Goal: Task Accomplishment & Management: Use online tool/utility

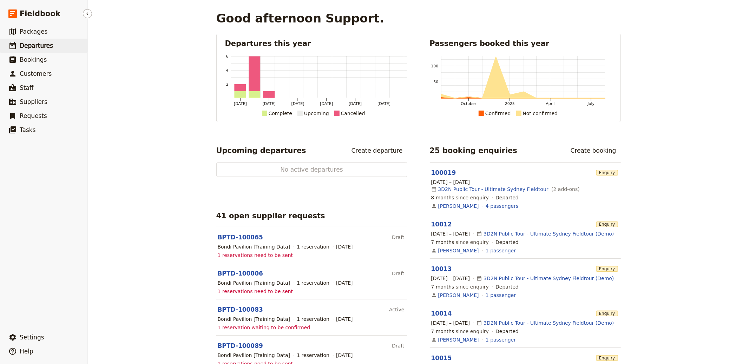
click at [41, 48] on span "Departures" at bounding box center [36, 45] width 33 height 7
select select "CREATED_AT"
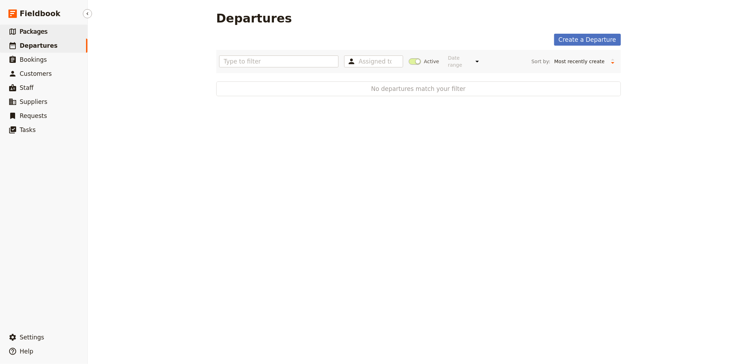
click at [39, 37] on link "​ Packages" at bounding box center [43, 32] width 87 height 14
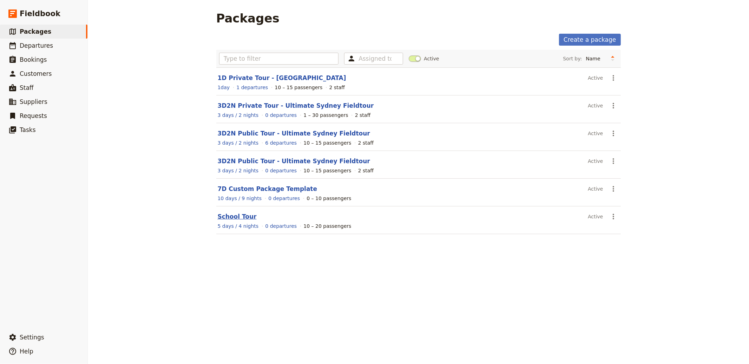
click at [228, 218] on link "School Tour" at bounding box center [237, 216] width 39 height 7
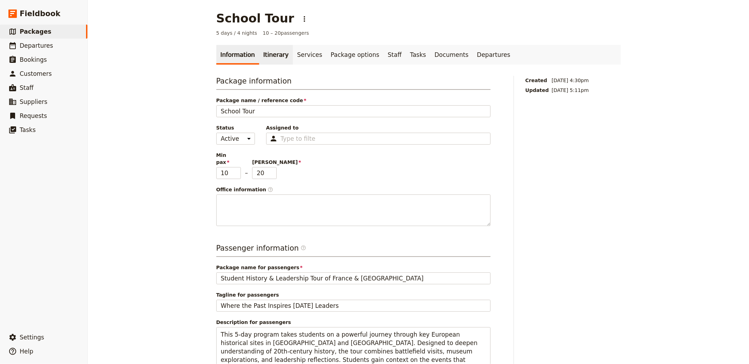
click at [266, 64] on link "Itinerary" at bounding box center [276, 55] width 34 height 20
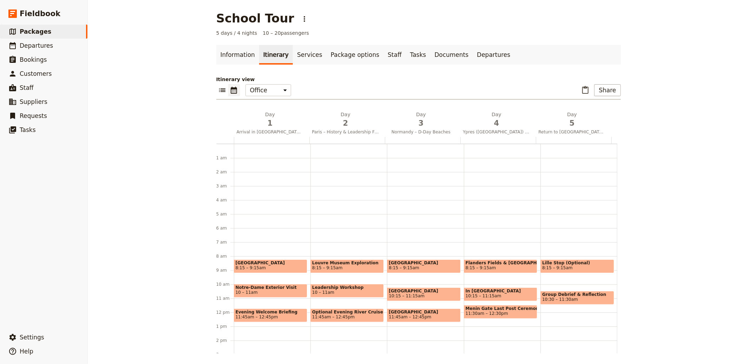
scroll to position [91, 0]
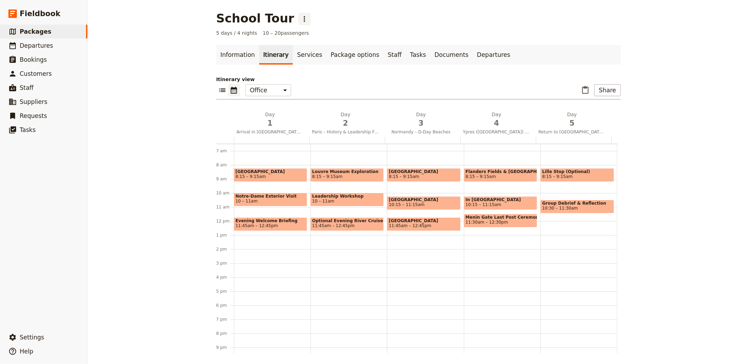
click at [300, 17] on icon "Actions" at bounding box center [304, 19] width 8 height 8
click at [377, 18] on div "School Tour ​" at bounding box center [418, 18] width 404 height 14
click at [58, 29] on link "​ Packages" at bounding box center [43, 32] width 87 height 14
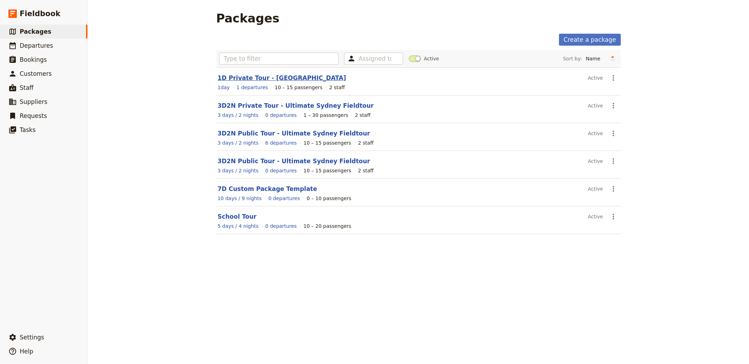
click at [263, 76] on link "1D Private Tour - Blue Mountains" at bounding box center [282, 77] width 128 height 7
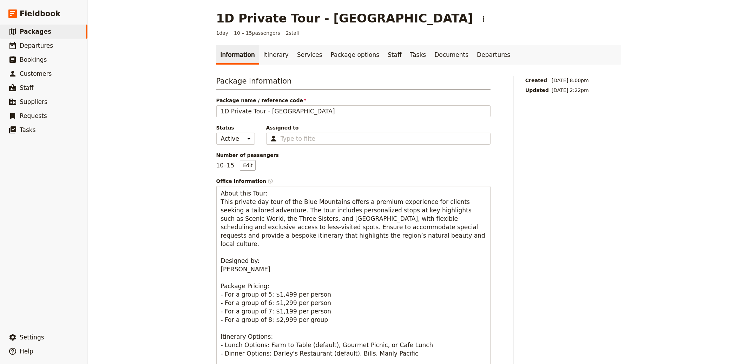
click at [242, 50] on link "Information" at bounding box center [237, 55] width 43 height 20
click at [259, 52] on link "Itinerary" at bounding box center [276, 55] width 34 height 20
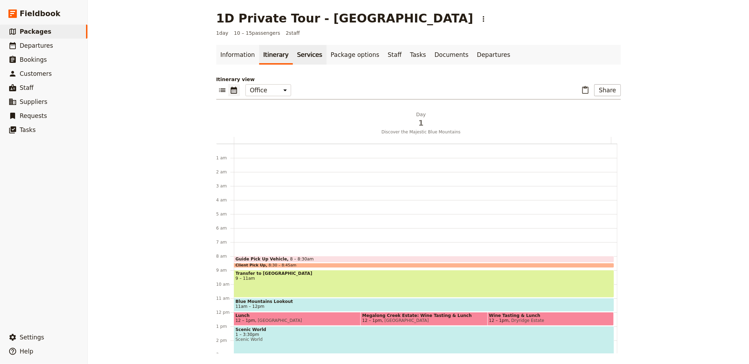
scroll to position [91, 0]
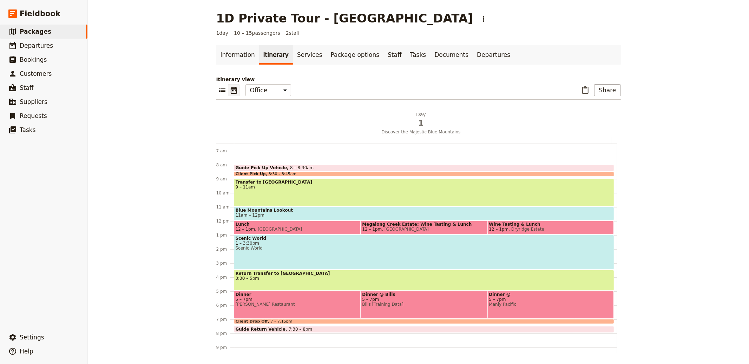
click at [488, 59] on ul "Information Itinerary Services Package options Staff Tasks Documents Departures" at bounding box center [418, 55] width 404 height 20
click at [473, 54] on link "Departures" at bounding box center [494, 55] width 42 height 20
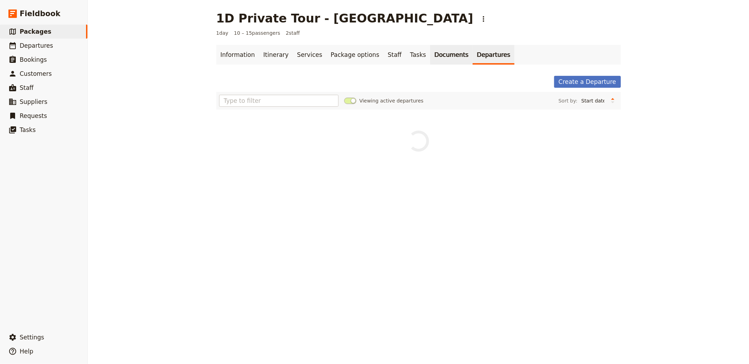
click at [430, 56] on link "Documents" at bounding box center [451, 55] width 42 height 20
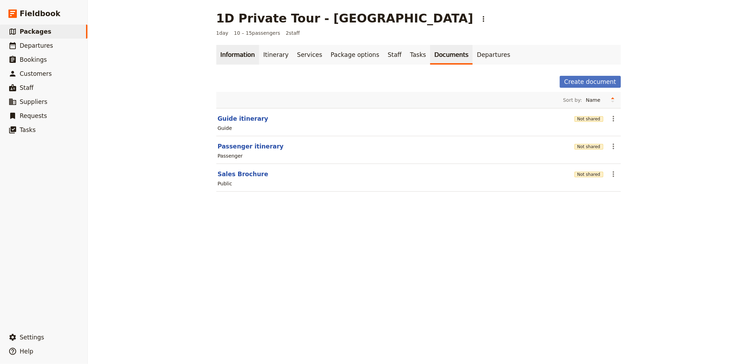
click at [244, 54] on link "Information" at bounding box center [237, 55] width 43 height 20
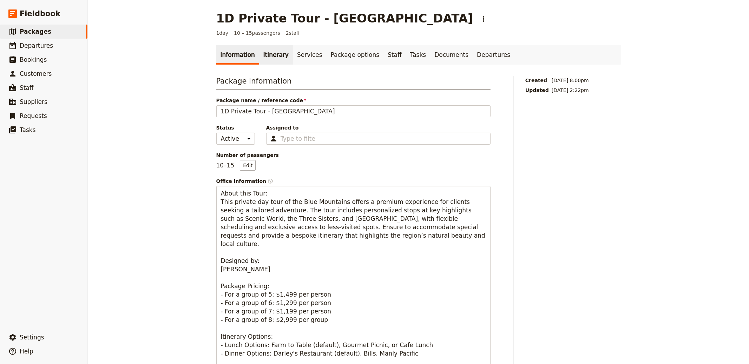
click at [272, 64] on link "Itinerary" at bounding box center [276, 55] width 34 height 20
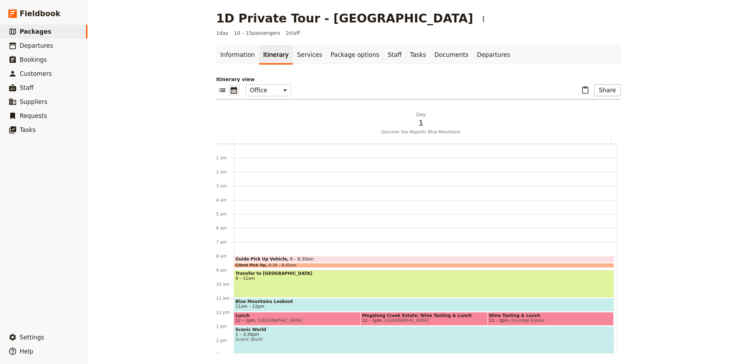
scroll to position [91, 0]
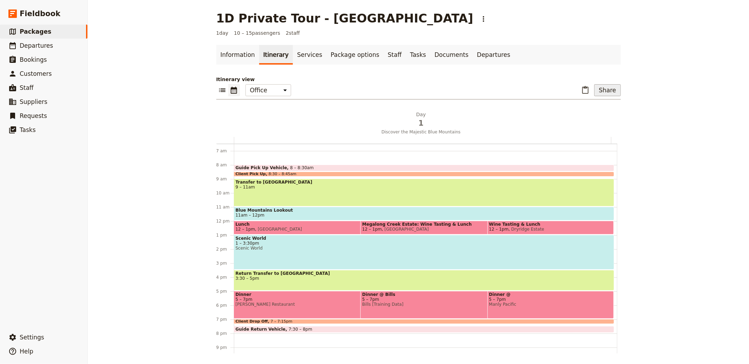
click at [600, 89] on button "Share" at bounding box center [607, 90] width 26 height 12
click at [591, 119] on button "Passenger itinerary" at bounding box center [589, 116] width 56 height 10
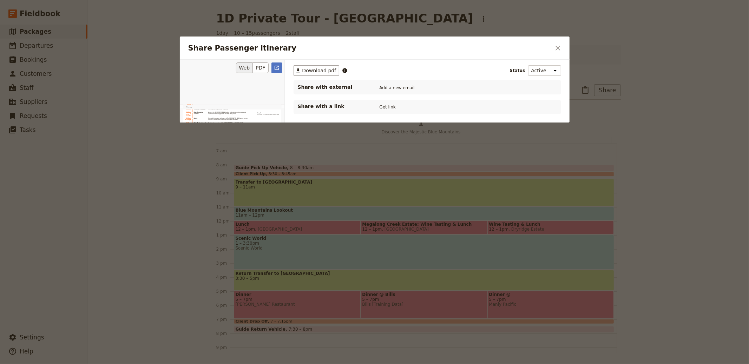
scroll to position [0, 0]
click at [692, 50] on div at bounding box center [374, 182] width 749 height 364
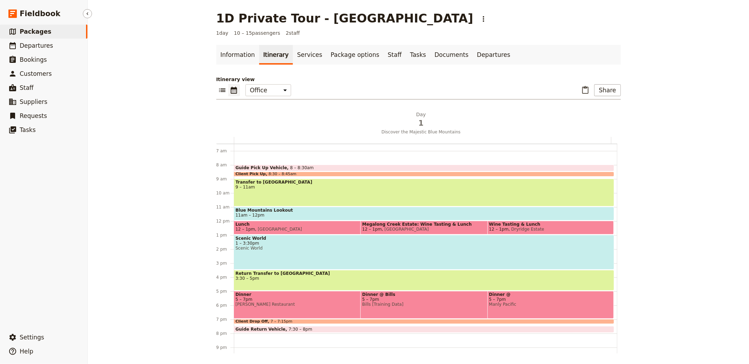
click at [41, 30] on span "Packages" at bounding box center [36, 31] width 32 height 7
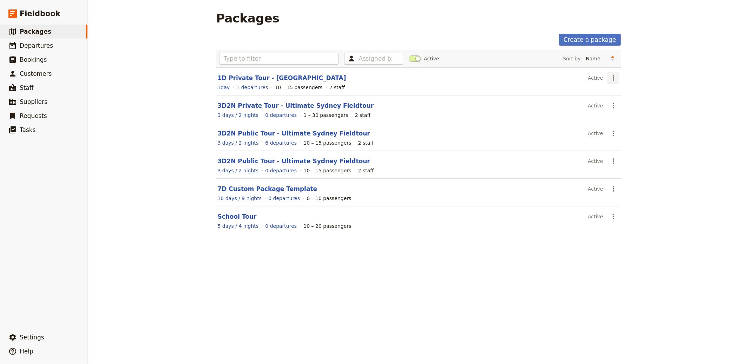
click at [609, 81] on icon "Actions" at bounding box center [613, 78] width 8 height 8
click at [633, 115] on span "Clone this package" at bounding box center [632, 113] width 47 height 7
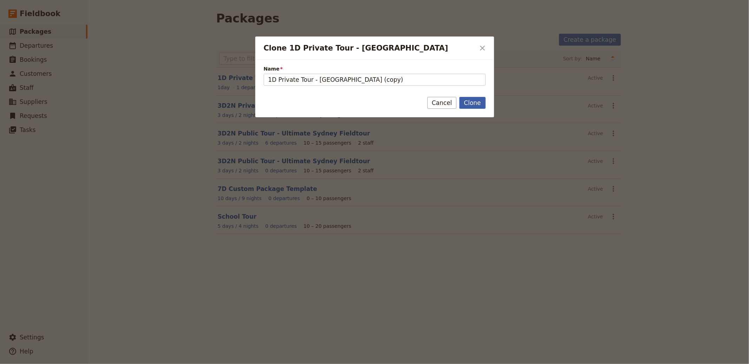
click at [477, 103] on button "Clone" at bounding box center [472, 103] width 26 height 12
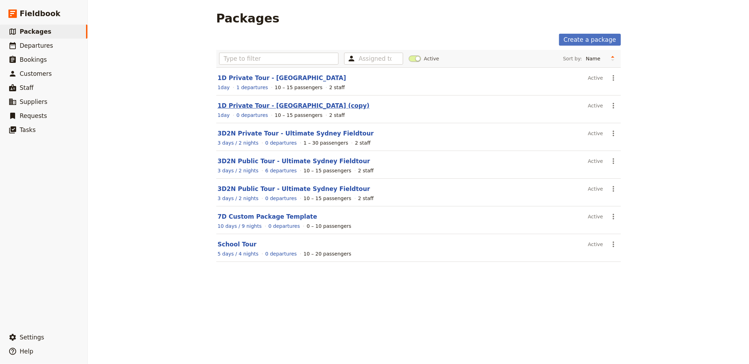
click at [292, 105] on link "1D Private Tour - Blue Mountains (copy)" at bounding box center [294, 105] width 152 height 7
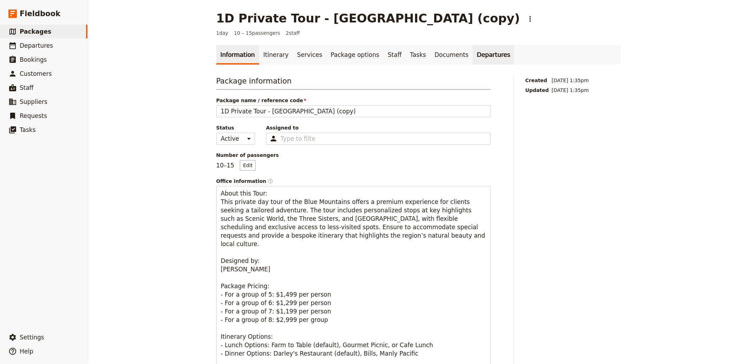
click at [473, 54] on link "Departures" at bounding box center [494, 55] width 42 height 20
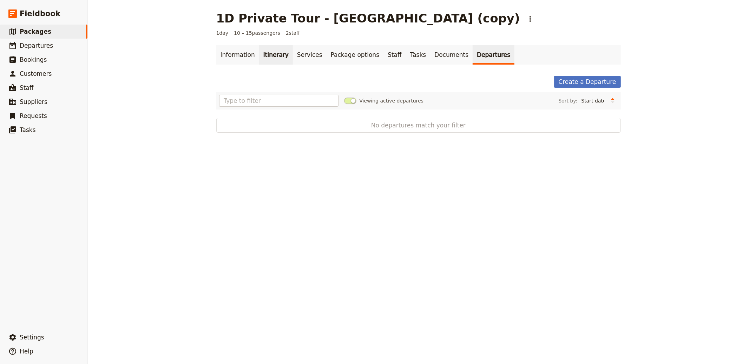
click at [259, 54] on link "Itinerary" at bounding box center [276, 55] width 34 height 20
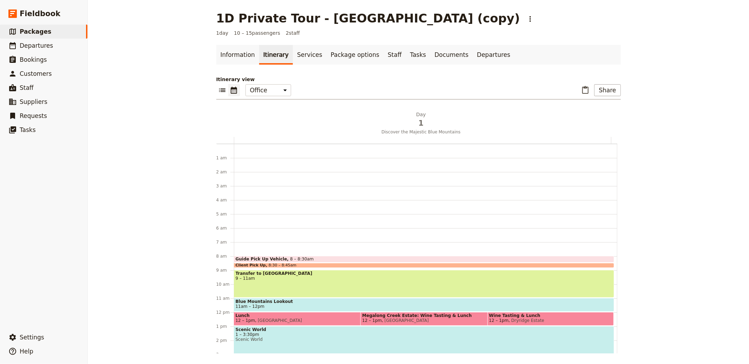
scroll to position [91, 0]
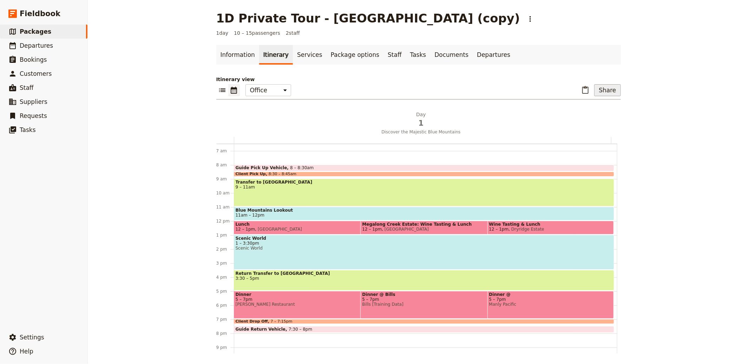
click at [598, 85] on button "Share" at bounding box center [607, 90] width 26 height 12
click at [593, 124] on span "Sales Brochure" at bounding box center [584, 125] width 37 height 7
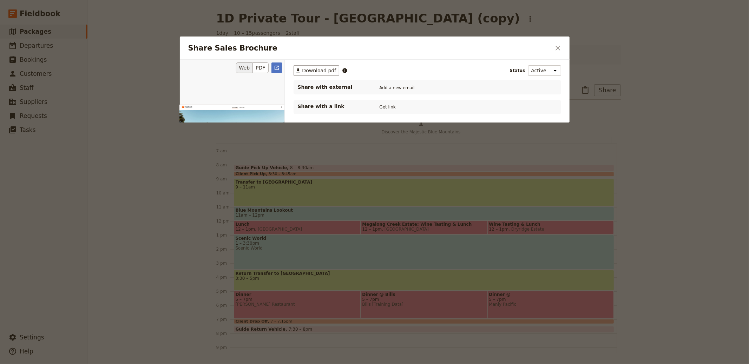
scroll to position [0, 0]
click at [275, 66] on icon "Open full preview" at bounding box center [277, 68] width 6 height 6
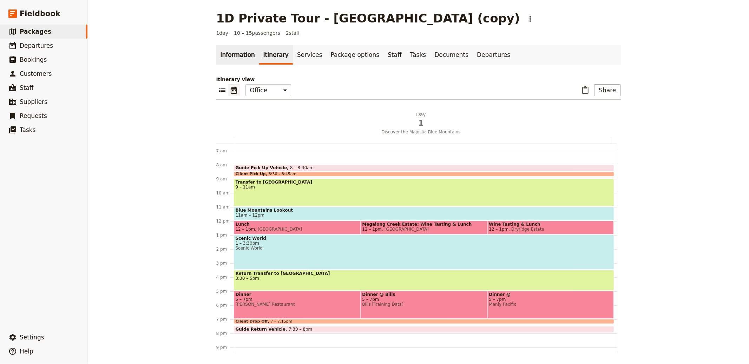
click at [234, 55] on link "Information" at bounding box center [237, 55] width 43 height 20
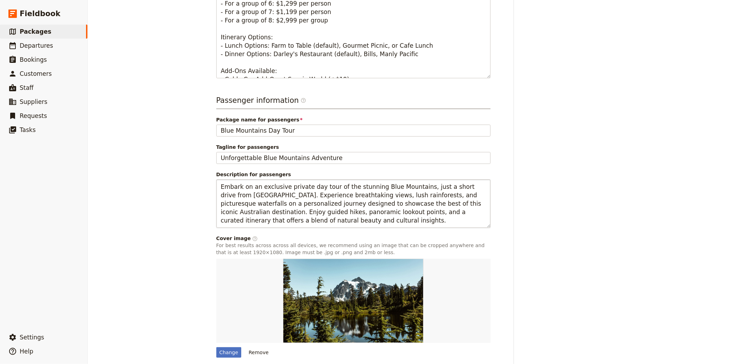
scroll to position [327, 0]
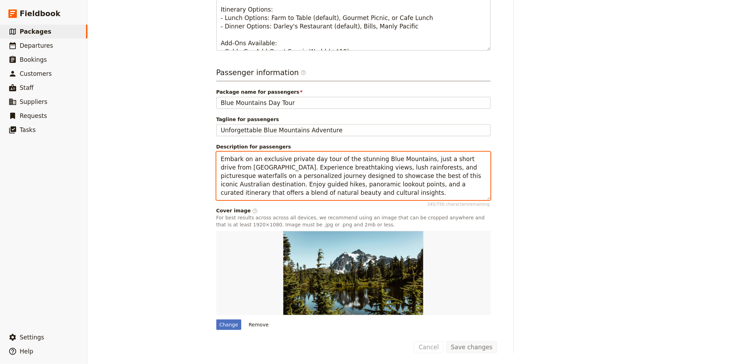
click at [350, 168] on textarea "Embark on an exclusive private day tour of the stunning Blue Mountains, just a …" at bounding box center [353, 176] width 274 height 48
paste textarea "Spend an indulgent day in California’s world‑renowned Napa Valley, designed exc…"
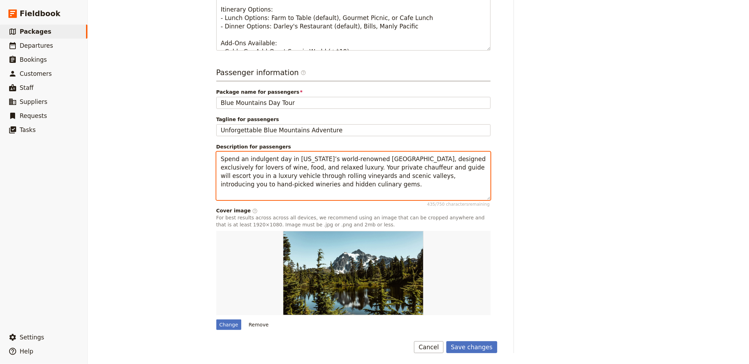
scroll to position [318, 0]
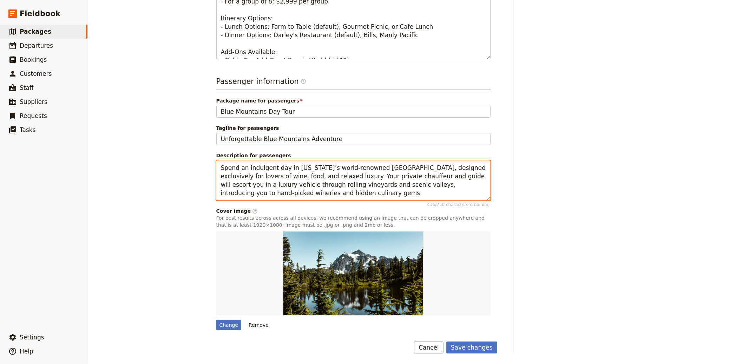
click at [329, 187] on textarea "Spend an indulgent day in California’s world‑renowned Napa Valley, designed exc…" at bounding box center [353, 180] width 274 height 40
click at [298, 192] on textarea "Spend an indulgent day in California’s world‑renowned Napa Valley, designed exc…" at bounding box center [353, 180] width 274 height 40
paste textarea "Experience **VIP wine tastings**, **private cellar tours**, and a **farm‑to‑tab…"
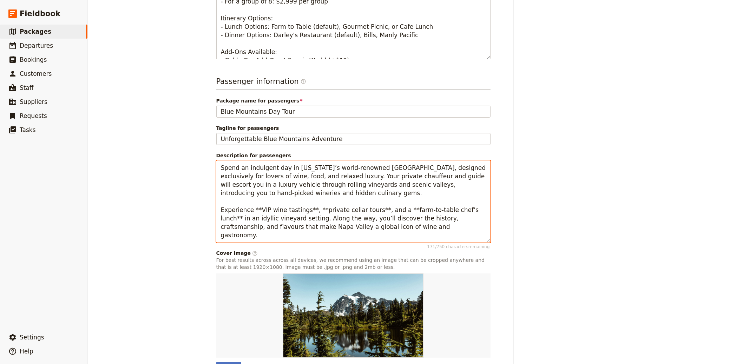
click at [375, 206] on textarea "Spend an indulgent day in California’s world‑renowned Napa Valley, designed exc…" at bounding box center [353, 201] width 274 height 82
click at [316, 188] on textarea "Spend an indulgent day in California’s world‑renowned Napa Valley, designed exc…" at bounding box center [353, 201] width 274 height 82
drag, startPoint x: 250, startPoint y: 208, endPoint x: 255, endPoint y: 208, distance: 4.6
click at [255, 208] on textarea "Spend an indulgent day in California’s world‑renowned Napa Valley, designed exc…" at bounding box center [353, 201] width 274 height 82
click at [296, 209] on textarea "Spend an indulgent day in California’s world‑renowned Napa Valley, designed exc…" at bounding box center [353, 201] width 274 height 82
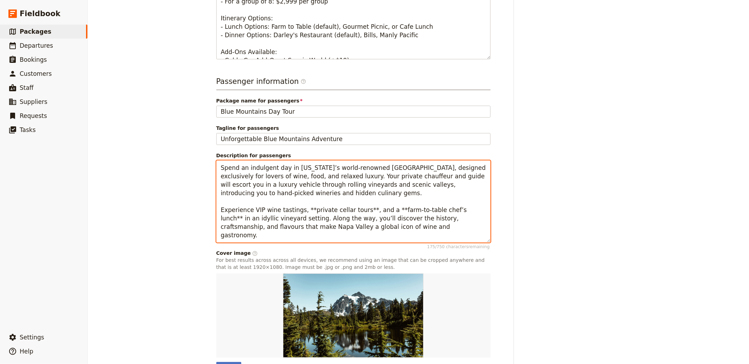
click at [302, 209] on textarea "Spend an indulgent day in California’s world‑renowned Napa Valley, designed exc…" at bounding box center [353, 201] width 274 height 82
click at [376, 209] on textarea "Spend an indulgent day in California’s world‑renowned Napa Valley, designed exc…" at bounding box center [353, 201] width 274 height 82
click at [446, 209] on textarea "Spend an indulgent day in California’s world‑renowned Napa Valley, designed exc…" at bounding box center [353, 201] width 274 height 82
type textarea "Spend an indulgent day in [US_STATE]’s world‑renowned [GEOGRAPHIC_DATA], design…"
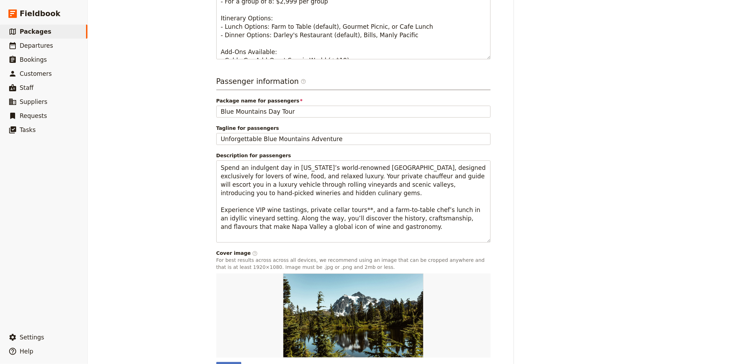
click at [606, 195] on div "Created 13 Aug 2025, 1:35pm Updated 13 Aug 2025, 1:35pm" at bounding box center [572, 76] width 95 height 638
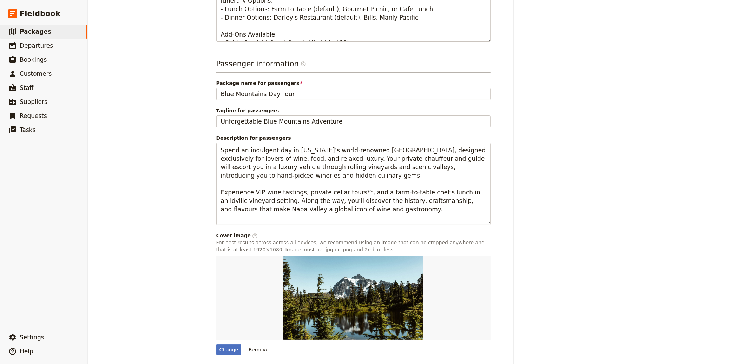
scroll to position [361, 0]
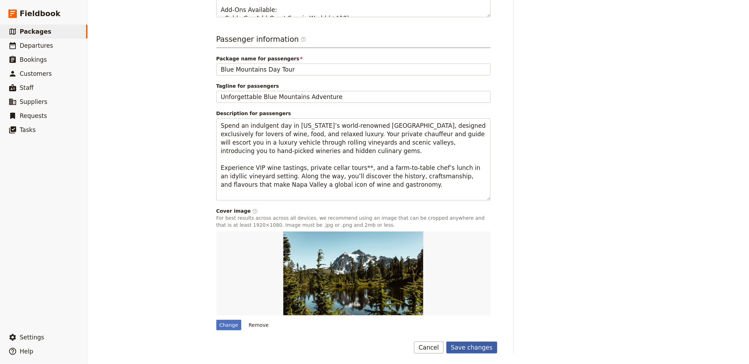
click at [464, 347] on button "Save changes" at bounding box center [471, 348] width 51 height 12
click at [216, 322] on div "Change" at bounding box center [228, 325] width 25 height 11
click at [216, 320] on input "Change" at bounding box center [216, 319] width 0 height 0
type input "C:\fakepath\Napa Valley 1.jpg"
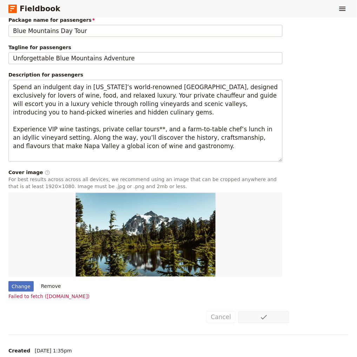
scroll to position [435, 0]
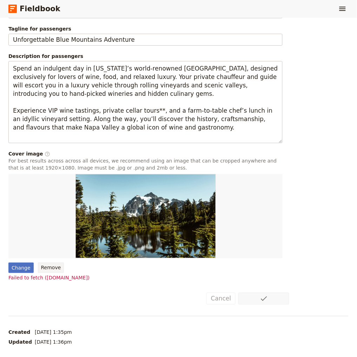
click at [42, 268] on button "Remove" at bounding box center [51, 268] width 26 height 11
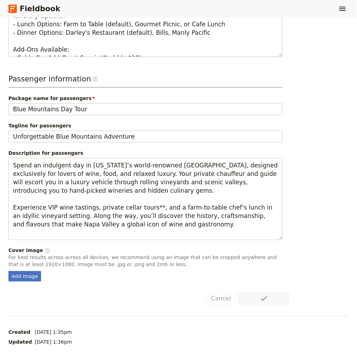
scroll to position [338, 0]
click at [30, 279] on div "Add image" at bounding box center [24, 276] width 33 height 11
click at [8, 271] on input "Add image" at bounding box center [8, 271] width 0 height 0
type input "C:\fakepath\sebastien-gabriel-XOrFfUPUfeU-unsplash.jpg"
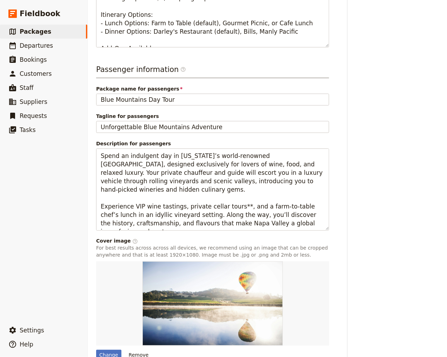
scroll to position [339, 0]
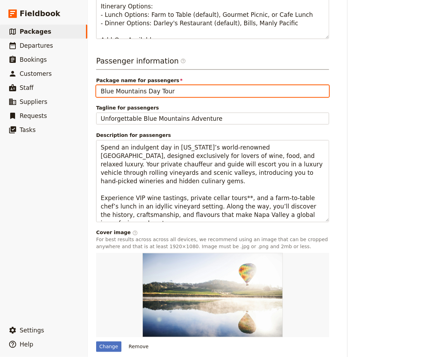
click at [160, 90] on input "Blue Mountains Day Tour" at bounding box center [212, 91] width 233 height 12
paste input "Napa Valley Wine & Culinary Escape"
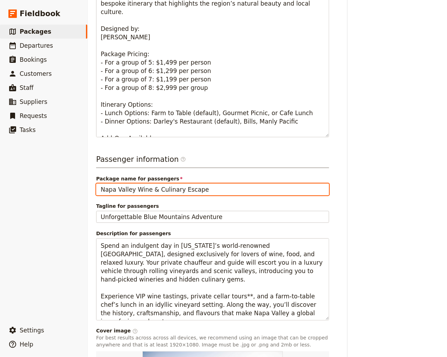
scroll to position [71, 0]
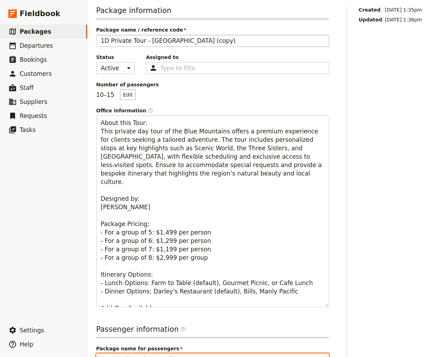
type input "Napa Valley Wine & Culinary Escape"
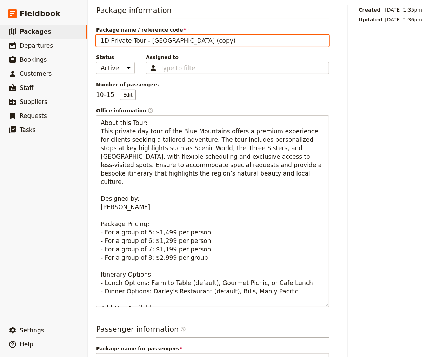
click at [160, 40] on input "1D Private Tour - Blue Mountains (copy)" at bounding box center [212, 41] width 233 height 12
paste input "Napa Valley Wine & Culinary Escape"
type input "Napa Valley Wine & Culinary Escape"
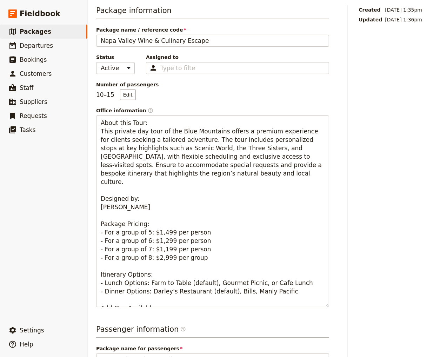
scroll to position [302, 0]
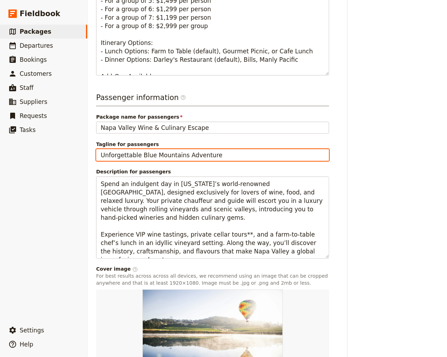
click at [167, 154] on input "Unforgettable Blue Mountains Adventure" at bounding box center [212, 155] width 233 height 12
paste input "Sip, savour, and explore the heart of [US_STATE] wine country in effortless lux…"
type input "Sip, savour, and explore the heart of [US_STATE] wine country in effortless lux…"
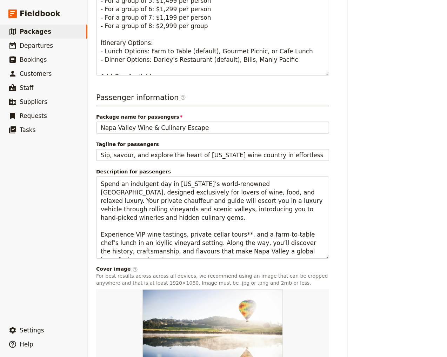
click at [436, 132] on main "1D Private Tour - Blue Mountains (copy) ​ 1 day 10 – 15 passengers 2 staff Info…" at bounding box center [268, 60] width 360 height 725
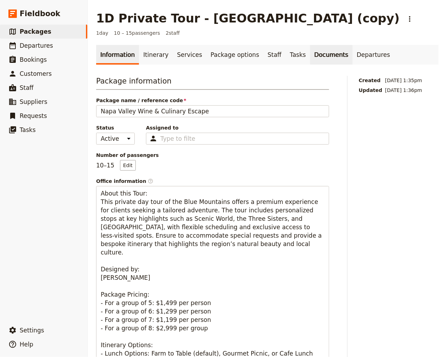
click at [320, 53] on link "Documents" at bounding box center [331, 55] width 42 height 20
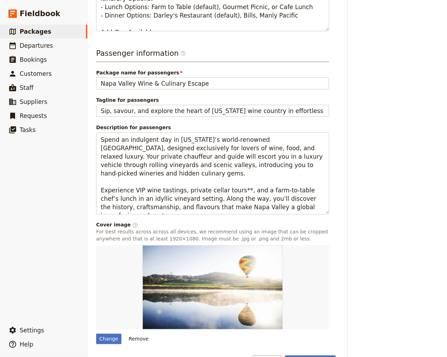
scroll to position [368, 0]
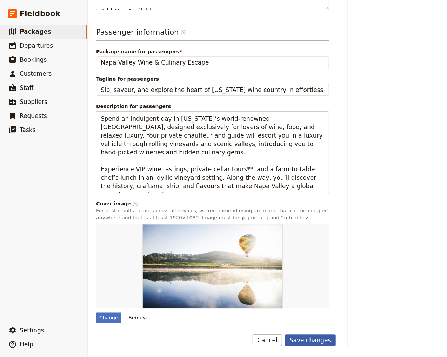
click at [326, 338] on button "Save changes" at bounding box center [310, 341] width 51 height 12
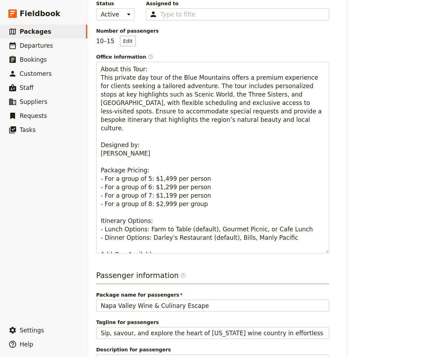
scroll to position [0, 0]
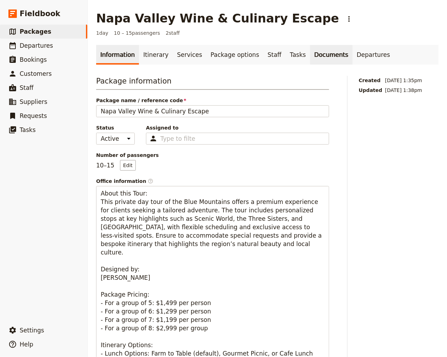
click at [310, 58] on link "Documents" at bounding box center [331, 55] width 42 height 20
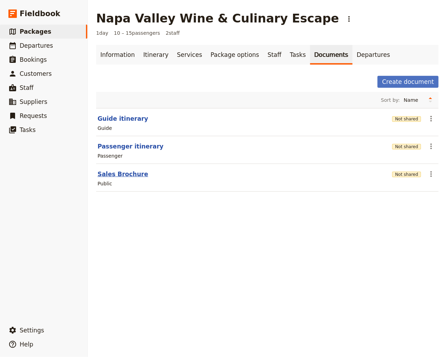
click at [130, 178] on button "Sales Brochure" at bounding box center [123, 174] width 51 height 8
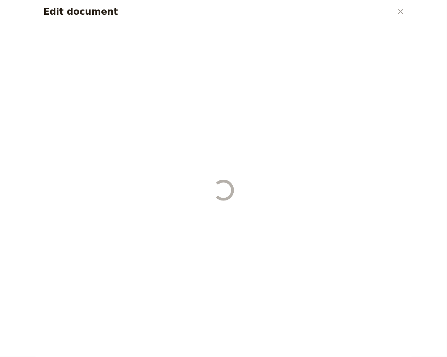
select select "DEFAULT"
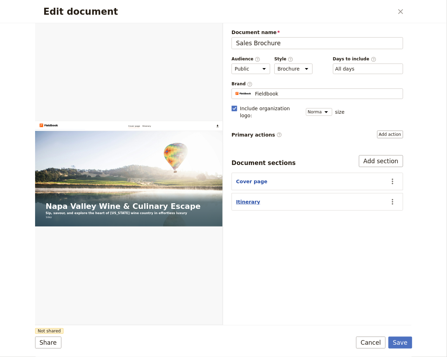
click at [245, 198] on button "Itinerary" at bounding box center [248, 201] width 24 height 7
select select "ITINERARY"
click at [249, 178] on button "Cover page" at bounding box center [251, 181] width 31 height 7
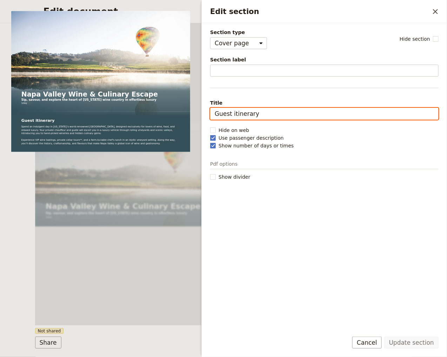
click at [243, 113] on input "Guest itinerary" at bounding box center [324, 114] width 229 height 12
type input "Overview"
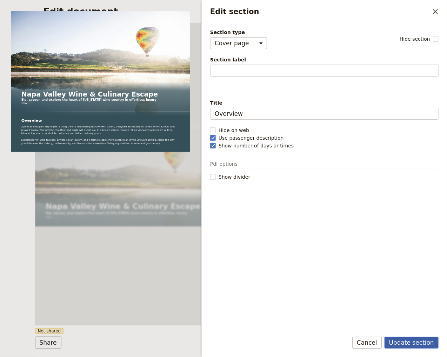
click at [427, 341] on button "Update section" at bounding box center [412, 343] width 54 height 12
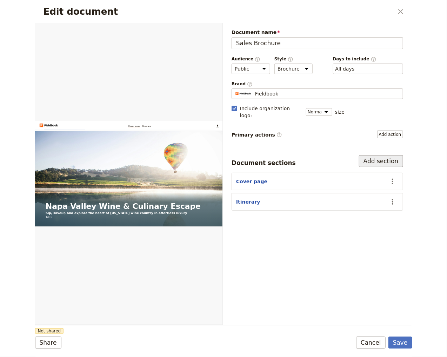
click at [384, 155] on button "Add section" at bounding box center [381, 161] width 44 height 12
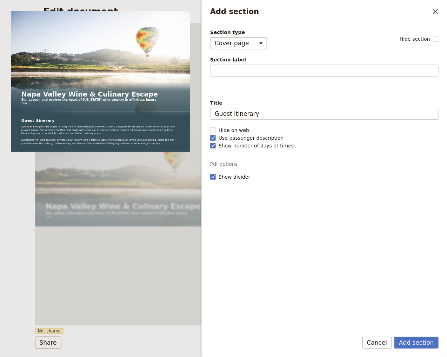
click at [242, 41] on select "Cover page Day summary Itinerary Custom" at bounding box center [238, 43] width 57 height 12
select select "CUSTOM"
click at [210, 37] on select "Cover page Day summary Itinerary Custom" at bounding box center [238, 43] width 57 height 12
select select "default"
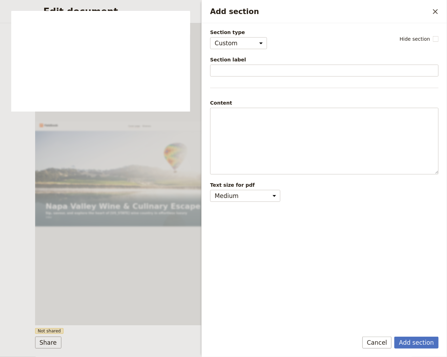
click at [228, 77] on div "Section type Cover page Day summary Itinerary Custom Hide section Section label…" at bounding box center [324, 177] width 229 height 297
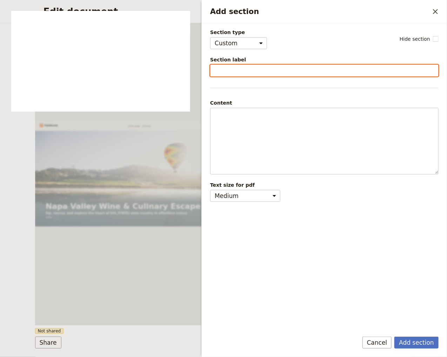
click at [233, 71] on input "Section label" at bounding box center [324, 71] width 229 height 12
paste input "What to Expect"
type input "What to Expect"
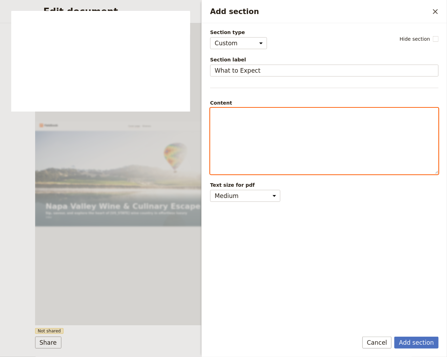
click at [277, 142] on div "Add section" at bounding box center [325, 141] width 228 height 66
click at [269, 124] on div "Add section" at bounding box center [325, 135] width 228 height 55
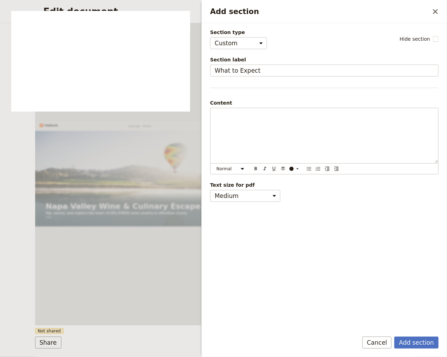
click at [399, 77] on div "Section type Cover page Day summary Itinerary Custom Hide section Section label…" at bounding box center [324, 177] width 229 height 297
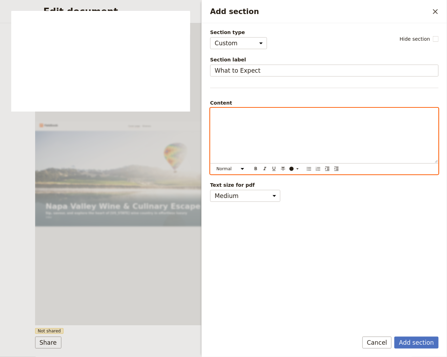
click at [262, 127] on div "Add section" at bounding box center [325, 135] width 228 height 55
drag, startPoint x: 278, startPoint y: 113, endPoint x: 222, endPoint y: 110, distance: 55.5
click at [225, 112] on span "Your Private Napa Valley Tour" at bounding box center [251, 115] width 72 height 6
click at [289, 120] on div "Your Private Napa Valley Tour" at bounding box center [325, 135] width 228 height 55
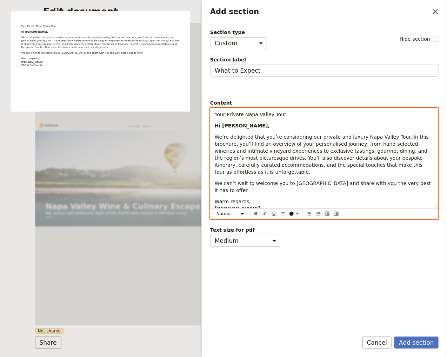
click at [268, 168] on p "We’re delighted that you’re considering our private and luxury Napa Valley Tour…" at bounding box center [324, 154] width 219 height 42
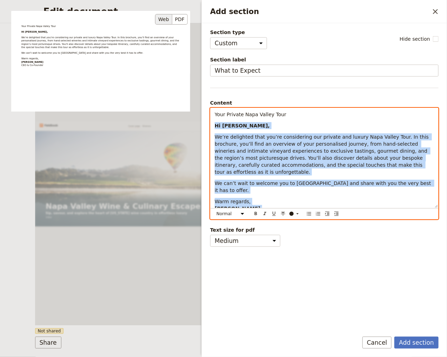
drag, startPoint x: 321, startPoint y: 116, endPoint x: 174, endPoint y: 102, distance: 146.7
click at [210, 102] on div "Section type Cover page Day summary Itinerary Custom Hide section Section label…" at bounding box center [324, 177] width 229 height 297
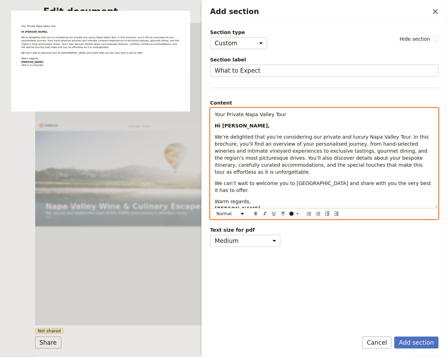
click at [243, 116] on span "Your Private Napa Valley Tour" at bounding box center [251, 115] width 72 height 6
click at [237, 213] on select "Normal Small text Heading 1 Heading 2 Heading 3" at bounding box center [232, 214] width 34 height 8
click at [215, 215] on select "Normal Small text Heading 1 Heading 2 Heading 3" at bounding box center [232, 214] width 34 height 8
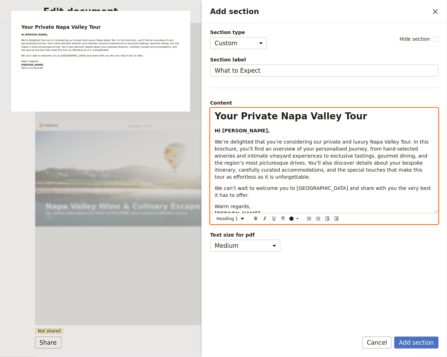
select select "paragraph"
click at [271, 128] on p "Hi [PERSON_NAME]," at bounding box center [324, 130] width 219 height 7
click at [269, 129] on p "Hi [PERSON_NAME]," at bounding box center [324, 130] width 219 height 7
click at [397, 143] on span "We’re delighted that you’re considering our private and luxury Napa Valley Tour…" at bounding box center [323, 159] width 216 height 41
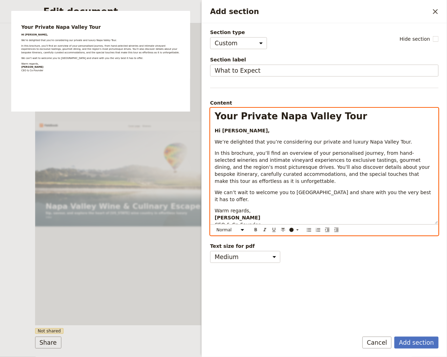
click at [263, 207] on p "Warm regards, James Kirby CEO & Co-Founder" at bounding box center [324, 217] width 219 height 21
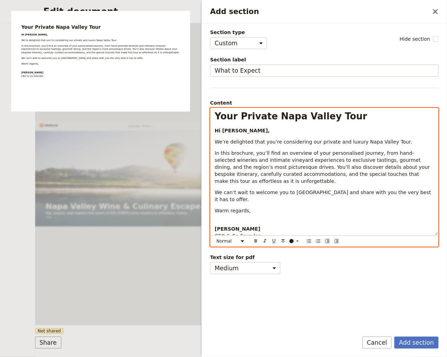
click at [294, 167] on span "In this brochure, you’ll find an overview of your personalised journey, from ha…" at bounding box center [323, 167] width 217 height 34
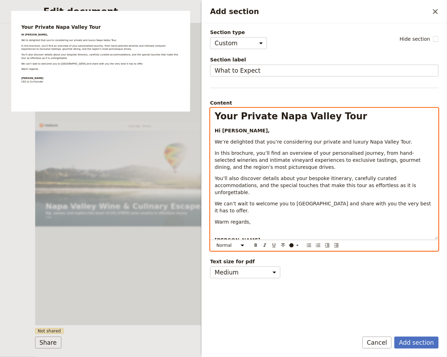
click at [223, 213] on div "Your Private Napa Valley Tour Hi John, We’re delighted that you’re considering …" at bounding box center [325, 173] width 228 height 131
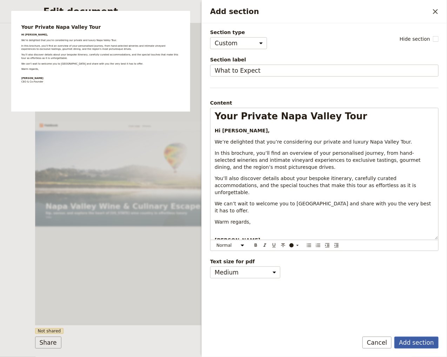
click at [412, 340] on button "Add section" at bounding box center [417, 343] width 44 height 12
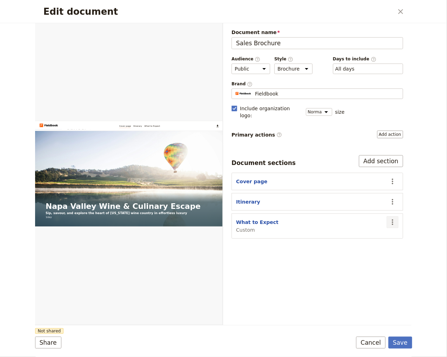
click at [389, 218] on icon "Actions" at bounding box center [393, 222] width 8 height 8
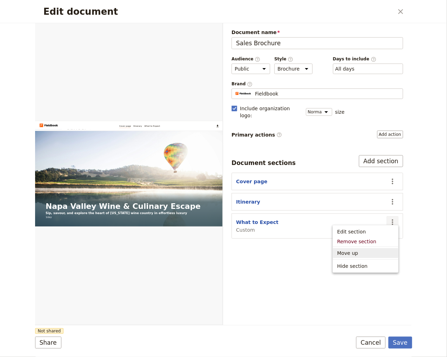
click at [365, 252] on span "Move up" at bounding box center [365, 253] width 57 height 7
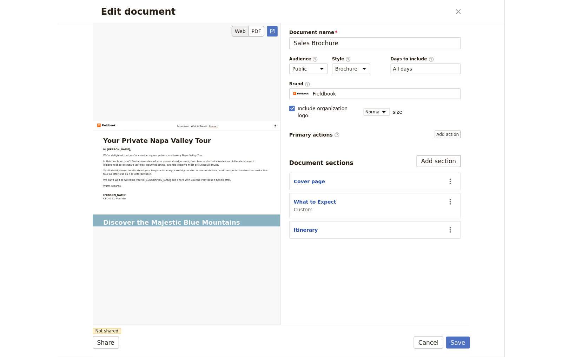
scroll to position [341, 0]
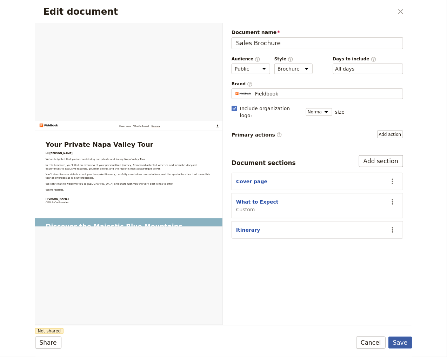
click at [403, 340] on button "Save" at bounding box center [401, 343] width 24 height 12
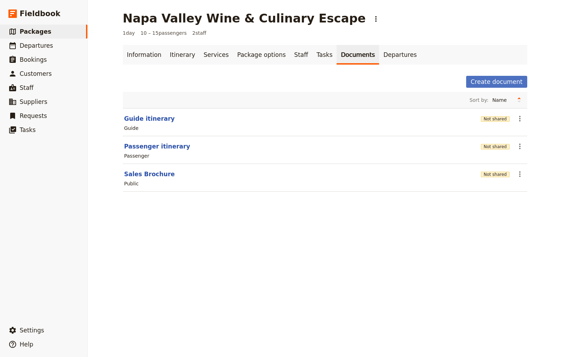
click at [147, 169] on section "Sales Brochure Not shared ​ Public" at bounding box center [325, 178] width 404 height 28
click at [149, 172] on button "Sales Brochure" at bounding box center [149, 174] width 51 height 8
select select "DEFAULT"
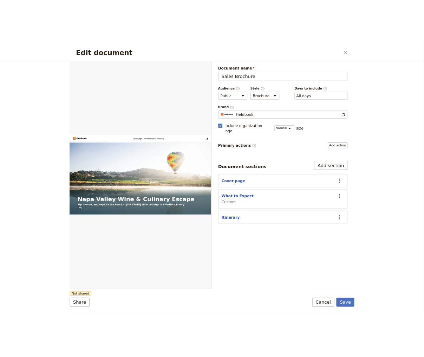
scroll to position [0, 0]
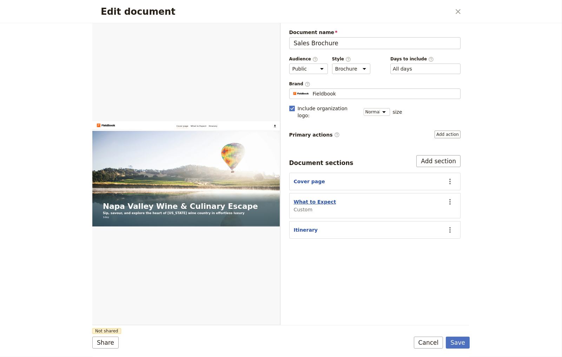
click at [318, 198] on button "What to Expect" at bounding box center [315, 201] width 42 height 7
select select "CUSTOM"
select select "default"
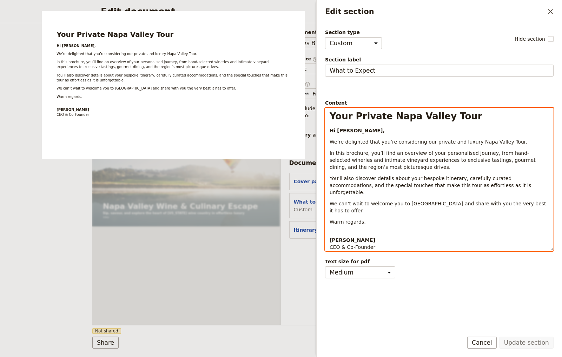
select select "h1"
click at [352, 116] on span "Your Private Napa Valley Tour" at bounding box center [406, 116] width 153 height 11
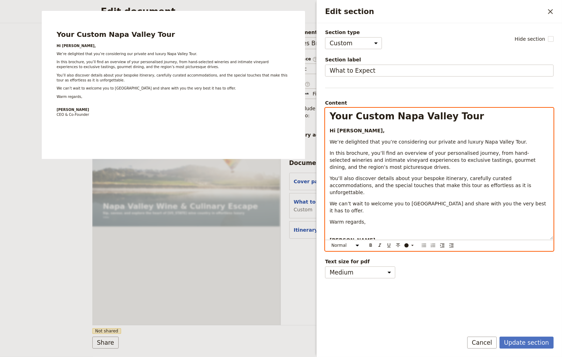
click at [412, 142] on span "We’re delighted that you’re considering our private and luxury Napa Valley Tour." at bounding box center [429, 142] width 198 height 6
click at [372, 134] on div "Your Custom Napa Valley Tour Hi John, We’re delighted that you’re considering o…" at bounding box center [439, 173] width 228 height 131
click at [353, 244] on select "Normal Small text Heading 1 Heading 2 Heading 3" at bounding box center [347, 246] width 34 height 8
click at [330, 246] on select "Normal Small text Heading 1 Heading 2 Heading 3" at bounding box center [347, 246] width 34 height 8
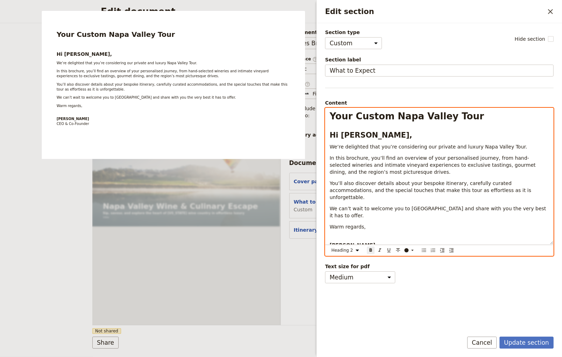
click at [414, 135] on h2 "Hi [PERSON_NAME]," at bounding box center [439, 135] width 219 height 11
click at [376, 124] on div "Your Custom Napa Valley Tour Hi John, We’re delighted that you’re considering o…" at bounding box center [439, 176] width 228 height 136
click at [380, 118] on span "Your Custom Napa Valley Tour" at bounding box center [407, 116] width 154 height 11
click at [368, 164] on span "In this brochure, you’ll find an overview of your personalised journey, from ha…" at bounding box center [433, 165] width 207 height 20
click at [365, 223] on p "Warm regards," at bounding box center [439, 226] width 219 height 7
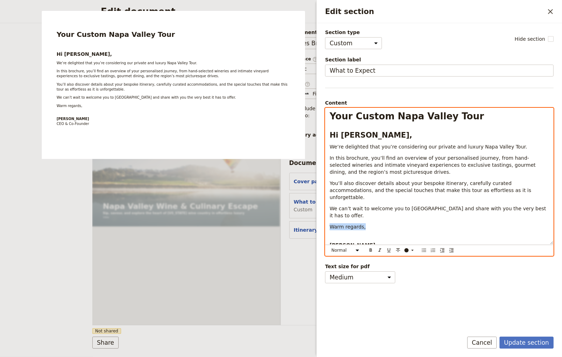
drag, startPoint x: 369, startPoint y: 213, endPoint x: 319, endPoint y: 211, distance: 50.3
click at [319, 211] on div "Section type Cover page Day summary Itinerary Custom Hide section Section label…" at bounding box center [439, 174] width 245 height 303
click at [369, 216] on div "Your Custom Napa Valley Tour Hi John, We’re delighted that you’re considering o…" at bounding box center [439, 176] width 228 height 136
click at [362, 120] on span "Your Custom Napa Valley Tour" at bounding box center [407, 116] width 154 height 11
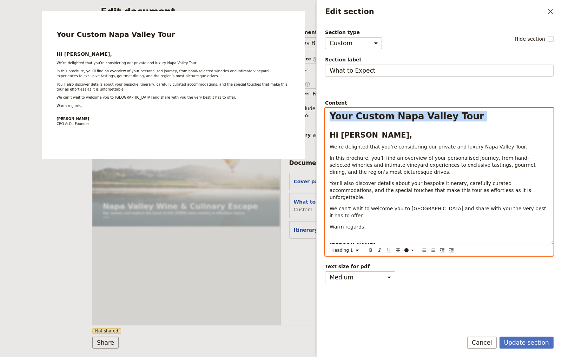
click at [362, 120] on span "Your Custom Napa Valley Tour" at bounding box center [407, 116] width 154 height 11
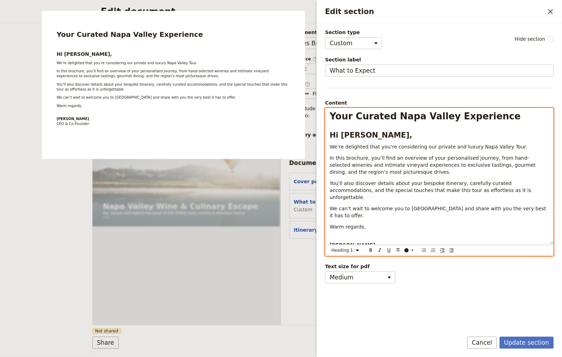
click at [374, 118] on span "Your Curated Napa Valley Experience" at bounding box center [425, 116] width 191 height 11
select select "paragraph"
click at [393, 206] on span "We can’t wait to welcome you to Napa Valley and share with you the very best it…" at bounding box center [439, 212] width 218 height 13
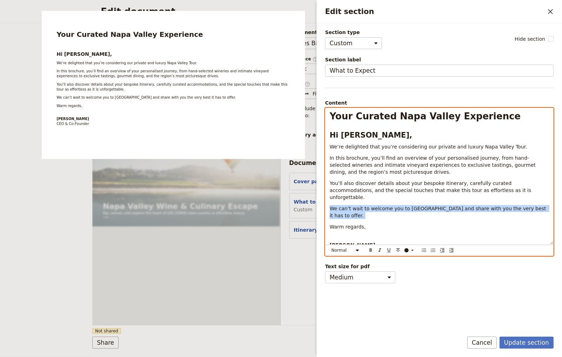
click at [393, 206] on span "We can’t wait to welcome you to Napa Valley and share with you the very best it…" at bounding box center [439, 212] width 218 height 13
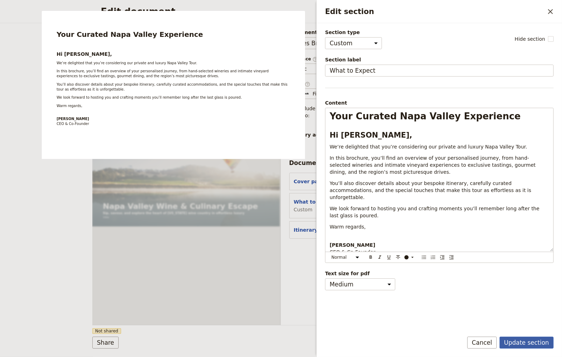
click at [526, 341] on button "Update section" at bounding box center [527, 343] width 54 height 12
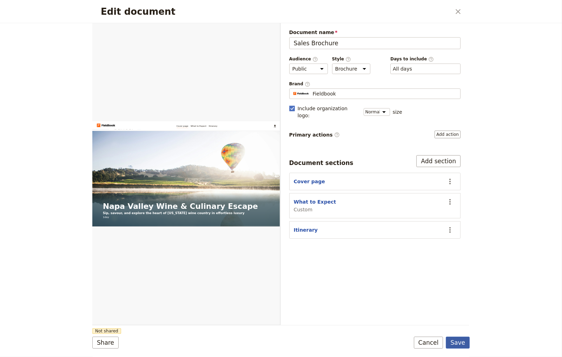
click at [467, 342] on button "Save" at bounding box center [458, 343] width 24 height 12
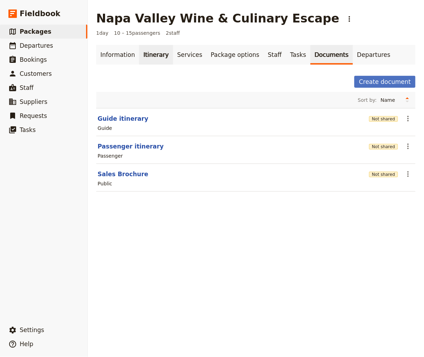
click at [148, 51] on link "Itinerary" at bounding box center [156, 55] width 34 height 20
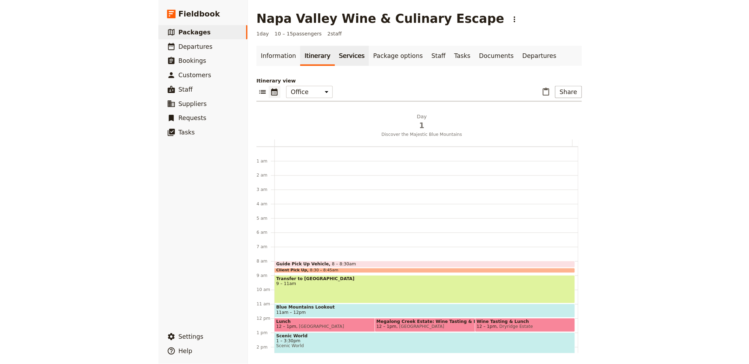
scroll to position [91, 0]
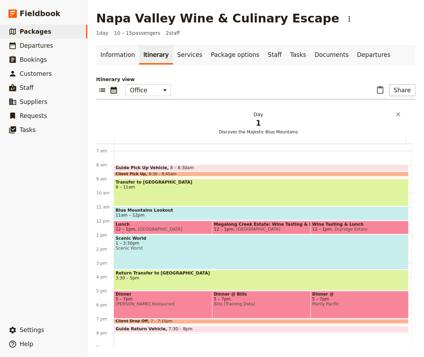
click at [269, 124] on span "1" at bounding box center [259, 123] width 284 height 11
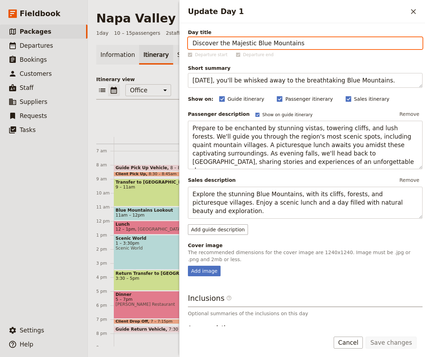
click at [128, 131] on span "Discover the Majestic Blue Mountains" at bounding box center [259, 132] width 290 height 6
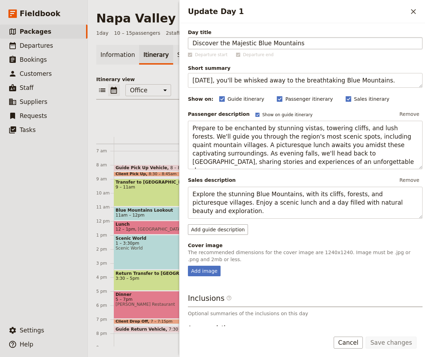
click at [238, 45] on input "Discover the Majestic Blue Mountains" at bounding box center [305, 43] width 235 height 12
type input "Itinerary"
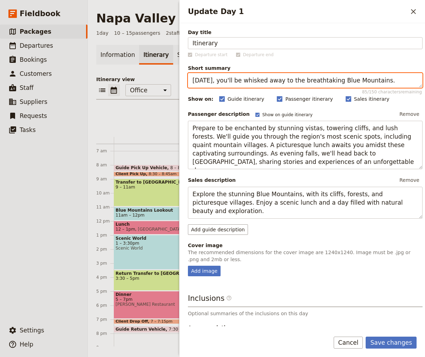
click at [297, 81] on textarea "Today, you'll be whisked away to the breathtaking Blue Mountains." at bounding box center [305, 80] width 235 height 15
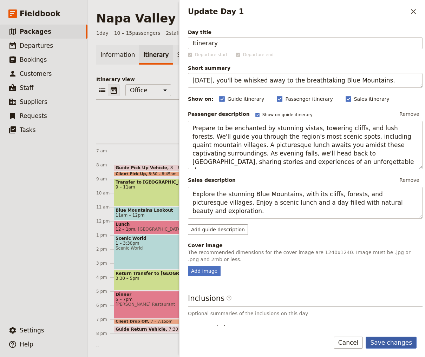
click at [411, 344] on button "Save changes" at bounding box center [390, 343] width 51 height 12
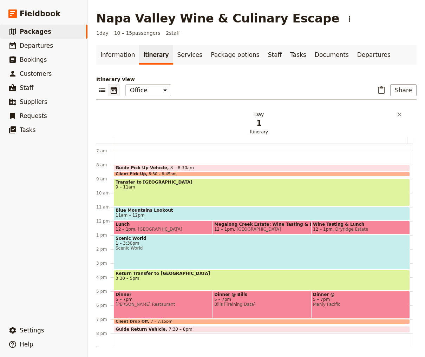
click at [245, 133] on span "Itinerary" at bounding box center [259, 132] width 290 height 6
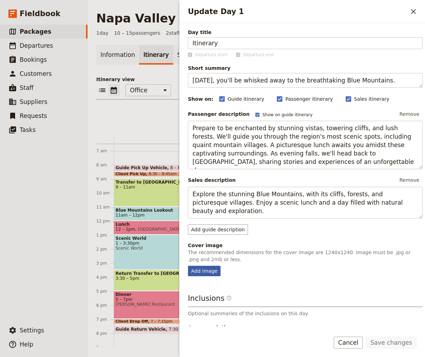
click at [202, 269] on div "Add image" at bounding box center [204, 271] width 33 height 11
click at [188, 266] on input "Add image" at bounding box center [187, 265] width 0 height 0
click at [199, 278] on div "Day title Itinerary Departure start Departure end Short summary Today, you'll b…" at bounding box center [305, 208] width 235 height 358
click at [209, 273] on div "Add image" at bounding box center [204, 271] width 33 height 11
click at [188, 266] on input "Add image" at bounding box center [187, 265] width 0 height 0
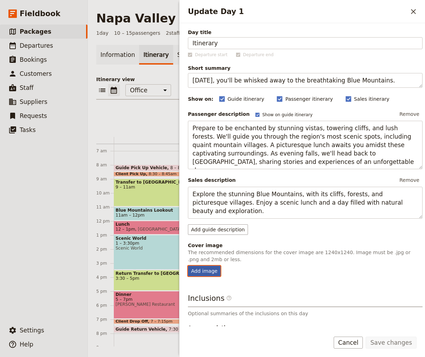
type input "C:\fakepath\Napa Valley Vineyards - Day Image.jpg"
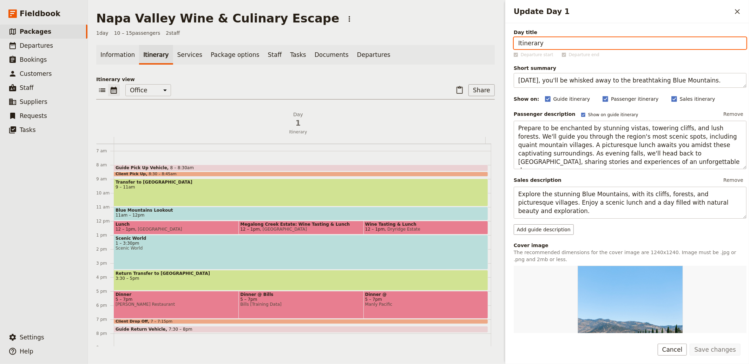
click at [421, 113] on h2 "Day 1 Itinerary" at bounding box center [298, 120] width 363 height 18
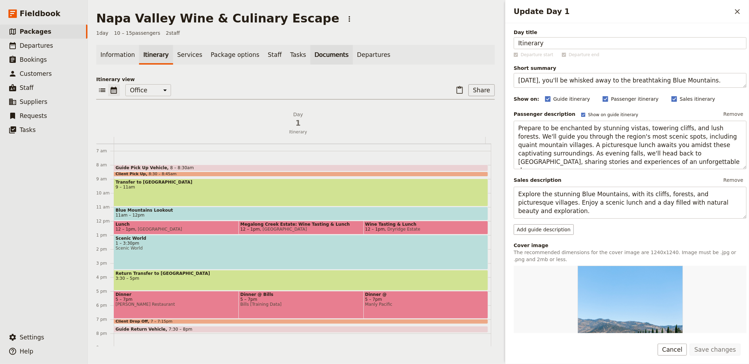
click at [313, 52] on link "Documents" at bounding box center [331, 55] width 42 height 20
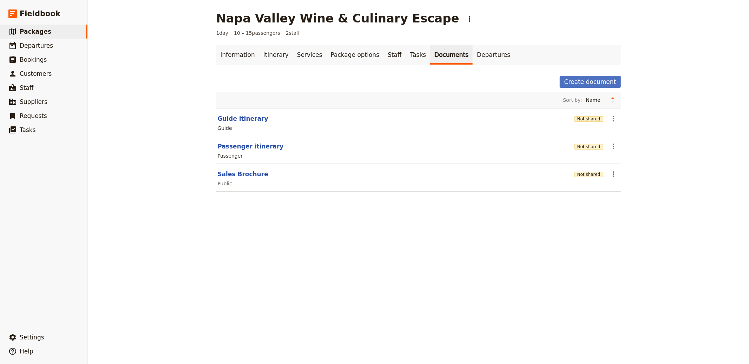
click at [254, 147] on button "Passenger itinerary" at bounding box center [251, 146] width 66 height 8
select select "PASSENGER"
select select "RUN_SHEET"
select select "DEFAULT"
click at [239, 177] on button "Sales Brochure" at bounding box center [243, 174] width 51 height 8
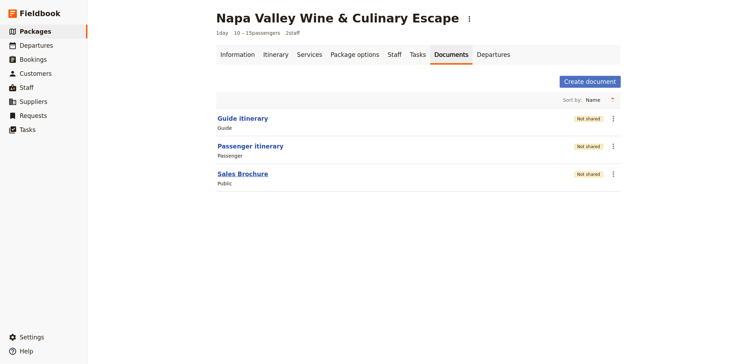
select select "DEFAULT"
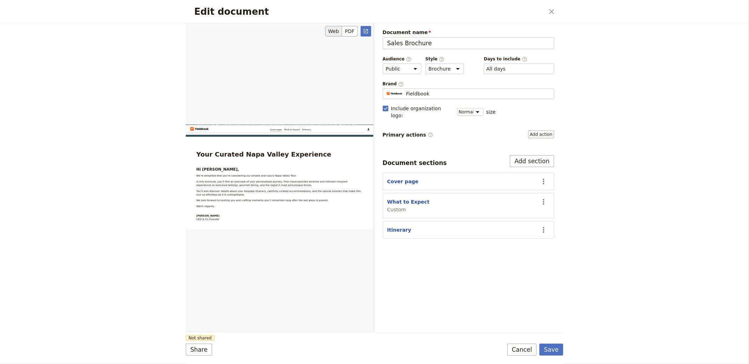
scroll to position [264, 0]
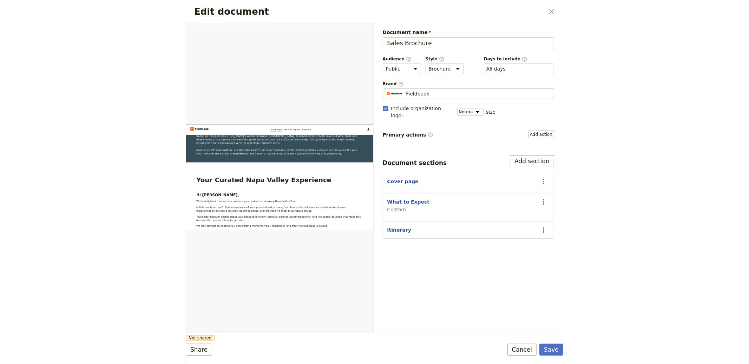
click at [407, 193] on section "What to Expect Custom ​" at bounding box center [469, 205] width 172 height 25
click at [407, 198] on button "What to Expect" at bounding box center [408, 201] width 42 height 7
select select "CUSTOM"
select select "default"
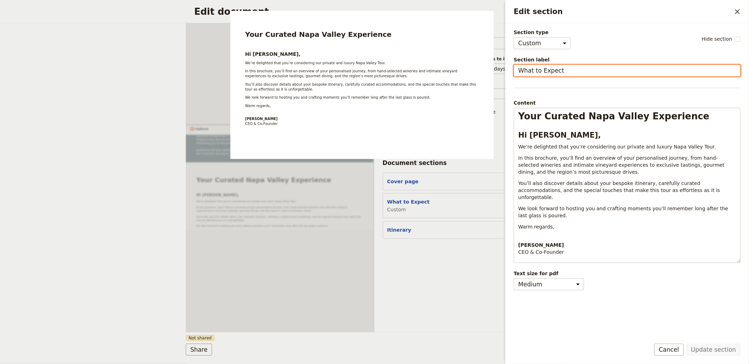
click at [550, 68] on input "What to Expect" at bounding box center [627, 71] width 227 height 12
type input "Welcome Letter"
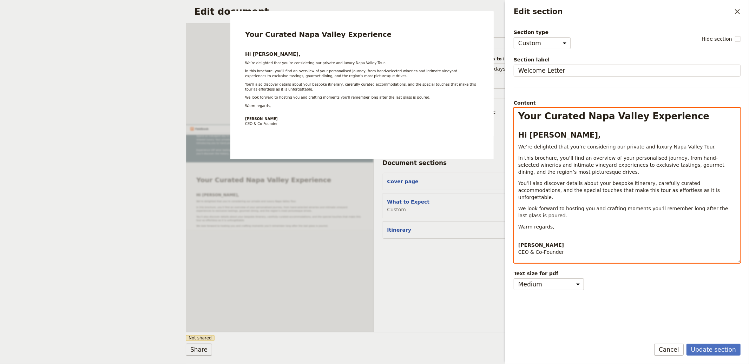
click at [598, 113] on span "Your Curated Napa Valley Experience" at bounding box center [613, 116] width 191 height 11
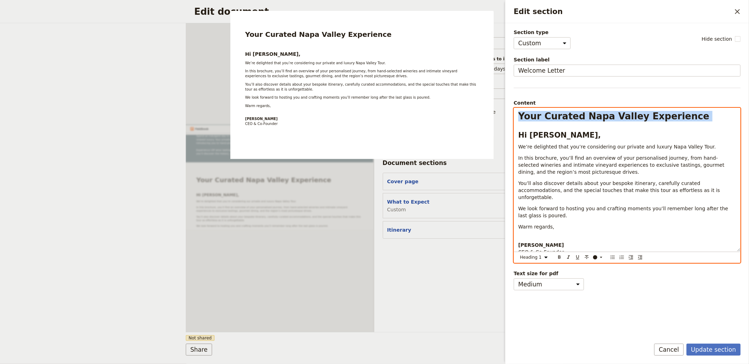
click at [598, 113] on span "Your Curated Napa Valley Experience" at bounding box center [613, 116] width 191 height 11
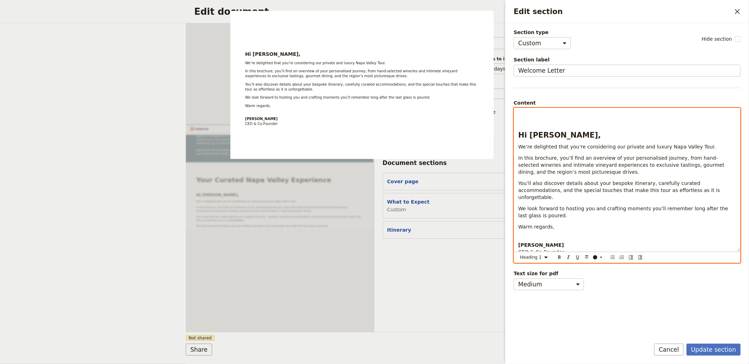
select select "h2"
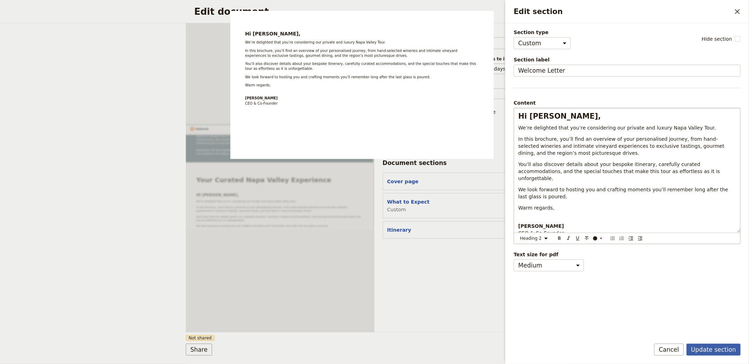
click at [709, 346] on button "Update section" at bounding box center [713, 350] width 54 height 12
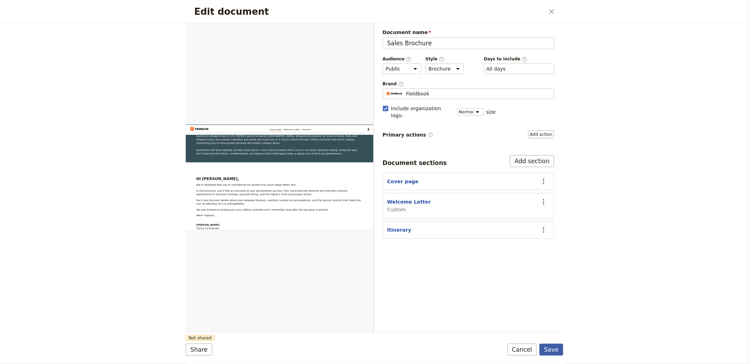
click at [554, 351] on button "Save" at bounding box center [551, 350] width 24 height 12
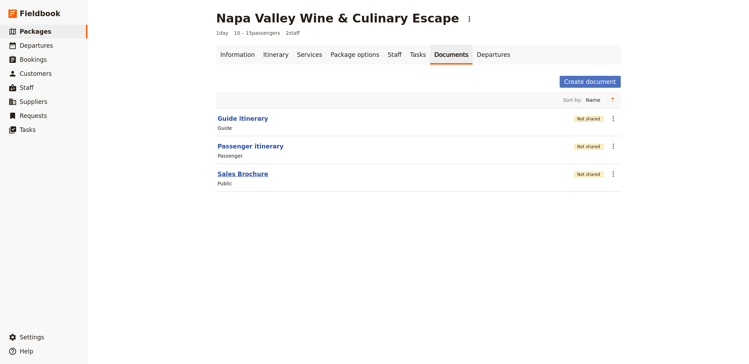
click at [236, 173] on button "Sales Brochure" at bounding box center [243, 174] width 51 height 8
select select "DEFAULT"
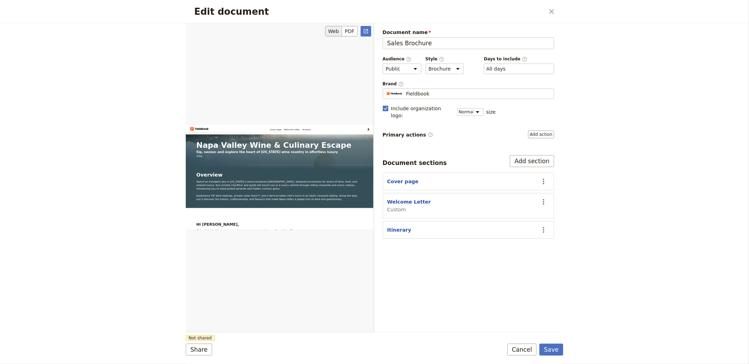
scroll to position [326, 0]
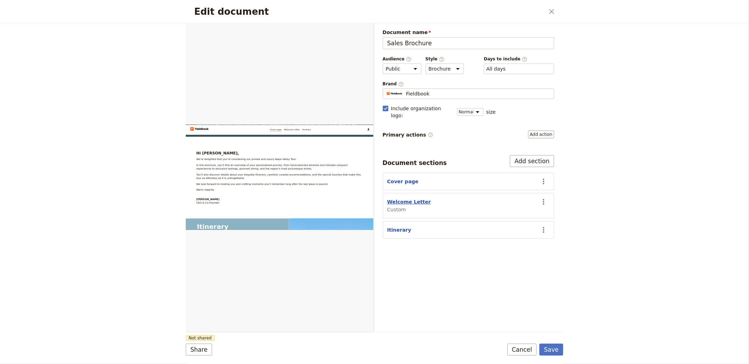
click at [401, 198] on button "Welcome Letter" at bounding box center [409, 201] width 44 height 7
select select "CUSTOM"
select select "default"
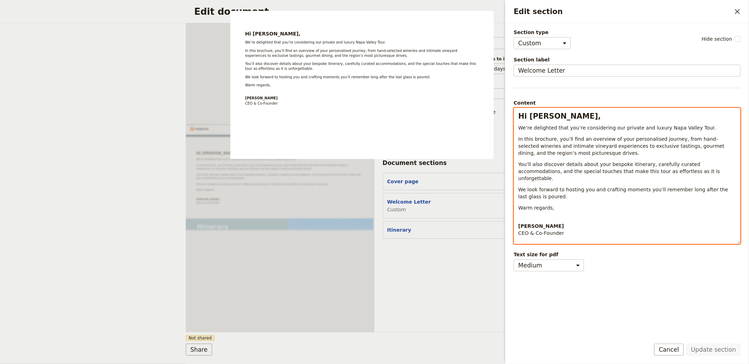
click at [518, 121] on div "Hi John, We’re delighted that you’re considering our private and luxury Napa Va…" at bounding box center [627, 176] width 226 height 136
click at [518, 120] on h2 "Hi [PERSON_NAME]," at bounding box center [627, 116] width 218 height 11
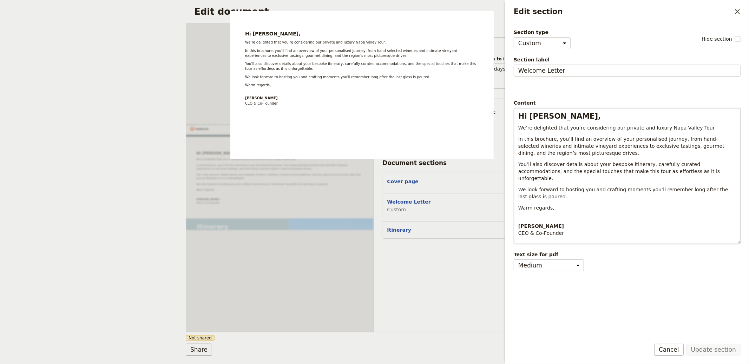
click at [563, 108] on div "Hi John, We’re delighted that you’re considering our private and luxury Napa Va…" at bounding box center [627, 176] width 227 height 136
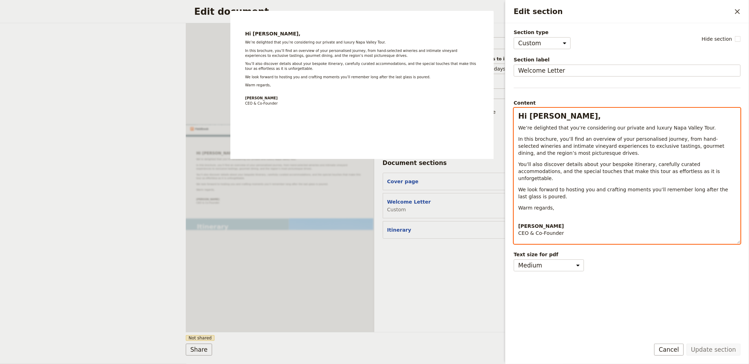
click at [559, 121] on h2 "Hi [PERSON_NAME]," at bounding box center [627, 116] width 218 height 11
select select "h2"
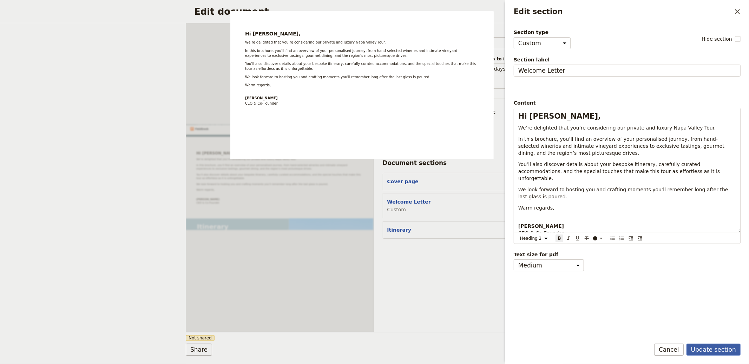
click at [714, 354] on button "Update section" at bounding box center [713, 350] width 54 height 12
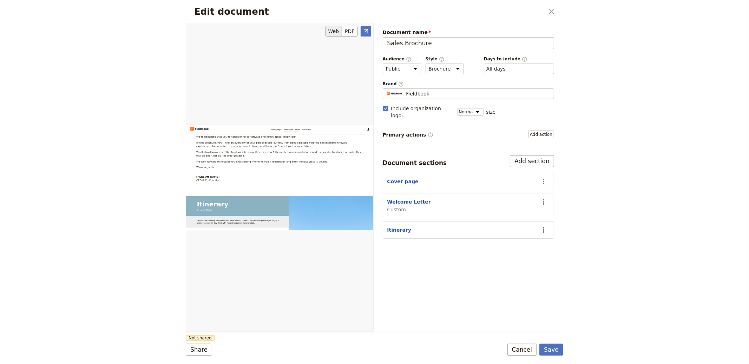
scroll to position [450, 0]
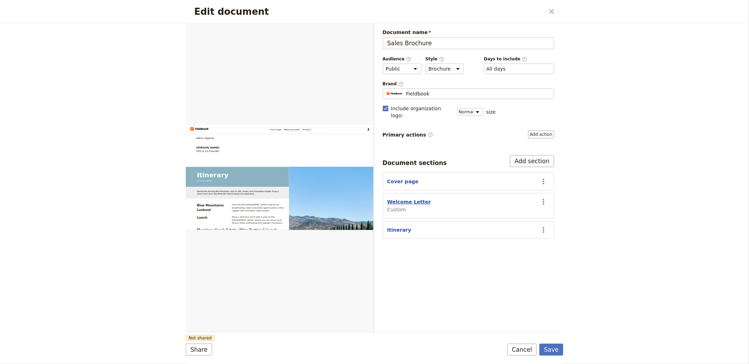
click at [422, 198] on button "Welcome Letter" at bounding box center [409, 201] width 44 height 7
select select "CUSTOM"
select select "default"
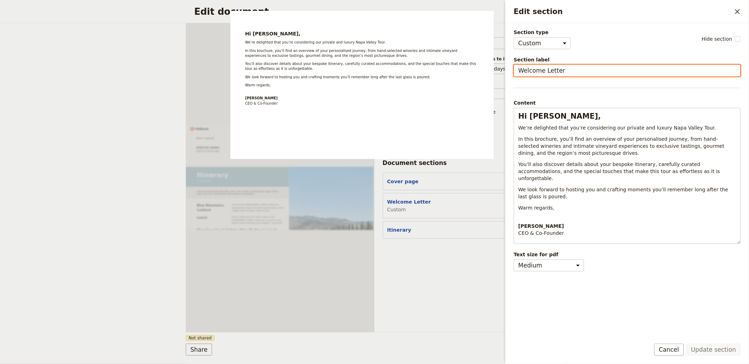
click at [550, 70] on input "Welcome Letter" at bounding box center [627, 71] width 227 height 12
click at [671, 351] on button "Cancel" at bounding box center [668, 350] width 29 height 12
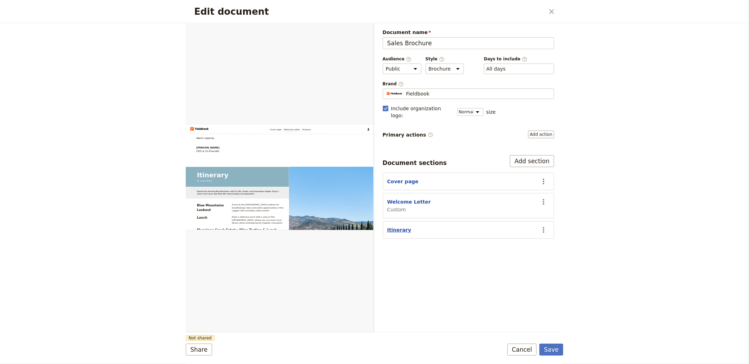
click at [400, 226] on button "Itinerary" at bounding box center [399, 229] width 24 height 7
select select "ITINERARY"
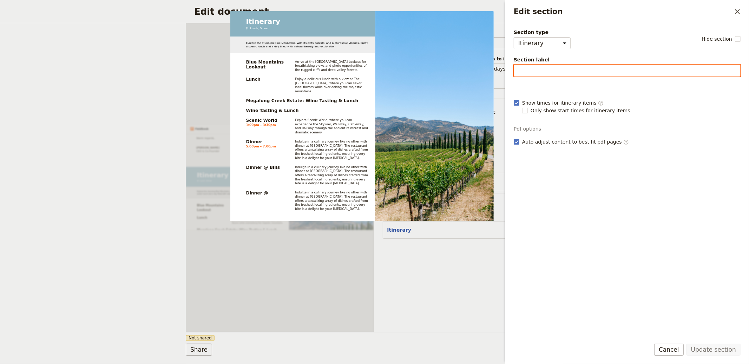
click at [542, 70] on input "Section label" at bounding box center [627, 71] width 227 height 12
paste input "Your Curated Napa Valley Experience"
type input "Your Curated Napa Valley Experience"
click at [639, 70] on input "Your Curated Napa Valley Experience" at bounding box center [627, 71] width 227 height 12
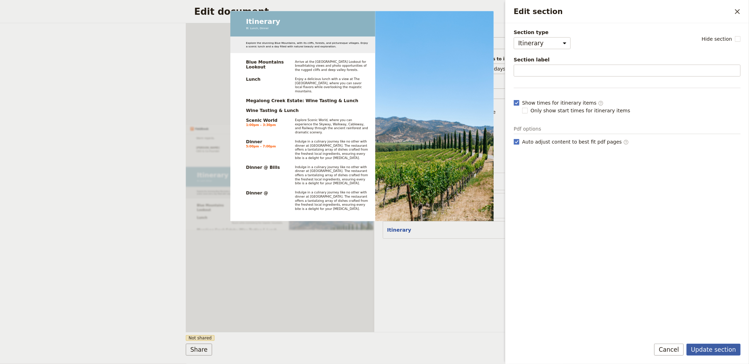
click at [704, 348] on button "Update section" at bounding box center [713, 350] width 54 height 12
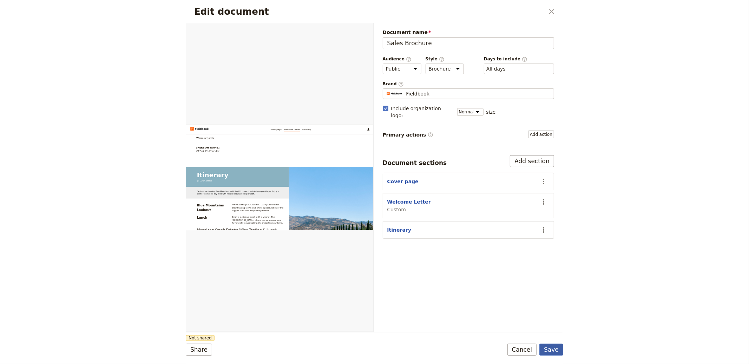
click at [551, 348] on button "Save" at bounding box center [551, 350] width 24 height 12
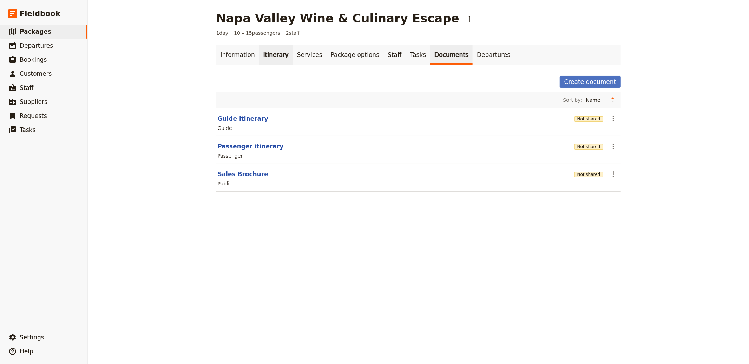
click at [268, 52] on link "Itinerary" at bounding box center [276, 55] width 34 height 20
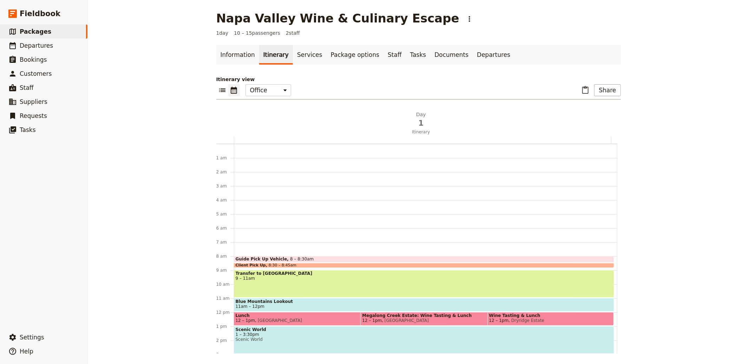
scroll to position [91, 0]
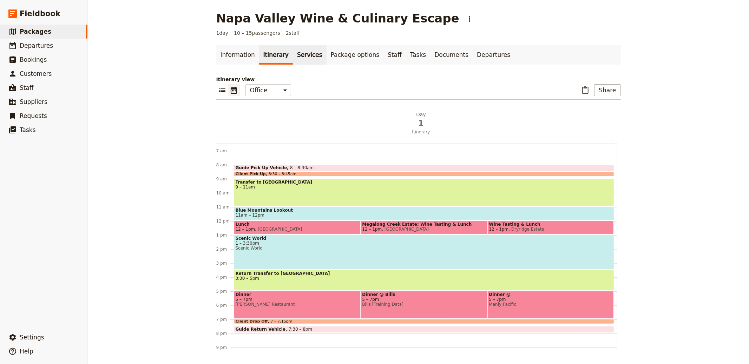
click at [310, 51] on link "Services" at bounding box center [310, 55] width 34 height 20
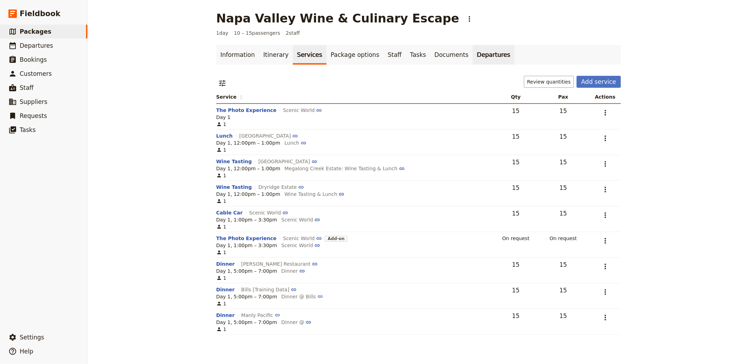
click at [473, 52] on link "Departures" at bounding box center [494, 55] width 42 height 20
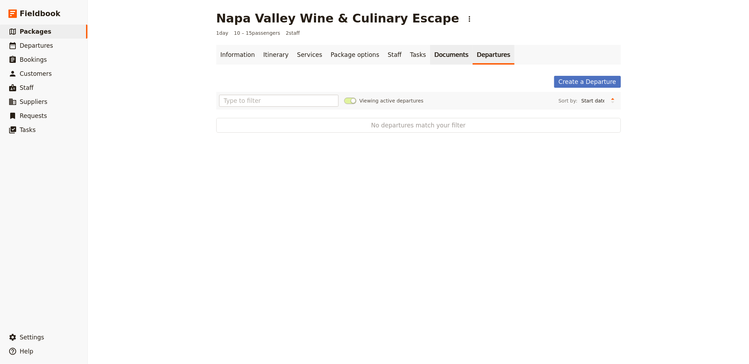
click at [430, 51] on link "Documents" at bounding box center [451, 55] width 42 height 20
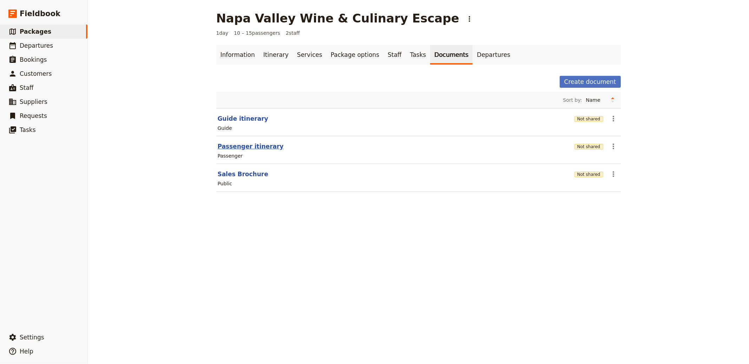
click at [244, 149] on button "Passenger itinerary" at bounding box center [251, 146] width 66 height 8
select select "PASSENGER"
select select "RUN_SHEET"
select select "DEFAULT"
click at [244, 175] on button "Sales Brochure" at bounding box center [243, 174] width 51 height 8
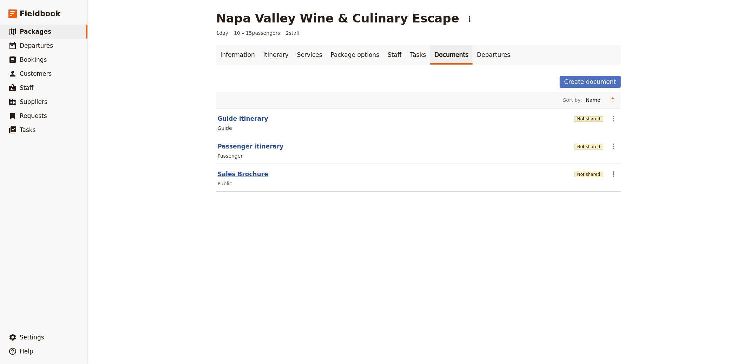
select select "DEFAULT"
click at [267, 57] on link "Itinerary" at bounding box center [276, 55] width 34 height 20
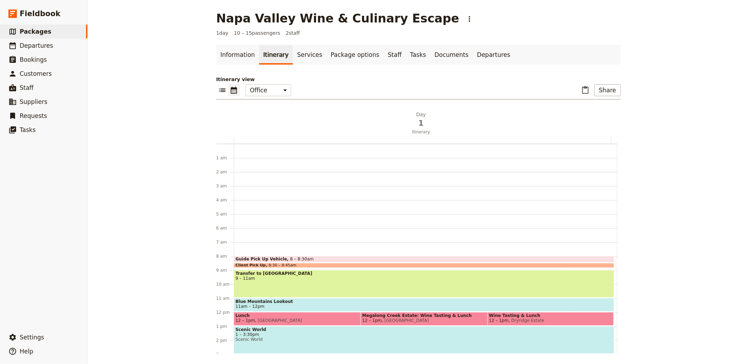
scroll to position [91, 0]
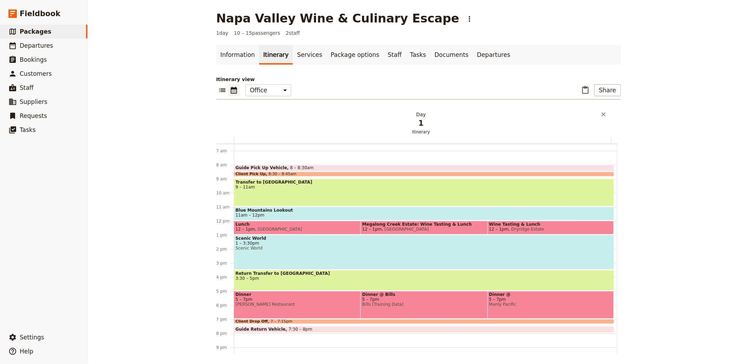
click at [398, 129] on span "Itinerary" at bounding box center [421, 132] width 375 height 6
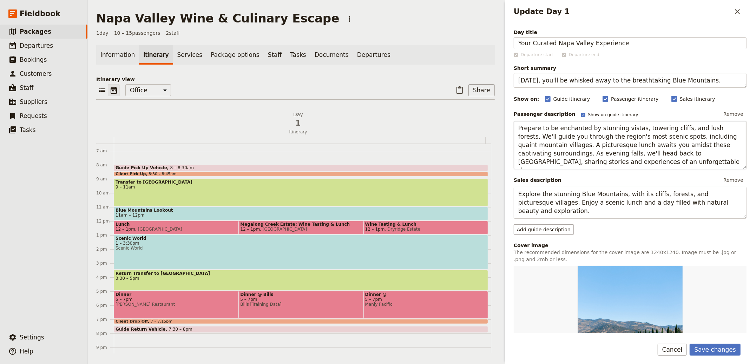
type input "Your Curated Napa Valley Experience"
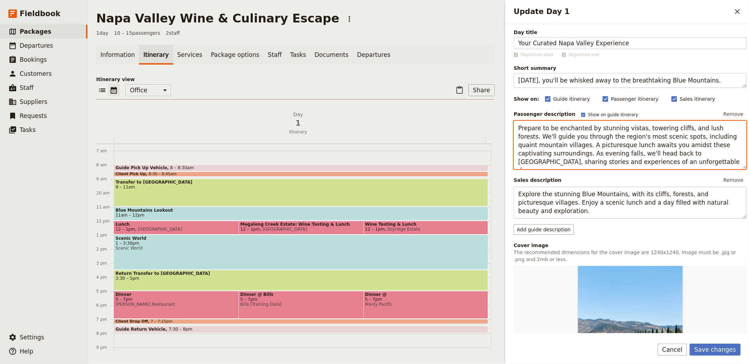
click at [615, 157] on textarea "Prepare to be enchanted by stunning vistas, towering cliffs, and lush forests. …" at bounding box center [630, 145] width 233 height 48
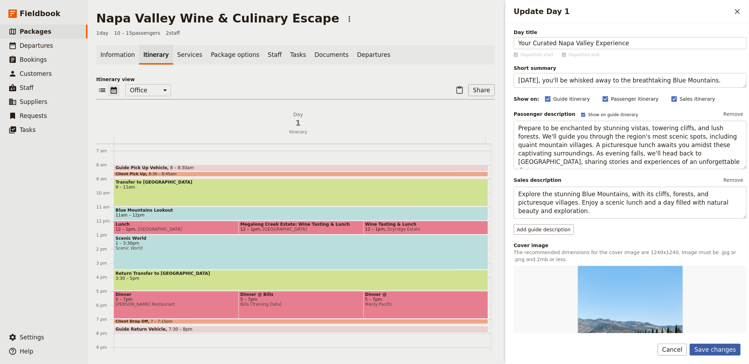
click at [715, 349] on button "Save changes" at bounding box center [715, 350] width 51 height 12
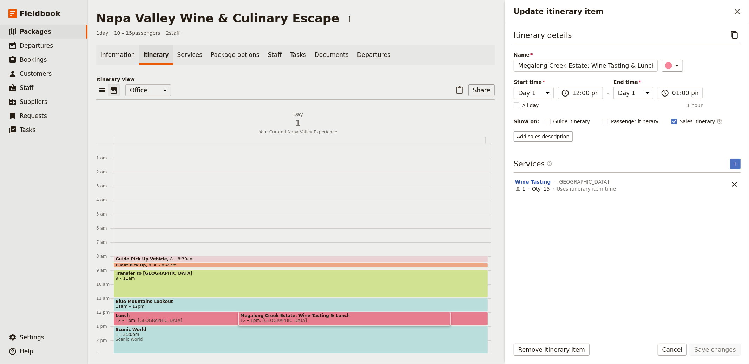
scroll to position [91, 0]
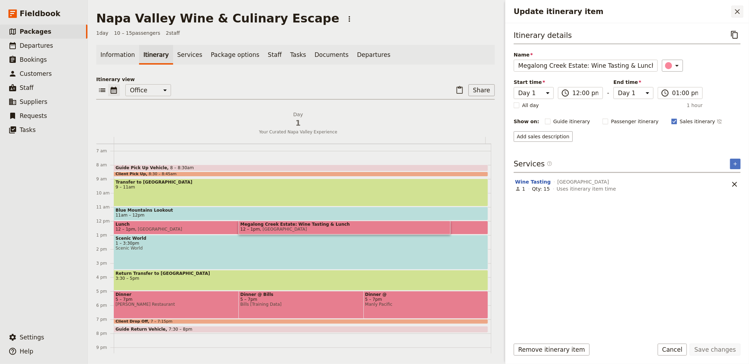
click at [738, 10] on icon "Close drawer" at bounding box center [737, 11] width 8 height 8
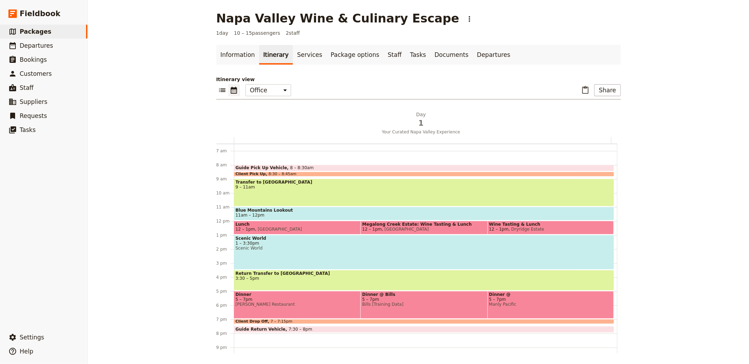
click at [348, 204] on span at bounding box center [424, 204] width 380 height 3
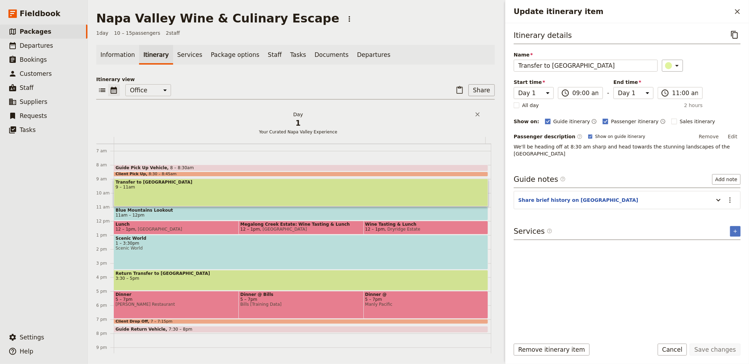
click at [213, 113] on h2 "Day 1 Your Curated Napa Valley Experience" at bounding box center [298, 120] width 363 height 18
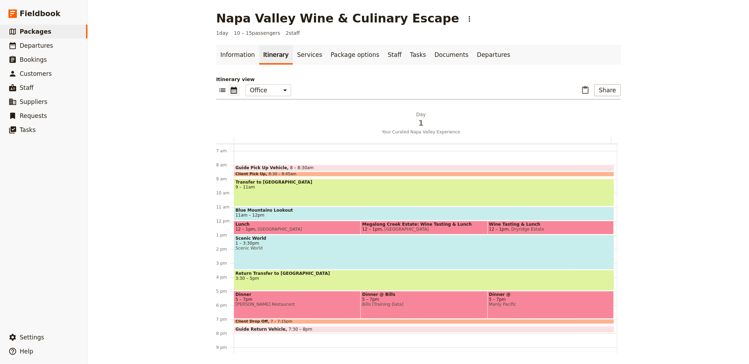
click at [329, 174] on span at bounding box center [424, 174] width 380 height 3
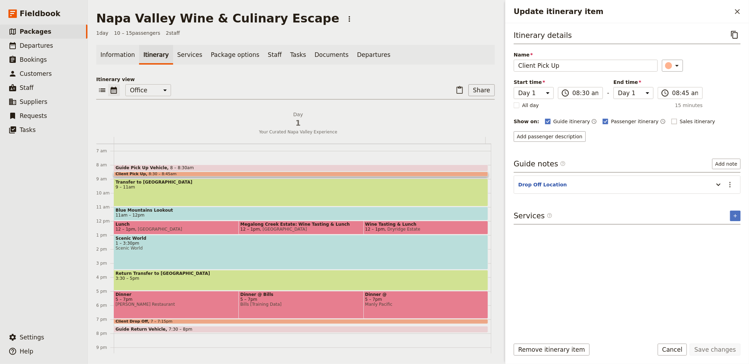
click at [680, 120] on span "Sales itinerary" at bounding box center [697, 121] width 35 height 7
click at [671, 118] on input "Sales itinerary" at bounding box center [671, 118] width 0 height 0
checkbox input "true"
click at [536, 135] on button "Add description" at bounding box center [536, 136] width 45 height 11
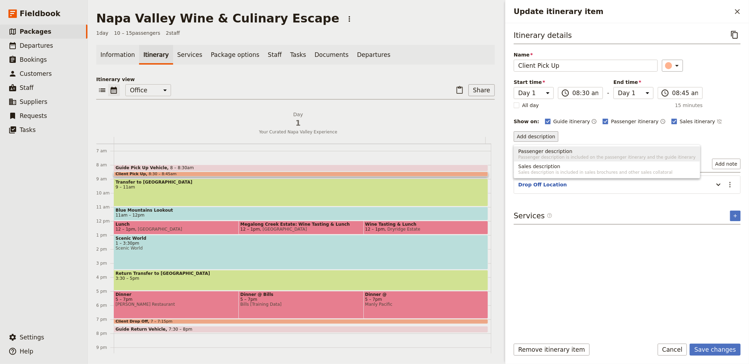
click at [575, 166] on span "Sales description" at bounding box center [606, 166] width 177 height 7
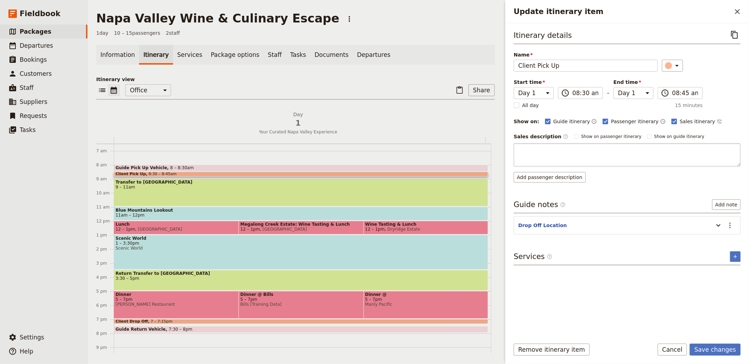
type textarea "Private pickup from your hotel"
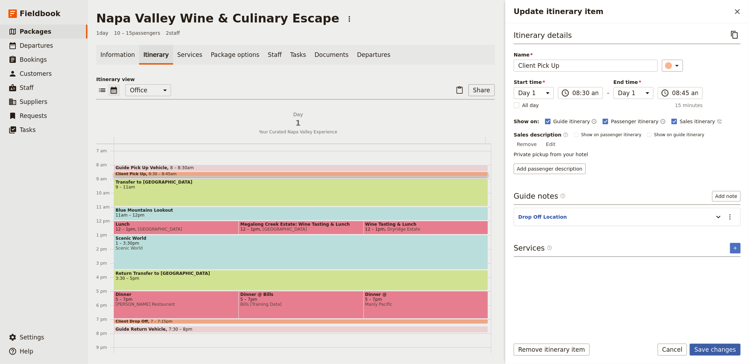
click at [720, 348] on button "Save changes" at bounding box center [715, 350] width 51 height 12
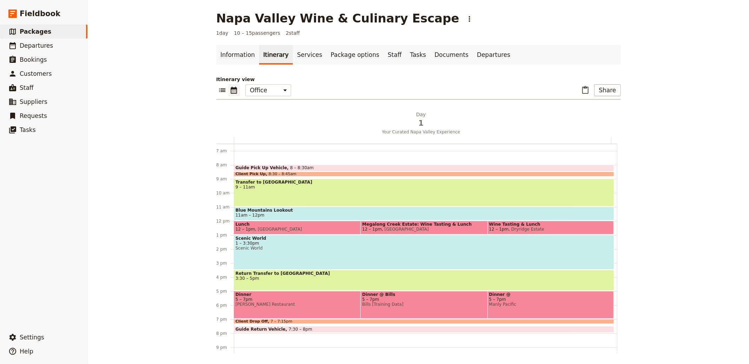
click at [286, 172] on span "8:30 – 8:45am" at bounding box center [283, 174] width 28 height 4
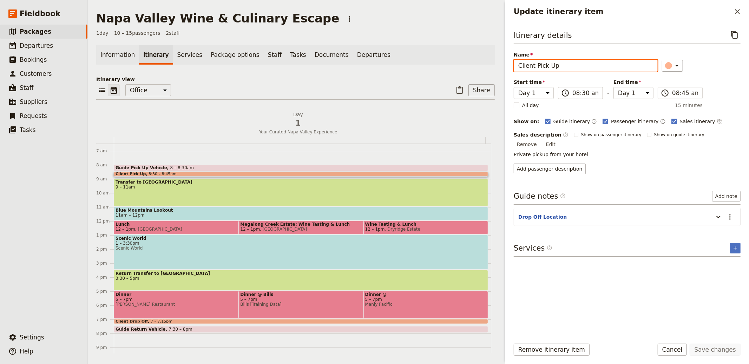
click at [535, 65] on input "Client Pick Up" at bounding box center [586, 66] width 144 height 12
type input "Pick Up"
click at [690, 344] on button "Save changes" at bounding box center [715, 350] width 51 height 12
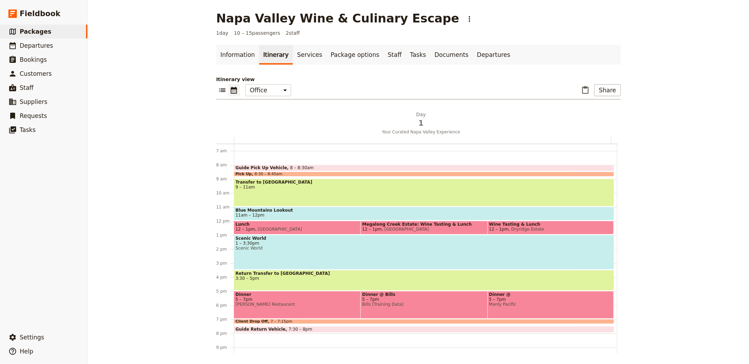
click at [298, 211] on span "Blue Mountains Lookout" at bounding box center [424, 210] width 377 height 5
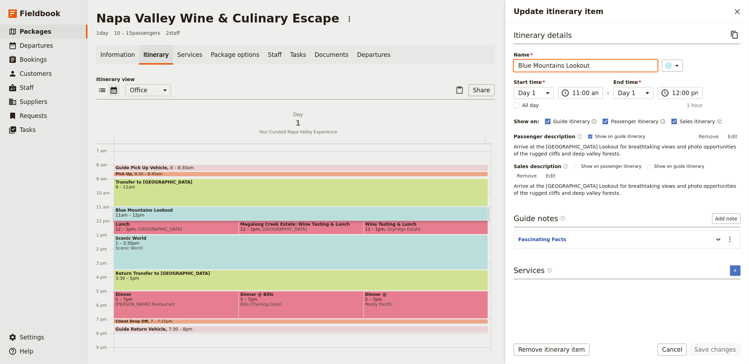
click at [562, 64] on input "Blue Mountains Lookout" at bounding box center [586, 66] width 144 height 12
paste input "VIP Tasting at Boutique Winery"
type input "VIP Tasting at Boutique Winery"
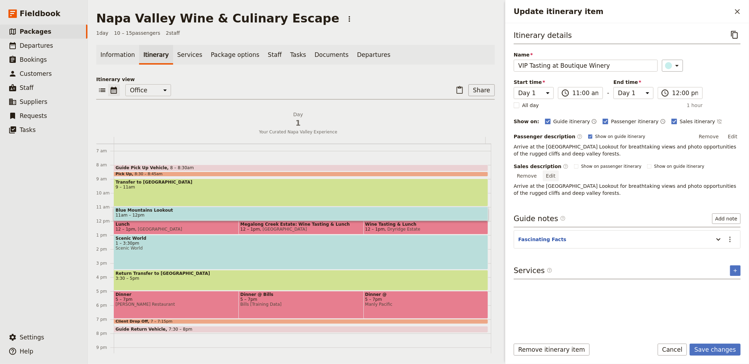
click at [559, 171] on button "Edit" at bounding box center [551, 176] width 16 height 11
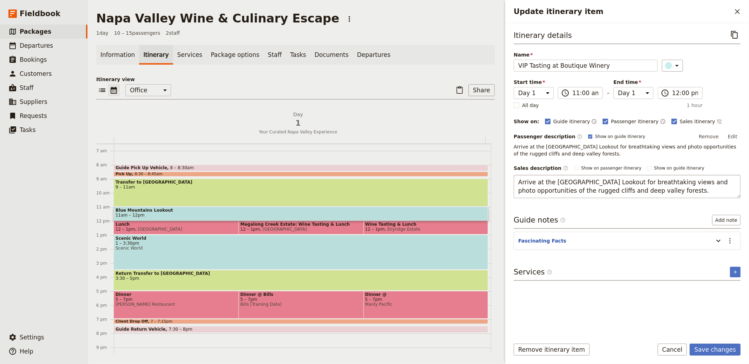
click at [587, 185] on textarea "Arrive at the [GEOGRAPHIC_DATA] Lookout for breathtaking views and photo opport…" at bounding box center [627, 186] width 227 height 23
type textarea "Private tour with the winemaker and barrel sampling"
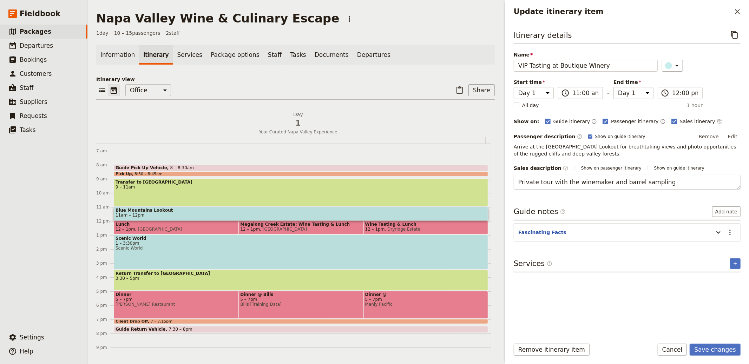
click at [637, 206] on div "Itinerary details ​ Name VIP Tasting at Boutique Winery ​ Start time Day 1 11:0…" at bounding box center [627, 181] width 227 height 304
click at [713, 350] on button "Save changes" at bounding box center [715, 350] width 51 height 12
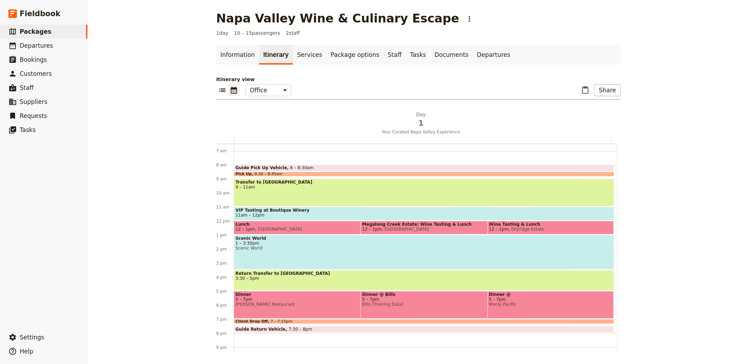
click at [282, 217] on span at bounding box center [424, 218] width 380 height 3
click at [172, 199] on div "Napa Valley Wine & Culinary Escape ​ 1 day 10 – 15 passengers 2 staff Informati…" at bounding box center [418, 182] width 661 height 364
click at [295, 199] on div "Transfer to Blue Mountains 9 – 11am" at bounding box center [424, 193] width 380 height 28
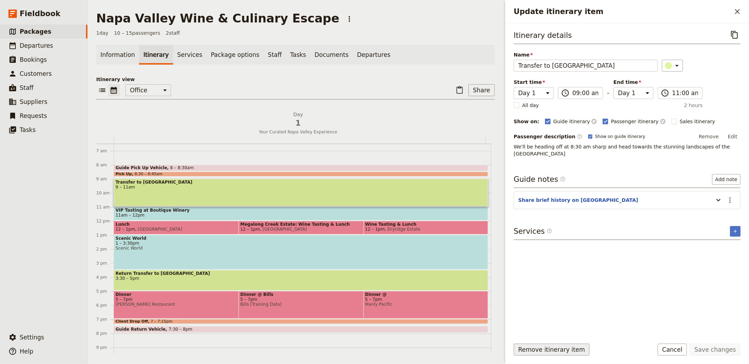
click at [541, 347] on button "Remove itinerary item" at bounding box center [552, 350] width 76 height 12
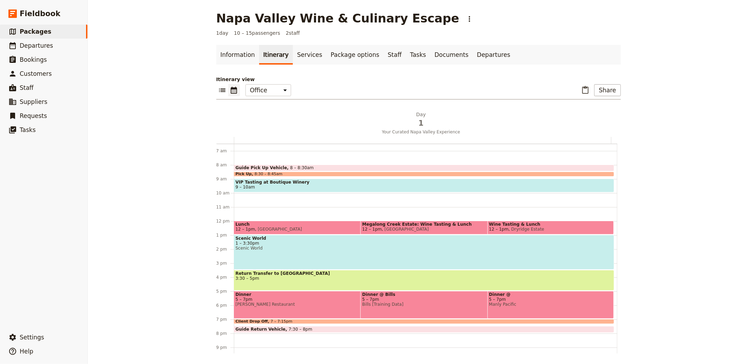
click at [406, 198] on div "Guide Pick Up Vehicle 8 – 8:30am Pick Up 8:30 – 8:45am VIP Tasting at Boutique …" at bounding box center [425, 221] width 383 height 337
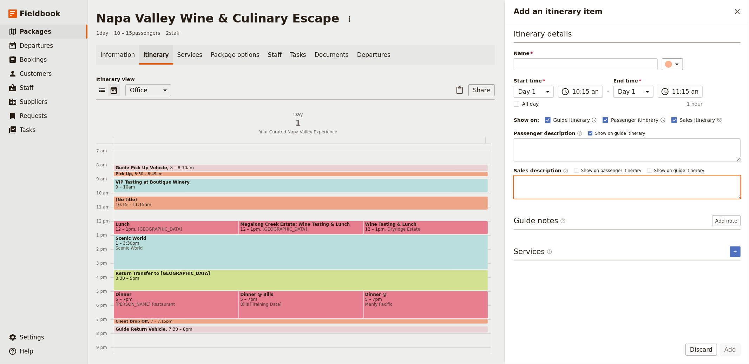
click at [541, 180] on textarea "Add an itinerary item" at bounding box center [627, 187] width 227 height 23
paste textarea "Explore the estate gardens and taste reserve vintages"
type textarea "Explore the estate gardens and taste reserve vintages"
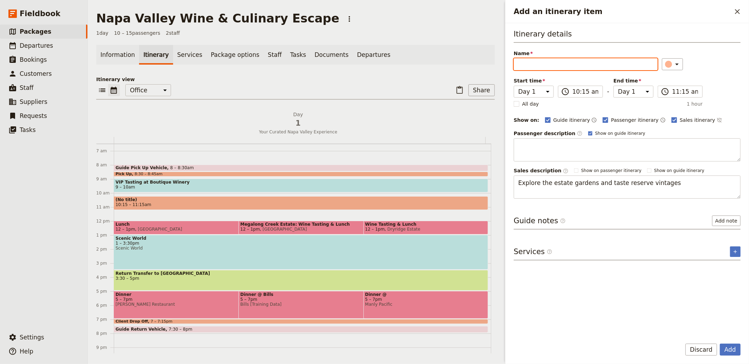
click at [571, 66] on input "Name" at bounding box center [586, 64] width 144 height 12
paste input "Second Winery Experience"
type input "Second Winery Experience"
click at [734, 349] on button "Add" at bounding box center [730, 350] width 21 height 12
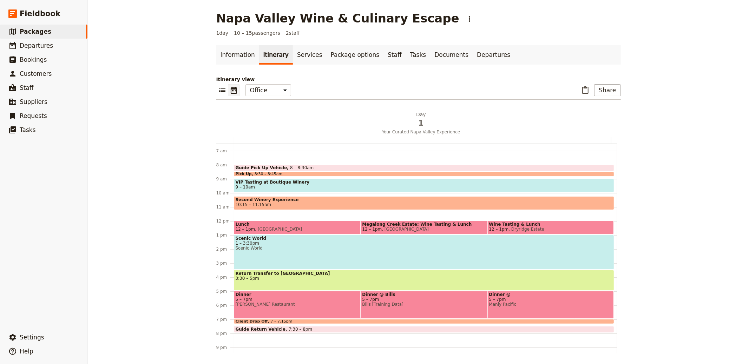
click at [404, 227] on span "Megalong Creek Estate" at bounding box center [405, 229] width 47 height 5
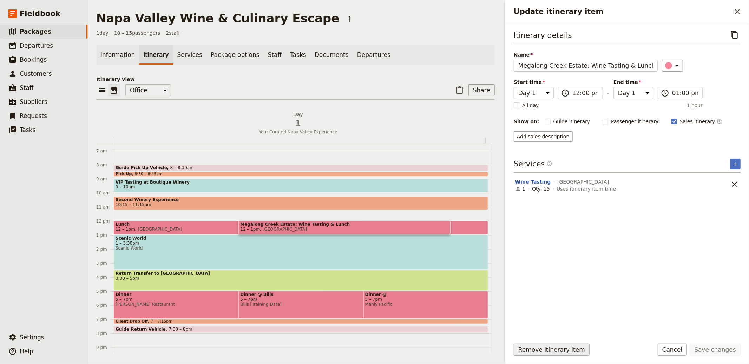
click at [531, 353] on button "Remove itinerary item" at bounding box center [552, 350] width 76 height 12
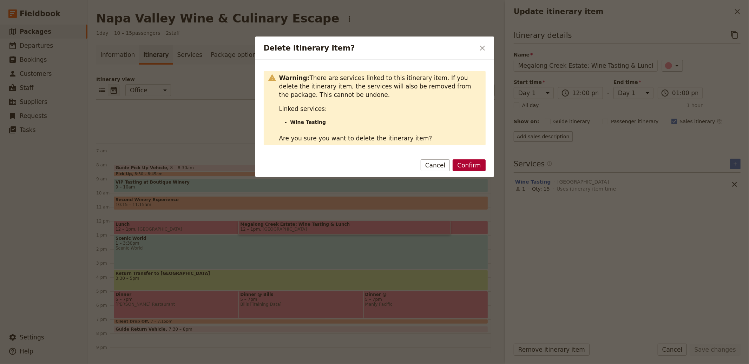
click at [474, 167] on button "Confirm" at bounding box center [469, 165] width 33 height 12
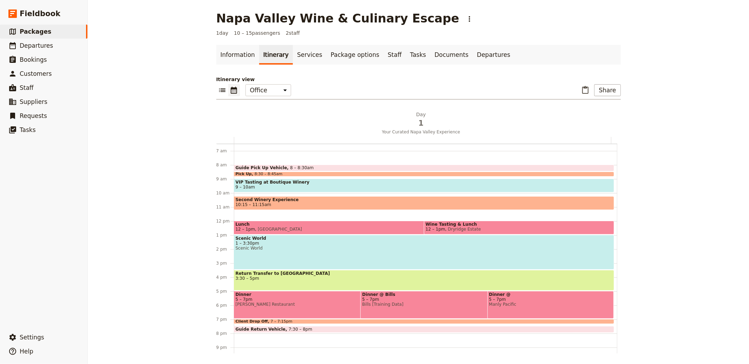
click at [445, 227] on span "Dryridge Estate" at bounding box center [463, 229] width 36 height 5
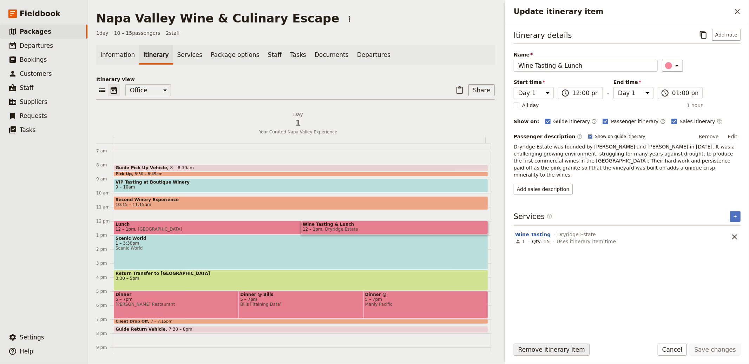
click at [538, 350] on button "Remove itinerary item" at bounding box center [552, 350] width 76 height 12
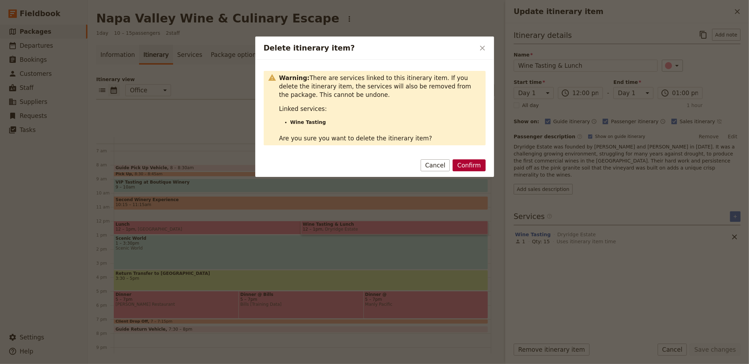
click at [472, 167] on button "Confirm" at bounding box center [469, 165] width 33 height 12
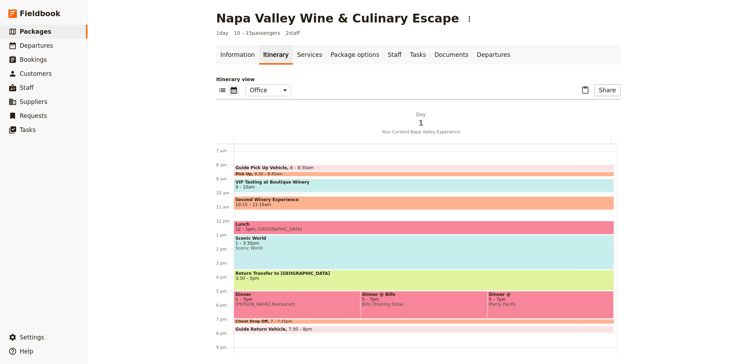
click at [338, 227] on span "12 – 1pm Hydro Majestic Hotel" at bounding box center [424, 229] width 377 height 5
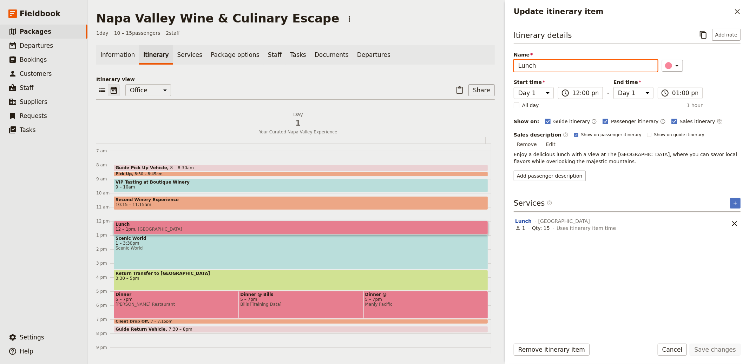
click at [553, 66] on input "Lunch" at bounding box center [586, 66] width 144 height 12
paste input "Farm‑to‑Table Vineyard"
type input "Farm‑to‑Table Vineyard Lunch"
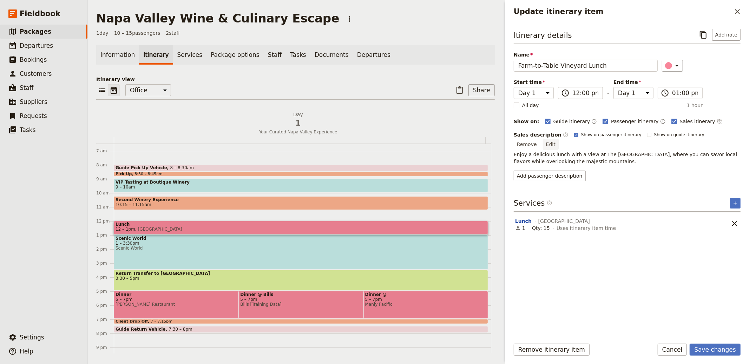
click at [559, 139] on button "Edit" at bounding box center [551, 144] width 16 height 11
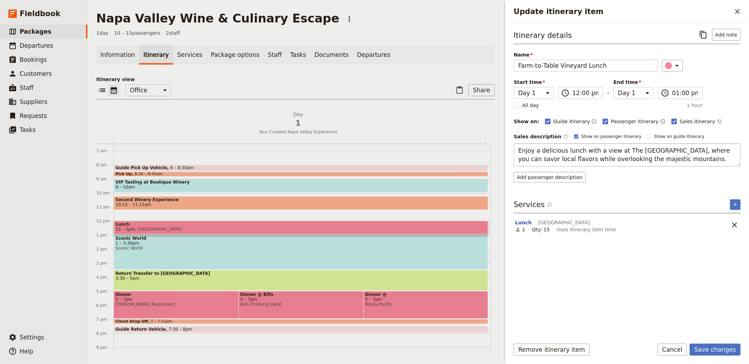
click at [639, 160] on textarea "Enjoy a delicious lunch with a view at The Lookout Echo Point, where you can sa…" at bounding box center [627, 154] width 227 height 23
type textarea "Multi‑course seasonal menu with curated wine pairings"
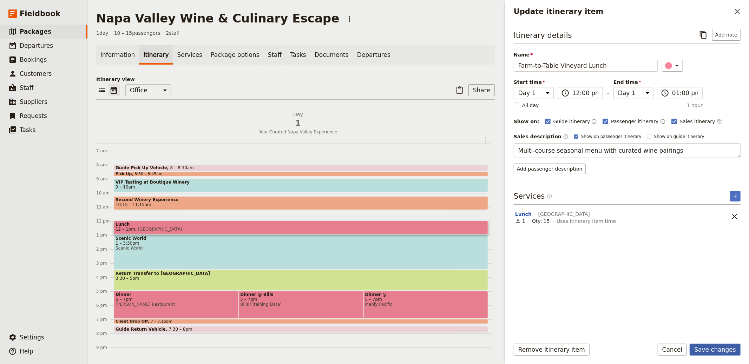
click at [720, 355] on button "Save changes" at bounding box center [715, 350] width 51 height 12
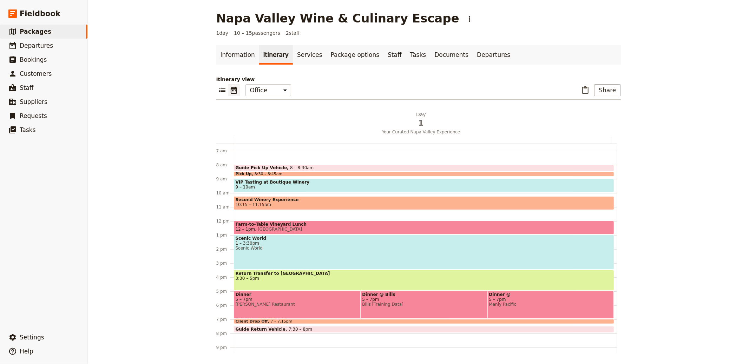
click at [278, 277] on span "3:30 – 5pm" at bounding box center [424, 278] width 377 height 5
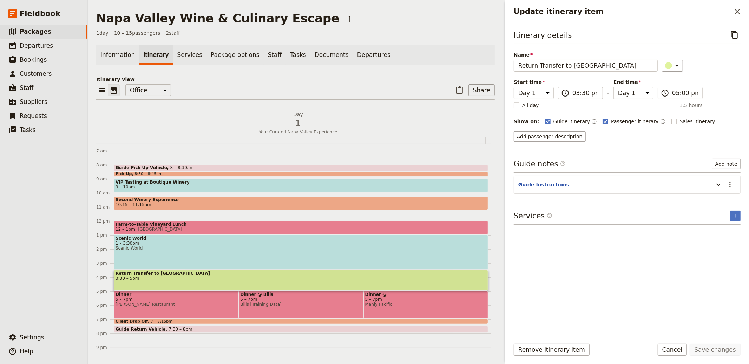
click at [680, 120] on span "Sales itinerary" at bounding box center [697, 121] width 35 height 7
click at [671, 118] on input "Sales itinerary" at bounding box center [671, 118] width 0 height 0
checkbox input "true"
click at [545, 137] on button "Add description" at bounding box center [536, 136] width 45 height 11
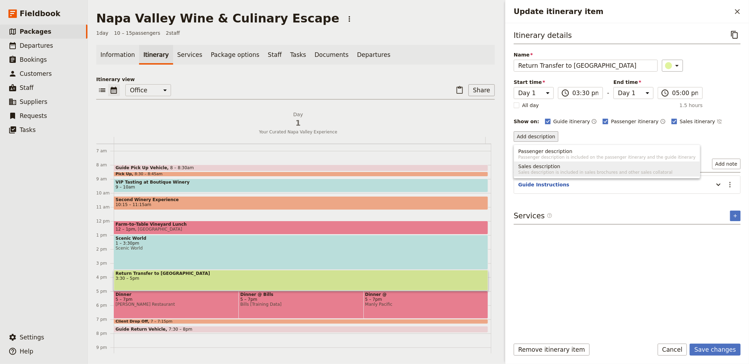
click at [552, 170] on span "Sales description is included in sales brochures and other sales collatoral" at bounding box center [606, 173] width 177 height 6
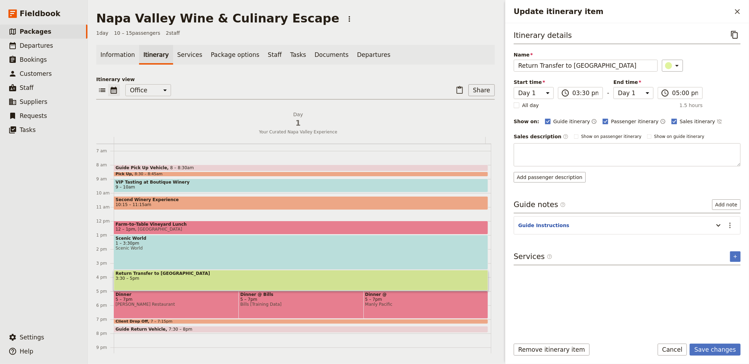
type textarea "Optional stop at a viewpoint for photos of [PERSON_NAME]’s iconic vineyards"
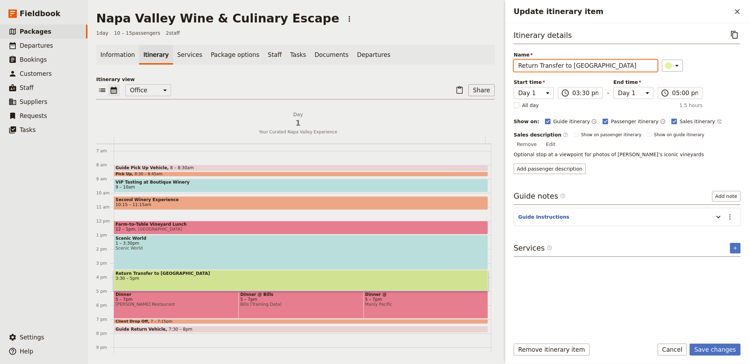
click at [565, 67] on input "Return Transfer to Sydney" at bounding box center [586, 66] width 144 height 12
paste input "Leisurely Return Drive"
type input "Leisurely Return Drive"
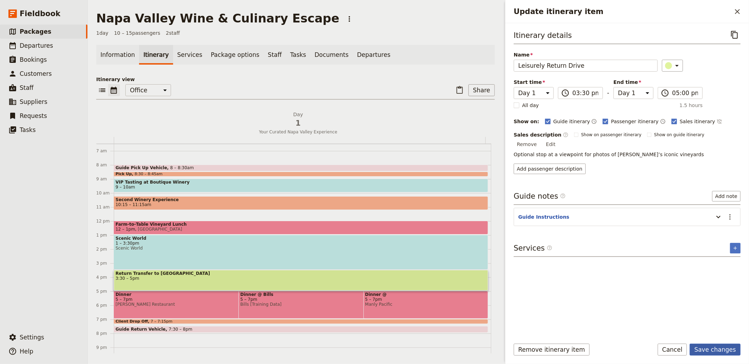
click at [717, 348] on button "Save changes" at bounding box center [715, 350] width 51 height 12
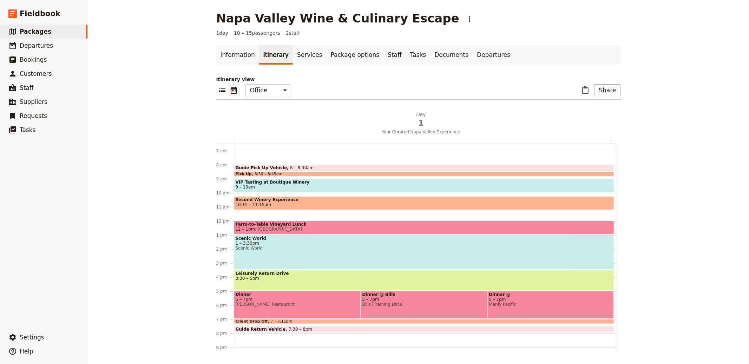
click at [393, 303] on span "Bills [Training Data]" at bounding box center [468, 304] width 212 height 5
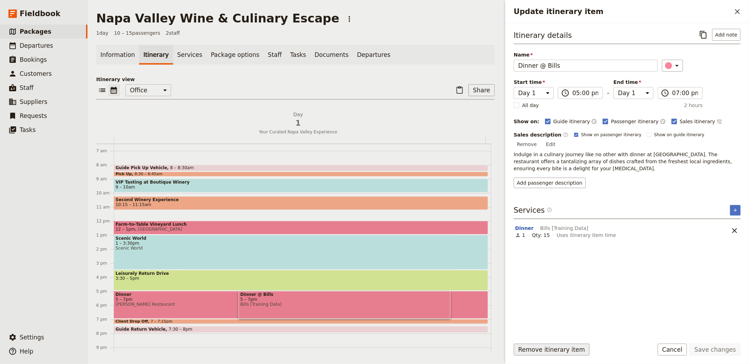
click at [557, 347] on button "Remove itinerary item" at bounding box center [552, 350] width 76 height 12
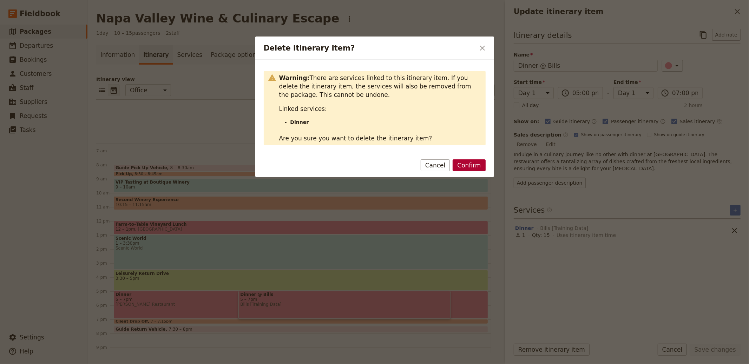
click at [466, 165] on button "Confirm" at bounding box center [469, 165] width 33 height 12
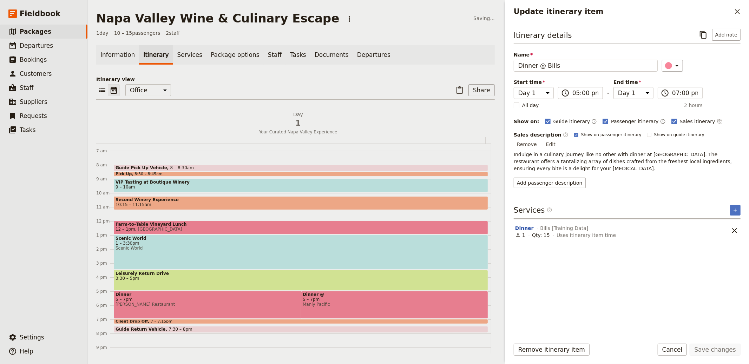
drag, startPoint x: 414, startPoint y: 308, endPoint x: 435, endPoint y: 311, distance: 20.9
click at [414, 308] on div "Dinner 5 – 7pm Darley's Restaurant" at bounding box center [273, 305] width 318 height 28
click at [559, 349] on button "Remove itinerary item" at bounding box center [552, 350] width 76 height 12
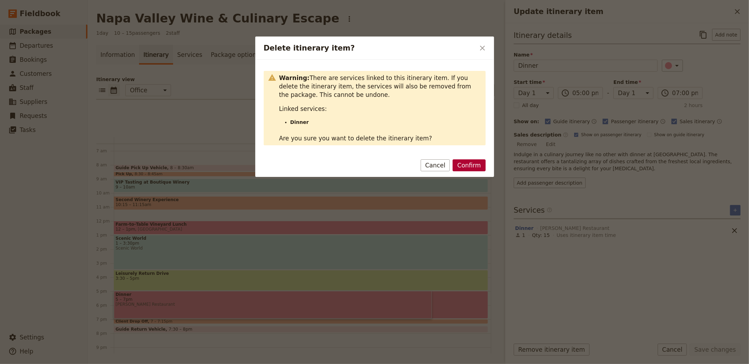
click at [478, 163] on button "Confirm" at bounding box center [469, 165] width 33 height 12
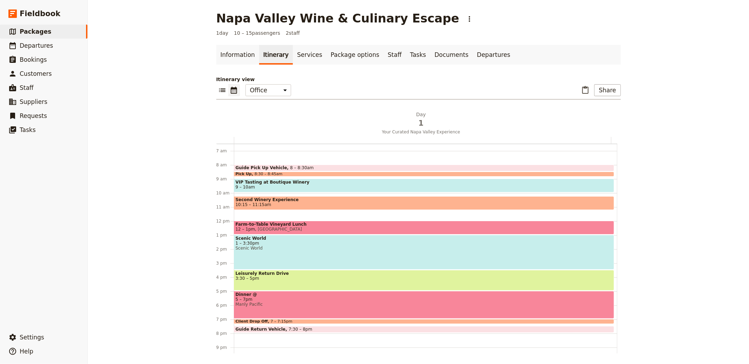
click at [305, 319] on div "Client Drop Off 7 – 7:15pm" at bounding box center [424, 321] width 380 height 5
click at [264, 183] on span "VIP Tasting at Boutique Winery" at bounding box center [424, 182] width 377 height 5
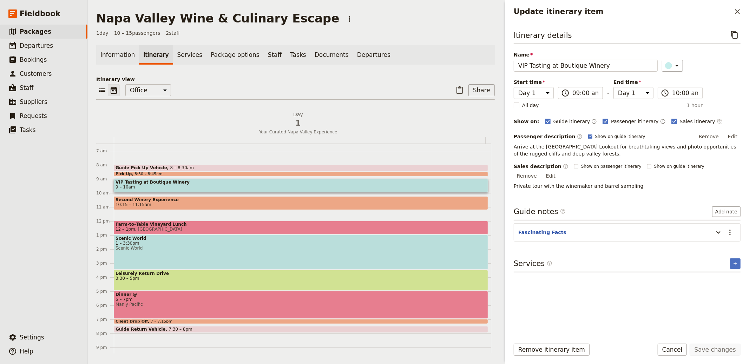
click at [717, 123] on icon "Time not shown on sales itinerary" at bounding box center [720, 122] width 6 height 6
click at [711, 350] on button "Save changes" at bounding box center [715, 350] width 51 height 12
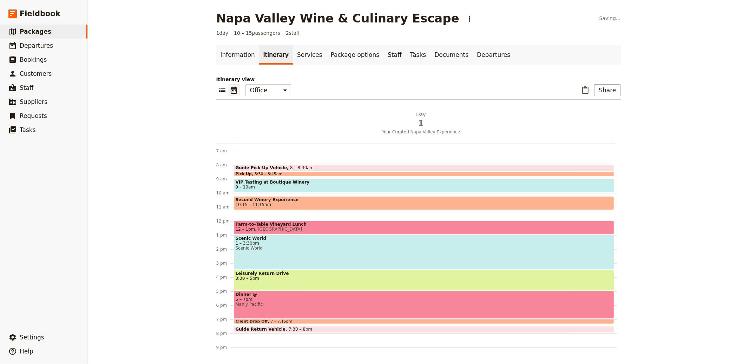
click at [301, 199] on span "Second Winery Experience" at bounding box center [424, 199] width 377 height 5
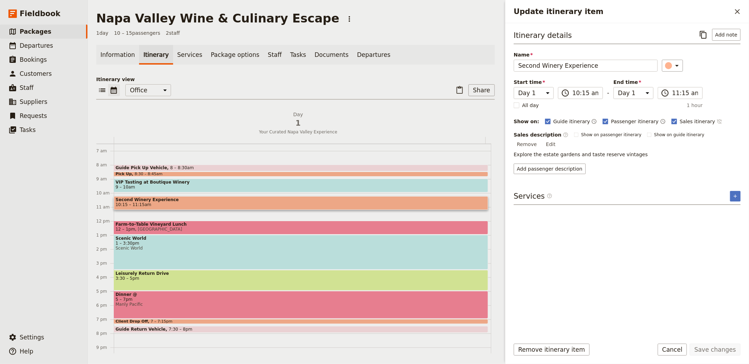
click at [717, 120] on icon "Time not shown on sales itinerary" at bounding box center [720, 122] width 6 height 6
click at [724, 348] on button "Save changes" at bounding box center [715, 350] width 51 height 12
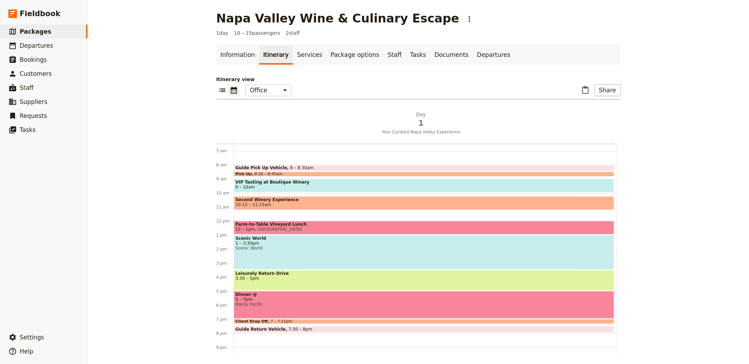
click at [351, 224] on span "Farm‑to‑Table Vineyard Lunch" at bounding box center [424, 224] width 377 height 5
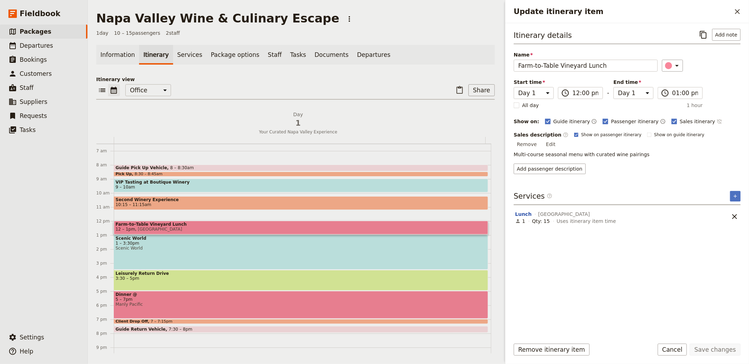
click at [717, 123] on icon "Time not shown on sales itinerary" at bounding box center [719, 121] width 5 height 5
click at [720, 348] on button "Save changes" at bounding box center [715, 350] width 51 height 12
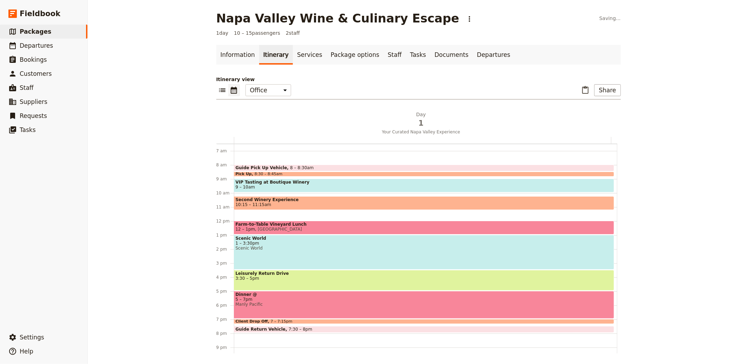
click at [333, 254] on div "Scenic World 1 – 3:30pm Scenic World" at bounding box center [424, 252] width 380 height 35
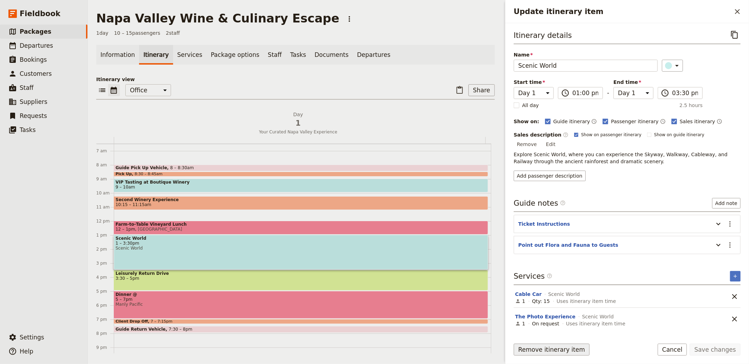
click at [534, 348] on button "Remove itinerary item" at bounding box center [552, 350] width 76 height 12
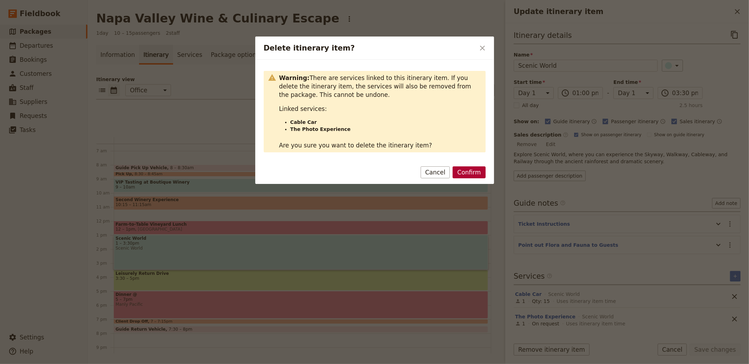
click at [478, 173] on button "Confirm" at bounding box center [469, 172] width 33 height 12
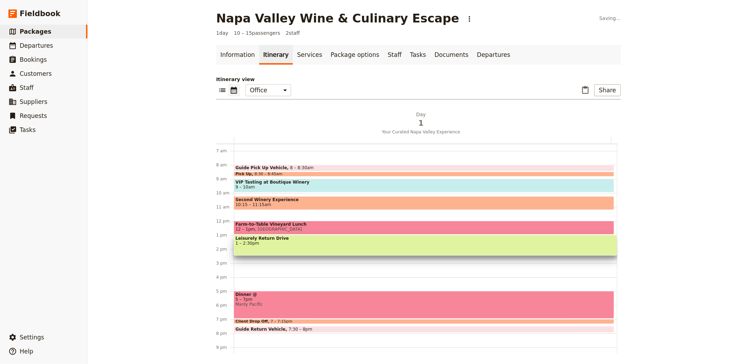
click at [304, 243] on span "1 – 2:30pm" at bounding box center [426, 243] width 380 height 5
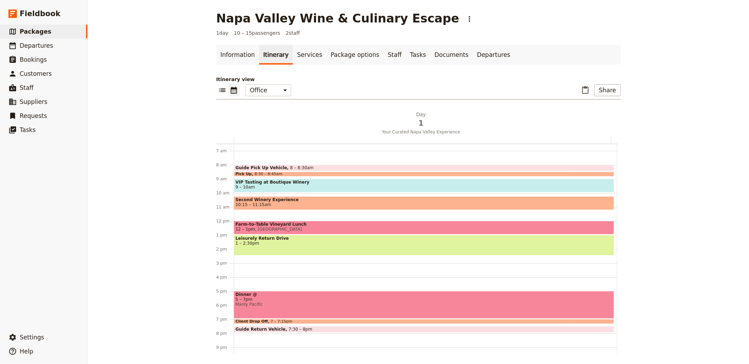
click at [320, 240] on span "Leisurely Return Drive" at bounding box center [424, 238] width 377 height 5
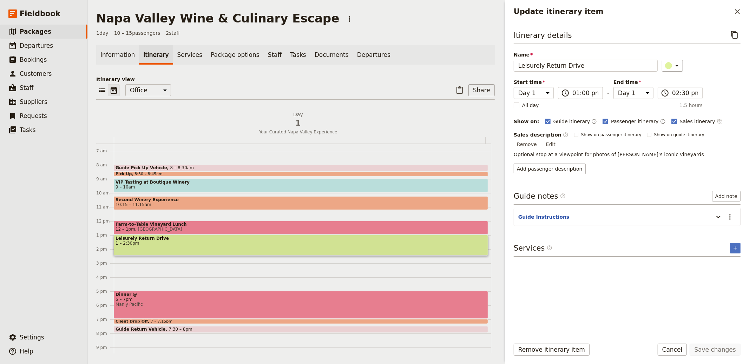
click at [717, 118] on button "​" at bounding box center [720, 121] width 6 height 8
click at [718, 351] on button "Save changes" at bounding box center [715, 350] width 51 height 12
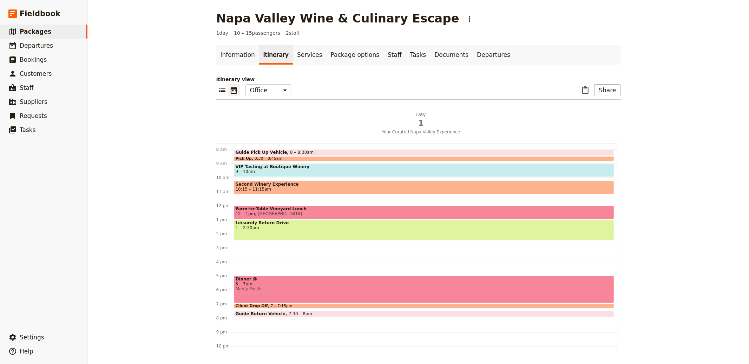
scroll to position [127, 0]
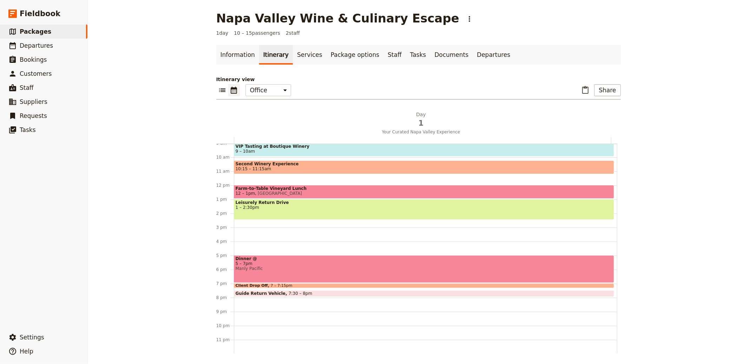
click at [252, 263] on span "5 – 7pm" at bounding box center [424, 263] width 377 height 5
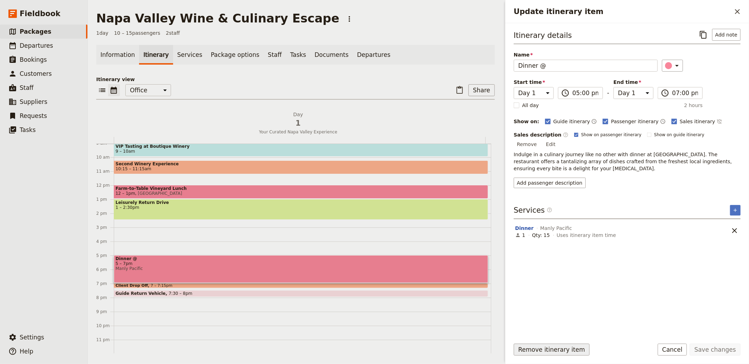
click at [552, 354] on button "Remove itinerary item" at bounding box center [552, 350] width 76 height 12
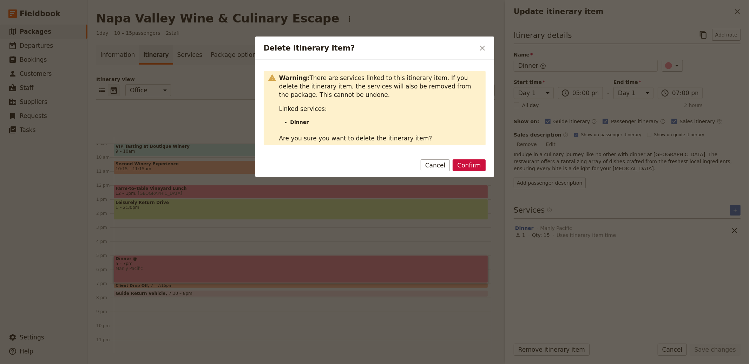
click at [464, 158] on div "Confirm Cancel" at bounding box center [374, 167] width 239 height 20
click at [466, 163] on button "Confirm" at bounding box center [469, 165] width 33 height 12
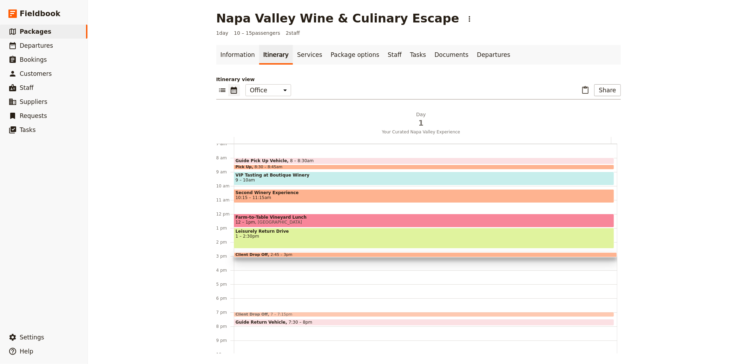
scroll to position [97, 0]
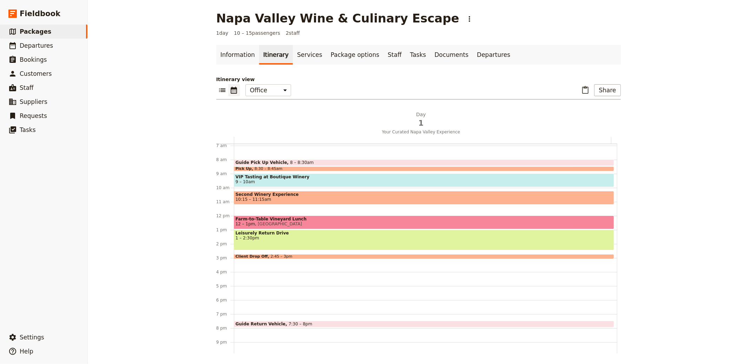
click at [259, 168] on span at bounding box center [424, 169] width 380 height 3
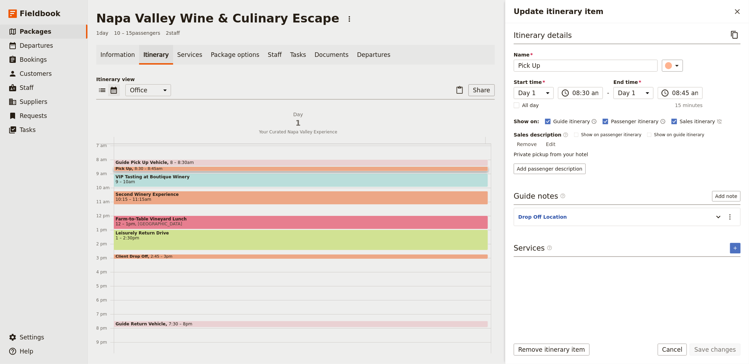
click at [536, 151] on p "Private pickup from your hotel" at bounding box center [627, 154] width 227 height 7
copy p "Private pickup from your hotel"
click at [307, 257] on span at bounding box center [301, 257] width 374 height 3
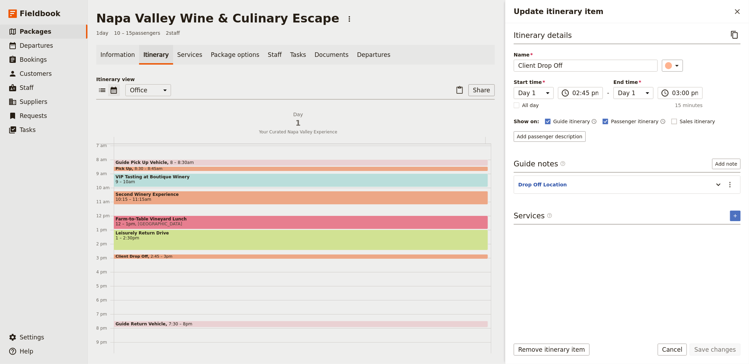
click at [680, 119] on span "Sales itinerary" at bounding box center [697, 121] width 35 height 7
click at [671, 118] on input "Sales itinerary" at bounding box center [671, 118] width 0 height 0
checkbox input "true"
click at [545, 135] on button "Add description" at bounding box center [536, 136] width 45 height 11
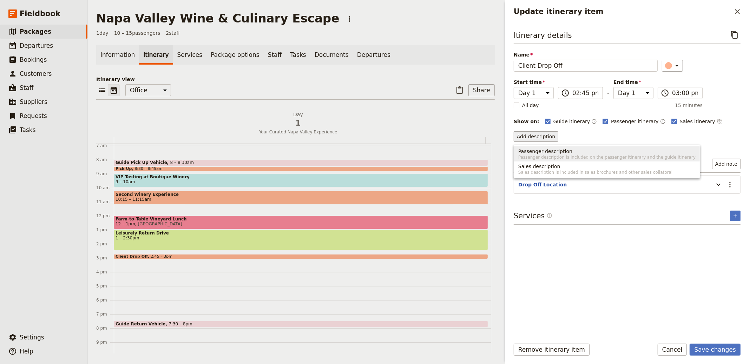
click at [538, 163] on span "Sales description" at bounding box center [539, 166] width 42 height 7
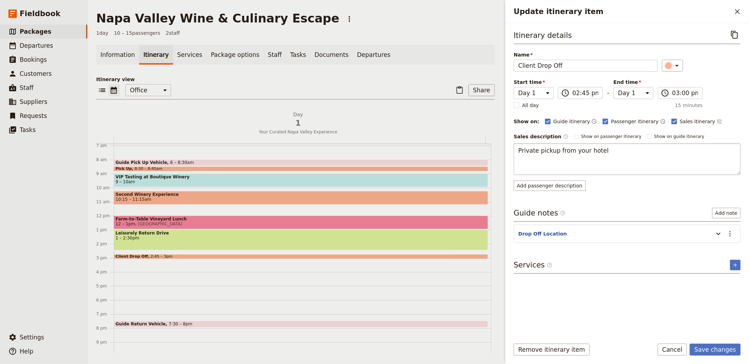
type textarea "Private pickup from your hotel"
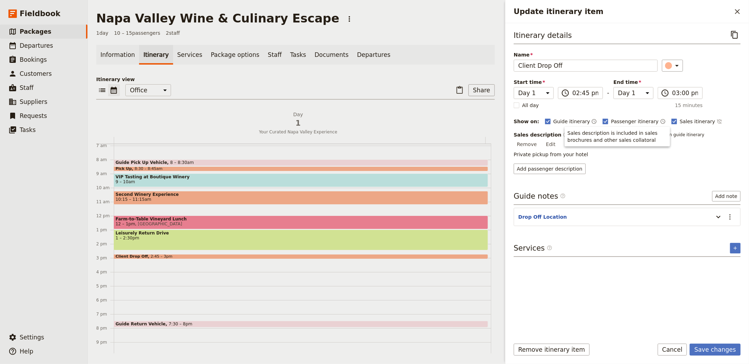
click at [644, 164] on div "Add passenger description" at bounding box center [627, 169] width 227 height 11
click at [540, 139] on button "Remove" at bounding box center [527, 144] width 26 height 11
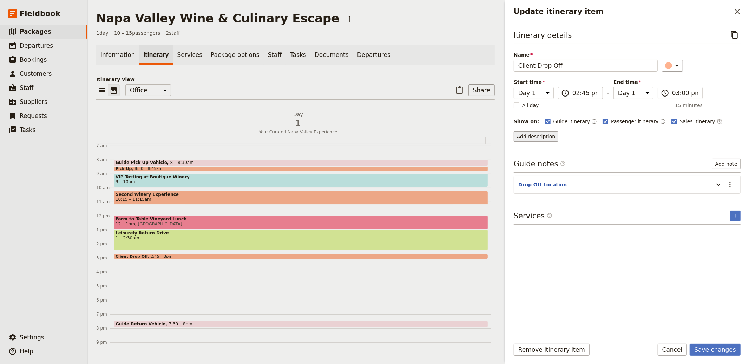
click at [535, 134] on button "Add description" at bounding box center [536, 136] width 45 height 11
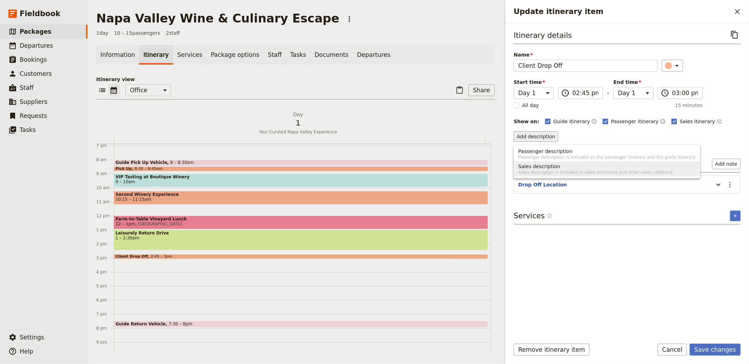
click at [582, 170] on span "Sales description is included in sales brochures and other sales collatoral" at bounding box center [606, 173] width 177 height 6
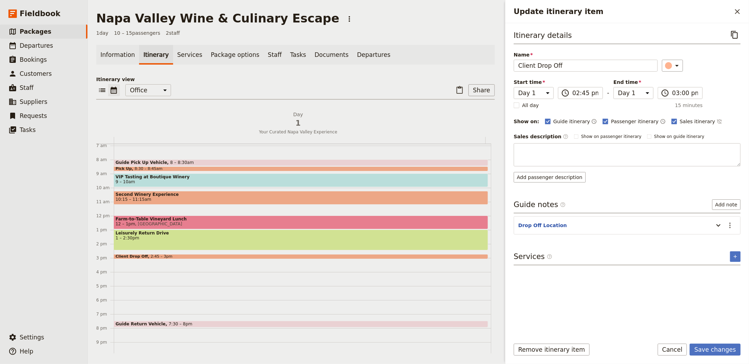
type textarea "Arrive refreshed, with memories and wines to [GEOGRAPHIC_DATA]"
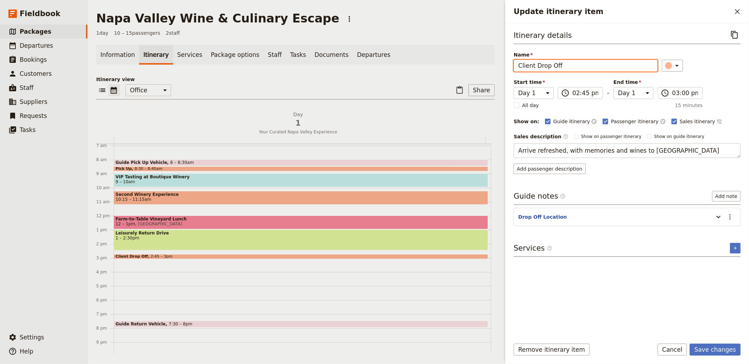
click at [547, 67] on input "Client Drop Off" at bounding box center [586, 66] width 144 height 12
type input "'"
type input "Hotel Drop-Off"
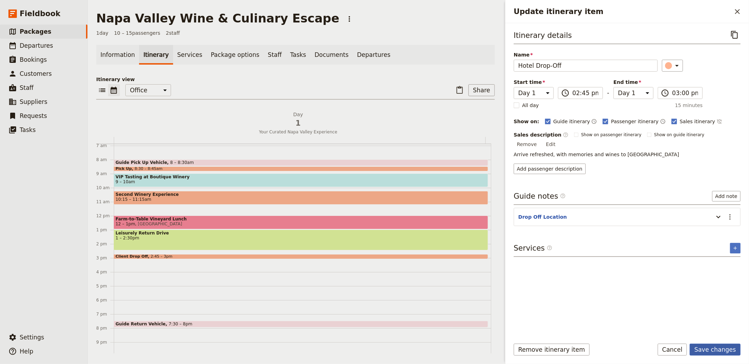
click at [718, 349] on button "Save changes" at bounding box center [715, 350] width 51 height 12
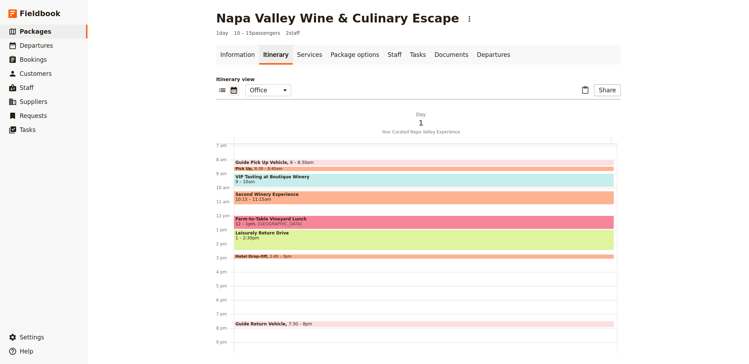
click at [319, 256] on span at bounding box center [424, 257] width 380 height 3
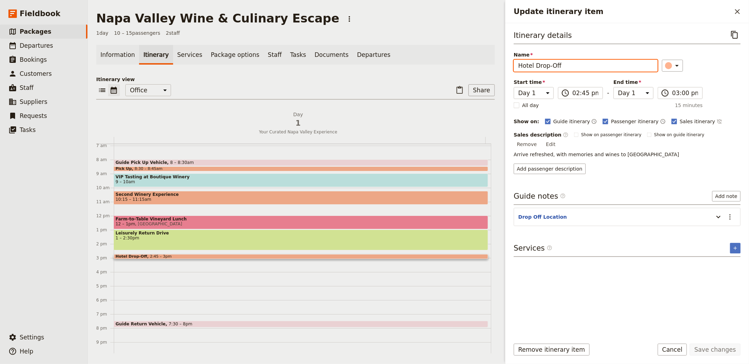
click at [531, 60] on input "Hotel Drop-Off" at bounding box center [586, 66] width 144 height 12
click at [531, 61] on input "Hotel Drop-Off" at bounding box center [586, 66] width 144 height 12
type input "Drop-Off"
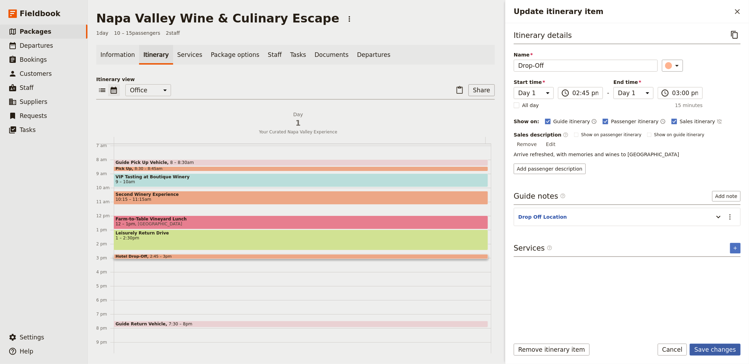
click at [699, 350] on button "Save changes" at bounding box center [715, 350] width 51 height 12
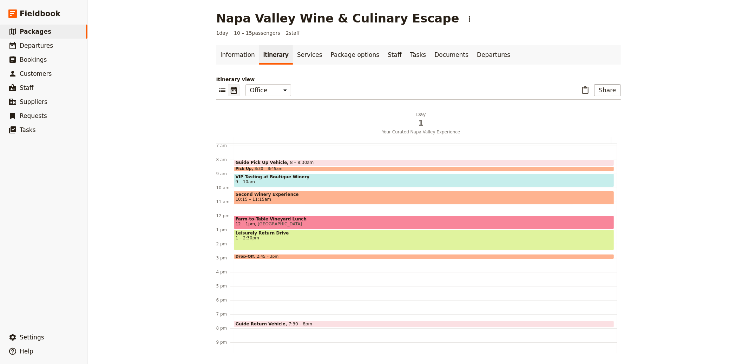
click at [259, 168] on span at bounding box center [424, 169] width 380 height 3
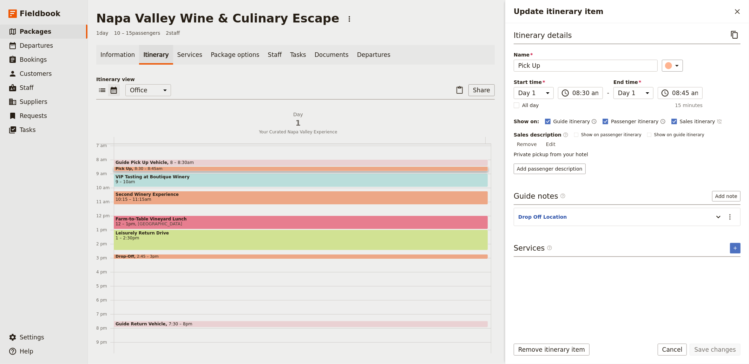
click at [717, 121] on icon "Time not shown on sales itinerary" at bounding box center [720, 122] width 6 height 6
click at [717, 351] on button "Save changes" at bounding box center [715, 350] width 51 height 12
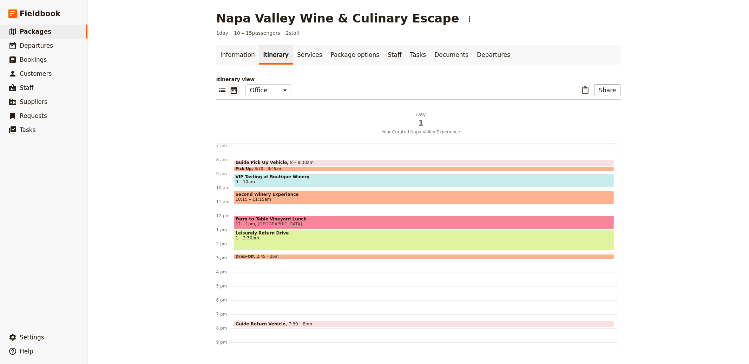
click at [284, 168] on span at bounding box center [424, 169] width 380 height 3
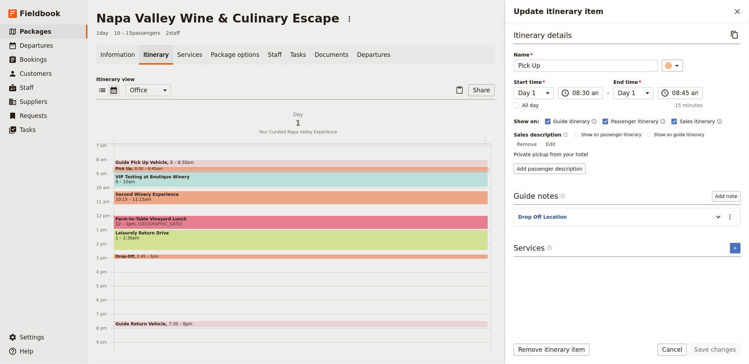
click at [559, 139] on button "Edit" at bounding box center [551, 144] width 16 height 11
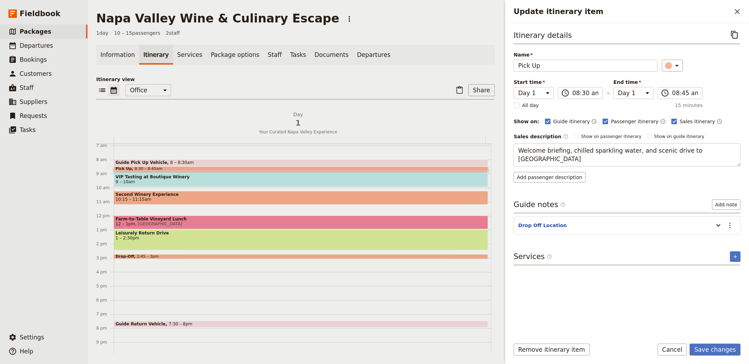
type textarea "Welcome briefing, chilled sparkling water, and scenic drive to [GEOGRAPHIC_DATA]"
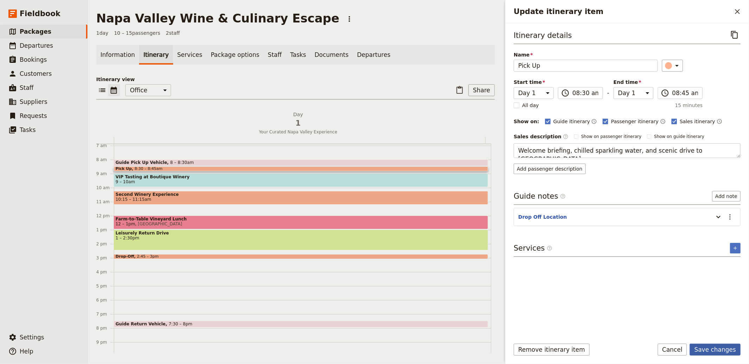
click at [706, 352] on button "Save changes" at bounding box center [715, 350] width 51 height 12
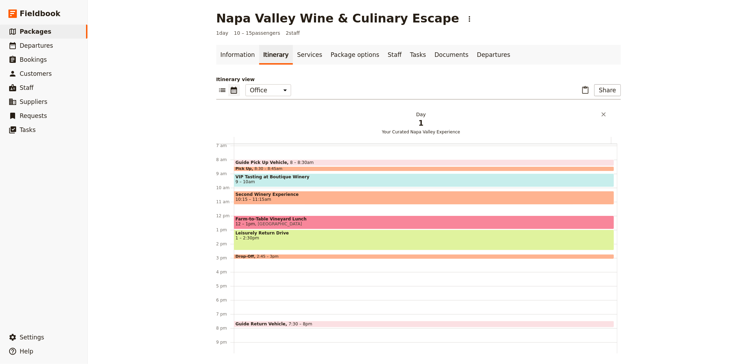
click at [412, 135] on button "Day 1 Your Curated Napa Valley Experience" at bounding box center [422, 124] width 377 height 26
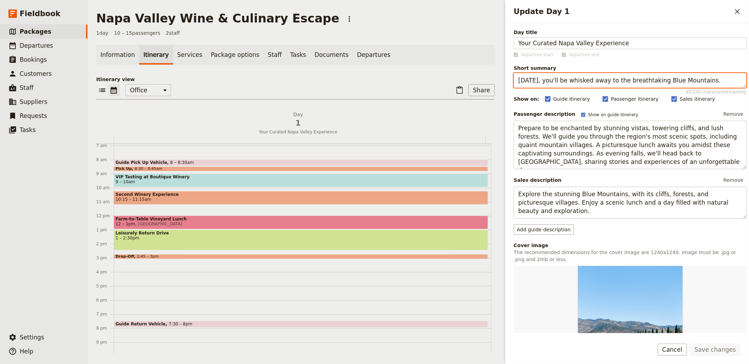
click at [564, 74] on textarea "Today, you'll be whisked away to the breathtaking Blue Mountains." at bounding box center [630, 80] width 233 height 15
click at [566, 80] on textarea "Today, you'll be whisked away to the breathtaking Blue Mountains." at bounding box center [630, 80] width 233 height 15
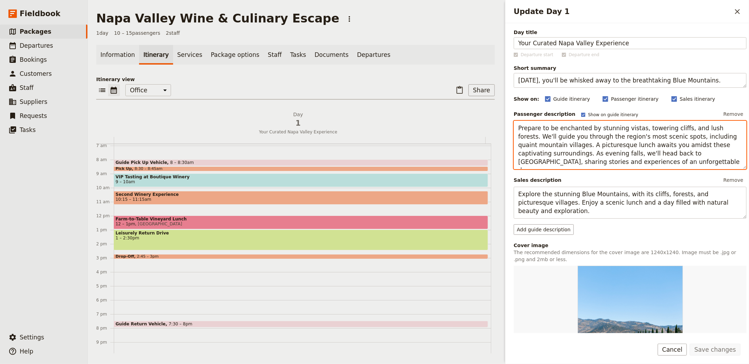
click at [567, 145] on textarea "Prepare to be enchanted by stunning vistas, towering cliffs, and lush forests. …" at bounding box center [630, 145] width 233 height 48
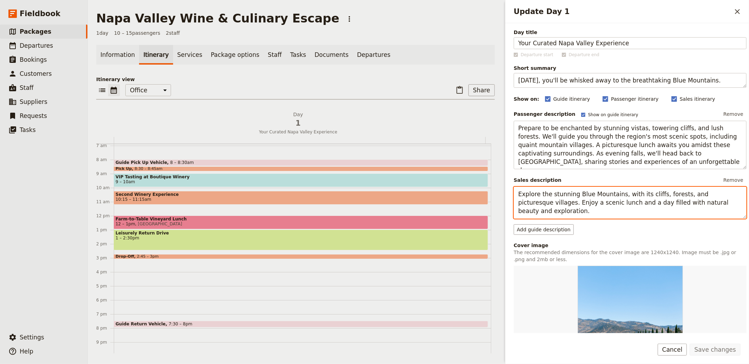
click at [568, 202] on textarea "Explore the stunning Blue Mountains, with its cliffs, forests, and picturesque …" at bounding box center [630, 203] width 233 height 32
paste textarea "A day of curated wine experiences, gourmet dining, and scenic drives through th…"
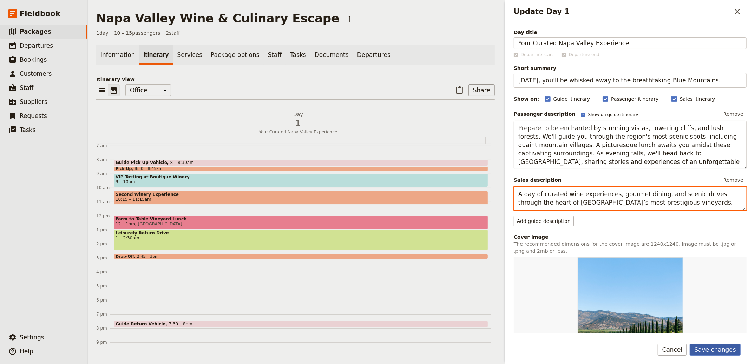
type textarea "A day of curated wine experiences, gourmet dining, and scenic drives through th…"
click at [730, 350] on button "Save changes" at bounding box center [715, 350] width 51 height 12
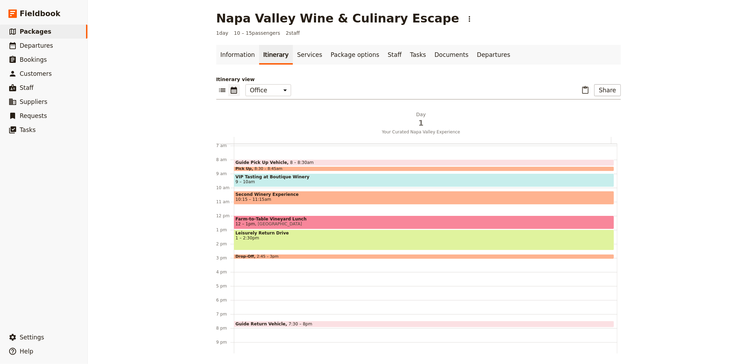
click at [264, 177] on span "VIP Tasting at Boutique Winery" at bounding box center [424, 176] width 377 height 5
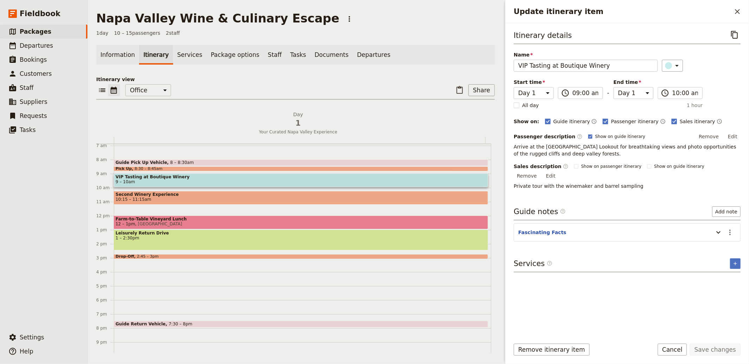
click at [559, 72] on div "Itinerary details ​ Name VIP Tasting at Boutique Winery ​ Start time Day 1 09:0…" at bounding box center [627, 109] width 227 height 161
click at [561, 68] on input "VIP Tasting at Boutique Winery" at bounding box center [586, 66] width 144 height 12
paste input "Opus On"
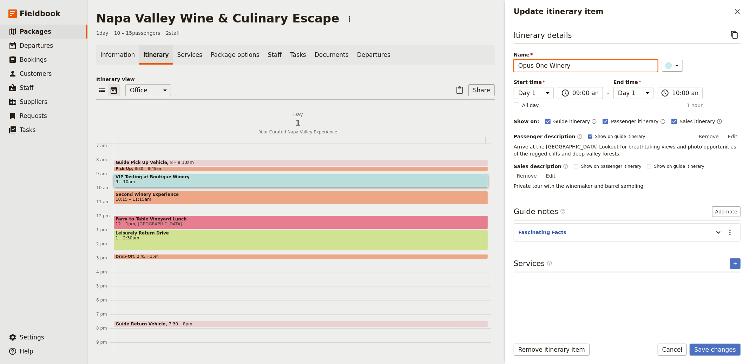
type input "Opus One Winery"
drag, startPoint x: 731, startPoint y: 165, endPoint x: 689, endPoint y: 173, distance: 42.3
click at [559, 171] on button "Edit" at bounding box center [551, 176] width 16 height 11
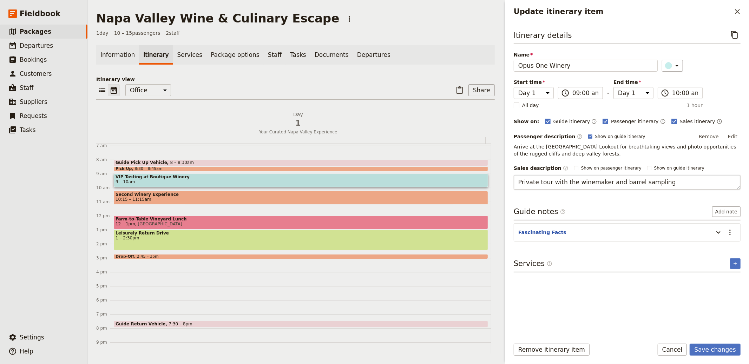
click at [618, 183] on textarea "Private tour with the winemaker and barrel sampling" at bounding box center [627, 182] width 227 height 15
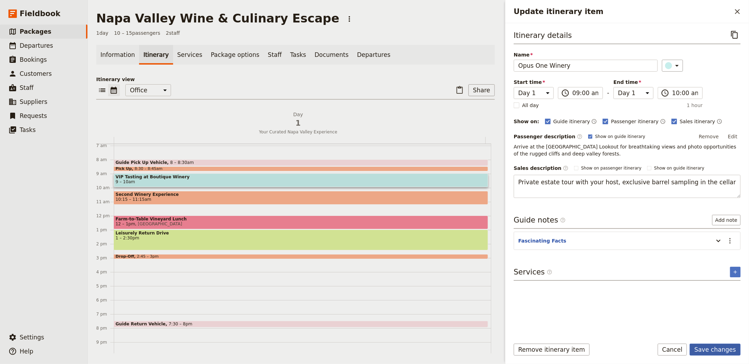
type textarea "Private estate tour with your host, exclusive barrel sampling in the cellar"
click at [708, 345] on button "Save changes" at bounding box center [715, 350] width 51 height 12
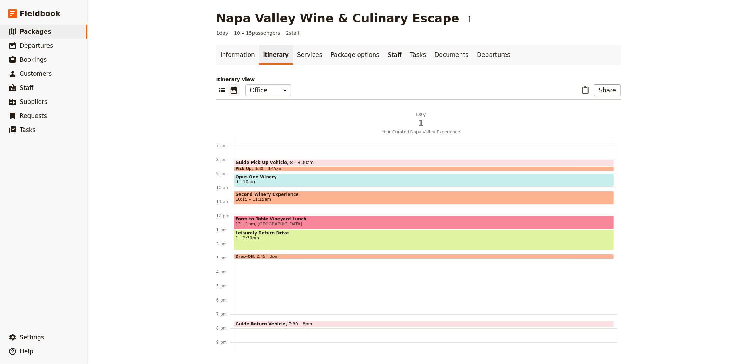
click at [270, 194] on span "Second Winery Experience" at bounding box center [424, 194] width 377 height 5
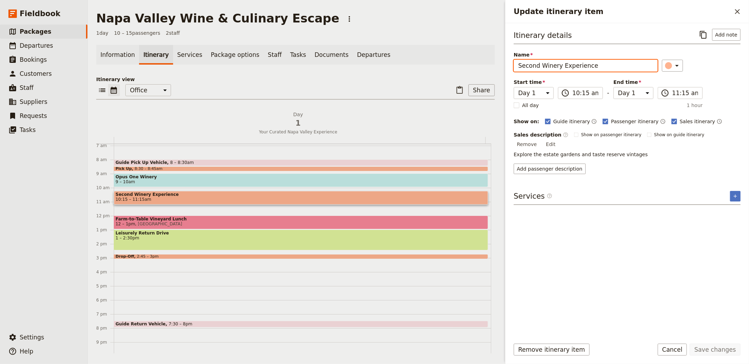
click at [550, 62] on input "Second Winery Experience" at bounding box center [586, 66] width 144 height 12
paste input "Quintessa Estat"
type input "Quintessa Estate"
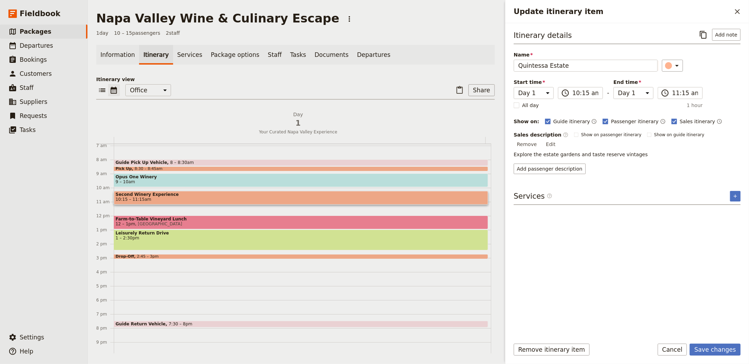
click at [559, 139] on button "Edit" at bounding box center [551, 144] width 16 height 11
click at [598, 149] on textarea "Explore the estate gardens and taste reserve vintages" at bounding box center [627, 150] width 227 height 15
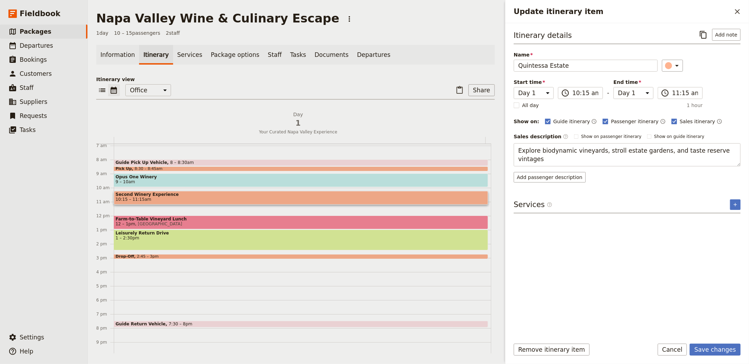
type textarea "Explore biodynamic vineyards, stroll estate gardens, and taste reserve vintages"
click at [721, 349] on button "Save changes" at bounding box center [715, 350] width 51 height 12
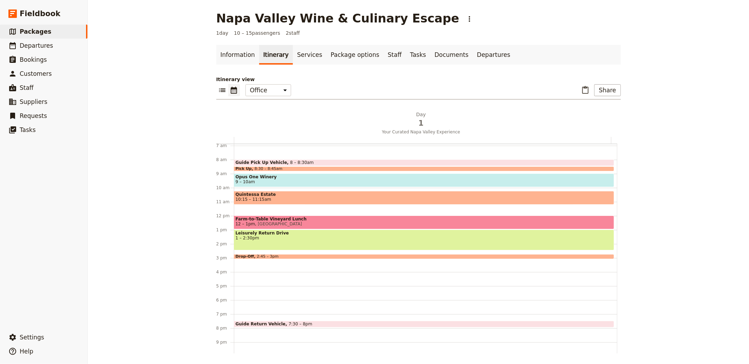
click at [273, 174] on span "Opus One Winery" at bounding box center [424, 176] width 377 height 5
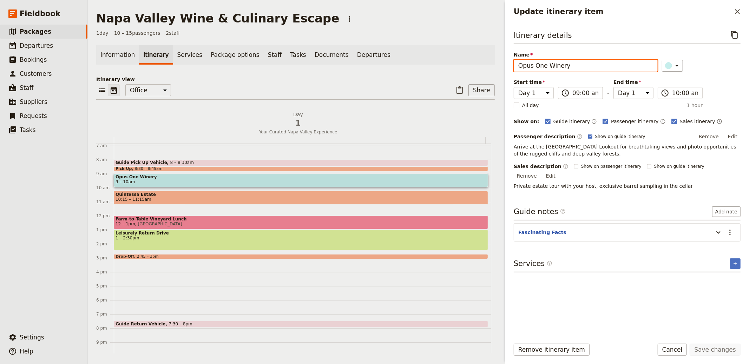
click at [544, 60] on input "Opus One Winery" at bounding box center [586, 66] width 144 height 12
type input "VIP Tasting at Opus One Winery"
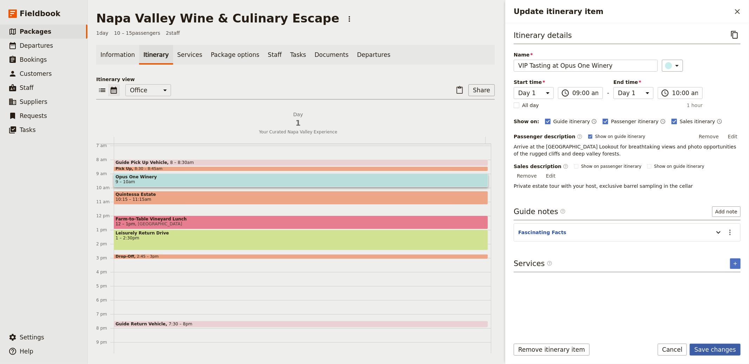
click at [718, 351] on button "Save changes" at bounding box center [715, 350] width 51 height 12
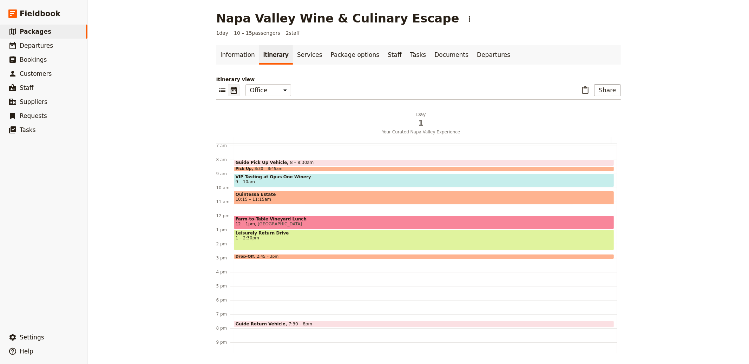
click at [310, 198] on span "10:15 – 11:15am" at bounding box center [424, 199] width 377 height 5
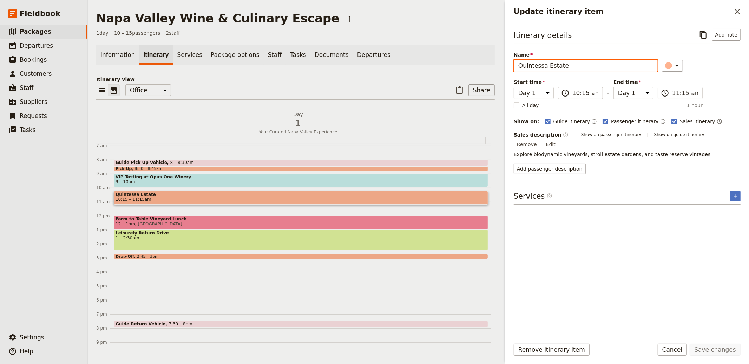
click at [556, 60] on input "Quintessa Estate" at bounding box center [586, 66] width 144 height 12
click at [534, 60] on input "Quintessa Estate" at bounding box center [586, 66] width 144 height 12
click at [263, 177] on span "VIP Tasting at Opus One Winery" at bounding box center [301, 176] width 371 height 5
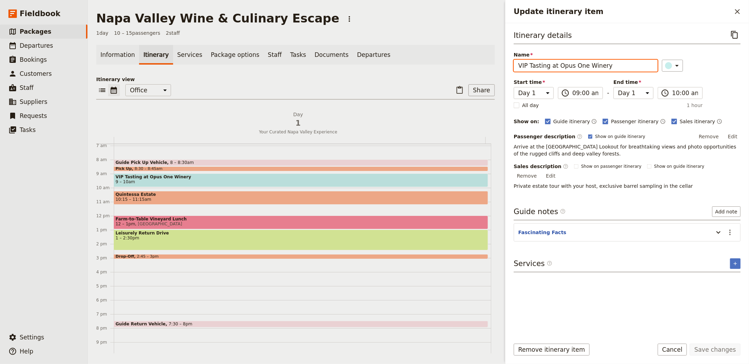
click at [556, 65] on input "VIP Tasting at Opus One Winery" at bounding box center [586, 66] width 144 height 12
type input "Opus One Winery"
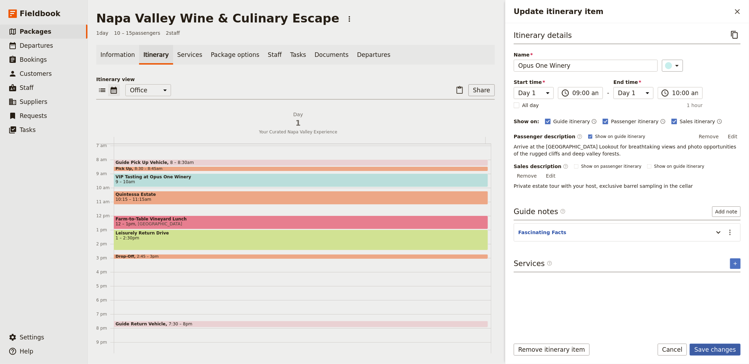
click at [729, 352] on button "Save changes" at bounding box center [715, 350] width 51 height 12
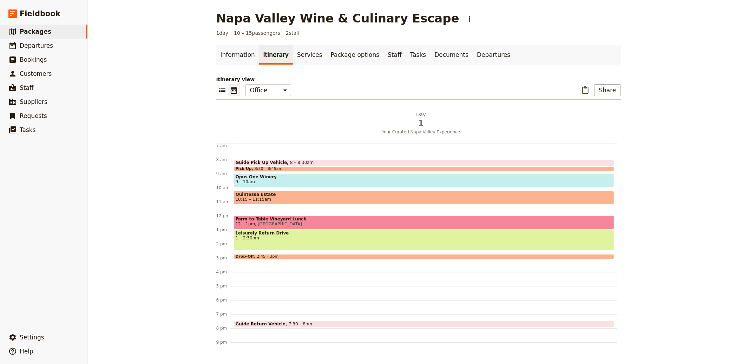
click at [306, 195] on span "Quintessa Estate" at bounding box center [424, 194] width 377 height 5
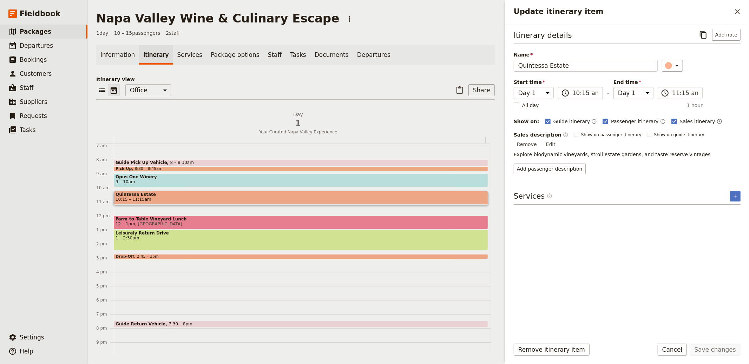
click at [215, 220] on span "Farm‑to‑Table Vineyard Lunch" at bounding box center [301, 219] width 371 height 5
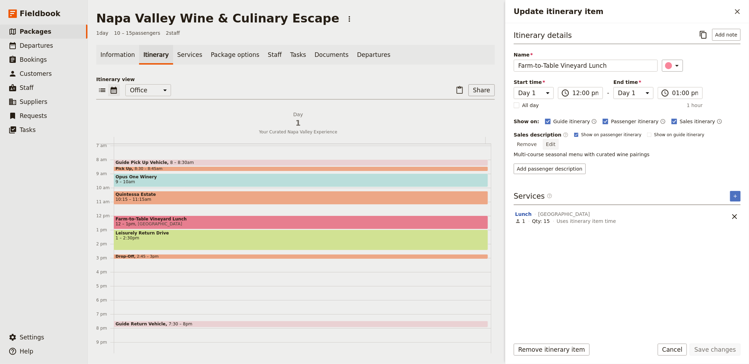
click at [559, 139] on button "Edit" at bounding box center [551, 144] width 16 height 11
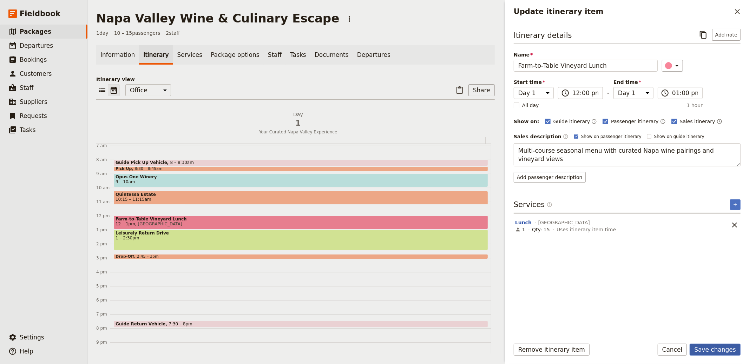
type textarea "Multi-course seasonal menu with curated Napa wine pairings and vineyard views"
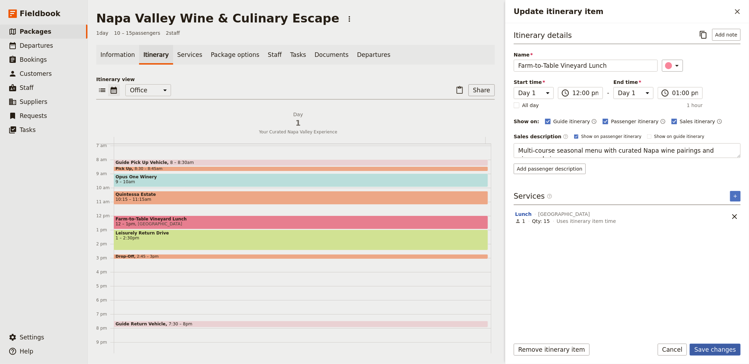
click at [712, 346] on button "Save changes" at bounding box center [715, 350] width 51 height 12
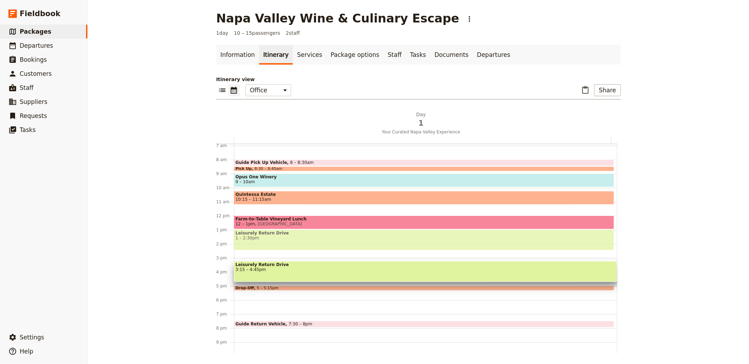
click at [269, 198] on span "10:15 – 11:15am" at bounding box center [424, 199] width 377 height 5
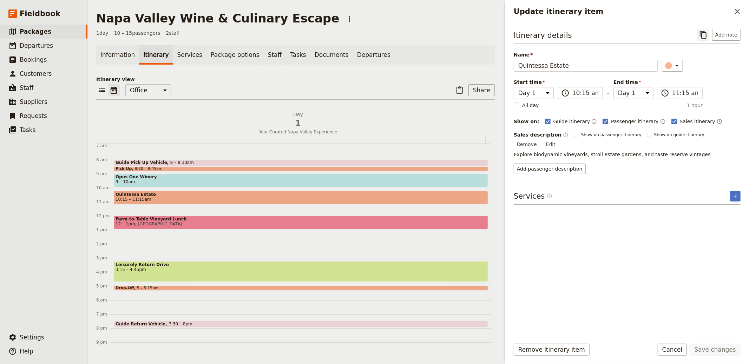
click at [705, 37] on icon "Copy itinerary item" at bounding box center [703, 35] width 8 height 8
click at [737, 14] on icon "Close drawer" at bounding box center [737, 11] width 8 height 8
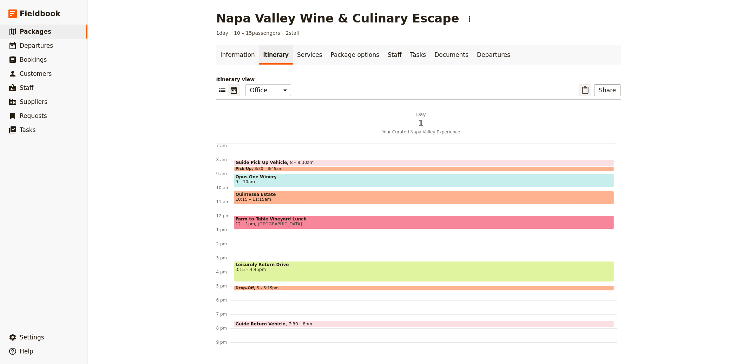
click at [587, 88] on icon "Paste itinerary item" at bounding box center [585, 90] width 8 height 8
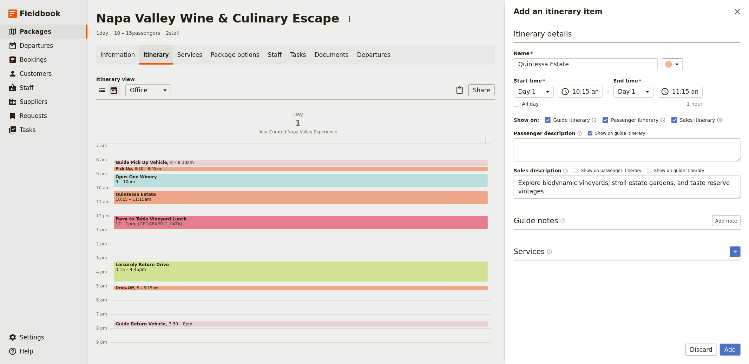
click at [720, 344] on button "Add" at bounding box center [730, 350] width 21 height 12
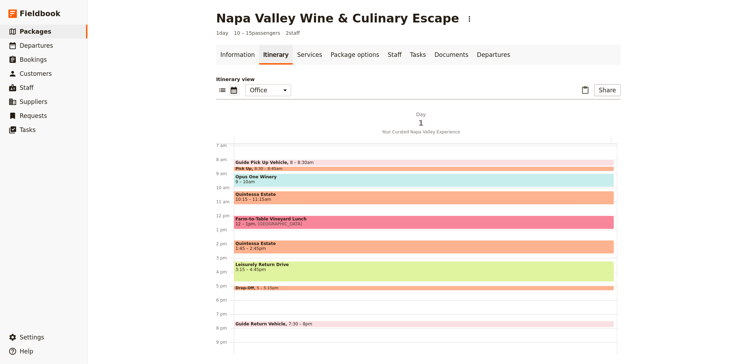
drag, startPoint x: 348, startPoint y: 199, endPoint x: 249, endPoint y: 0, distance: 222.2
click at [281, 268] on span "3:15 – 4:45pm" at bounding box center [424, 269] width 377 height 5
click at [337, 245] on span "Quintessa Estate" at bounding box center [424, 243] width 377 height 5
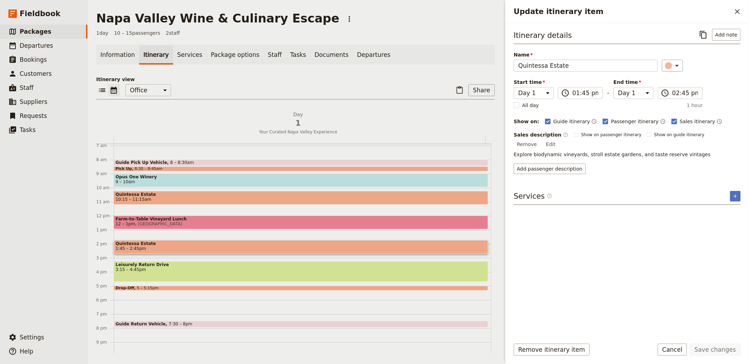
click at [559, 139] on button "Edit" at bounding box center [551, 144] width 16 height 11
click at [632, 156] on textarea "Explore biodynamic vineyards, stroll estate gardens, and taste reserve vintages" at bounding box center [627, 150] width 227 height 15
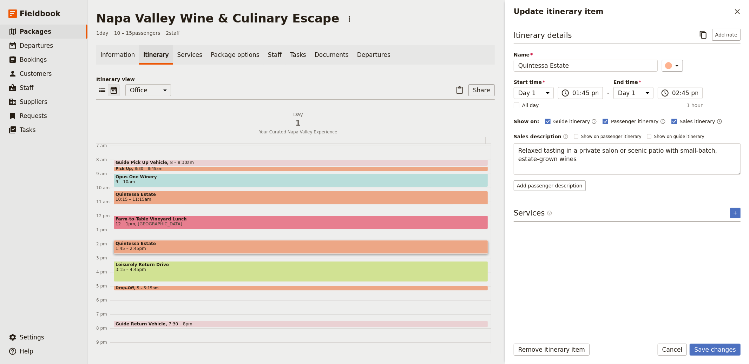
type textarea "Relaxed tasting in a private salon or scenic patio with small-batch, estate-gro…"
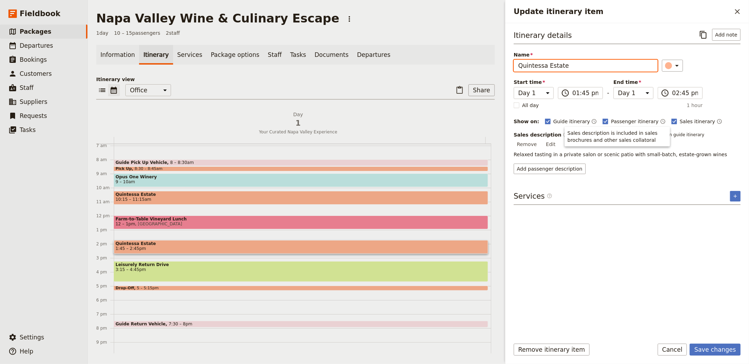
click at [548, 68] on input "Quintessa Estate" at bounding box center [586, 66] width 144 height 12
paste input "Third Winery – Hidden Gem: O’Brien"
drag, startPoint x: 557, startPoint y: 66, endPoint x: 712, endPoint y: 12, distance: 164.1
click at [556, 66] on input "Third Winery – Hidden Gem: O’Brien Estate" at bounding box center [586, 66] width 144 height 12
type input "Hidden Gem: O’Brien Estate"
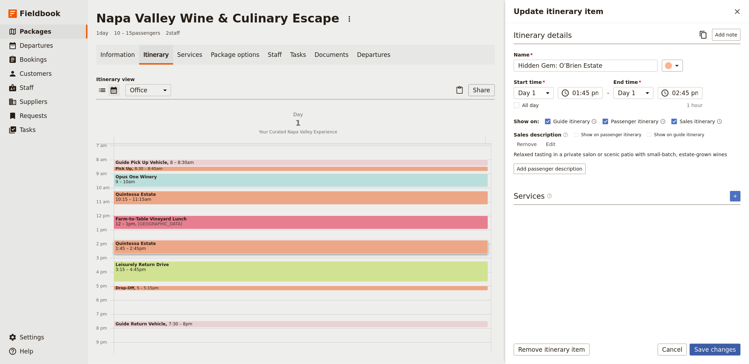
click at [704, 352] on button "Save changes" at bounding box center [715, 350] width 51 height 12
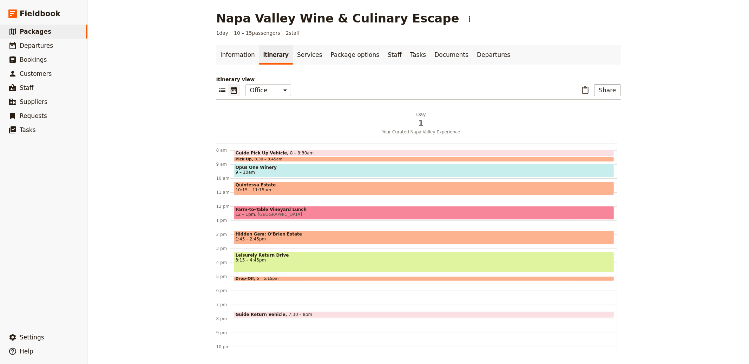
scroll to position [110, 0]
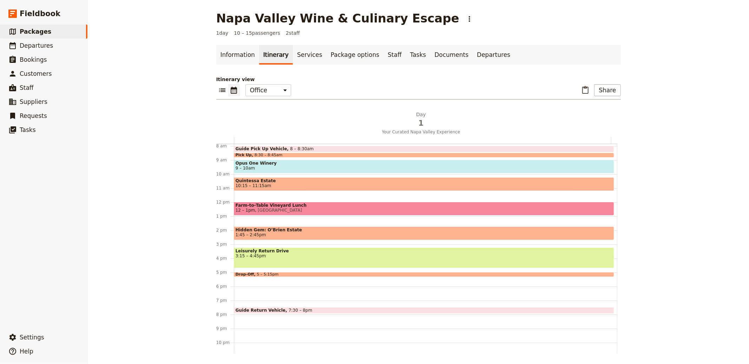
click at [275, 274] on span at bounding box center [424, 275] width 380 height 3
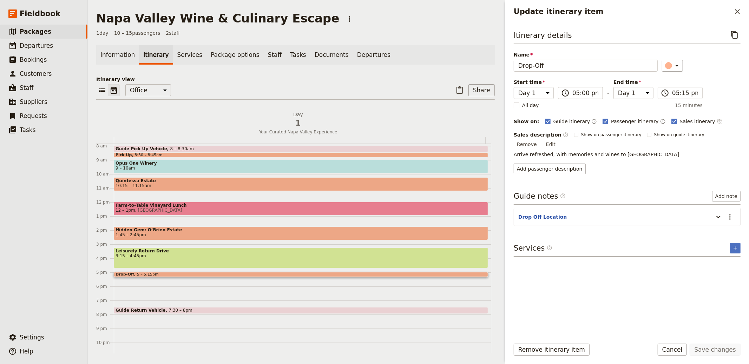
click at [717, 124] on icon "Time not shown on sales itinerary" at bounding box center [720, 122] width 6 height 6
click at [706, 350] on button "Save changes" at bounding box center [715, 350] width 51 height 12
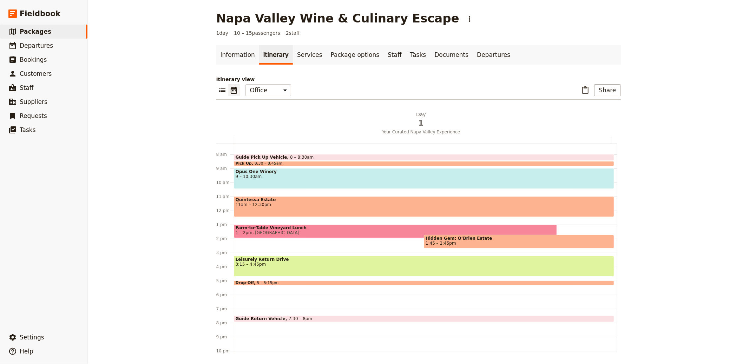
scroll to position [109, 0]
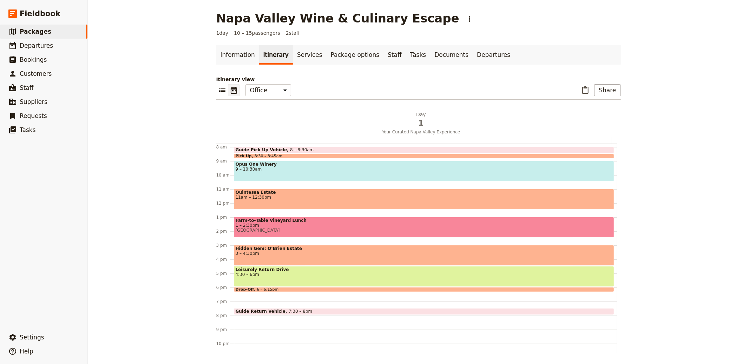
drag, startPoint x: 469, startPoint y: 280, endPoint x: 198, endPoint y: 2, distance: 388.3
click at [53, 29] on link "​ Packages" at bounding box center [43, 32] width 87 height 14
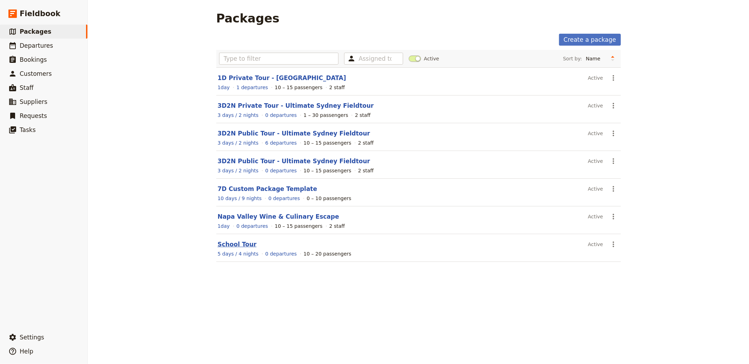
click at [234, 244] on link "School Tour" at bounding box center [237, 244] width 39 height 7
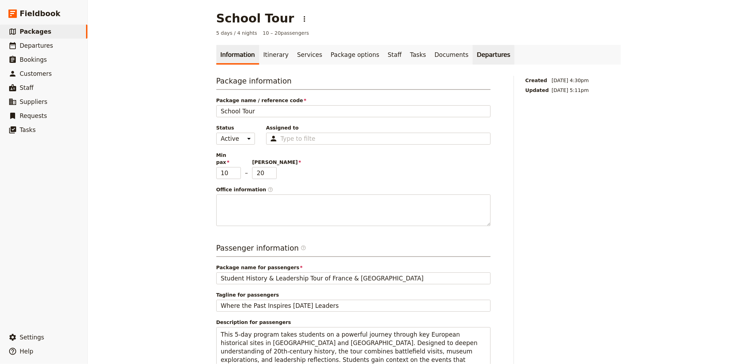
click at [487, 51] on link "Departures" at bounding box center [494, 55] width 42 height 20
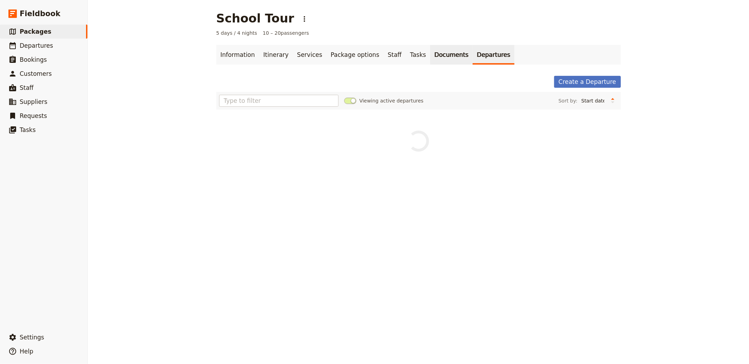
click at [446, 56] on link "Documents" at bounding box center [451, 55] width 42 height 20
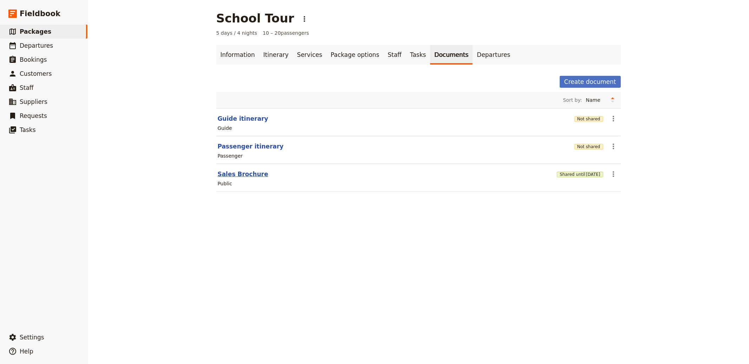
click at [240, 178] on button "Sales Brochure" at bounding box center [243, 174] width 51 height 8
select select "LARGE"
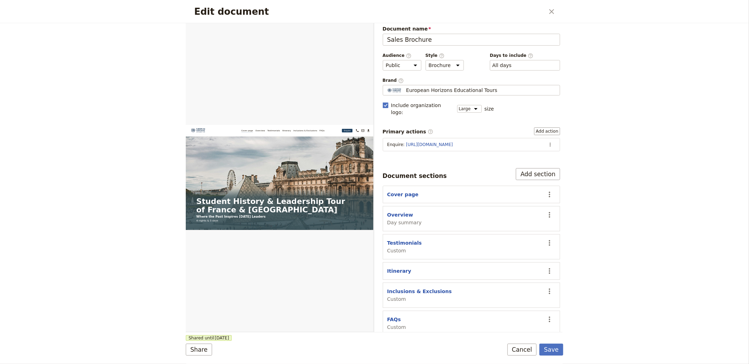
scroll to position [5, 0]
click at [411, 286] on button "Inclusions & Exclusions" at bounding box center [419, 289] width 65 height 7
select select "CUSTOM"
select select "default"
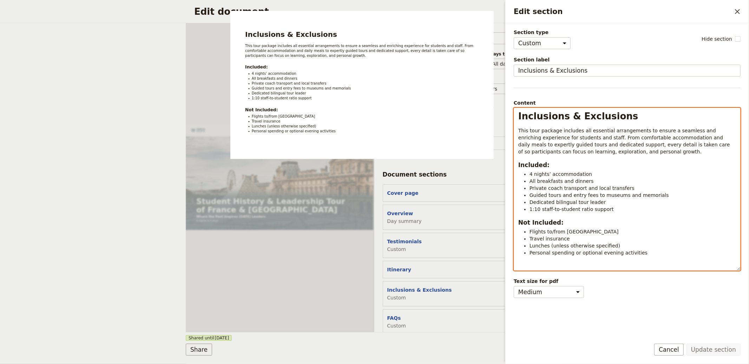
click at [594, 204] on span "Dedicated bilingual tour leader" at bounding box center [567, 202] width 76 height 6
select select "h1"
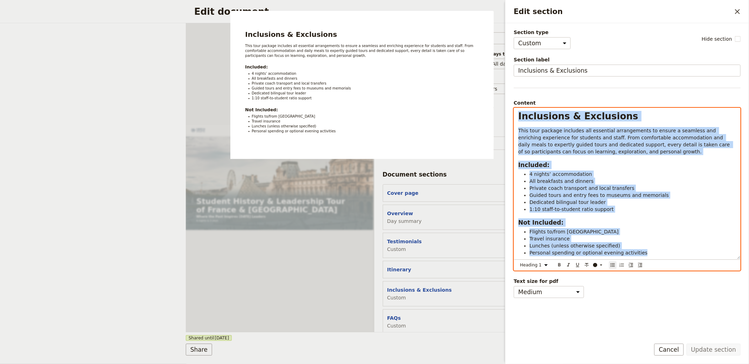
copy div "Inclusions & Exclusions This tour package includes all essential arrangements t…"
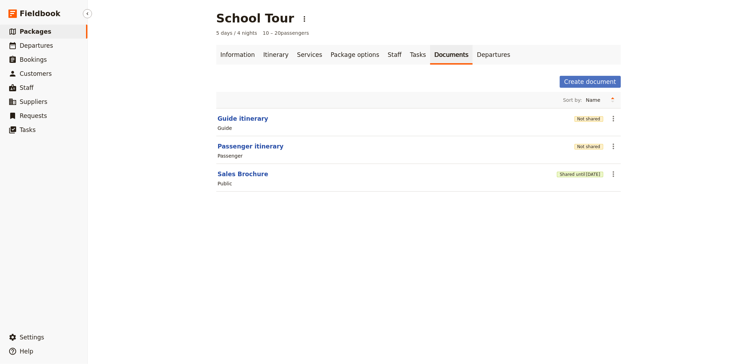
click at [49, 32] on link "​ Packages" at bounding box center [43, 32] width 87 height 14
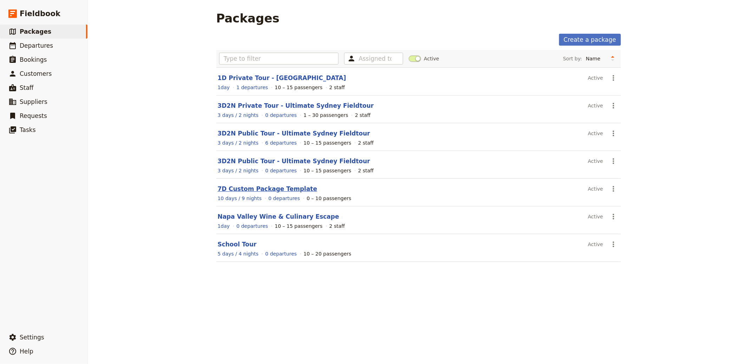
click at [270, 188] on link "7D Custom Package Template" at bounding box center [268, 188] width 100 height 7
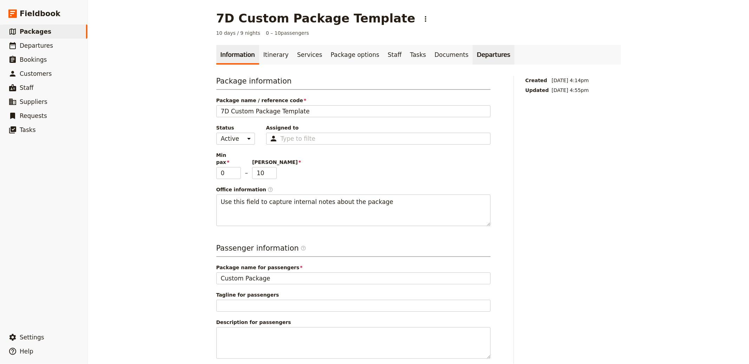
click at [473, 53] on link "Departures" at bounding box center [494, 55] width 42 height 20
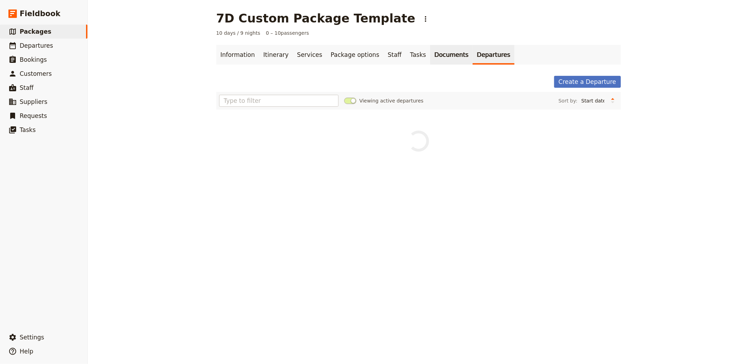
click at [430, 51] on link "Documents" at bounding box center [451, 55] width 42 height 20
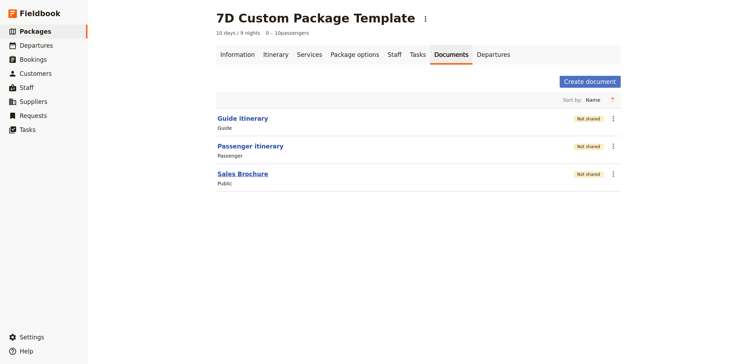
click at [237, 174] on button "Sales Brochure" at bounding box center [243, 174] width 51 height 8
select select "DEFAULT"
click at [35, 30] on span "Packages" at bounding box center [36, 31] width 32 height 7
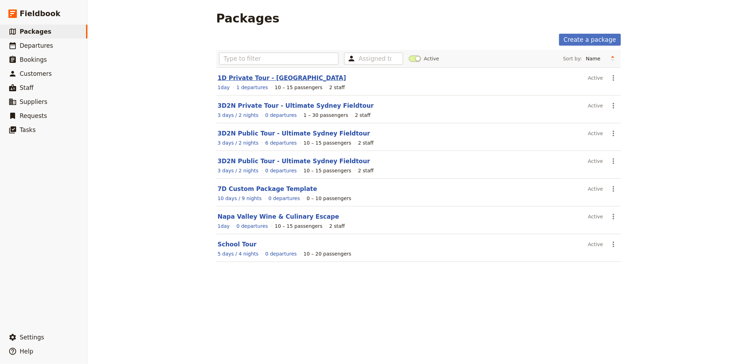
click at [245, 79] on link "1D Private Tour - Blue Mountains" at bounding box center [282, 77] width 128 height 7
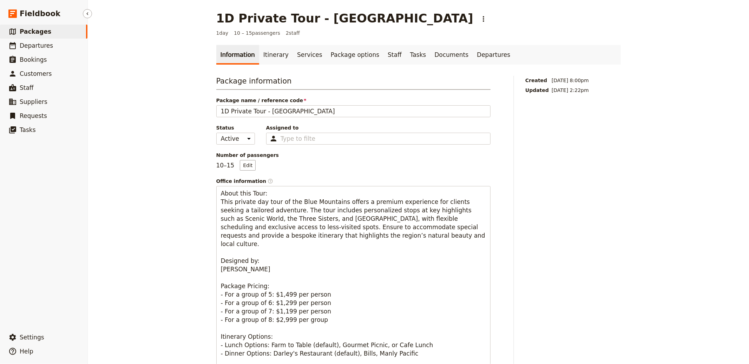
click at [24, 31] on span "Packages" at bounding box center [36, 31] width 32 height 7
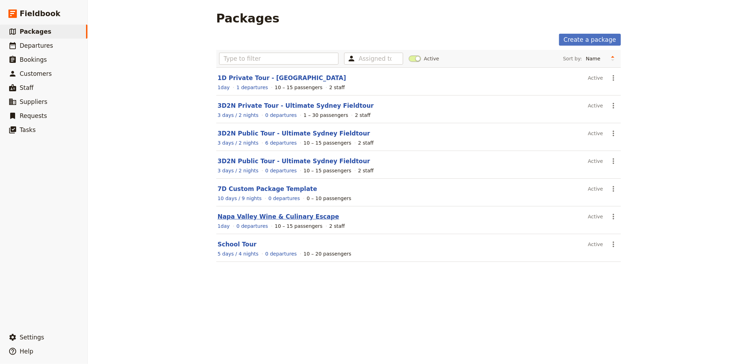
click at [261, 216] on link "Napa Valley Wine & Culinary Escape" at bounding box center [278, 216] width 121 height 7
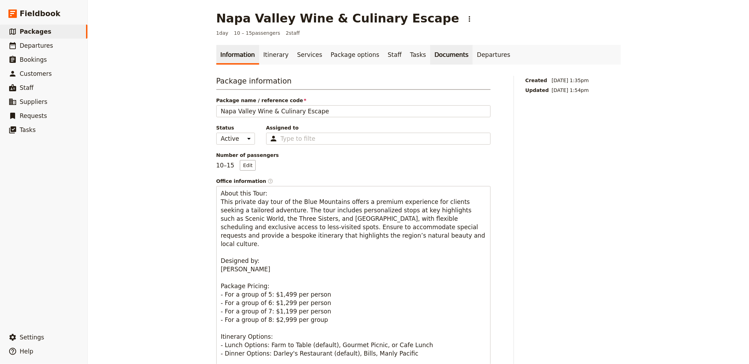
click at [442, 53] on link "Documents" at bounding box center [451, 55] width 42 height 20
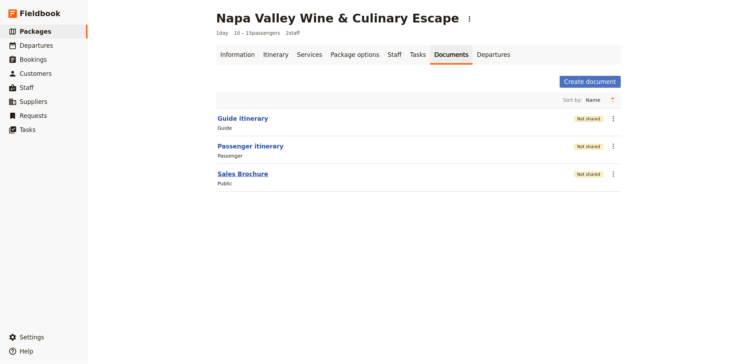
click at [235, 173] on button "Sales Brochure" at bounding box center [243, 174] width 51 height 8
select select "DEFAULT"
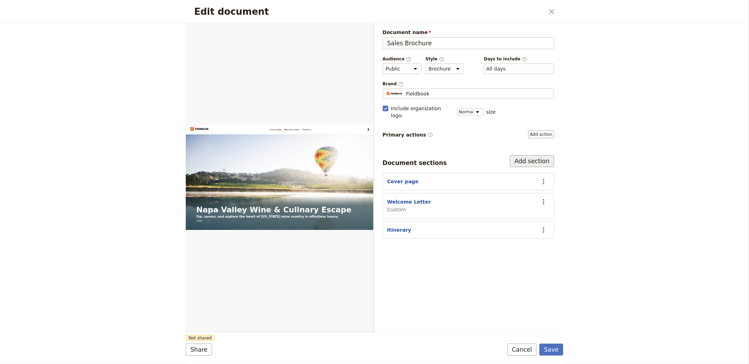
click at [540, 155] on button "Add section" at bounding box center [532, 161] width 44 height 12
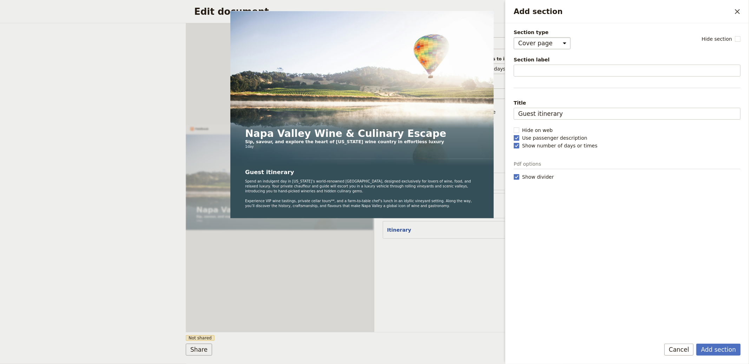
click at [543, 43] on select "Cover page Day summary Itinerary Custom" at bounding box center [542, 43] width 57 height 12
select select "CUSTOM"
click at [514, 37] on select "Cover page Day summary Itinerary Custom" at bounding box center [542, 43] width 57 height 12
select select "default"
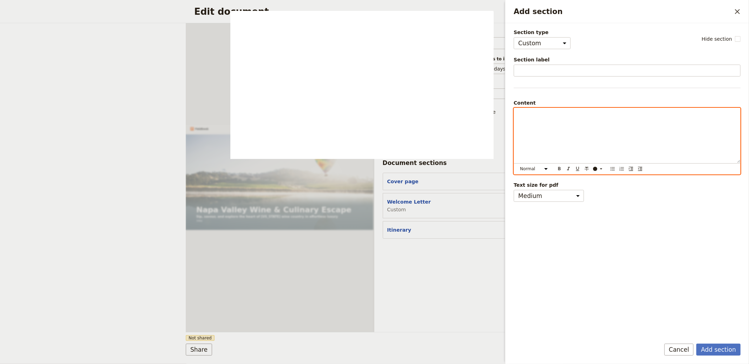
click at [540, 137] on div "Add section" at bounding box center [627, 135] width 226 height 55
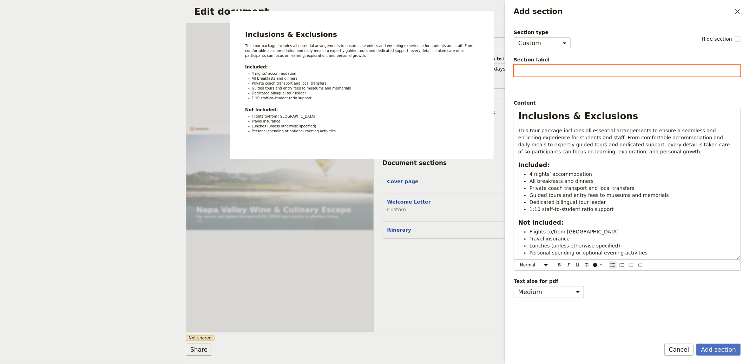
click at [534, 71] on input "Section label" at bounding box center [627, 71] width 227 height 12
type input "What's Included"
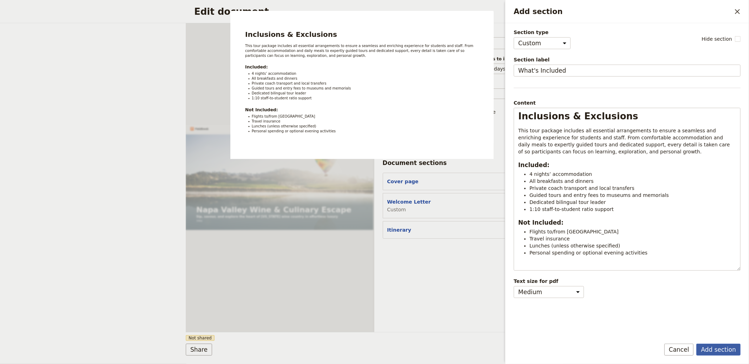
click at [713, 346] on button "Add section" at bounding box center [718, 350] width 44 height 12
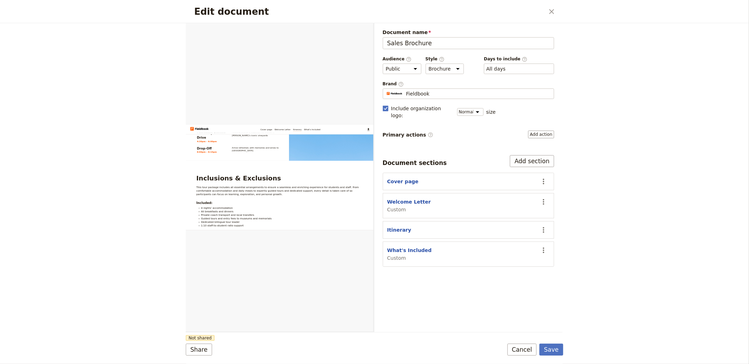
scroll to position [859, 0]
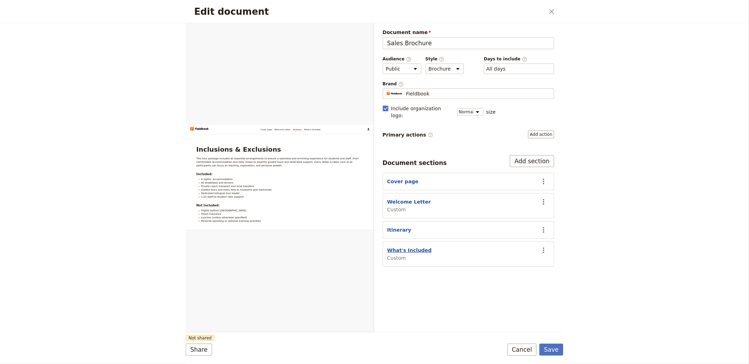
click at [422, 247] on button "What's Included" at bounding box center [409, 250] width 45 height 7
select select "CUSTOM"
select select "default"
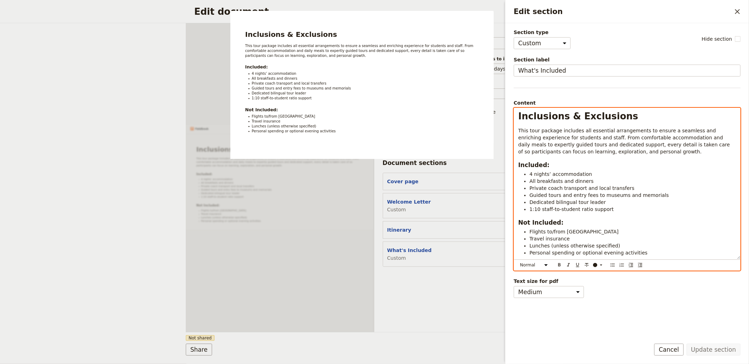
click at [560, 127] on div "Inclusions & Exclusions This tour package includes all essential arrangements t…" at bounding box center [627, 183] width 226 height 151
click at [560, 120] on span "Inclusions & Exclusions" at bounding box center [578, 116] width 120 height 11
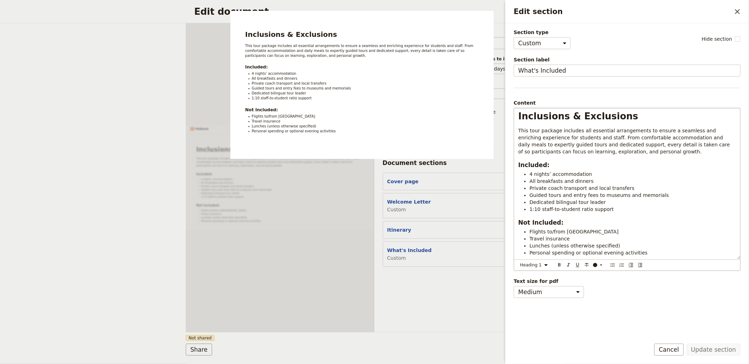
click at [546, 270] on div "Inclusions & Exclusions This tour package includes all essential arrangements t…" at bounding box center [627, 189] width 227 height 163
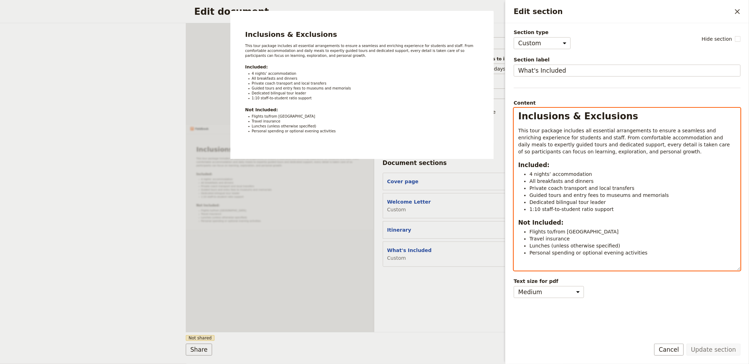
click at [544, 269] on div "Inclusions & Exclusions This tour package includes all essential arrangements t…" at bounding box center [627, 189] width 227 height 163
click at [541, 262] on select "Normal Small text Heading 1 Heading 2 Heading 3" at bounding box center [535, 265] width 34 height 8
click at [559, 116] on span "Inclusions & Exclusions" at bounding box center [578, 116] width 120 height 11
click at [559, 115] on span "Inclusions & Exclusions" at bounding box center [578, 116] width 120 height 11
click at [561, 109] on div "Inclusions & Exclusions This tour package includes all essential arrangements t…" at bounding box center [627, 183] width 226 height 151
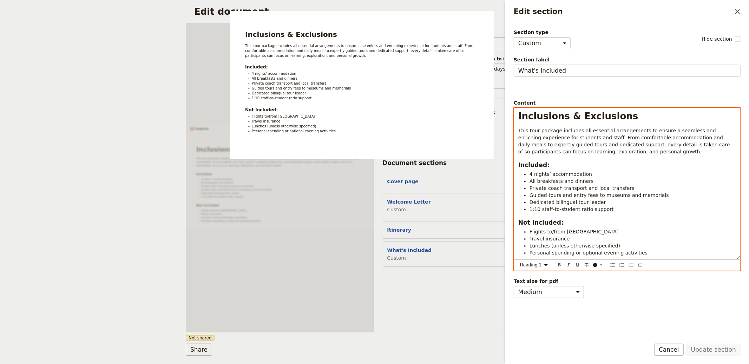
click at [561, 110] on div "Inclusions & Exclusions This tour package includes all essential arrangements t…" at bounding box center [627, 183] width 226 height 151
click at [560, 112] on span "Inclusions & Exclusions" at bounding box center [578, 116] width 120 height 11
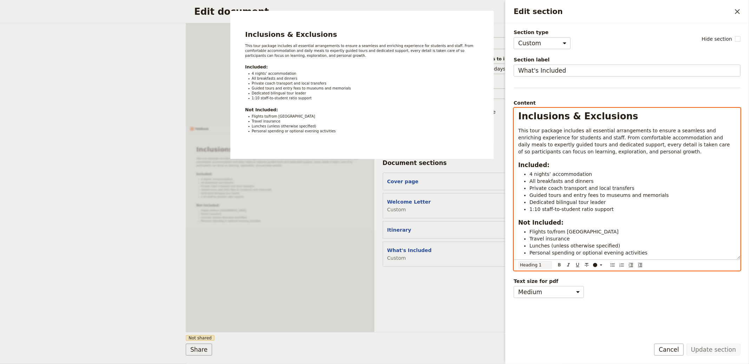
click at [535, 267] on select "Normal Small text Heading 1 Heading 2 Heading 3" at bounding box center [535, 265] width 34 height 8
click at [518, 261] on select "Normal Small text Heading 1 Heading 2 Heading 3" at bounding box center [535, 265] width 34 height 8
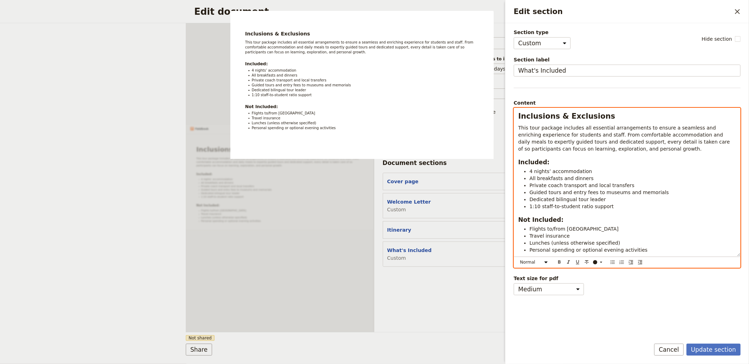
click at [624, 151] on p "This tour package includes all essential arrangements to ensure a seamless and …" at bounding box center [627, 138] width 218 height 28
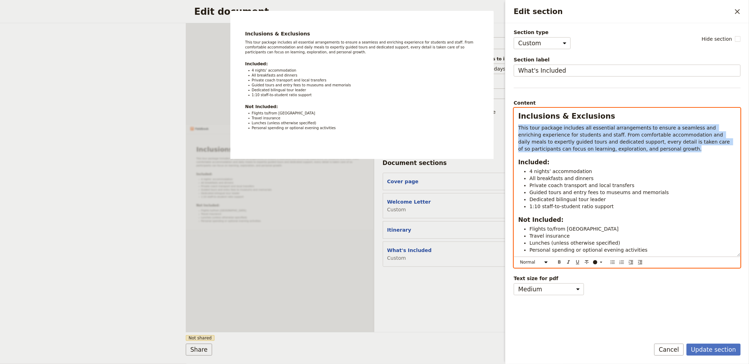
drag, startPoint x: 659, startPoint y: 151, endPoint x: 506, endPoint y: 127, distance: 155.3
click at [506, 127] on div "Section type Cover page Day summary Itinerary Custom Hide section Section label…" at bounding box center [627, 178] width 244 height 310
select select "h2"
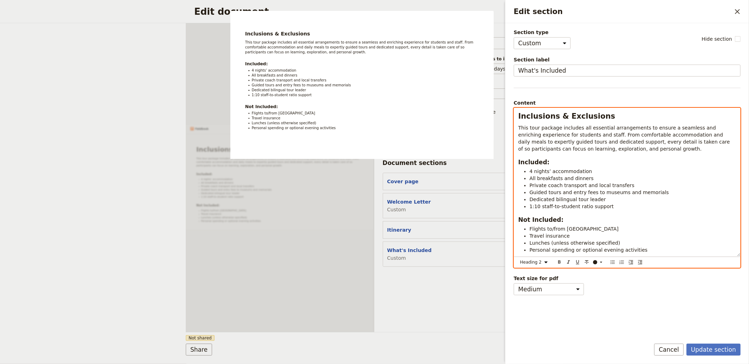
click at [580, 118] on span "Inclusions & Exclusions" at bounding box center [566, 116] width 97 height 8
click at [580, 164] on h3 "Included:" at bounding box center [627, 162] width 218 height 8
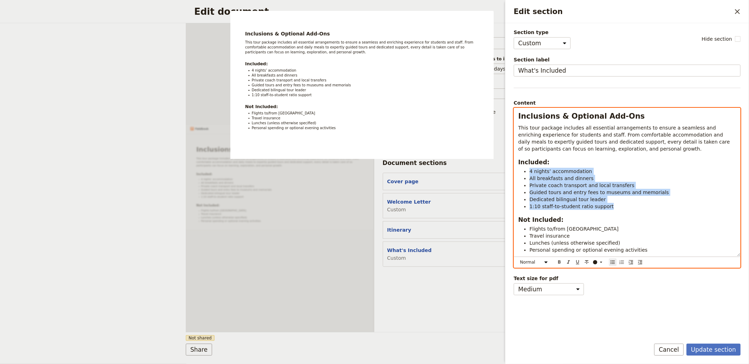
drag, startPoint x: 634, startPoint y: 209, endPoint x: 530, endPoint y: 173, distance: 110.3
click at [530, 173] on ul "4 nights’ accommodation All breakfasts and dinners Private coach transport and …" at bounding box center [627, 189] width 218 height 42
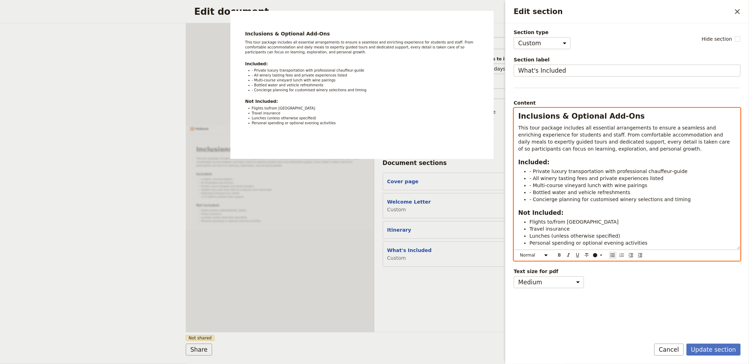
click at [530, 170] on span "- Private luxury transportation with professional chauffeur‑guide" at bounding box center [608, 172] width 158 height 6
click at [690, 199] on li "Concierge planning for customised winery selections and timing" at bounding box center [632, 199] width 206 height 7
click at [536, 200] on span "Concierge planning for customised winery selections and timing" at bounding box center [608, 200] width 158 height 6
click at [605, 200] on span "Concierge planning for customised winery selections and timing" at bounding box center [608, 200] width 158 height 6
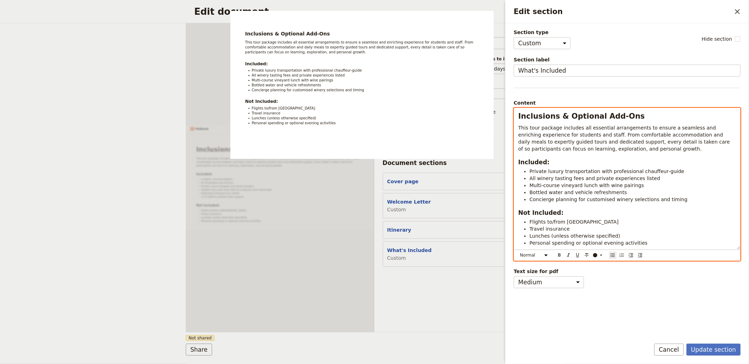
click at [546, 218] on li "Flights to/from Europe" at bounding box center [632, 221] width 206 height 7
click at [551, 212] on span "Not Included:" at bounding box center [540, 212] width 45 height 7
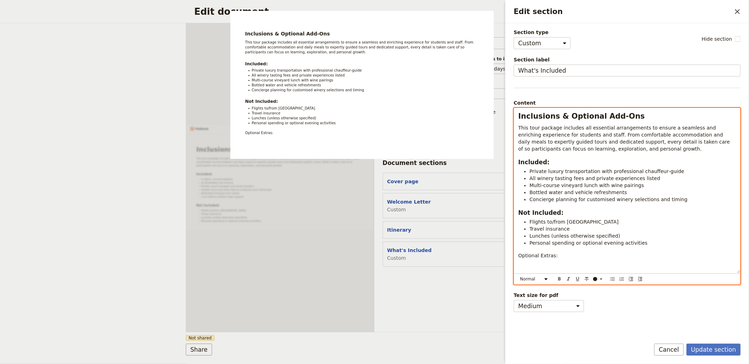
scroll to position [0, 0]
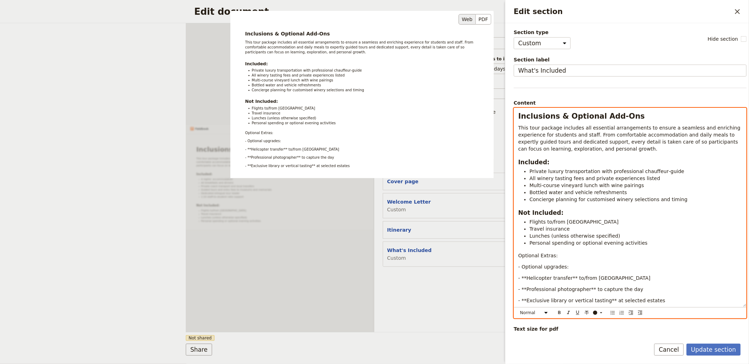
drag, startPoint x: 589, startPoint y: 269, endPoint x: 478, endPoint y: 266, distance: 111.7
click at [514, 266] on div "Section type Cover page Day summary Itinerary Custom Hide section Section label…" at bounding box center [630, 181] width 233 height 304
click at [584, 257] on p "Optional Extras:" at bounding box center [630, 255] width 224 height 7
click at [570, 267] on p "- Optional upgrades:" at bounding box center [630, 266] width 224 height 7
click at [566, 265] on span "- Optional upgrades:" at bounding box center [543, 267] width 51 height 6
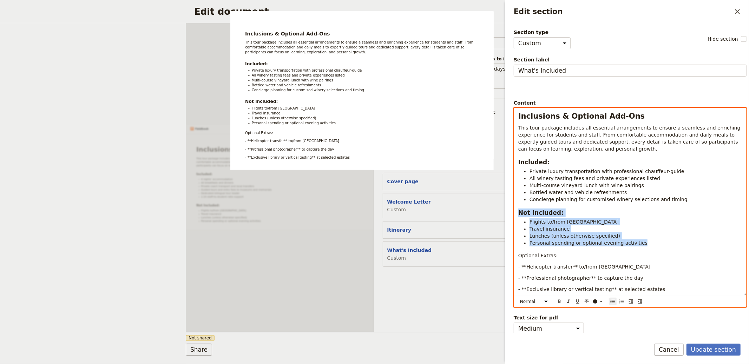
drag, startPoint x: 645, startPoint y: 242, endPoint x: 497, endPoint y: 208, distance: 151.3
click at [497, 208] on body "Fieldbook ​ ​ Fieldbook ​ ​ Packages ​ Departures ​ Bookings ​ Customers ​ Staf…" at bounding box center [374, 182] width 749 height 364
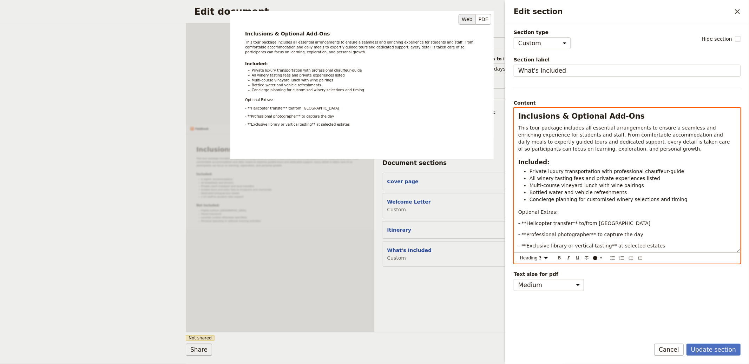
drag, startPoint x: 493, startPoint y: 159, endPoint x: 475, endPoint y: 159, distance: 17.6
click at [514, 159] on div "Section type Cover page Day summary Itinerary Custom Hide section Section label…" at bounding box center [627, 181] width 227 height 304
click at [547, 159] on h3 "Included:" at bounding box center [627, 162] width 218 height 8
click at [546, 160] on h3 "Included:" at bounding box center [627, 162] width 218 height 8
drag, startPoint x: 551, startPoint y: 161, endPoint x: 505, endPoint y: 162, distance: 46.7
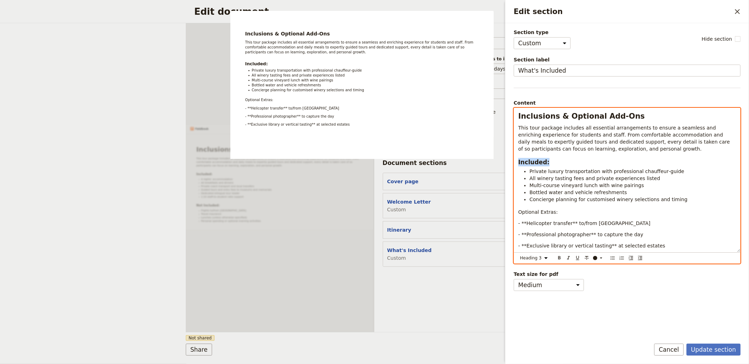
click at [505, 162] on div "Edit section ​ Section type Cover page Day summary Itinerary Custom Hide sectio…" at bounding box center [627, 182] width 244 height 364
copy span "Included:"
drag, startPoint x: 563, startPoint y: 213, endPoint x: 494, endPoint y: 212, distance: 68.8
click at [494, 212] on body "Fieldbook ​ ​ Fieldbook ​ ​ Packages ​ Departures ​ Bookings ​ Customers ​ Staf…" at bounding box center [374, 182] width 749 height 364
click at [533, 213] on span "Included:" at bounding box center [533, 212] width 31 height 7
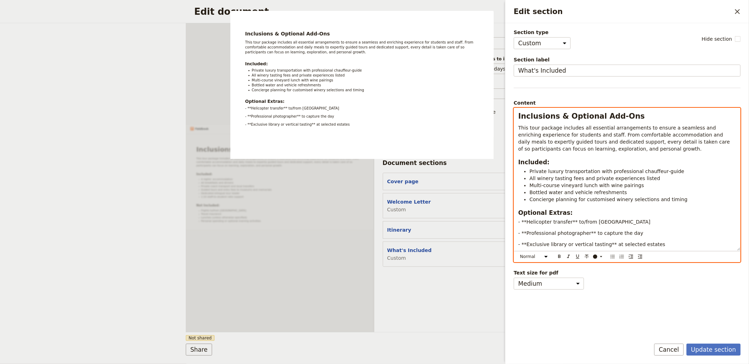
drag, startPoint x: 664, startPoint y: 246, endPoint x: 499, endPoint y: 224, distance: 166.2
click at [499, 224] on body "Fieldbook ​ ​ Fieldbook ​ ​ Packages ​ Departures ​ Bookings ​ Customers ​ Staf…" at bounding box center [374, 182] width 749 height 364
click at [612, 257] on icon "Bulleted list" at bounding box center [613, 257] width 4 height 4
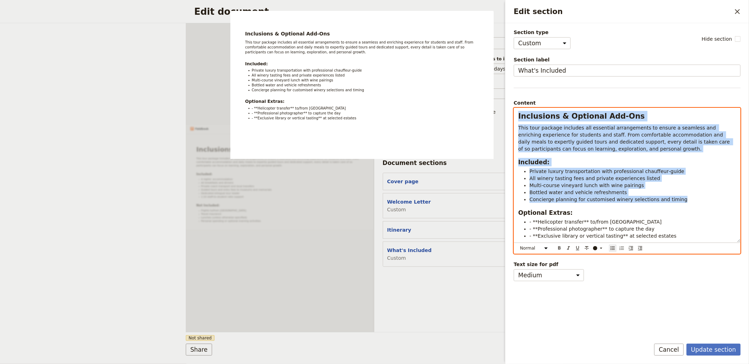
click at [530, 220] on span "- **Helicopter transfer** to/from San Francisco" at bounding box center [595, 222] width 132 height 6
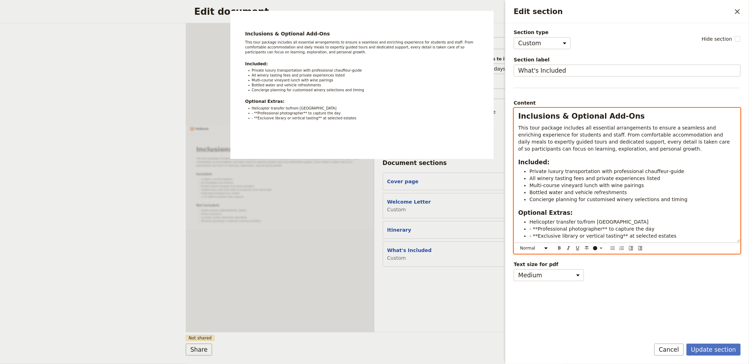
click at [653, 224] on li "Helicopter transfer to/from San Francisco" at bounding box center [632, 221] width 206 height 7
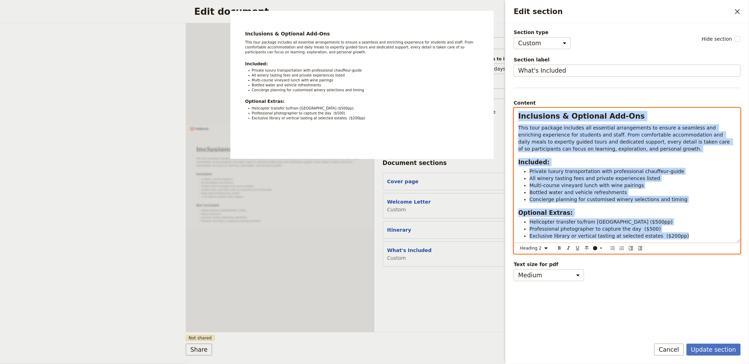
copy div "Inclusions & Optional Add-Ons This tour package includes all essential arrangem…"
drag, startPoint x: 626, startPoint y: 212, endPoint x: 635, endPoint y: 215, distance: 9.8
click at [626, 212] on h3 "Optional Extras:" at bounding box center [627, 213] width 218 height 8
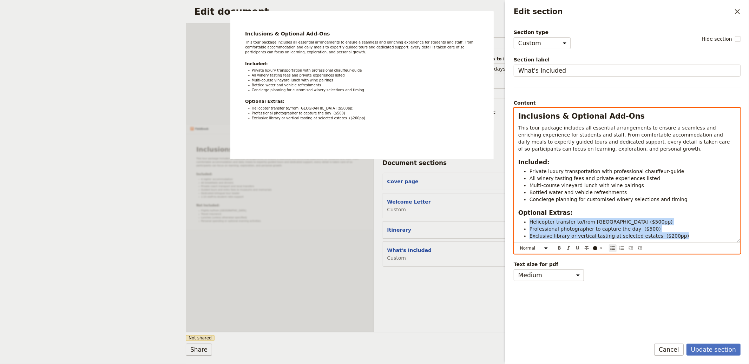
drag, startPoint x: 679, startPoint y: 234, endPoint x: 507, endPoint y: 219, distance: 173.0
click at [507, 219] on div "Section type Cover page Day summary Itinerary Custom Hide section Section label…" at bounding box center [627, 178] width 244 height 310
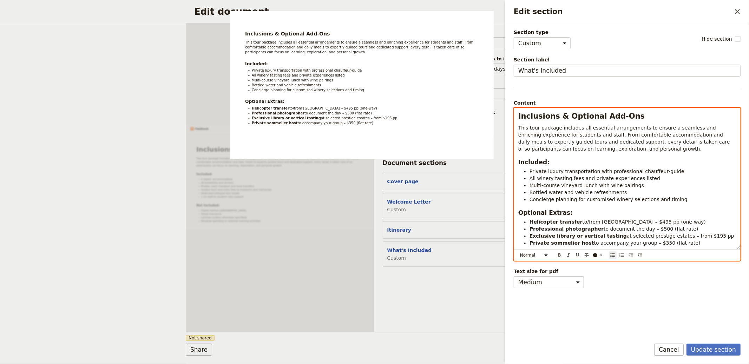
click at [633, 189] on li "Multi‑course vineyard lunch with wine pairings" at bounding box center [632, 185] width 206 height 7
drag, startPoint x: 648, startPoint y: 193, endPoint x: 510, endPoint y: 167, distance: 140.5
click at [510, 167] on div "Section type Cover page Day summary Itinerary Custom Hide section Section label…" at bounding box center [627, 178] width 244 height 310
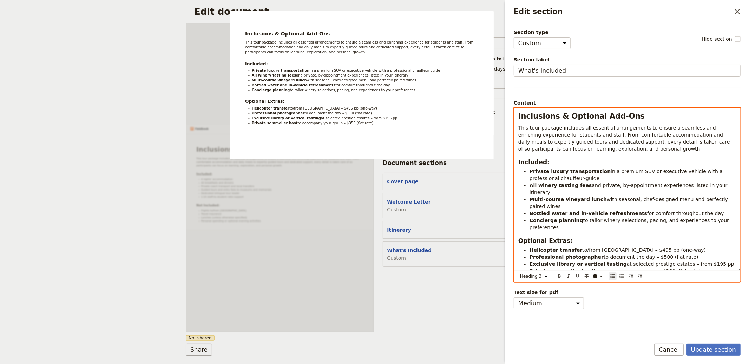
click at [573, 238] on h3 "Optional Extras:" at bounding box center [627, 241] width 218 height 8
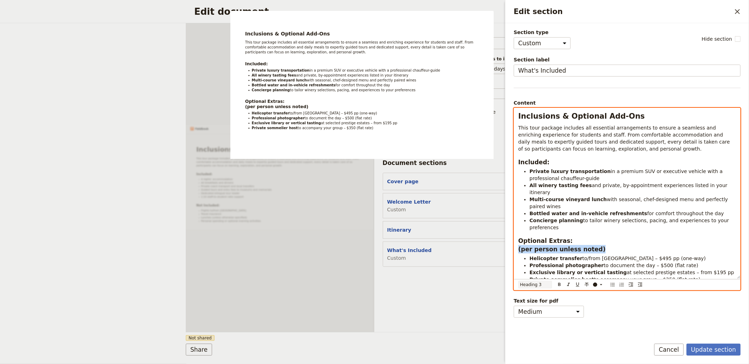
click at [533, 286] on select "Normal Small text Heading 1 Heading 2 Heading 3" at bounding box center [535, 285] width 34 height 8
click at [518, 281] on select "Normal Small text Heading 1 Heading 2 Heading 3" at bounding box center [535, 285] width 34 height 8
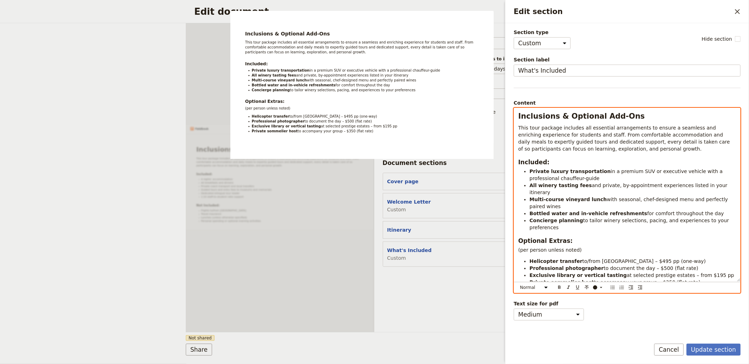
click at [522, 247] on span "(per person unless noted)" at bounding box center [550, 250] width 64 height 6
click at [544, 285] on select "Normal Small text Heading 1 Heading 2 Heading 3" at bounding box center [535, 288] width 34 height 8
click at [518, 284] on select "Normal Small text Heading 1 Heading 2 Heading 3" at bounding box center [535, 288] width 34 height 8
click at [575, 180] on li "Private luxury transportation in a premium SUV or executive vehicle with a prof…" at bounding box center [632, 175] width 206 height 14
click at [565, 160] on h3 "Included:" at bounding box center [627, 162] width 218 height 8
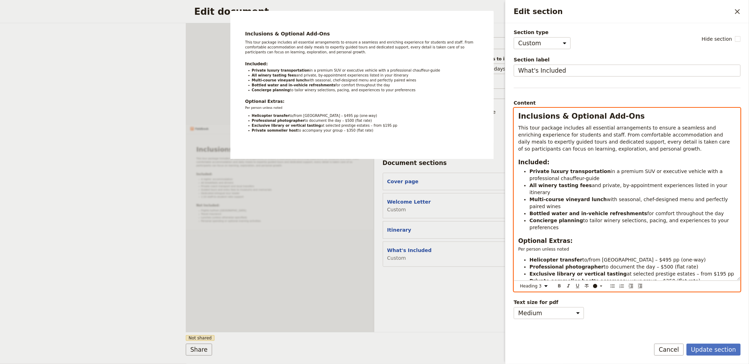
select select "paragraph"
click at [560, 126] on span "This tour package includes all essential arrangements to ensure a seamless and …" at bounding box center [624, 138] width 213 height 27
click at [555, 132] on span "This tour package includes all essential arrangements to ensure a seamless and …" at bounding box center [624, 138] width 213 height 27
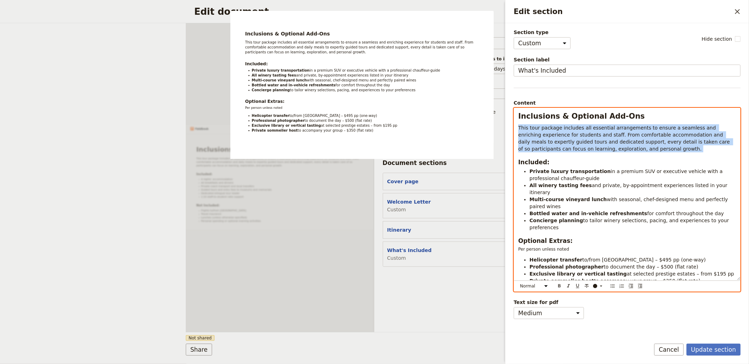
click at [555, 132] on span "This tour package includes all essential arrangements to ensure a seamless and …" at bounding box center [624, 138] width 213 height 27
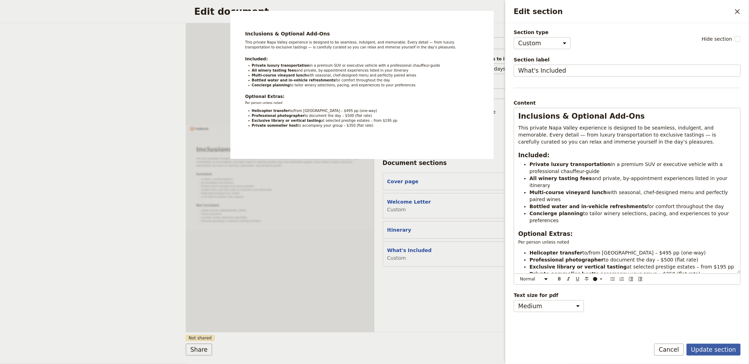
click at [721, 351] on button "Update section" at bounding box center [713, 350] width 54 height 12
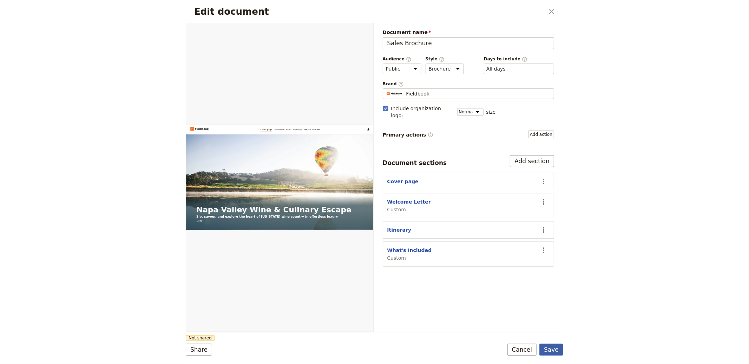
click at [549, 348] on button "Save" at bounding box center [551, 350] width 24 height 12
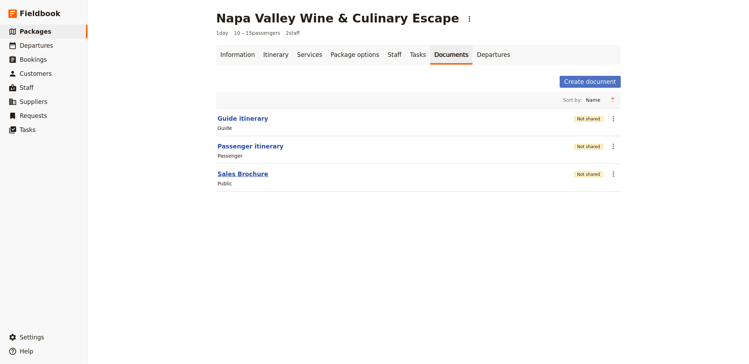
click at [243, 177] on button "Sales Brochure" at bounding box center [243, 174] width 51 height 8
select select "DEFAULT"
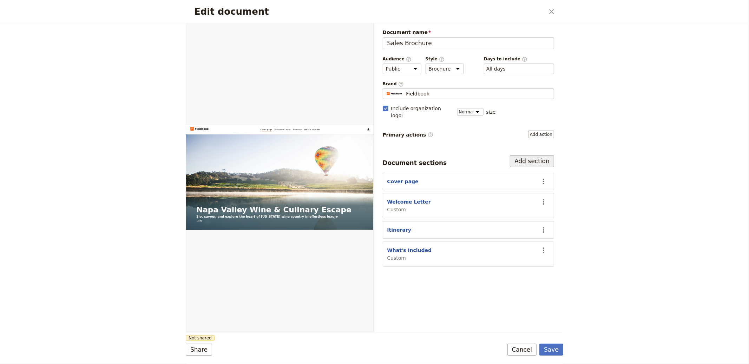
click at [533, 155] on button "Add section" at bounding box center [532, 161] width 44 height 12
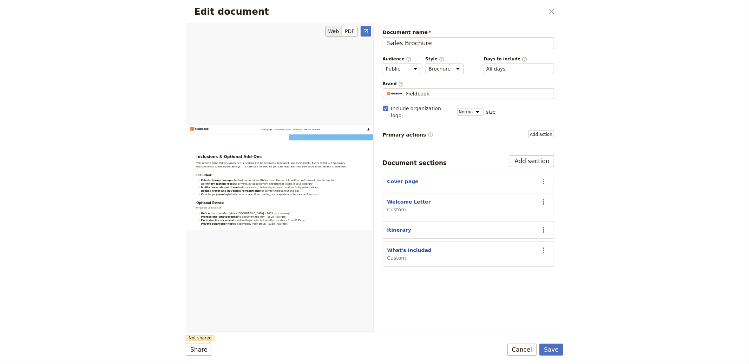
scroll to position [846, 0]
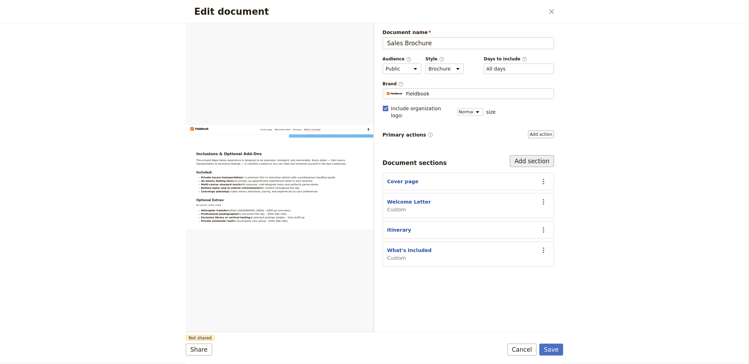
click at [540, 155] on button "Add section" at bounding box center [532, 161] width 44 height 12
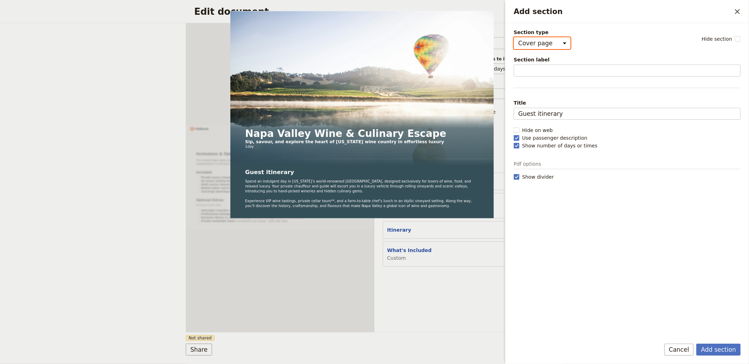
drag, startPoint x: 349, startPoint y: 332, endPoint x: 354, endPoint y: 326, distance: 8.0
click at [349, 332] on div "Web PDF ​ Document name Sales Brochure Preview Audience ​ Public Passenger Guid…" at bounding box center [373, 177] width 377 height 311
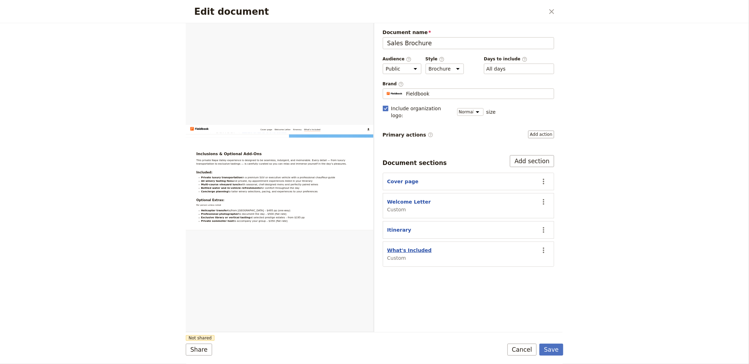
click at [411, 247] on button "What's Included" at bounding box center [409, 250] width 45 height 7
select select "CUSTOM"
select select "default"
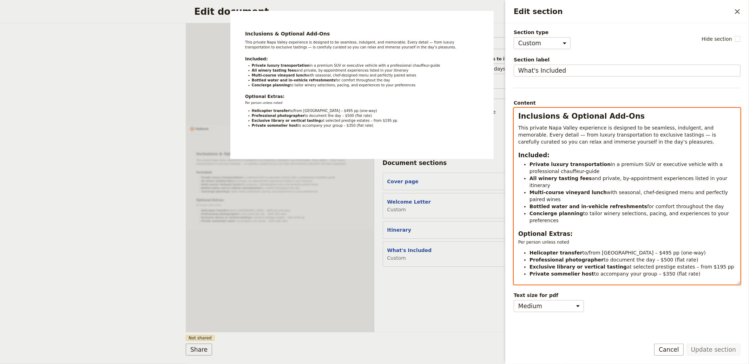
click at [546, 131] on p "This private Napa Valley experience is designed to be seamless, indulgent, and …" at bounding box center [627, 134] width 218 height 21
click at [589, 139] on span "This private Napa Valley experience is designed to be seamless, indulgent, and …" at bounding box center [617, 135] width 199 height 20
select select "h2"
copy div "Inclusions & Optional Add-Ons This private Napa Valley experience is designed t…"
click at [486, 280] on div "Document name Sales Brochure Preview Audience ​ Public Passenger Guide Style ​ …" at bounding box center [468, 177] width 189 height 309
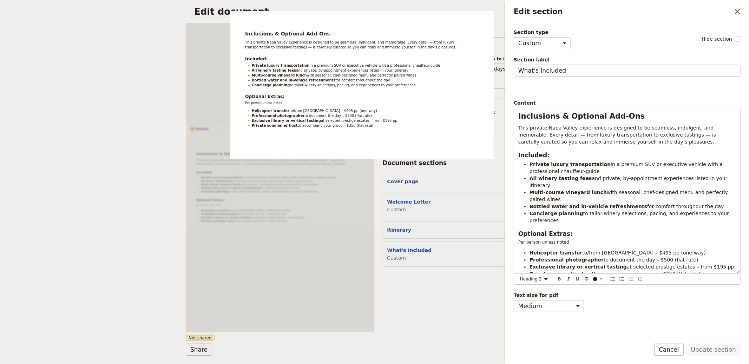
click at [446, 295] on div "Document name Sales Brochure Preview Audience ​ Public Passenger Guide Style ​ …" at bounding box center [468, 177] width 189 height 309
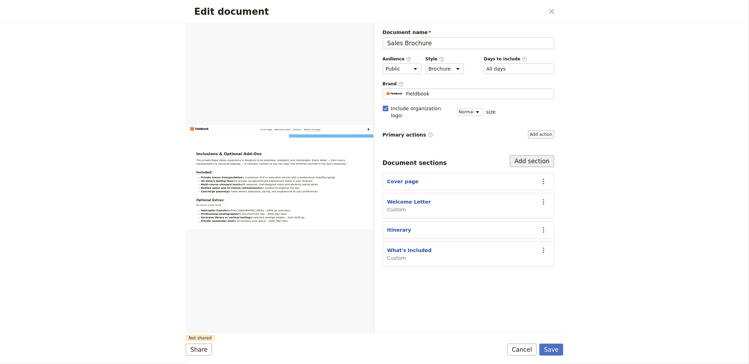
click at [539, 155] on button "Add section" at bounding box center [532, 161] width 44 height 12
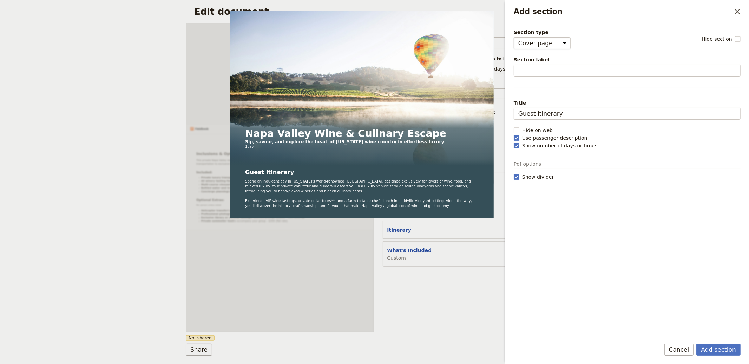
click at [535, 44] on select "Cover page Day summary Itinerary Custom" at bounding box center [542, 43] width 57 height 12
select select "CUSTOM"
click at [514, 37] on select "Cover page Day summary Itinerary Custom" at bounding box center [542, 43] width 57 height 12
select select "default"
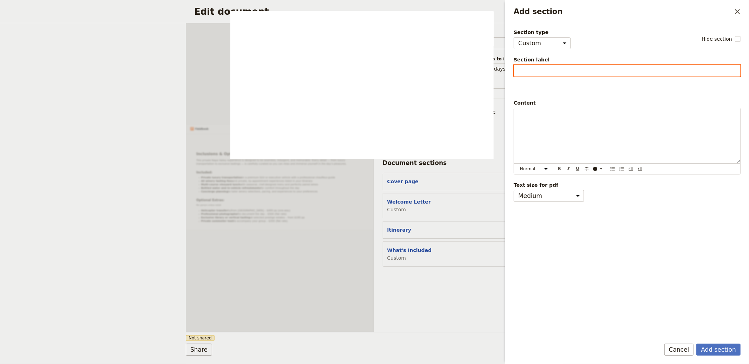
click at [543, 67] on input "Section label" at bounding box center [627, 71] width 227 height 12
type input "FAQs"
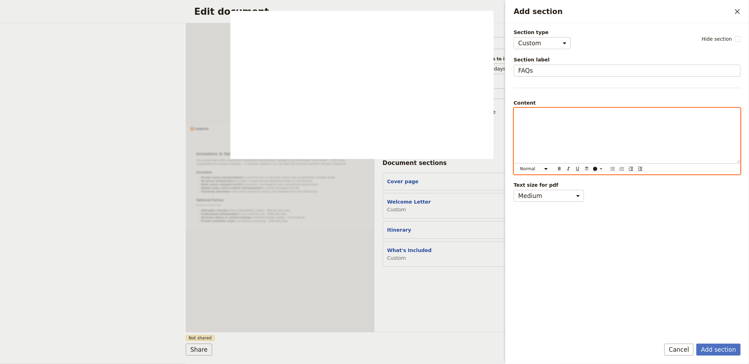
click at [576, 116] on p "Add section" at bounding box center [627, 114] width 218 height 7
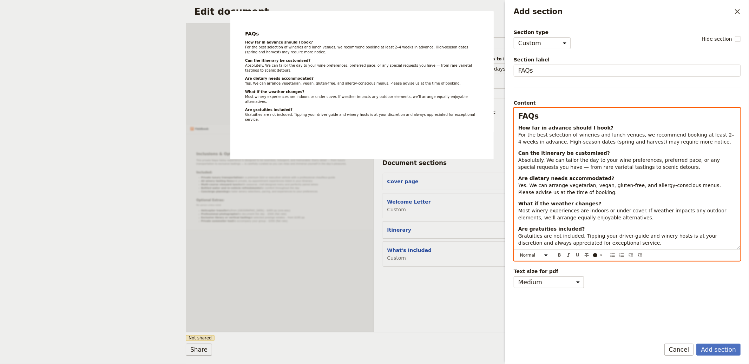
scroll to position [0, 0]
click at [566, 115] on h2 "FAQs" at bounding box center [627, 116] width 218 height 11
click at [525, 117] on strong "FAQs" at bounding box center [528, 116] width 21 height 8
click at [546, 256] on select "Normal Small text Heading 1 Heading 2 Heading 3" at bounding box center [535, 255] width 34 height 8
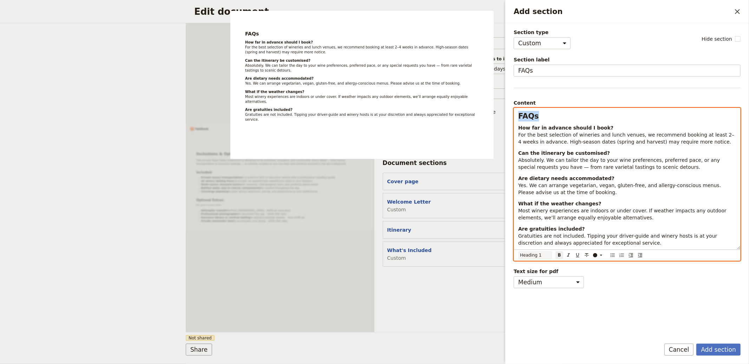
click at [518, 254] on select "Normal Small text Heading 1 Heading 2 Heading 3" at bounding box center [535, 255] width 34 height 8
select select "h1"
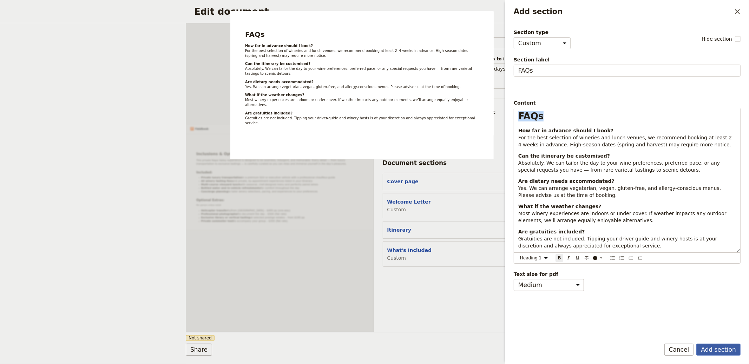
click at [717, 350] on button "Add section" at bounding box center [718, 350] width 44 height 12
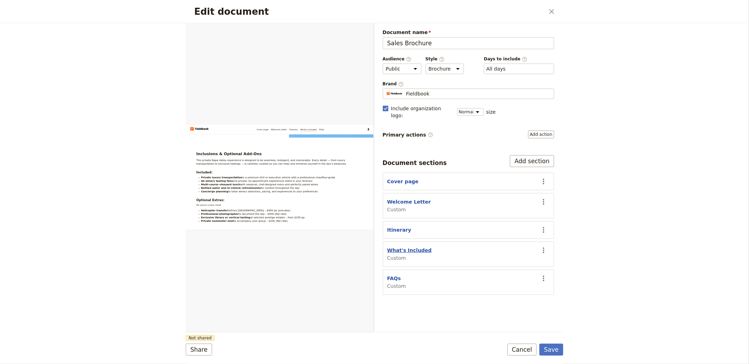
click at [409, 247] on button "What's Included" at bounding box center [409, 250] width 45 height 7
select select "CUSTOM"
select select "default"
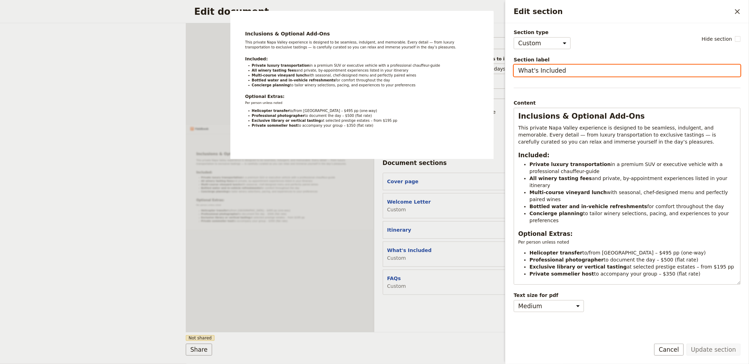
click at [550, 70] on input "What's Included" at bounding box center [627, 71] width 227 height 12
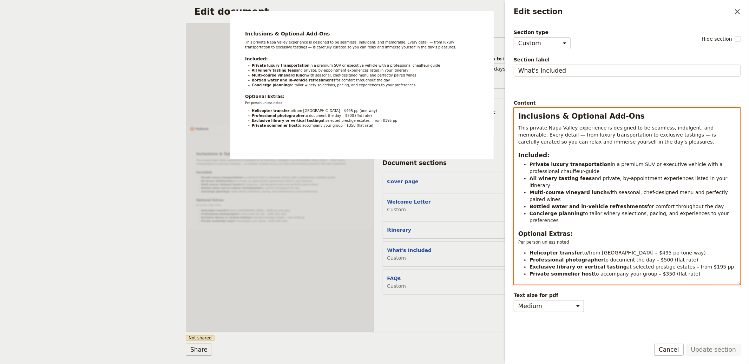
click at [637, 212] on li "Concierge planning to tailor winery selections, pacing, and experiences to your…" at bounding box center [632, 217] width 206 height 14
select select "paragraph"
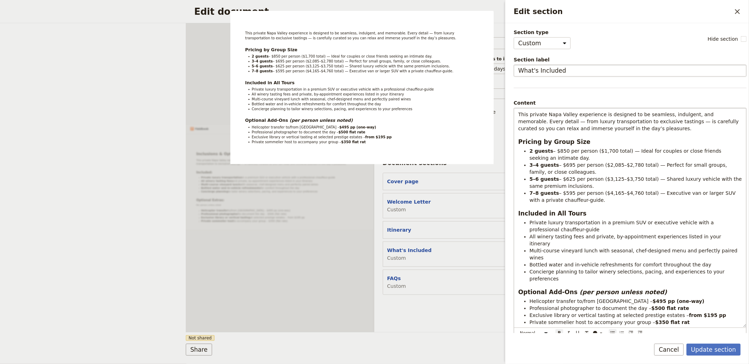
click at [550, 79] on div "Section type Cover page Day summary Itinerary Custom Hide section Section label…" at bounding box center [630, 181] width 233 height 304
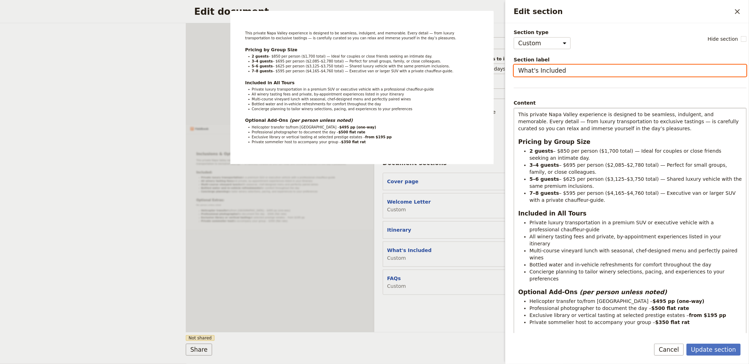
click at [549, 71] on input "What's Included" at bounding box center [630, 71] width 233 height 12
paste input "Inclusions, Pricing & Optional Add-Ons"
type input "Inclusions, Pricing & Optional Add-Ons"
drag, startPoint x: 559, startPoint y: 107, endPoint x: 562, endPoint y: 111, distance: 4.2
click at [560, 108] on fieldset "Content This private Napa Valley experience is designed to be seamless, indulge…" at bounding box center [630, 218] width 233 height 239
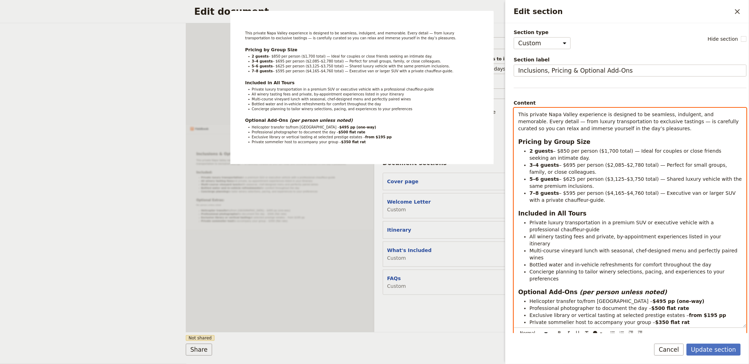
click at [565, 115] on span "This private Napa Valley experience is designed to be seamless, indulgent, and …" at bounding box center [629, 122] width 222 height 20
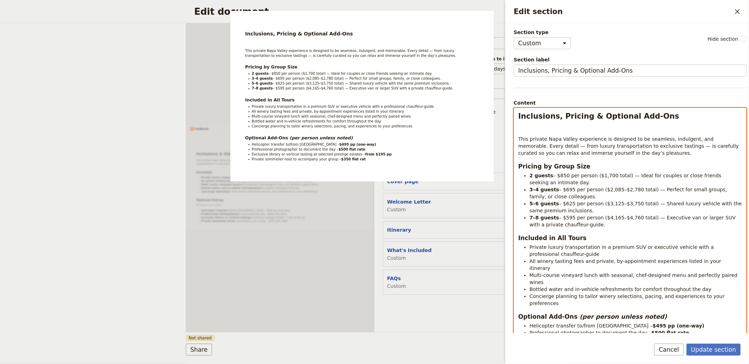
select select "h2"
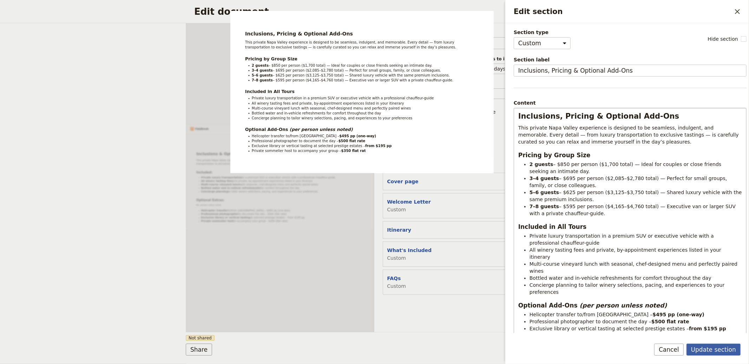
click at [720, 351] on button "Update section" at bounding box center [713, 350] width 54 height 12
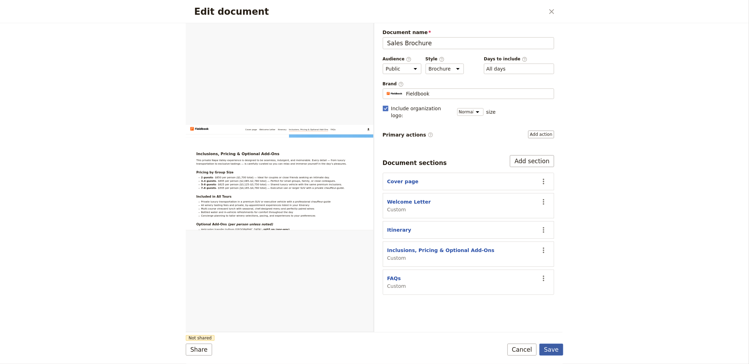
click at [549, 352] on button "Save" at bounding box center [551, 350] width 24 height 12
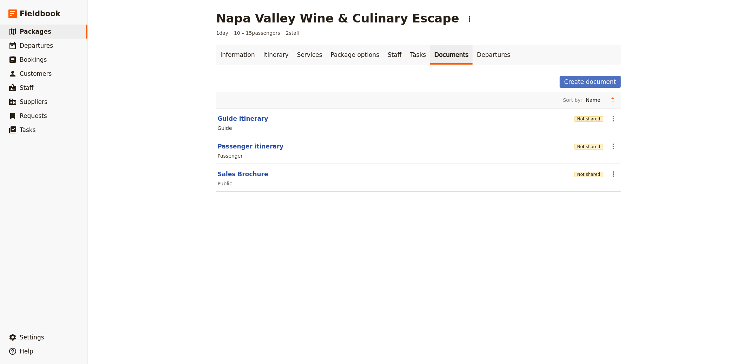
click at [249, 147] on button "Passenger itinerary" at bounding box center [251, 146] width 66 height 8
select select "PASSENGER"
select select "RUN_SHEET"
select select "DEFAULT"
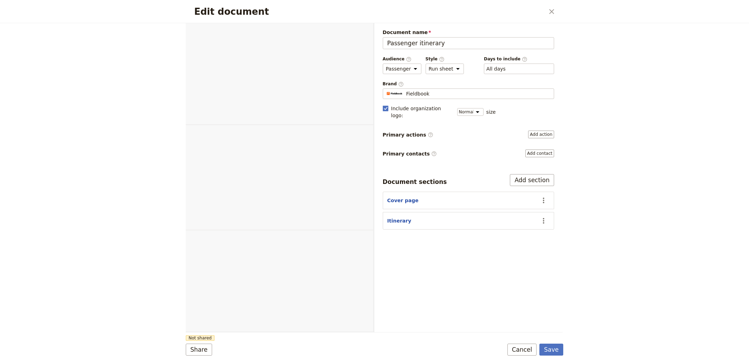
select select "PASSENGER"
select select "RUN_SHEET"
select select "DEFAULT"
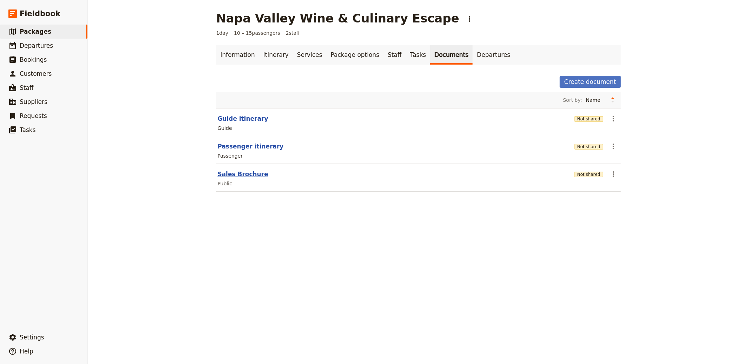
click at [238, 176] on button "Sales Brochure" at bounding box center [243, 174] width 51 height 8
select select "DEFAULT"
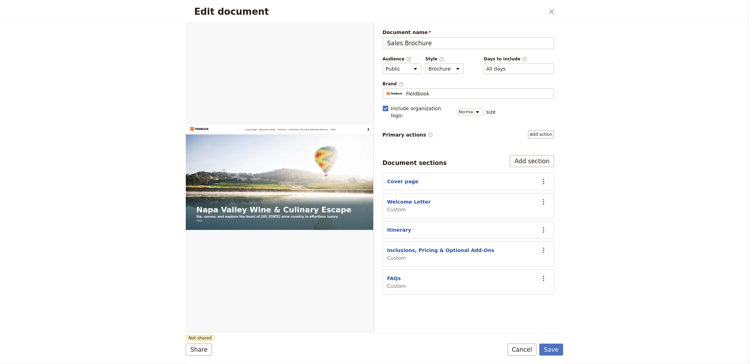
click at [419, 255] on span "Custom" at bounding box center [440, 258] width 107 height 7
click at [419, 247] on button "Inclusions, Pricing & Optional Add-Ons" at bounding box center [440, 250] width 107 height 7
select select "CUSTOM"
select select "default"
click at [402, 226] on button "Itinerary" at bounding box center [399, 229] width 24 height 7
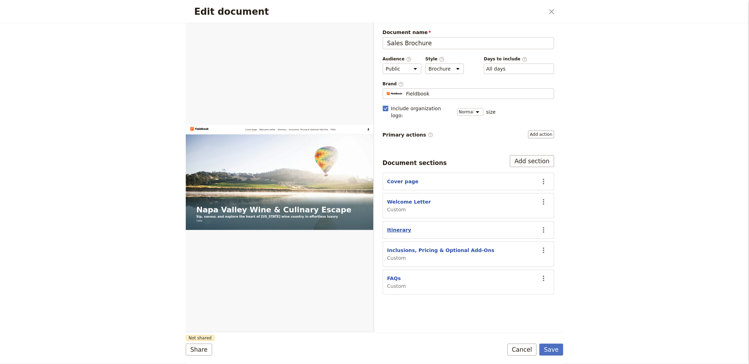
select select "ITINERARY"
click at [439, 247] on button "Inclusions, Pricing & Optional Add-Ons" at bounding box center [440, 250] width 107 height 7
select select "CUSTOM"
select select "default"
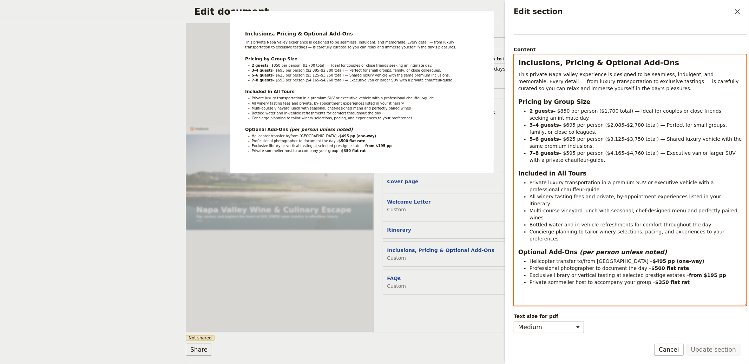
click at [704, 275] on div "Inclusions, Pricing & Optional Add-Ons This private Napa Valley experience is d…" at bounding box center [630, 180] width 232 height 251
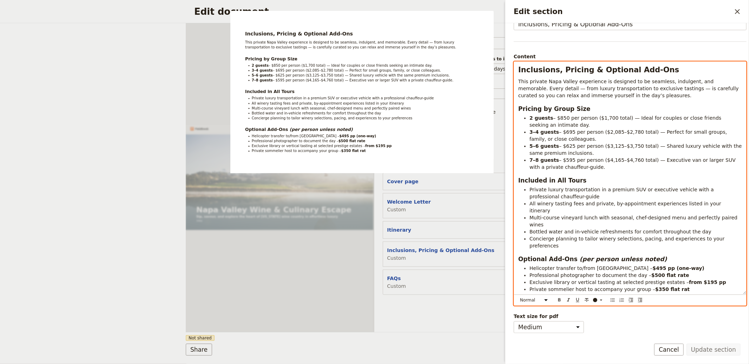
scroll to position [35, 0]
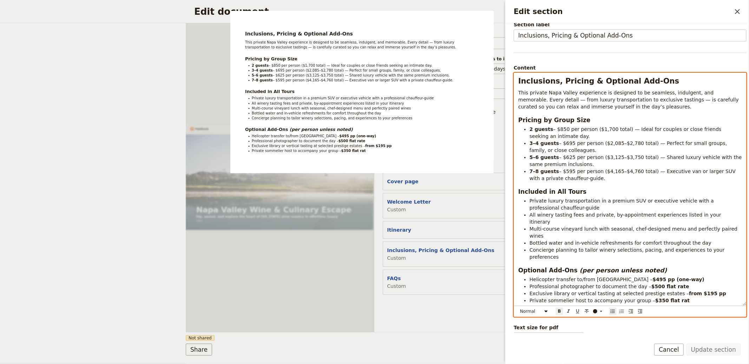
click at [696, 291] on strong "from $195 pp" at bounding box center [707, 294] width 37 height 6
click at [685, 297] on li "Private sommelier host to accompany your group – $350 flat rat" at bounding box center [635, 300] width 212 height 7
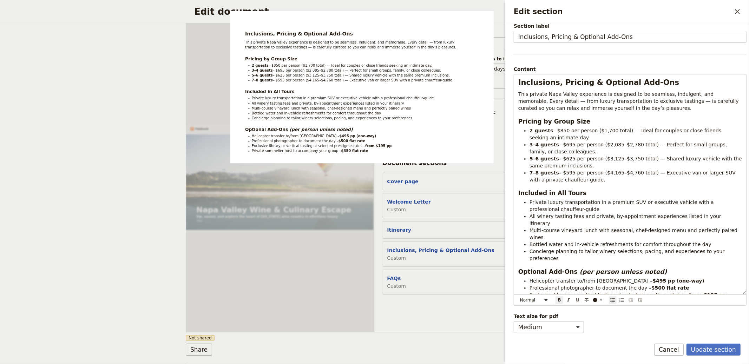
click at [712, 356] on div "Update section Cancel" at bounding box center [697, 350] width 86 height 12
click at [714, 351] on button "Update section" at bounding box center [713, 350] width 54 height 12
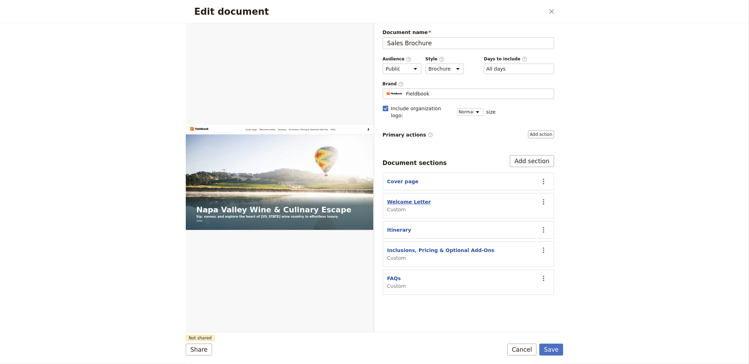
click at [411, 198] on button "Welcome Letter" at bounding box center [409, 201] width 44 height 7
select select "CUSTOM"
select select "default"
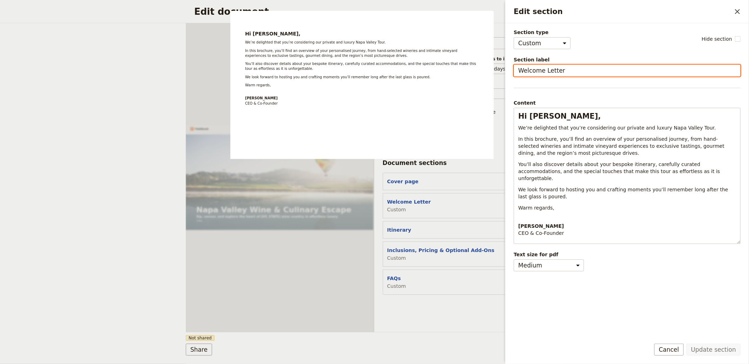
click at [544, 66] on input "Welcome Letter" at bounding box center [627, 71] width 227 height 12
type input "Overview"
click at [686, 344] on button "Update section" at bounding box center [713, 350] width 54 height 12
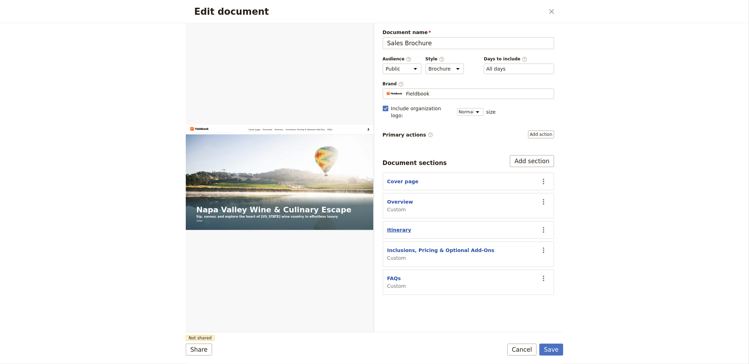
click at [397, 226] on button "Itinerary" at bounding box center [399, 229] width 24 height 7
select select "ITINERARY"
click at [455, 247] on button "Inclusions, Pricing & Optional Add-Ons" at bounding box center [440, 250] width 107 height 7
select select "CUSTOM"
select select "default"
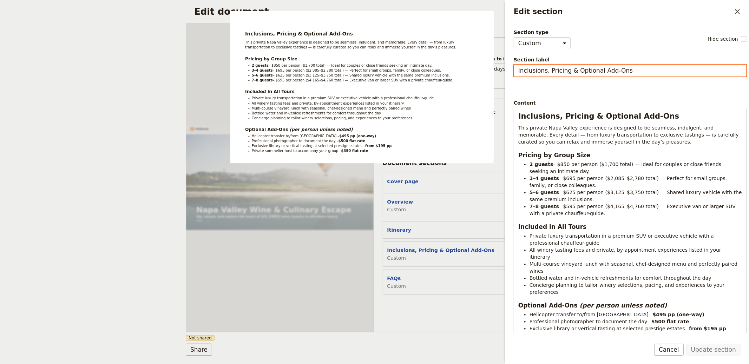
click at [562, 65] on input "Inclusions, Pricing & Optional Add-Ons" at bounding box center [630, 71] width 233 height 12
type input "P"
type input "I"
type input "Pricing"
click at [686, 344] on button "Update section" at bounding box center [713, 350] width 54 height 12
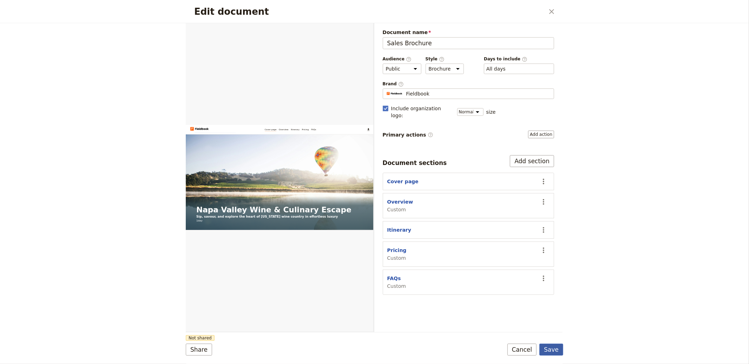
click at [554, 345] on button "Save" at bounding box center [551, 350] width 24 height 12
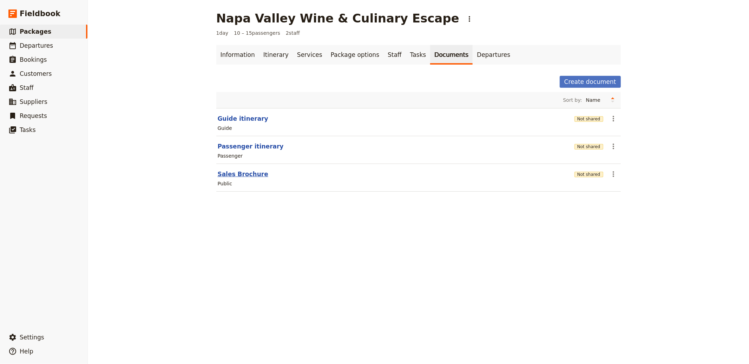
click at [238, 172] on button "Sales Brochure" at bounding box center [243, 174] width 51 height 8
select select "DEFAULT"
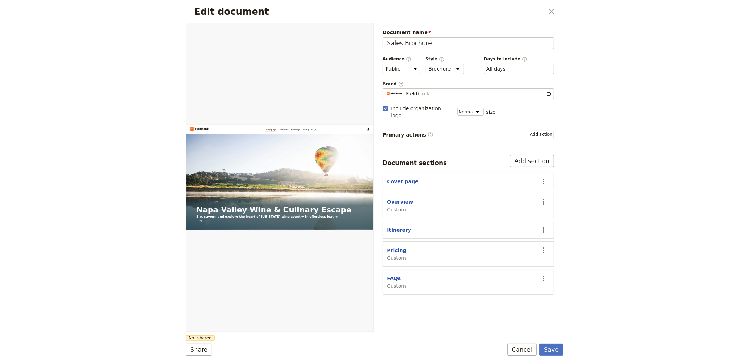
scroll to position [0, 0]
click at [403, 178] on button "Cover page" at bounding box center [402, 181] width 31 height 7
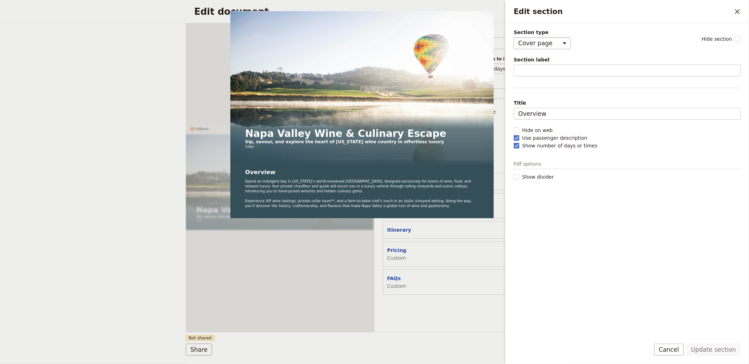
click at [547, 42] on select "Cover page Day summary Itinerary Custom" at bounding box center [542, 43] width 57 height 12
click at [537, 114] on input "Overview" at bounding box center [627, 114] width 227 height 12
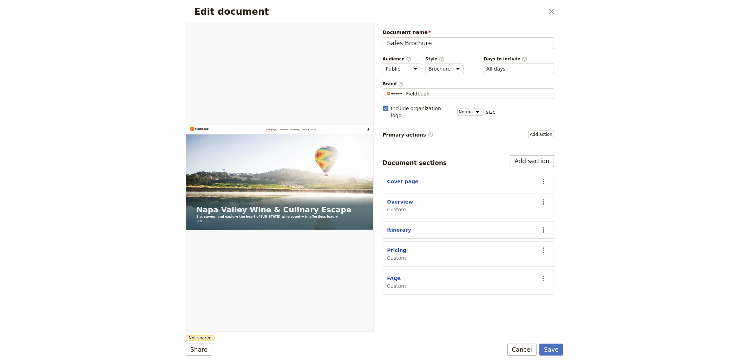
click at [398, 198] on button "Overview" at bounding box center [400, 201] width 26 height 7
select select "CUSTOM"
select select "default"
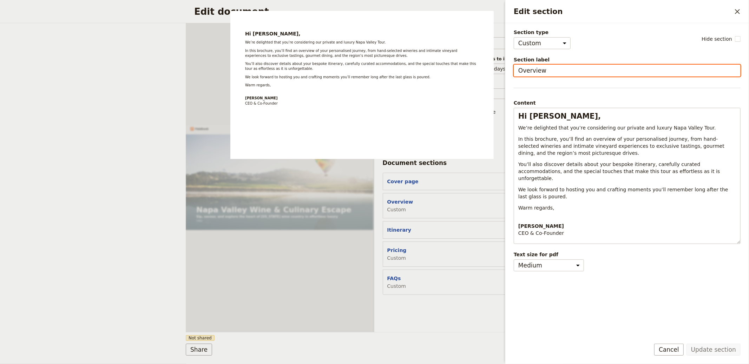
click at [528, 74] on input "Overview" at bounding box center [627, 71] width 227 height 12
type input "Welcome"
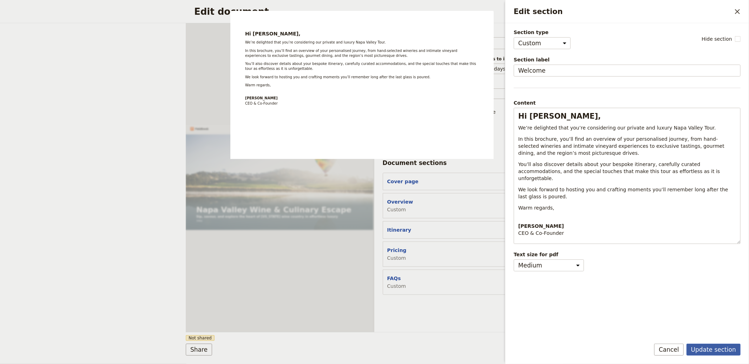
click at [701, 351] on button "Update section" at bounding box center [713, 350] width 54 height 12
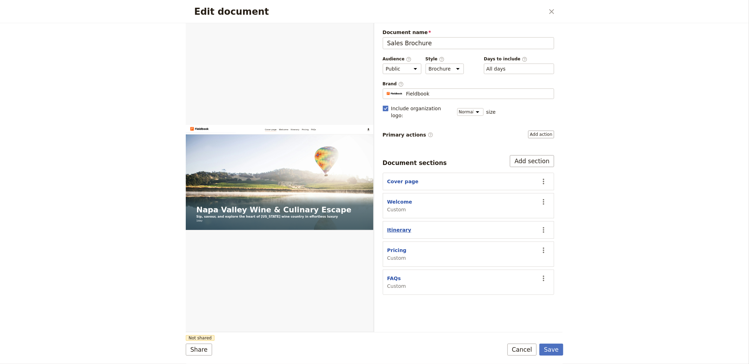
click at [404, 226] on button "Itinerary" at bounding box center [399, 229] width 24 height 7
select select "ITINERARY"
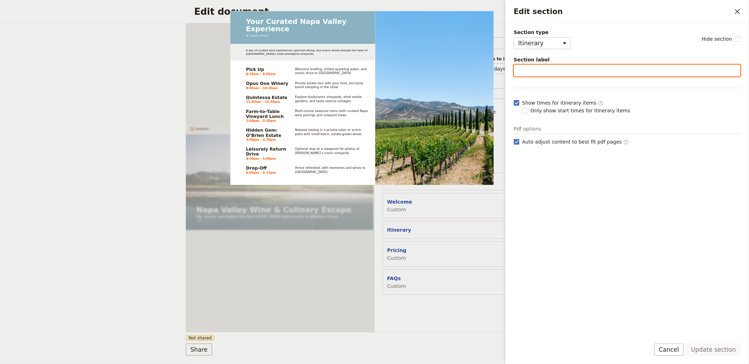
click at [607, 74] on input "Section label" at bounding box center [627, 71] width 227 height 12
type input "Itinerary"
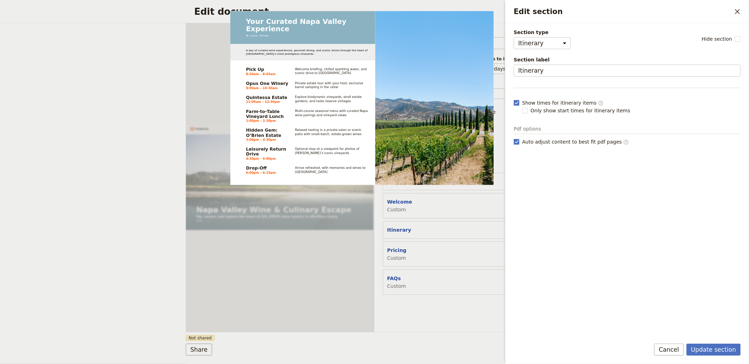
click at [710, 343] on form "Section type Cover page Day summary Itinerary Custom Hide section Section label…" at bounding box center [627, 193] width 244 height 341
click at [710, 344] on button "Update section" at bounding box center [713, 350] width 54 height 12
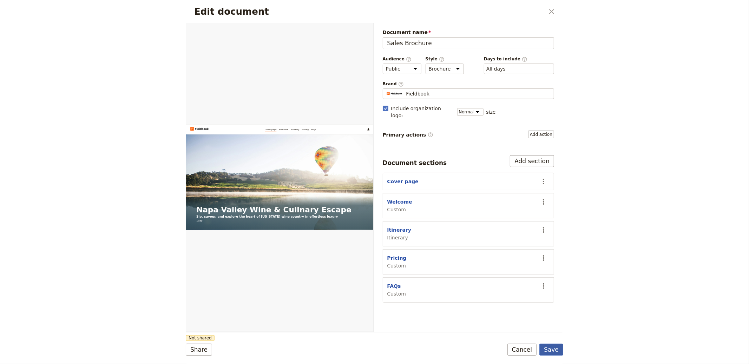
click at [556, 348] on button "Save" at bounding box center [551, 350] width 24 height 12
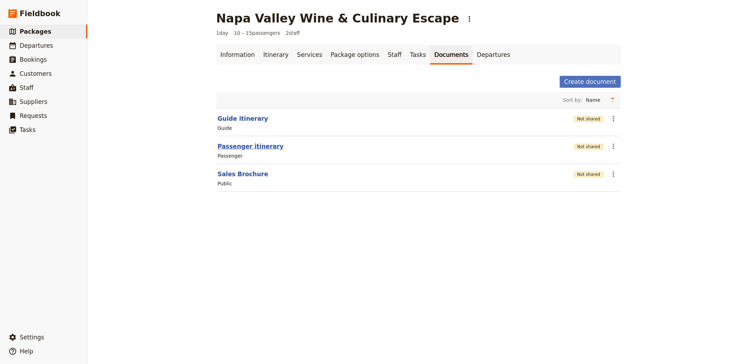
click at [247, 143] on button "Passenger itinerary" at bounding box center [251, 146] width 66 height 8
select select "PASSENGER"
select select "RUN_SHEET"
select select "DEFAULT"
click at [243, 173] on button "Sales Brochure" at bounding box center [243, 174] width 51 height 8
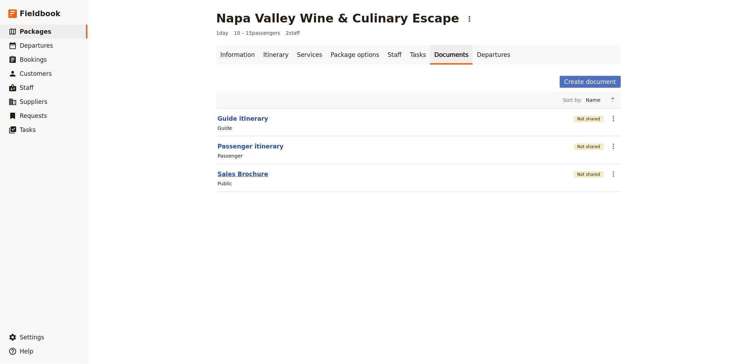
select select "DEFAULT"
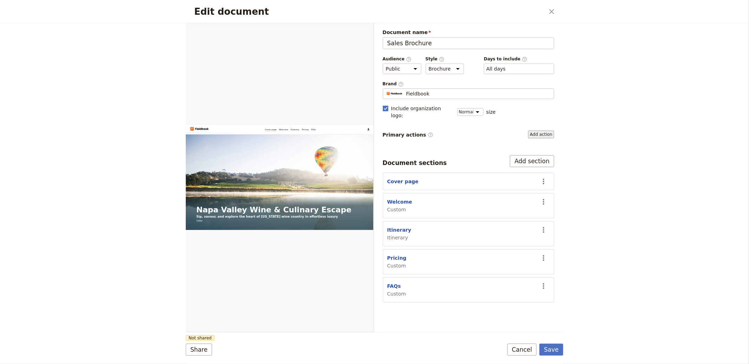
click at [536, 131] on button "Add action" at bounding box center [541, 135] width 26 height 8
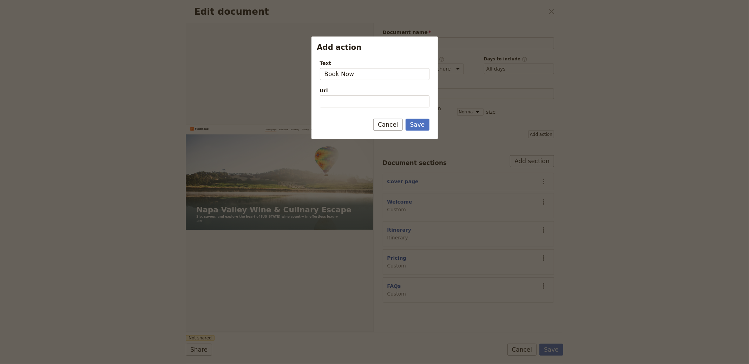
type input "Book Now"
click at [370, 101] on input "Url" at bounding box center [375, 101] width 110 height 12
paste input "https://fieldbook.com/"
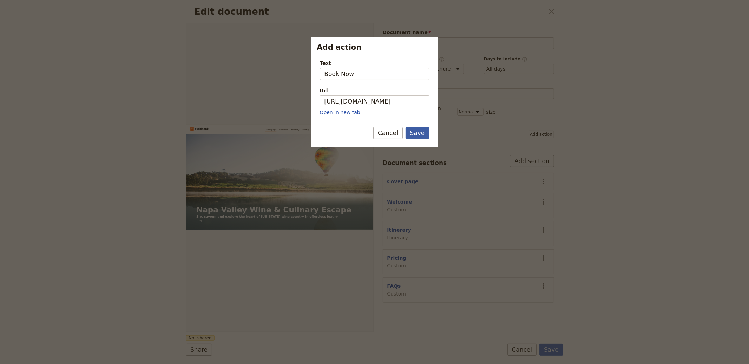
type input "https://fieldbook.com"
drag, startPoint x: 415, startPoint y: 132, endPoint x: 480, endPoint y: 124, distance: 65.8
click at [415, 132] on button "Save" at bounding box center [418, 133] width 24 height 12
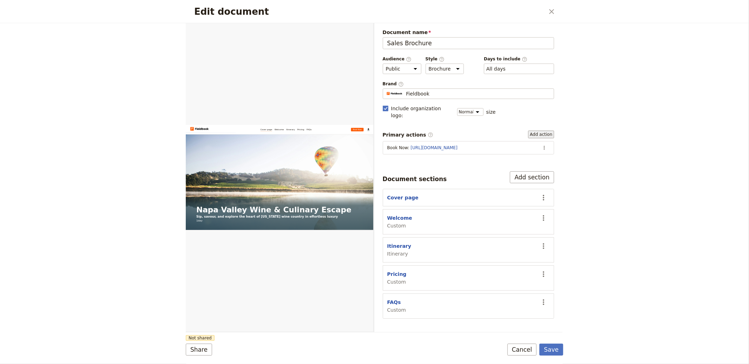
click at [540, 131] on button "Add action" at bounding box center [541, 135] width 26 height 8
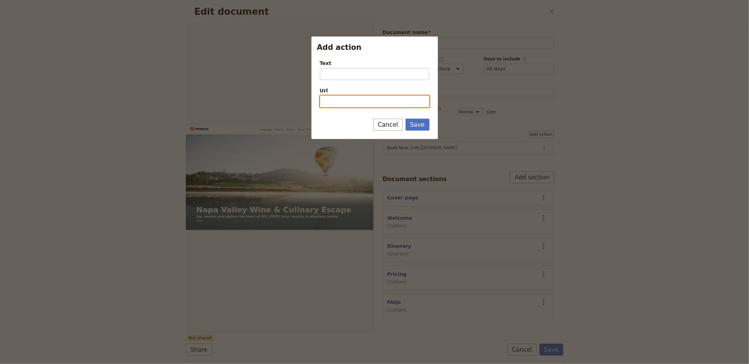
click at [369, 99] on input "Url" at bounding box center [375, 101] width 110 height 12
paste input "https://fieldbook.com/"
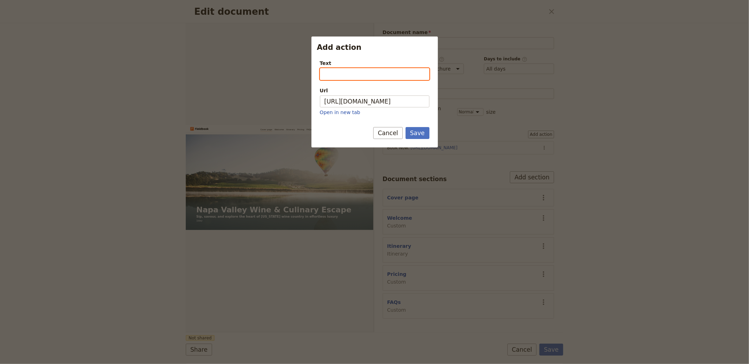
type input "https://fieldbook.com"
click at [354, 73] on input "Text" at bounding box center [375, 74] width 110 height 12
type input "Enqui"
type input "Enquire"
type input "Reqe"
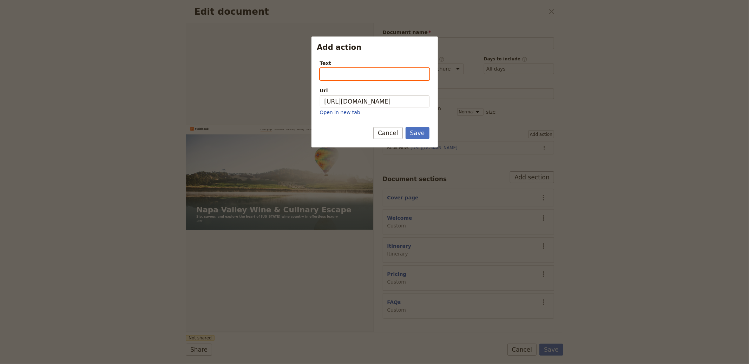
type input "S"
type input "Enquire"
type input "Enquire Now"
click at [406, 127] on button "Save" at bounding box center [418, 133] width 24 height 12
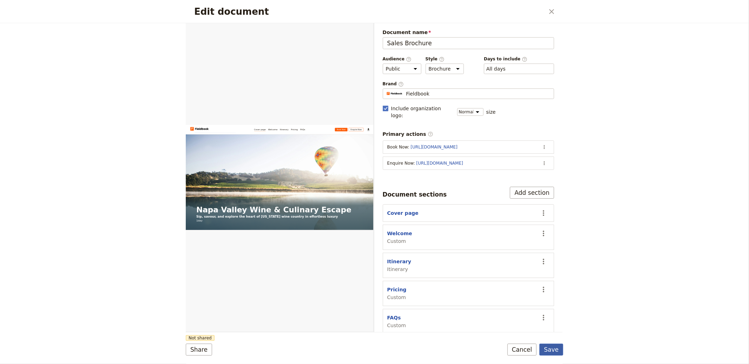
click at [552, 354] on button "Save" at bounding box center [551, 350] width 24 height 12
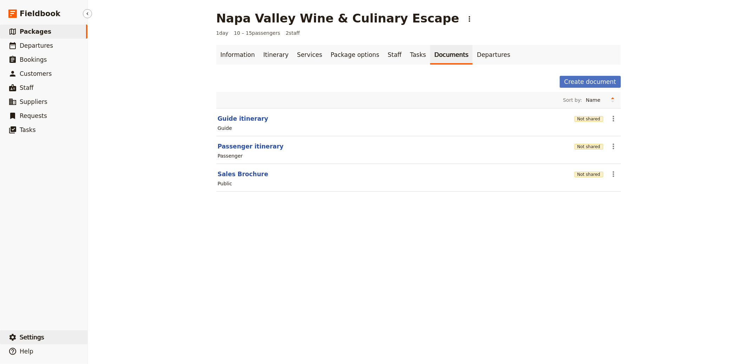
click at [51, 335] on button "​ Settings" at bounding box center [43, 337] width 87 height 14
click at [119, 320] on span "Your organization" at bounding box center [116, 318] width 42 height 7
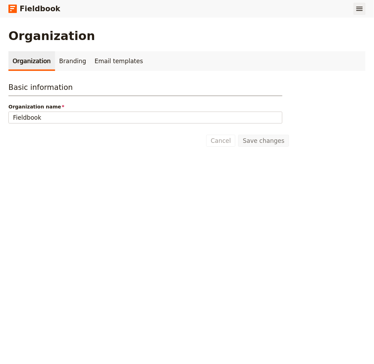
click at [364, 9] on button "​" at bounding box center [360, 9] width 12 height 12
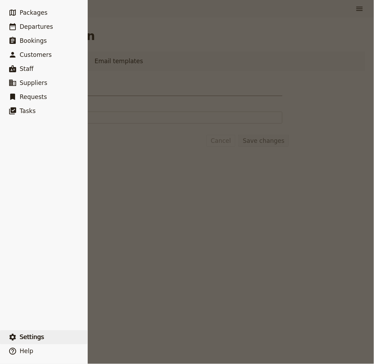
click at [46, 339] on button "​ Settings" at bounding box center [43, 337] width 87 height 14
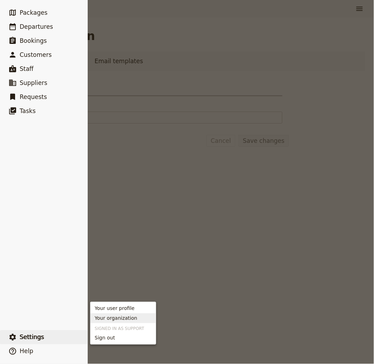
click at [135, 320] on span "Your organization" at bounding box center [123, 318] width 57 height 7
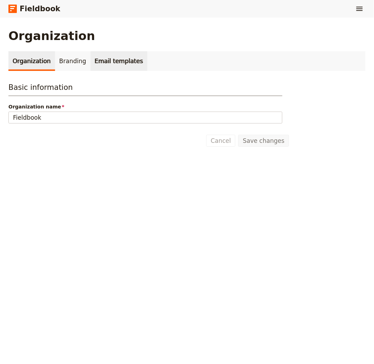
click at [91, 56] on link "Email templates" at bounding box center [119, 61] width 57 height 20
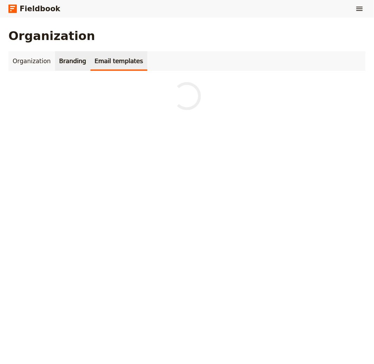
click at [55, 65] on link "Branding" at bounding box center [72, 61] width 35 height 20
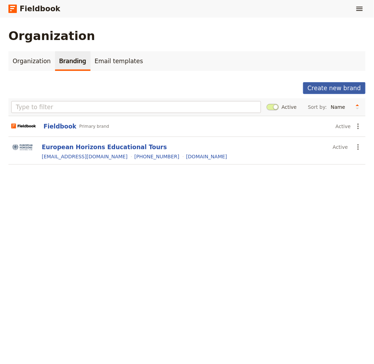
click at [335, 86] on button "Create new brand" at bounding box center [334, 88] width 62 height 12
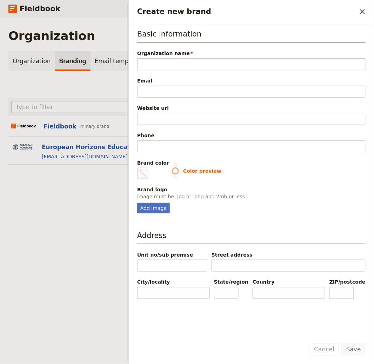
type input "N"
type input "#000000"
type input "Na"
type input "#000000"
type input "Nap"
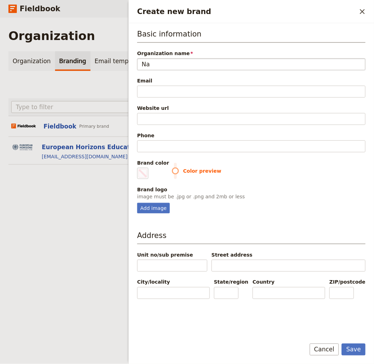
type input "#000000"
type input "Napa"
type input "#000000"
type input "Napa"
type input "#000000"
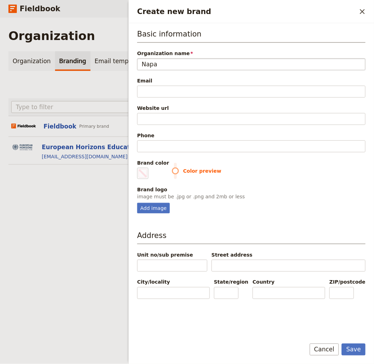
type input "Napa V"
type input "#000000"
type input "Napa Va"
type input "#000000"
type input "Napa Val"
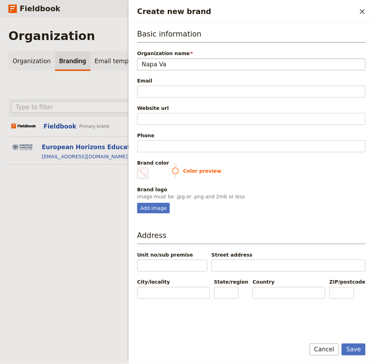
type input "#000000"
type input "Napa Vall"
type input "#000000"
type input "Napa Valle"
type input "#000000"
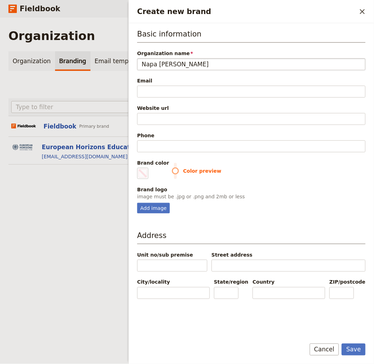
type input "Napa Valley"
type input "#000000"
type input "Napa Valley"
type input "#000000"
type input "Napa Valley W"
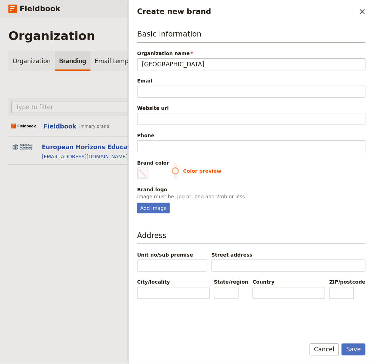
type input "#000000"
type input "Napa Valley Wi"
type input "#000000"
type input "Napa Valley Win"
type input "#000000"
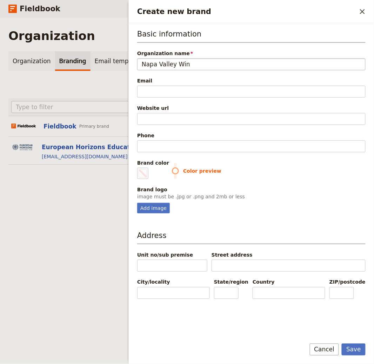
type input "Napa Valley Wine"
type input "#000000"
type input "Napa Valley Wine"
type input "#000000"
type input "Napa Valley Wine T"
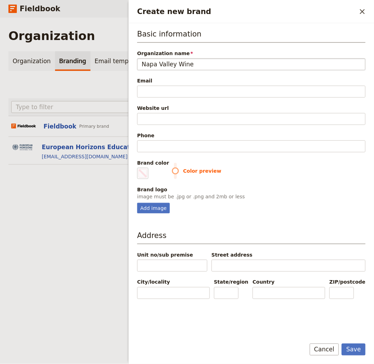
type input "#000000"
type input "Napa Valley Wine To"
type input "#000000"
type input "Napa Valley Wine Tou"
type input "#000000"
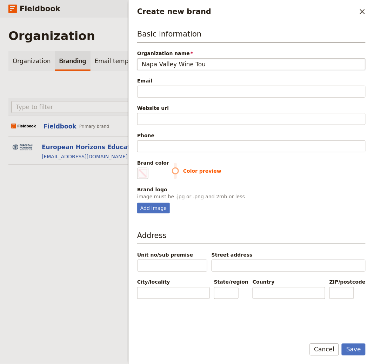
type input "Napa Valley Wine Tour"
type input "#000000"
type input "Napa Valley Wine Tours"
type input "#000000"
type input "Napa Valley Wine Tours"
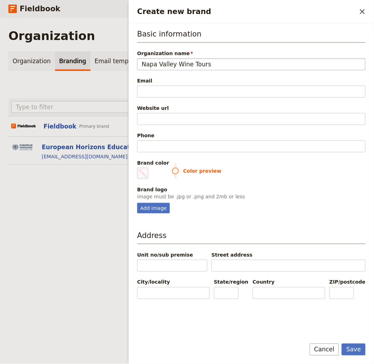
type input "#000000"
type input "Napa Valley Wine Tours"
type input "#000000"
type input "Napa Valley Wine Tours"
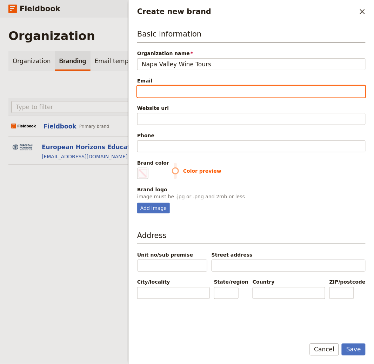
click at [191, 87] on input "Email" at bounding box center [251, 92] width 229 height 12
type input "i"
type input "#000000"
type input "in"
type input "#000000"
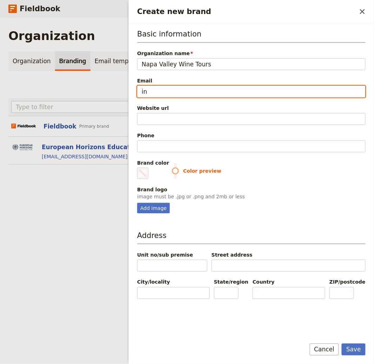
type input "inf"
type input "#000000"
type input "info"
type input "#000000"
type input "info@"
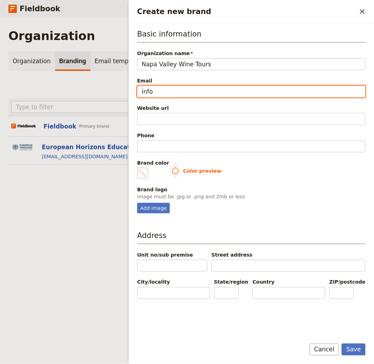
type input "#000000"
type input "info@n"
type input "#000000"
type input "info@na"
type input "#000000"
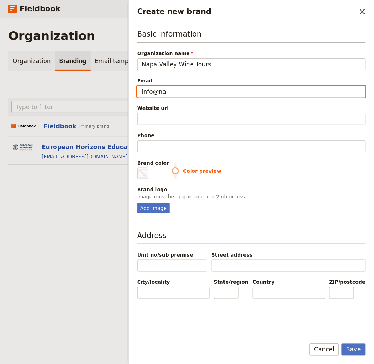
type input "info@nap"
type input "#000000"
type input "info@napa"
type input "#000000"
type input "info@napav"
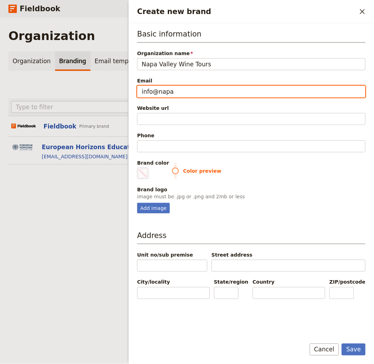
type input "#000000"
type input "info@napava"
type input "#000000"
type input "info@napaval"
type input "#000000"
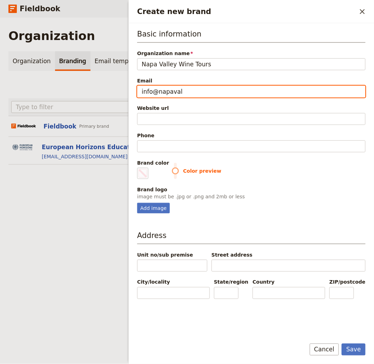
type input "info@napavall"
type input "#000000"
type input "info@napavalle"
type input "#000000"
type input "info@napavalley"
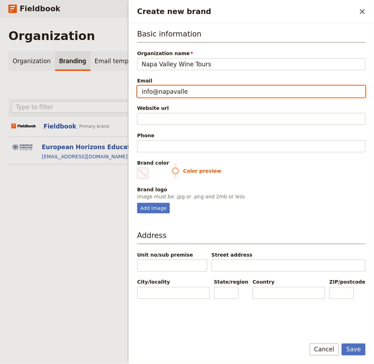
type input "#000000"
type input "info@napavalleyt"
type input "#000000"
type input "info@napavalley"
type input "#000000"
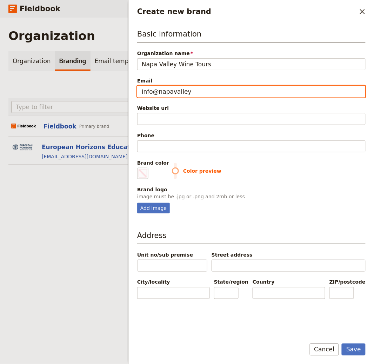
type input "info@napavalleyw"
type input "#000000"
type input "info@napavalleywi"
type input "#000000"
type input "info@napavalleywin"
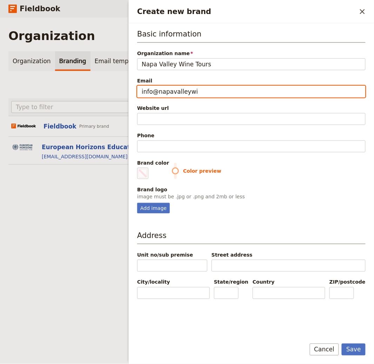
type input "#000000"
type input "info@napavalleywi"
type input "#000000"
type input "info@napavalleywi"
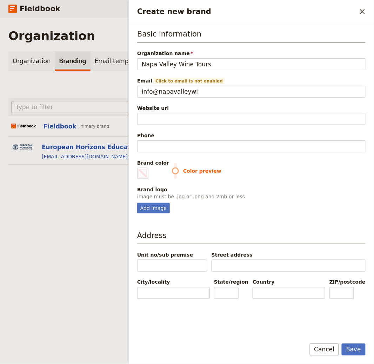
click at [195, 71] on div "Basic information Organization name Napa Valley Wine Tours Email Click to email…" at bounding box center [251, 121] width 229 height 185
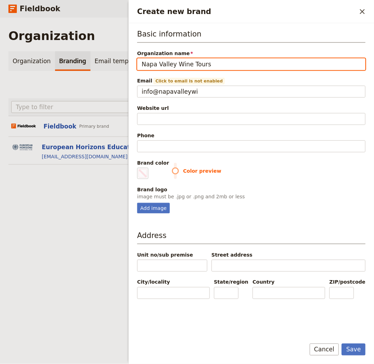
click at [177, 60] on input "Napa Valley Wine Tours" at bounding box center [251, 64] width 229 height 12
click at [182, 61] on input "Napa Valley Wine Tours" at bounding box center [251, 64] width 229 height 12
type input "Napa Valley Tours"
type input "#000000"
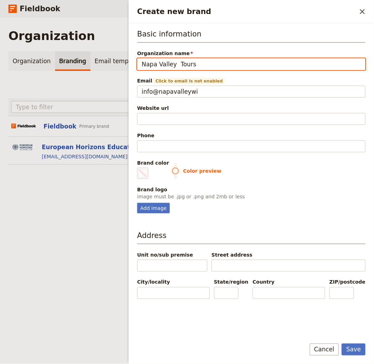
type input "Napa Valley Tours"
type input "#000000"
type input "Napa Valley Tours"
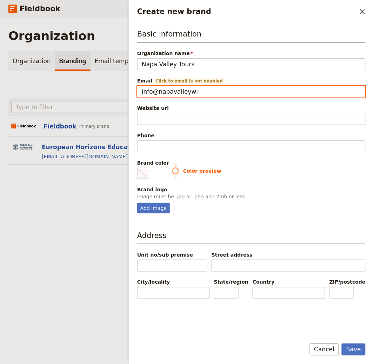
click at [198, 88] on input "info@napavalleywi" at bounding box center [251, 92] width 229 height 12
type input "info@napavalleyw"
type input "#000000"
type input "info@napavalley"
type input "#000000"
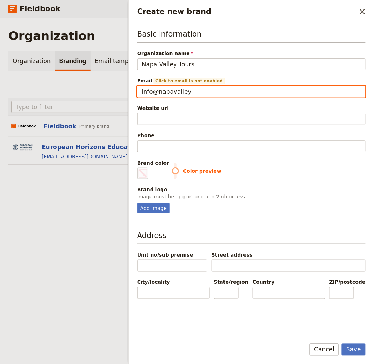
type input "info@napavalleyt"
type input "#000000"
type input "info@napavalleyto"
type input "#000000"
type input "info@napavalleytou"
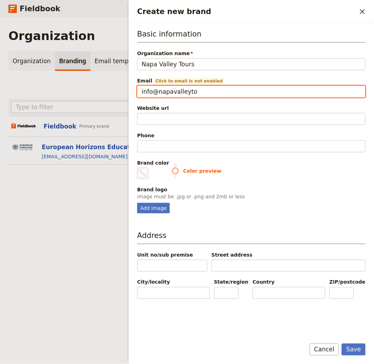
type input "#000000"
type input "info@napavalleytour"
type input "#000000"
type input "info@napavalleytours"
type input "#000000"
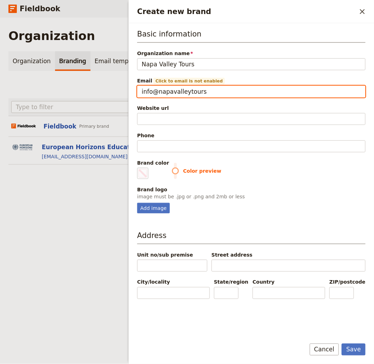
type input "info@napavalleytours."
type input "#000000"
type input "info@napavalleytours.c"
type input "#000000"
type input "info@napavalleytours.co"
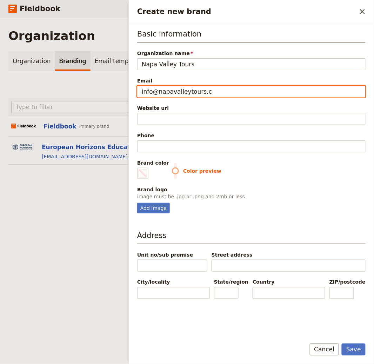
type input "#000000"
type input "info@napavalleytours.com"
type input "#000000"
type input "info@napavalleytours.com"
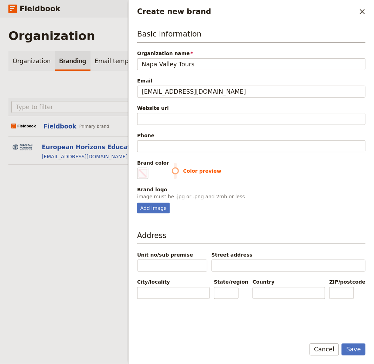
click at [170, 111] on div "Website url" at bounding box center [251, 108] width 229 height 7
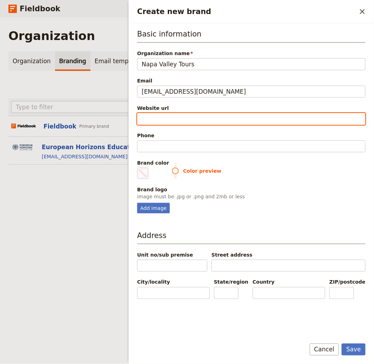
click at [170, 113] on input "Website url" at bounding box center [251, 119] width 229 height 12
click at [171, 119] on input "Website url" at bounding box center [251, 119] width 229 height 12
type input "w"
type input "#000000"
type input "ww"
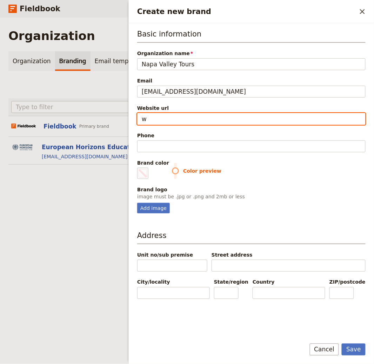
type input "#000000"
type input "www"
type input "#000000"
type input "www./"
type input "#000000"
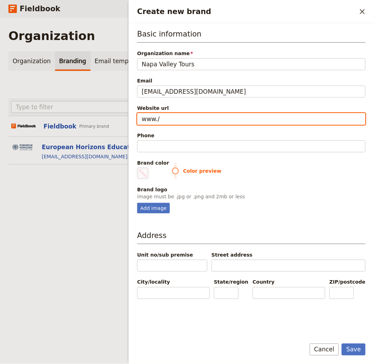
type input "www."
type input "#000000"
type input "www.n"
type input "#000000"
type input "www.na"
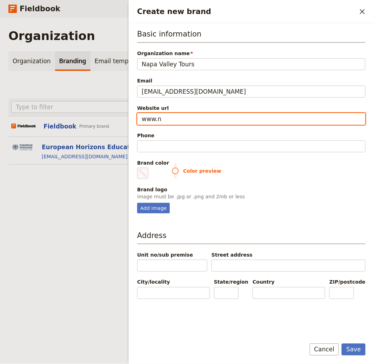
type input "#000000"
type input "www.nap"
type input "#000000"
type input "www.napa"
type input "#000000"
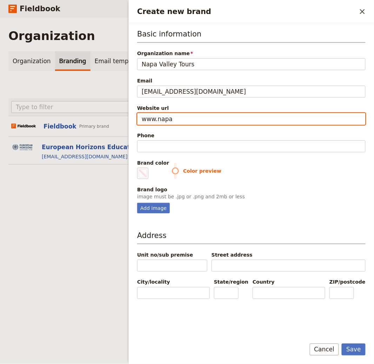
type input "www.napav"
type input "#000000"
type input "www.napava"
type input "#000000"
type input "www.napaval"
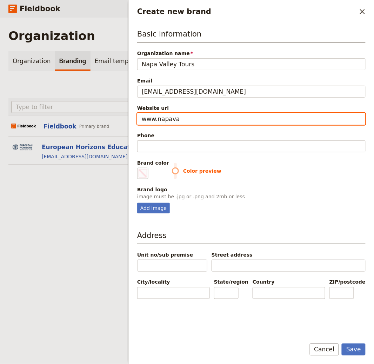
type input "#000000"
type input "www.napavall"
type input "#000000"
type input "www.napavalle"
type input "#000000"
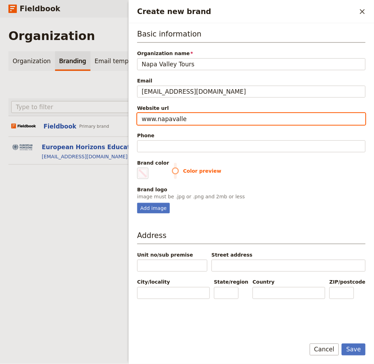
type input "www.napavalley"
type input "#000000"
type input "www.napavalleyt"
type input "#000000"
type input "www.napavalleyto"
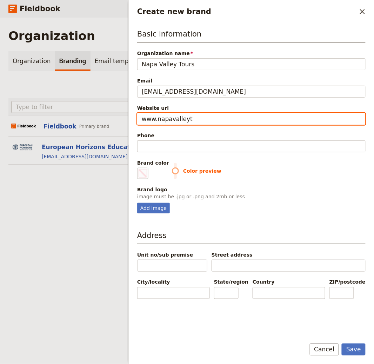
type input "#000000"
type input "www.napavalleytou"
type input "#000000"
type input "www.napavalleytour"
type input "#000000"
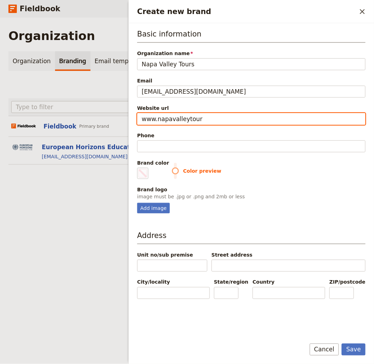
type input "www.napavalleytours"
type input "#000000"
type input "www.napavalleytours."
type input "#000000"
type input "www.napavalleytours.c"
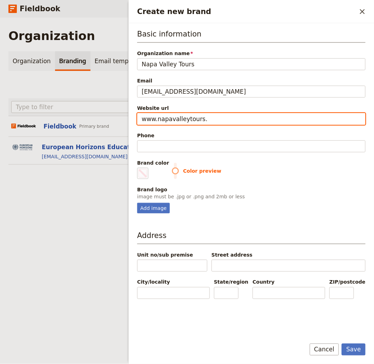
type input "#000000"
type input "www.napavalleytours.co"
type input "#000000"
type input "www.napavalleytours.com"
type input "#000000"
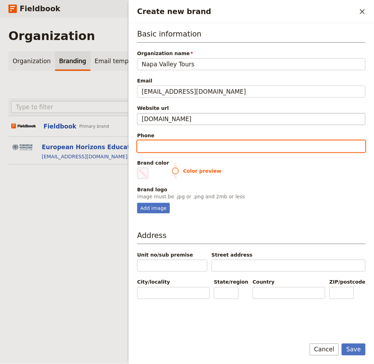
type input "https://www.napavalleytours.com"
type input "#000000"
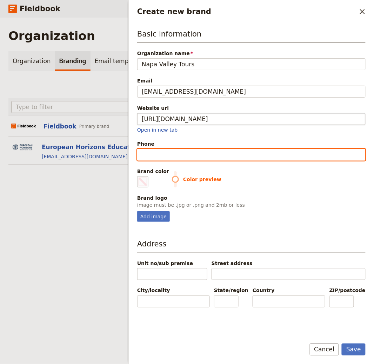
type input "+"
type input "#000000"
type input "+1"
type input "#000000"
type input "+14"
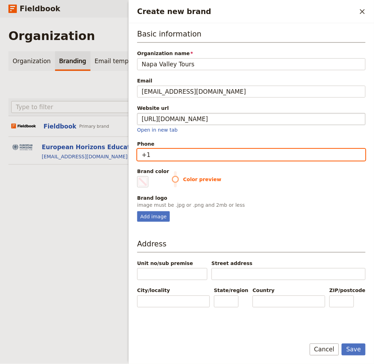
type input "#000000"
type input "+1"
type input "#000000"
type input "+"
type input "#000000"
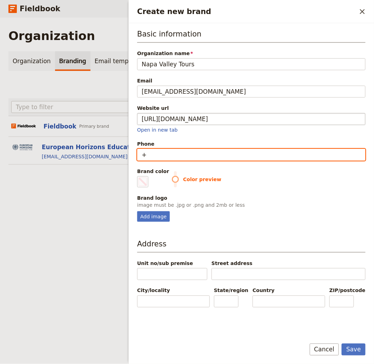
type input "#000000"
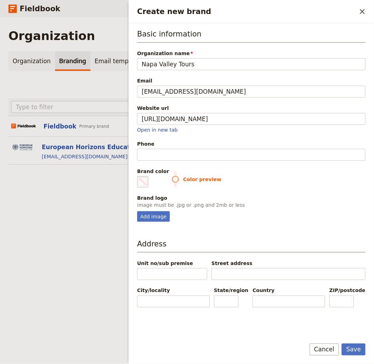
click at [138, 179] on fieldset "#000000" at bounding box center [142, 181] width 11 height 11
click at [139, 176] on input "#000000" at bounding box center [139, 176] width 0 height 0
click at [279, 212] on div "Add image" at bounding box center [251, 216] width 229 height 11
click at [153, 216] on div "Add image" at bounding box center [153, 216] width 33 height 11
click at [137, 211] on input "Add image" at bounding box center [137, 211] width 0 height 0
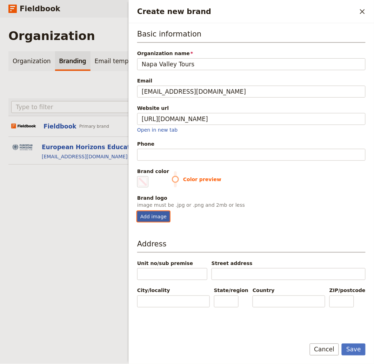
type input "C:\fakepath\ChatGPT Image Aug 13, 2025, 02_04_08 PM.png"
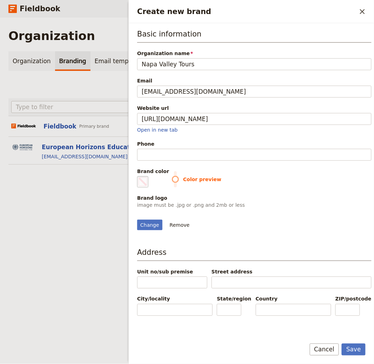
click at [141, 185] on span "Create new brand" at bounding box center [143, 182] width 8 height 8
click at [139, 176] on input "#000000" at bounding box center [139, 176] width 0 height 0
type input "#2b3d33"
click at [300, 196] on div "Brand logo" at bounding box center [254, 198] width 235 height 7
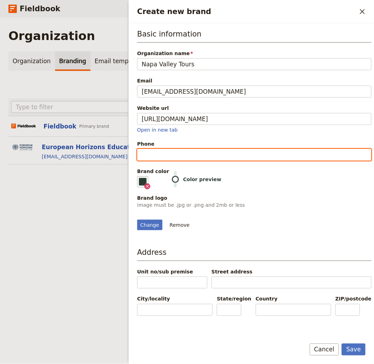
click at [197, 156] on input "Phone" at bounding box center [254, 155] width 235 height 12
paste input "+1 (707) 555-1824"
type input "+1 (707) 555-1824"
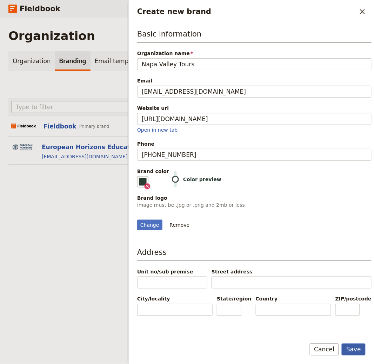
click at [357, 352] on button "Save" at bounding box center [354, 350] width 24 height 12
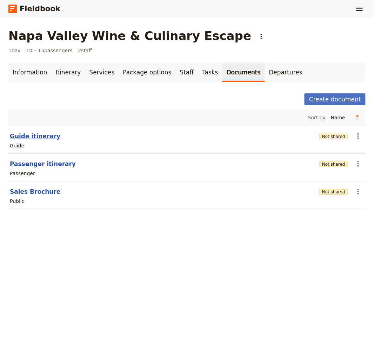
click at [42, 140] on button "Guide itinerary" at bounding box center [35, 136] width 51 height 8
select select "STAFF"
select select "RUN_SHEET"
select select "DEFAULT"
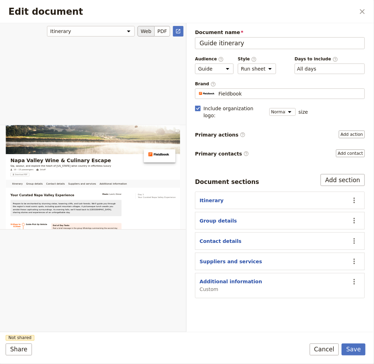
click at [134, 278] on div "Edit document" at bounding box center [93, 177] width 186 height 309
click at [363, 9] on icon "Close dialog" at bounding box center [362, 11] width 8 height 8
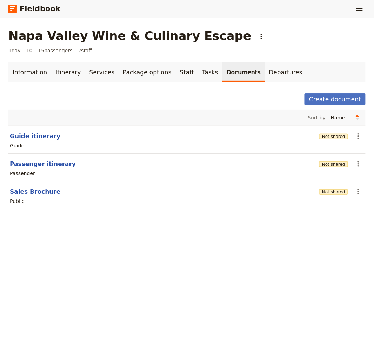
click at [42, 193] on button "Sales Brochure" at bounding box center [35, 191] width 51 height 8
select select "DEFAULT"
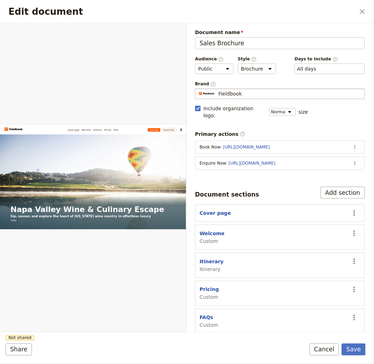
click at [240, 91] on span "Fieldbook" at bounding box center [230, 93] width 23 height 7
click at [198, 89] on input "Fieldbook" at bounding box center [198, 88] width 0 height 0
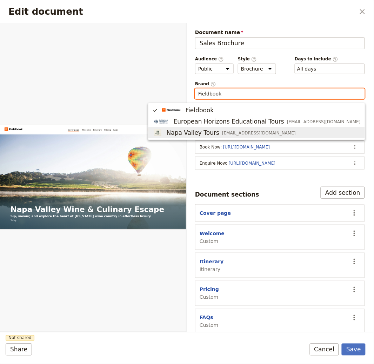
click at [219, 133] on span "Napa Valley Tours" at bounding box center [193, 132] width 53 height 8
type input "Napa Valley Tours"
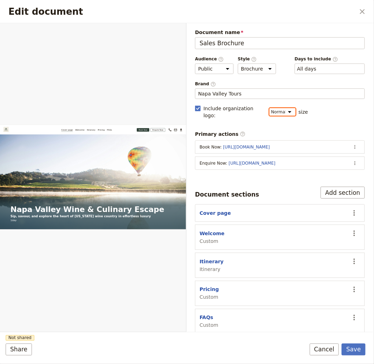
click at [278, 109] on select "Small Normal Large" at bounding box center [283, 112] width 26 height 8
select select "LARGE"
click at [270, 108] on select "Small Normal Large" at bounding box center [283, 112] width 26 height 8
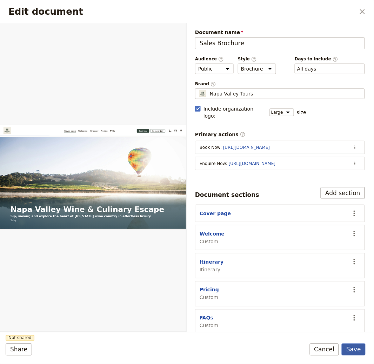
click at [355, 350] on button "Save" at bounding box center [354, 350] width 24 height 12
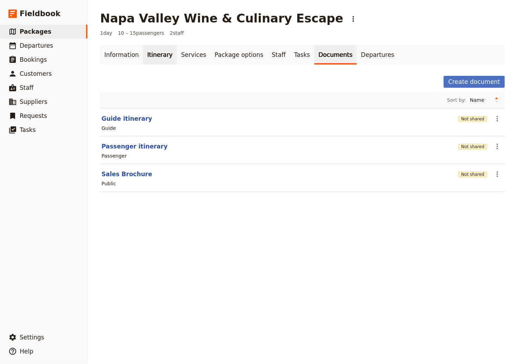
drag, startPoint x: 151, startPoint y: 52, endPoint x: 157, endPoint y: 64, distance: 12.7
click at [151, 52] on link "Itinerary" at bounding box center [160, 55] width 34 height 20
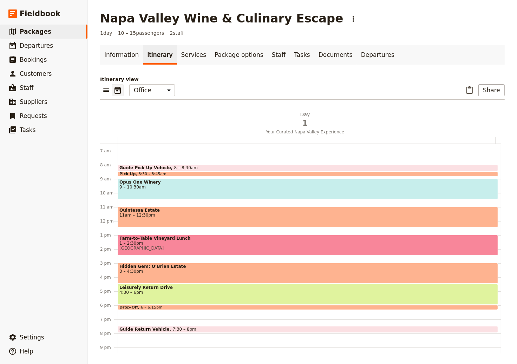
scroll to position [127, 0]
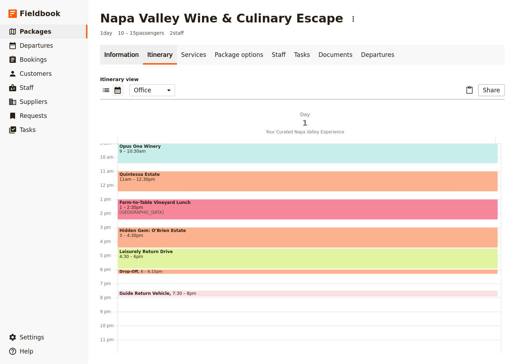
click at [119, 53] on link "Information" at bounding box center [121, 55] width 43 height 20
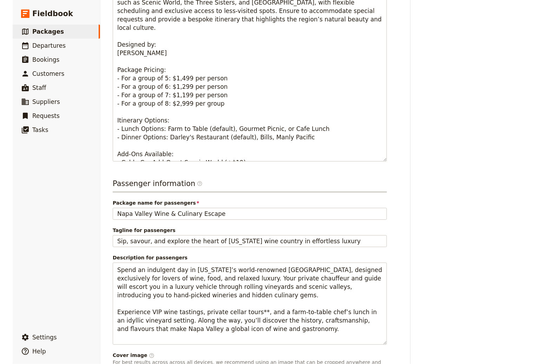
scroll to position [361, 0]
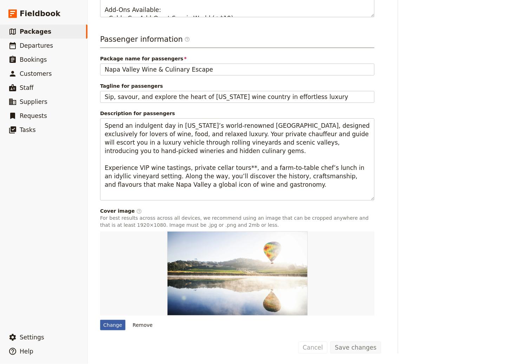
click at [100, 321] on div "Change" at bounding box center [112, 325] width 25 height 11
click at [100, 320] on input "Change" at bounding box center [100, 319] width 0 height 0
type input "C:\fakepath\sebastien-gabriel-Az3kQbCND2o-unsplash.jpg"
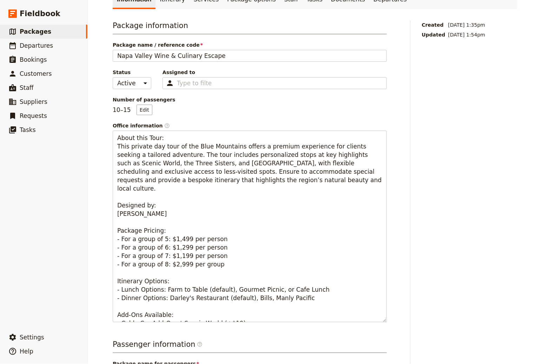
scroll to position [0, 0]
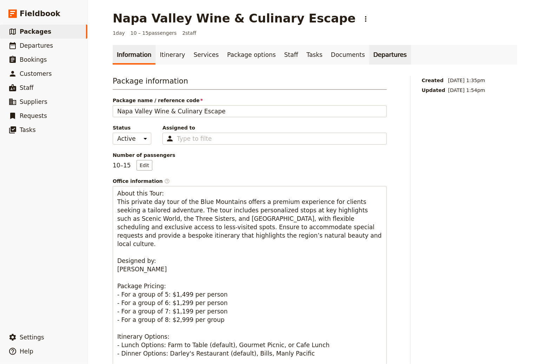
click at [369, 52] on link "Departures" at bounding box center [390, 55] width 42 height 20
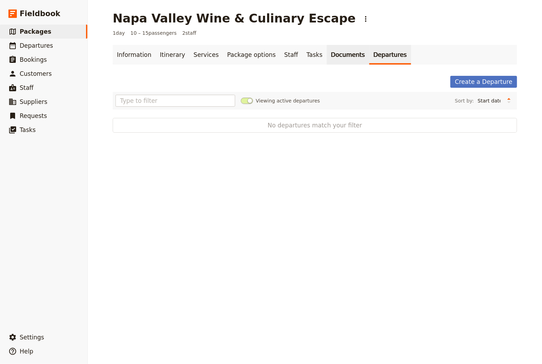
click at [329, 52] on link "Documents" at bounding box center [348, 55] width 42 height 20
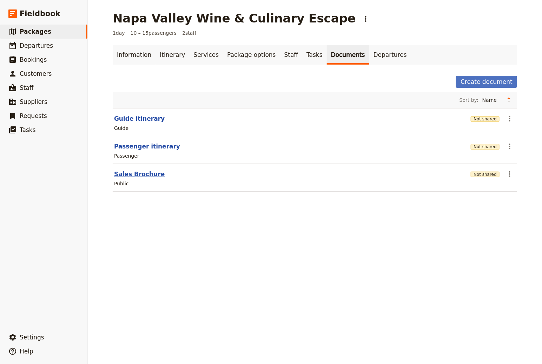
click at [131, 173] on button "Sales Brochure" at bounding box center [139, 174] width 51 height 8
select select "LARGE"
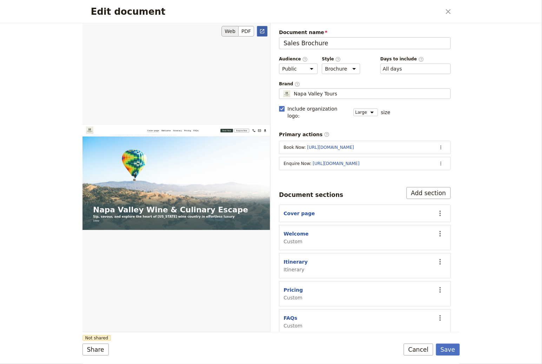
click at [263, 29] on icon "Open full preview" at bounding box center [262, 31] width 6 height 6
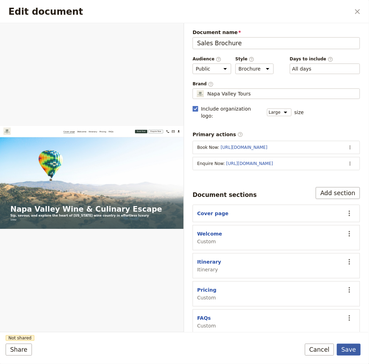
click at [349, 346] on button "Save" at bounding box center [349, 350] width 24 height 12
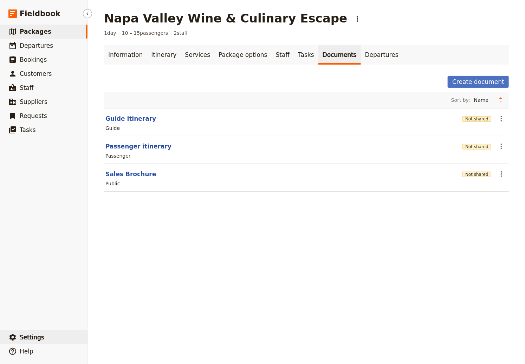
click at [55, 332] on button "​ Settings" at bounding box center [43, 337] width 87 height 14
click at [126, 318] on span "Your organization" at bounding box center [116, 318] width 42 height 7
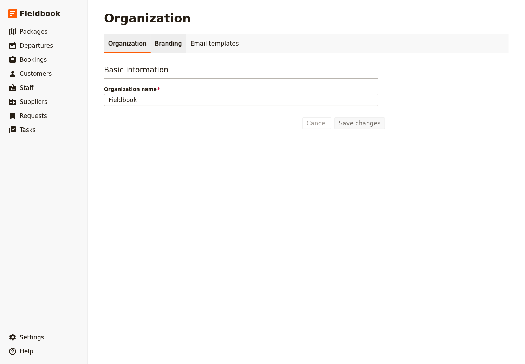
click at [151, 46] on link "Branding" at bounding box center [168, 44] width 35 height 20
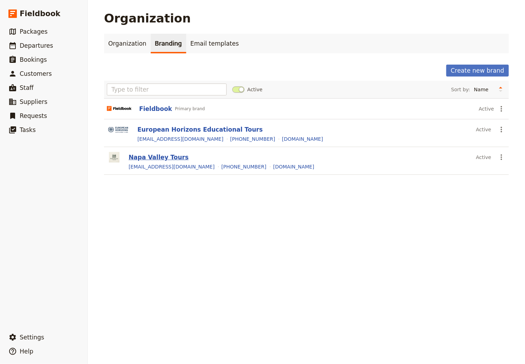
click at [148, 156] on button "Napa Valley Tours" at bounding box center [158, 157] width 60 height 8
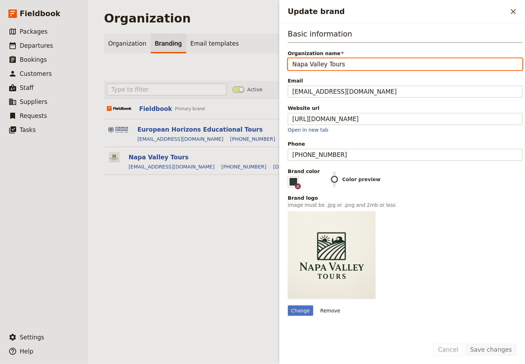
click at [298, 187] on icon "Clear input" at bounding box center [298, 187] width 6 height 6
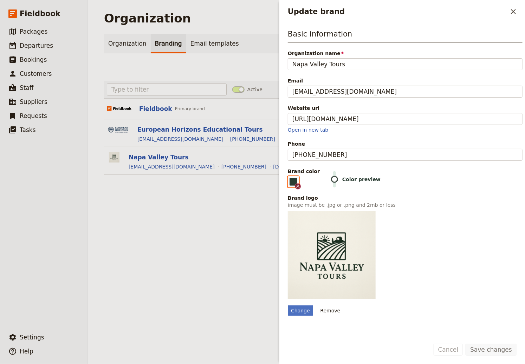
click at [289, 176] on input "#2b3d33" at bounding box center [289, 176] width 0 height 0
type input "#4e6b5a"
click at [481, 349] on button "Save changes" at bounding box center [490, 350] width 51 height 12
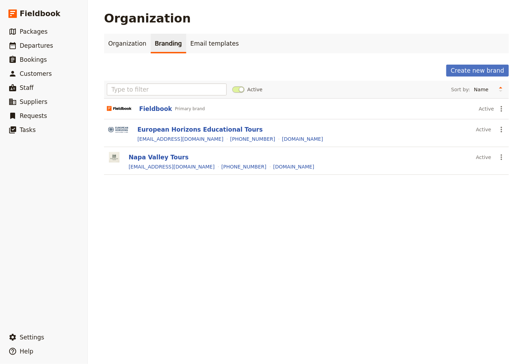
click at [137, 148] on section "Napa Valley Tours Active ​ info@napavalleytours.com +1 (707) 555-1824 www.napav…" at bounding box center [306, 161] width 404 height 28
drag, startPoint x: 139, startPoint y: 158, endPoint x: 148, endPoint y: 161, distance: 9.0
click at [140, 158] on button "Napa Valley Tours" at bounding box center [158, 157] width 60 height 8
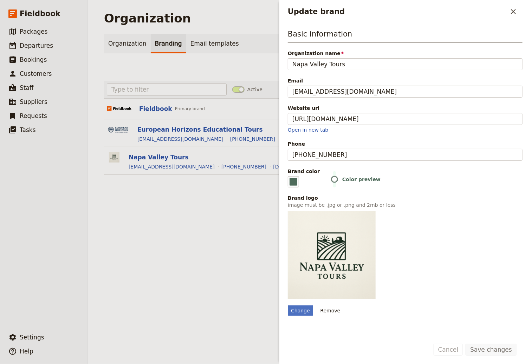
drag, startPoint x: 295, startPoint y: 178, endPoint x: 302, endPoint y: 176, distance: 7.6
click at [295, 178] on fieldset "#4e6b5a" at bounding box center [293, 181] width 11 height 11
click at [289, 176] on input "#4e6b5a" at bounding box center [289, 176] width 0 height 0
type input "#7fa089"
click at [488, 352] on button "Save changes" at bounding box center [490, 350] width 51 height 12
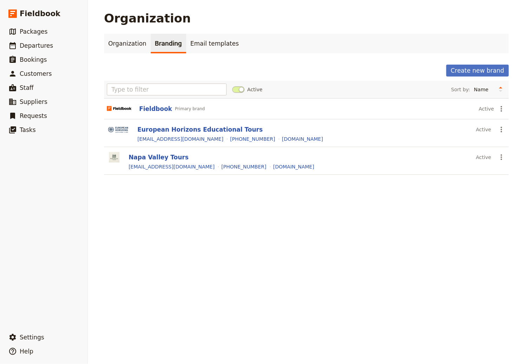
click at [152, 151] on section "Napa Valley Tours Active ​ info@napavalleytours.com +1 (707) 555-1824 www.napav…" at bounding box center [306, 161] width 404 height 28
click at [152, 154] on button "Napa Valley Tours" at bounding box center [158, 157] width 60 height 8
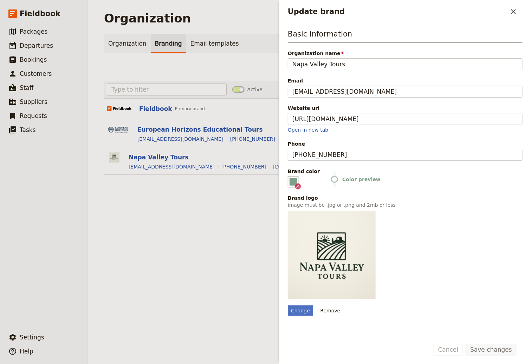
click at [297, 180] on fieldset "#7fa089" at bounding box center [293, 181] width 11 height 11
click at [289, 176] on input "#7fa089" at bounding box center [289, 176] width 0 height 0
type input "#688d76"
click at [499, 349] on button "Save changes" at bounding box center [490, 350] width 51 height 12
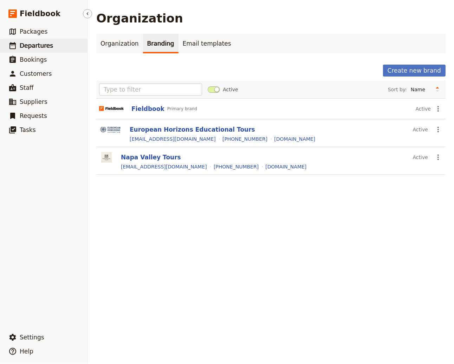
click at [34, 50] on link "​ Departures" at bounding box center [43, 46] width 87 height 14
select select "CREATED_AT"
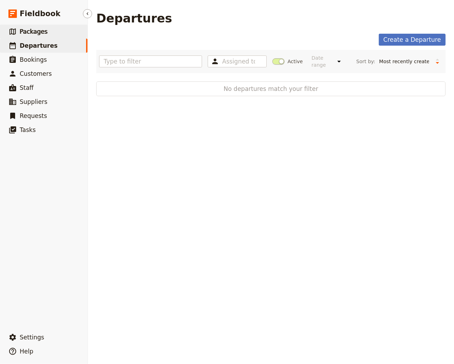
click at [34, 37] on link "​ Packages" at bounding box center [43, 32] width 87 height 14
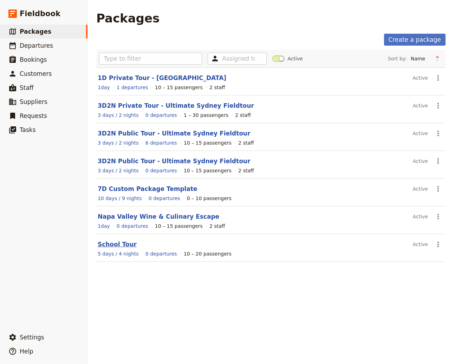
click at [122, 244] on link "School Tour" at bounding box center [117, 244] width 39 height 7
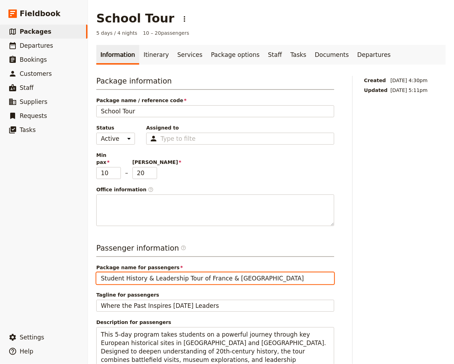
click at [215, 272] on input "Student History & Leadership Tour of France & Belgium" at bounding box center [215, 278] width 238 height 12
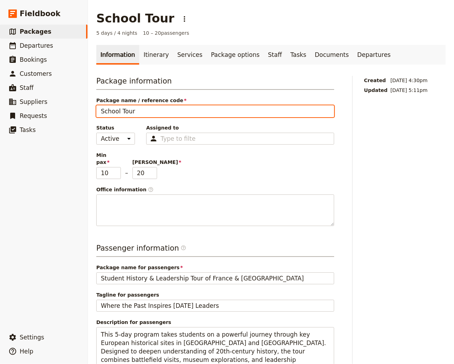
click at [138, 111] on input "School Tour" at bounding box center [215, 111] width 238 height 12
paste input "tudent History & Leadership Tour of France & Belgium"
type input "Student History & Leadership Tour of France & Belgium [School Tour]"
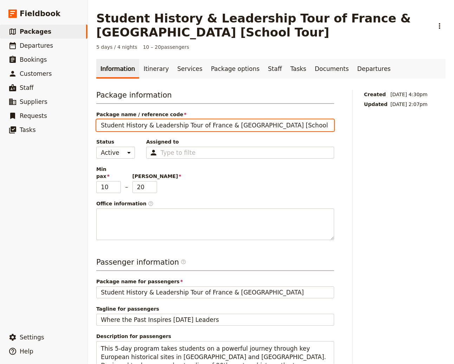
drag, startPoint x: 250, startPoint y: 125, endPoint x: 322, endPoint y: 125, distance: 71.6
click at [322, 125] on input "Student History & Leadership Tour of France & Belgium [School Tour]" at bounding box center [215, 125] width 238 height 12
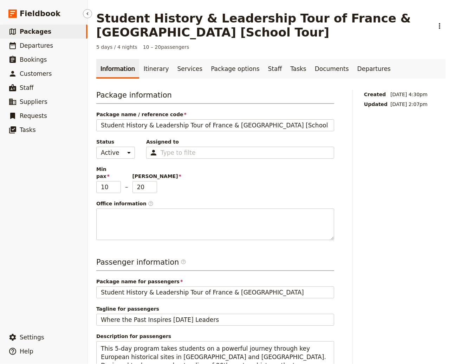
click at [24, 25] on link "​ Packages" at bounding box center [43, 32] width 87 height 14
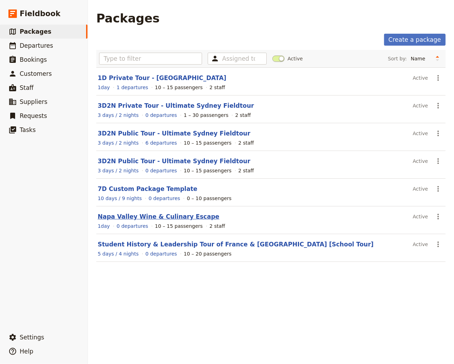
click at [179, 216] on link "Napa Valley Wine & Culinary Escape" at bounding box center [158, 216] width 121 height 7
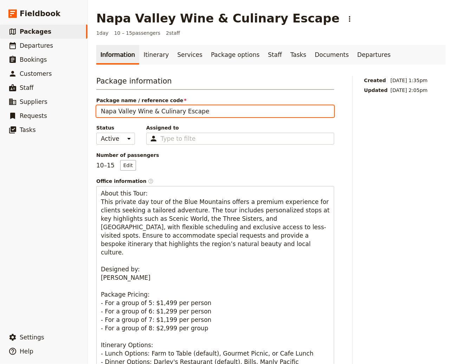
click at [231, 110] on input "Napa Valley Wine & Culinary Escape" at bounding box center [215, 111] width 238 height 12
paste input "[School Tour]"
drag, startPoint x: 202, startPoint y: 111, endPoint x: 314, endPoint y: 113, distance: 112.0
click at [314, 113] on input "Napa Valley Wine & Culinary Escape [School Tour]" at bounding box center [215, 111] width 238 height 12
type input "Napa Valley Wine & Culinary Escape [Single Day Wine Tour]"
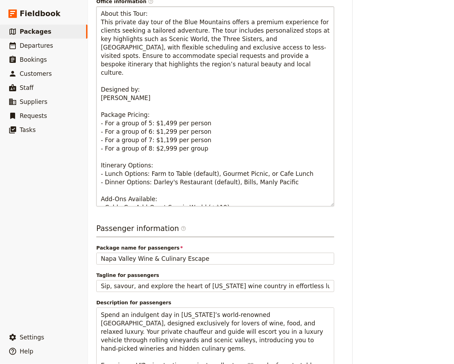
scroll to position [102, 0]
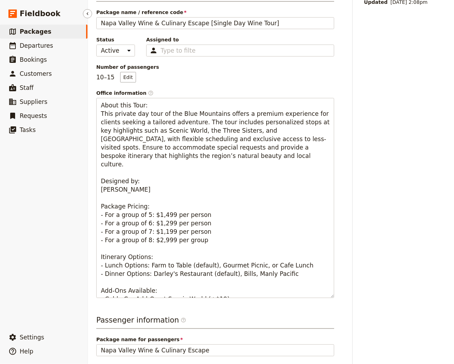
click at [58, 30] on link "​ Packages" at bounding box center [43, 32] width 87 height 14
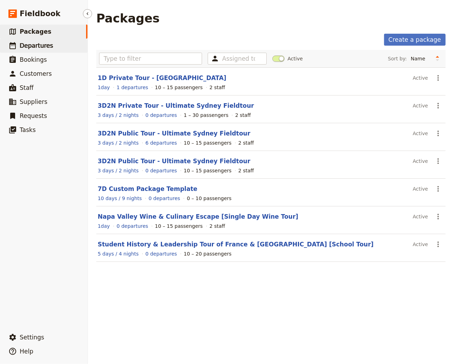
click at [49, 43] on span "Departures" at bounding box center [36, 45] width 33 height 7
select select "CREATED_AT"
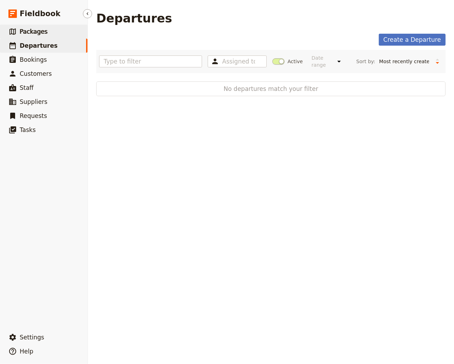
click at [38, 28] on span "Packages" at bounding box center [34, 31] width 28 height 7
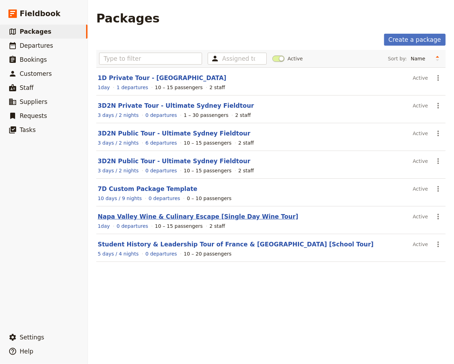
click at [165, 214] on link "Napa Valley Wine & Culinary Escape [Single Day Wine Tour]" at bounding box center [198, 216] width 200 height 7
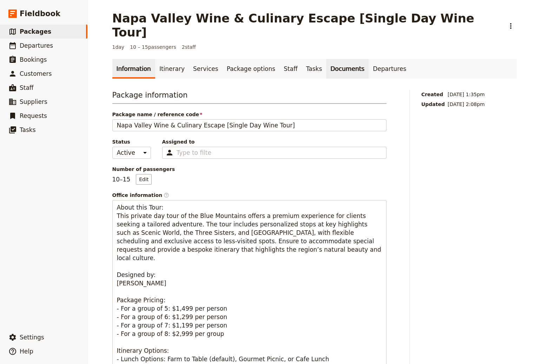
click at [326, 59] on link "Documents" at bounding box center [347, 69] width 42 height 20
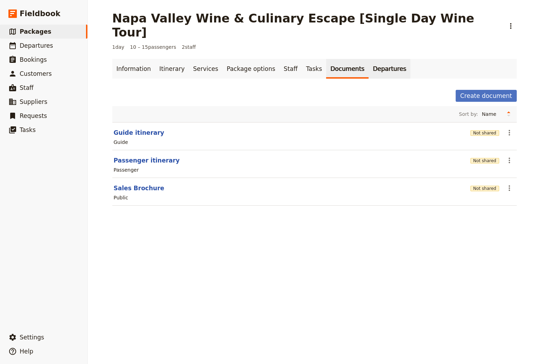
click at [382, 59] on link "Departures" at bounding box center [390, 69] width 42 height 20
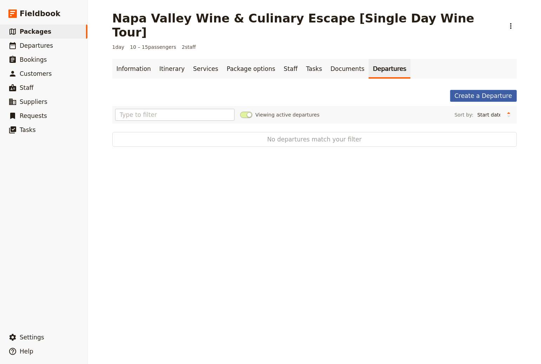
click at [471, 90] on link "Create a Departure" at bounding box center [483, 96] width 67 height 12
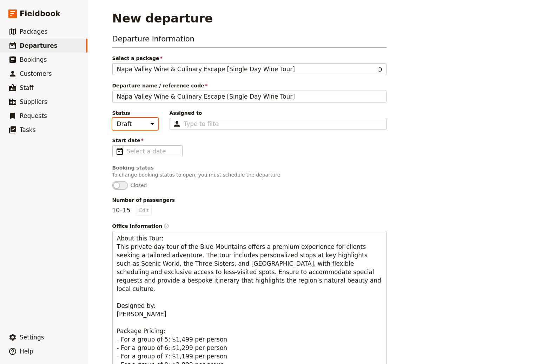
click at [134, 123] on select "Draft Scheduled Confirmed" at bounding box center [135, 124] width 46 height 12
click at [146, 146] on fieldset "​" at bounding box center [147, 151] width 70 height 12
click at [146, 147] on input "Start date ​" at bounding box center [152, 151] width 51 height 8
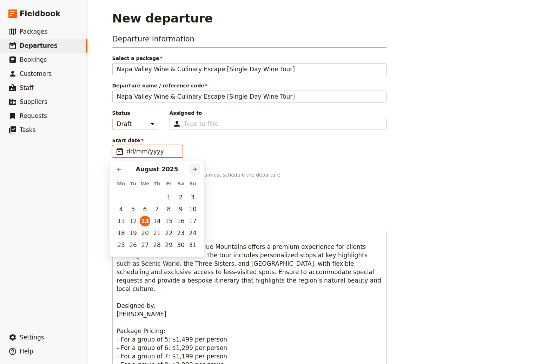
click at [197, 169] on icon "Next month" at bounding box center [195, 169] width 6 height 6
click at [192, 166] on icon "Next month" at bounding box center [195, 169] width 6 height 6
click at [193, 166] on icon "Next month" at bounding box center [195, 169] width 6 height 6
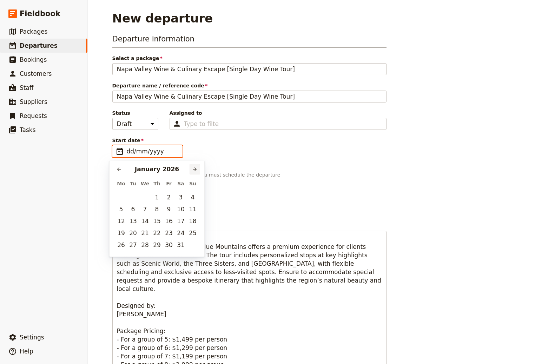
click at [193, 166] on icon "Next month" at bounding box center [195, 169] width 6 height 6
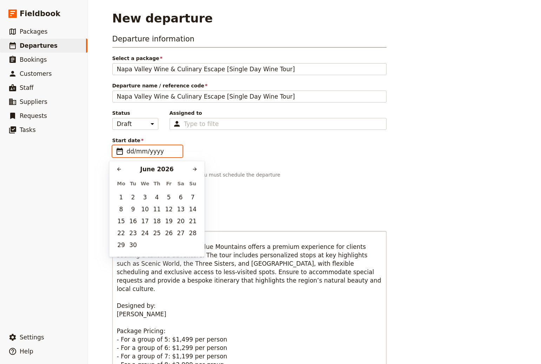
click at [132, 245] on button "30" at bounding box center [133, 245] width 11 height 11
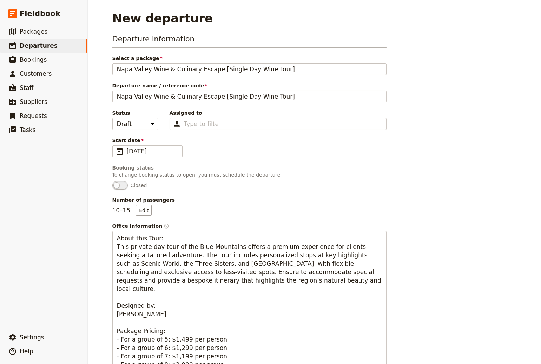
click at [426, 187] on div "Departure information Select a package Napa Valley Wine & Culinary Escape [Sing…" at bounding box center [314, 335] width 404 height 603
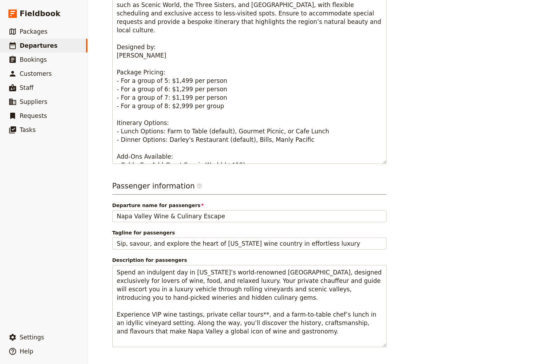
scroll to position [273, 0]
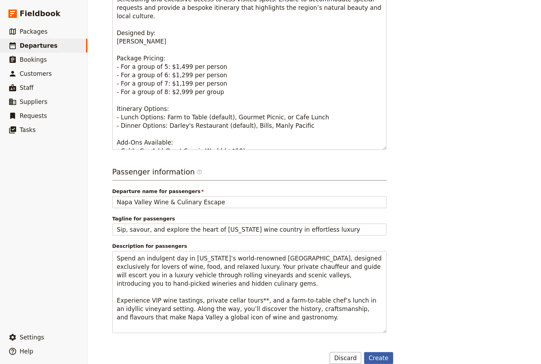
click at [380, 356] on button "Create" at bounding box center [378, 358] width 29 height 12
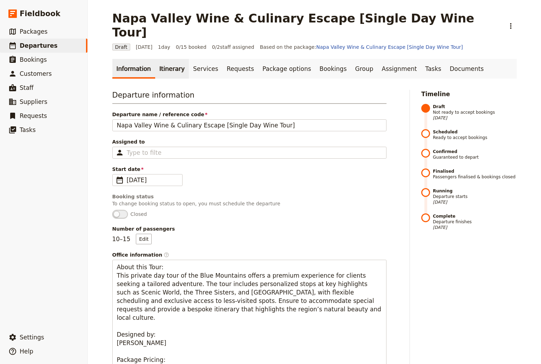
click at [159, 59] on link "Itinerary" at bounding box center [172, 69] width 34 height 20
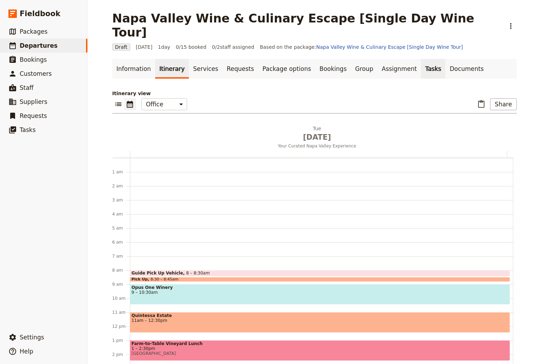
scroll to position [91, 0]
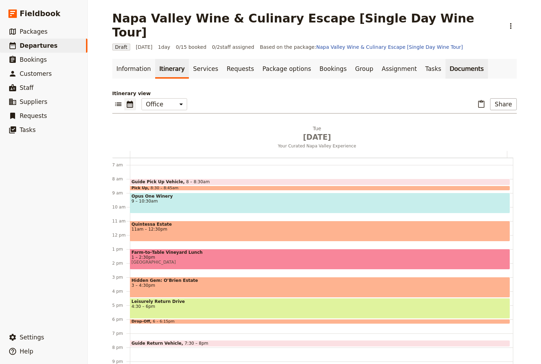
click at [446, 59] on link "Documents" at bounding box center [467, 69] width 42 height 20
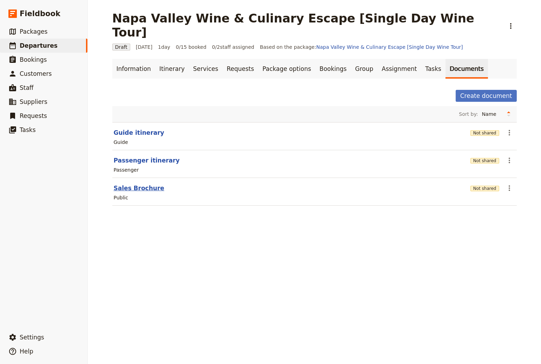
click at [130, 184] on button "Sales Brochure" at bounding box center [139, 188] width 51 height 8
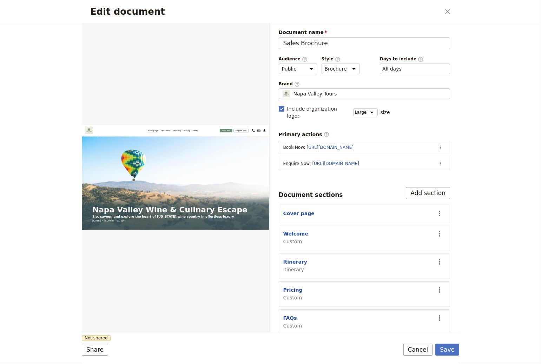
click at [430, 1] on div "Edit document ​" at bounding box center [270, 11] width 377 height 23
click at [446, 12] on icon "Close dialog" at bounding box center [447, 11] width 8 height 8
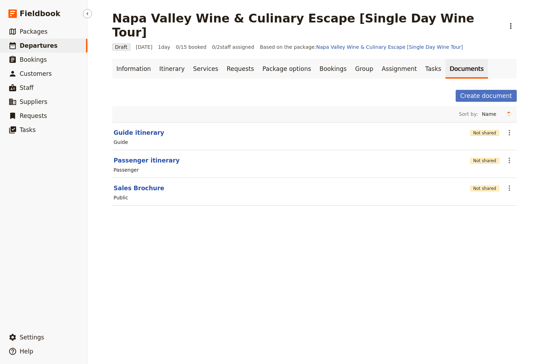
click at [59, 49] on link "​ Departures" at bounding box center [43, 46] width 87 height 14
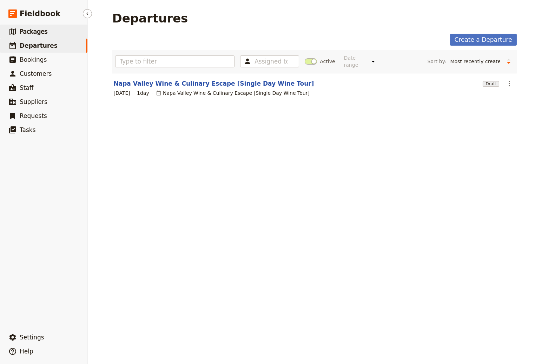
click at [56, 32] on link "​ Packages" at bounding box center [43, 32] width 87 height 14
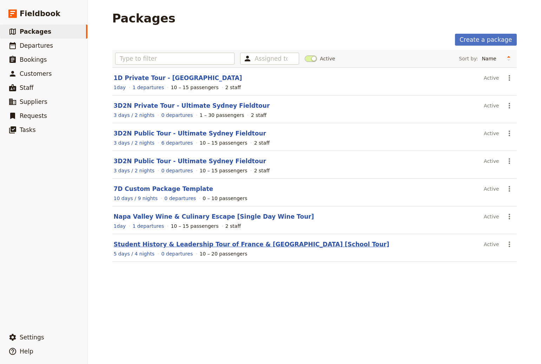
click at [197, 244] on link "Student History & Leadership Tour of France & Belgium [School Tour]" at bounding box center [252, 244] width 276 height 7
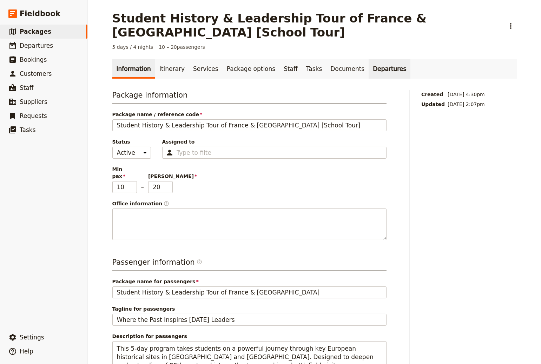
click at [369, 59] on link "Departures" at bounding box center [390, 69] width 42 height 20
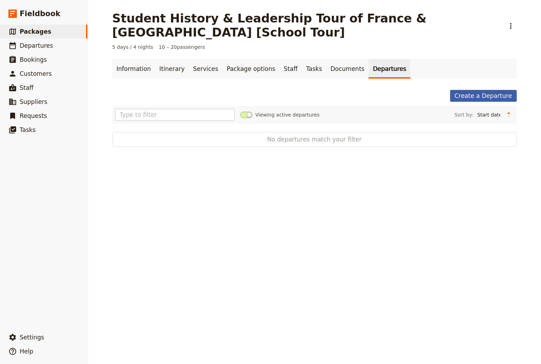
click at [474, 90] on link "Create a Departure" at bounding box center [483, 96] width 67 height 12
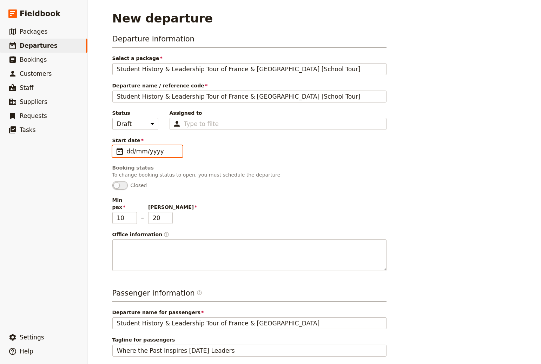
click at [147, 149] on input "dd/mm/yyyy" at bounding box center [152, 151] width 51 height 8
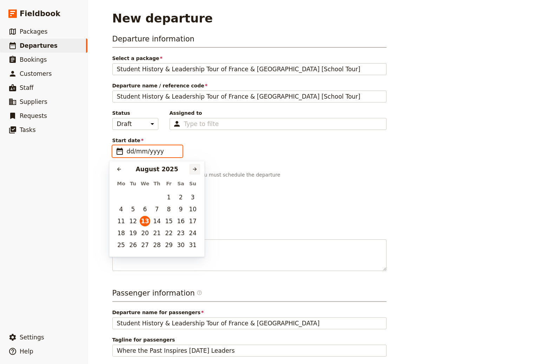
click at [195, 170] on icon "Next month" at bounding box center [195, 169] width 6 height 6
click at [196, 170] on icon "Next month" at bounding box center [195, 169] width 4 height 4
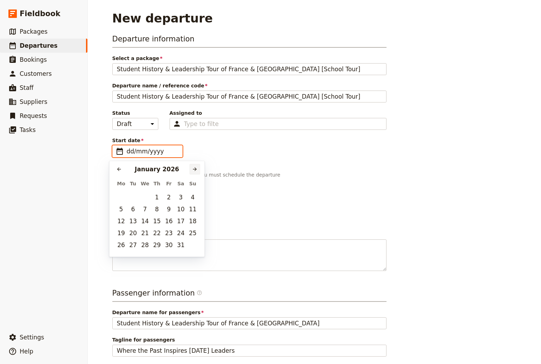
click at [196, 170] on icon "Next month" at bounding box center [195, 169] width 6 height 6
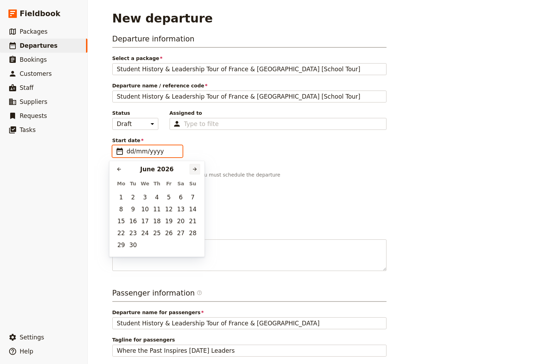
click at [196, 170] on icon "Next month" at bounding box center [195, 169] width 6 height 6
click at [116, 167] on button "​" at bounding box center [119, 169] width 11 height 11
click at [190, 169] on button "​" at bounding box center [195, 169] width 11 height 11
click at [130, 244] on button "30" at bounding box center [133, 245] width 11 height 11
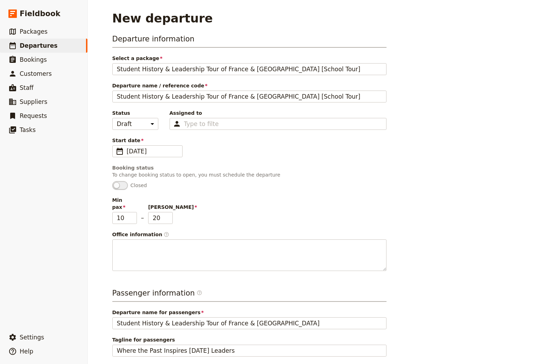
click at [476, 191] on div "Departure information Select a package Student History & Leadership Tour of Fra…" at bounding box center [314, 243] width 404 height 418
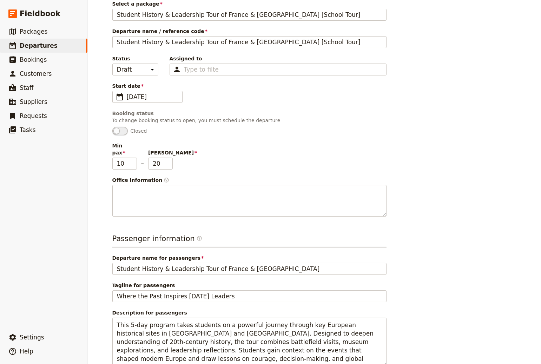
scroll to position [91, 0]
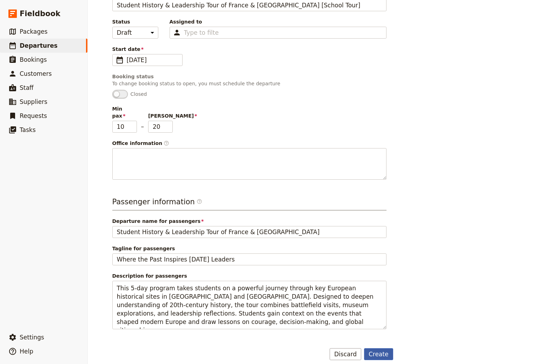
click at [369, 348] on button "Create" at bounding box center [378, 354] width 29 height 12
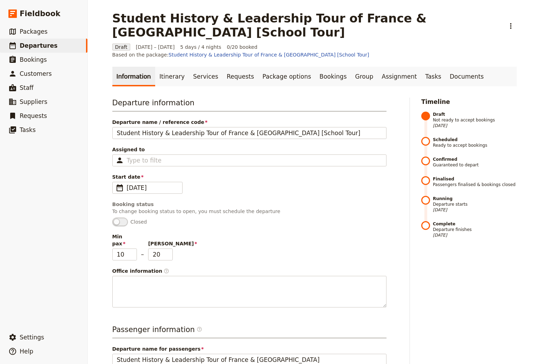
click at [459, 67] on ul "Information Itinerary Services Requests Package options Bookings Group Assignme…" at bounding box center [314, 77] width 404 height 20
click at [450, 67] on link "Documents" at bounding box center [467, 77] width 42 height 20
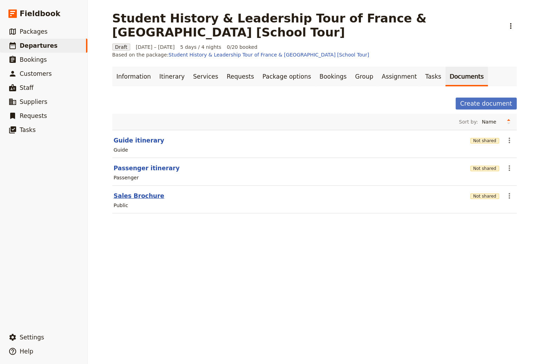
click at [145, 192] on button "Sales Brochure" at bounding box center [139, 196] width 51 height 8
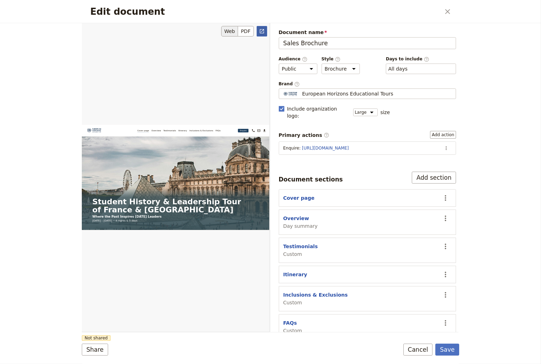
click at [260, 35] on link "​" at bounding box center [262, 31] width 11 height 11
click at [444, 13] on icon "Close dialog" at bounding box center [447, 11] width 8 height 8
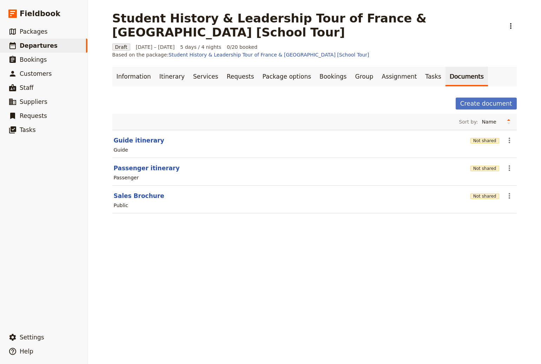
click at [467, 186] on section "Sales Brochure Not shared ​ Public" at bounding box center [314, 200] width 404 height 28
click at [470, 192] on div "Not shared" at bounding box center [484, 195] width 29 height 7
click at [493, 201] on div "Public" at bounding box center [314, 205] width 403 height 8
click at [492, 193] on button "Not shared" at bounding box center [484, 196] width 29 height 6
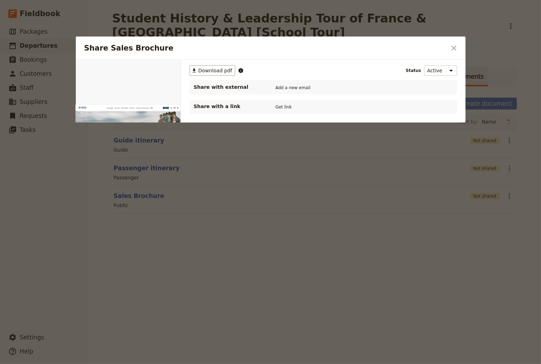
click at [285, 105] on button "Get link" at bounding box center [284, 107] width 20 height 8
click at [452, 46] on icon "Close dialog" at bounding box center [454, 48] width 8 height 8
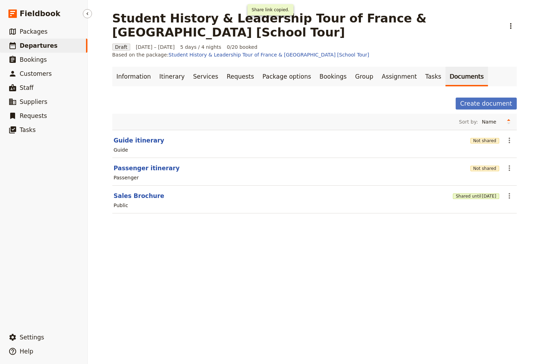
click at [46, 46] on span "Departures" at bounding box center [39, 45] width 38 height 7
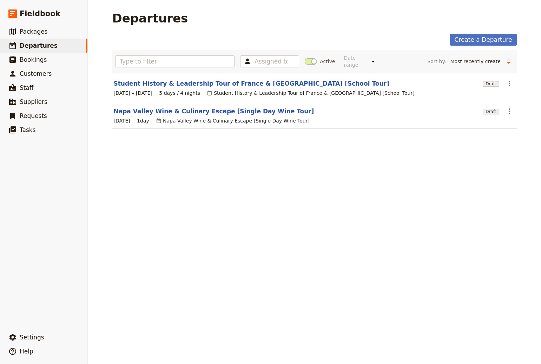
click at [145, 111] on link "Napa Valley Wine & Culinary Escape [Single Day Wine Tour]" at bounding box center [214, 111] width 200 height 8
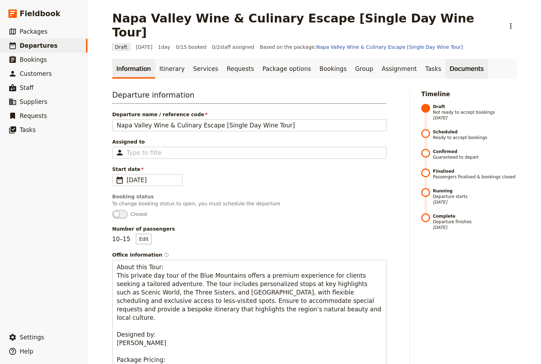
click at [446, 59] on link "Documents" at bounding box center [467, 69] width 42 height 20
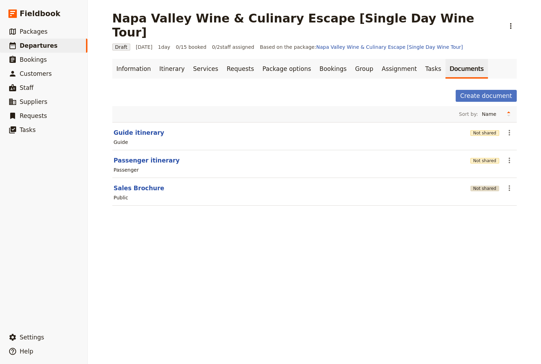
click at [482, 186] on button "Not shared" at bounding box center [484, 189] width 29 height 6
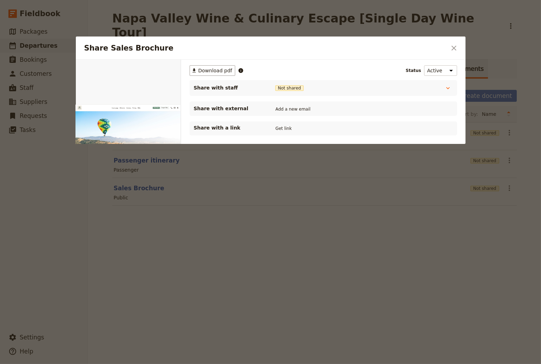
click at [292, 123] on div "Share with a link Get link" at bounding box center [324, 128] width 268 height 14
click at [285, 127] on button "Get link" at bounding box center [284, 129] width 20 height 8
click at [454, 47] on icon "Close dialog" at bounding box center [454, 48] width 5 height 5
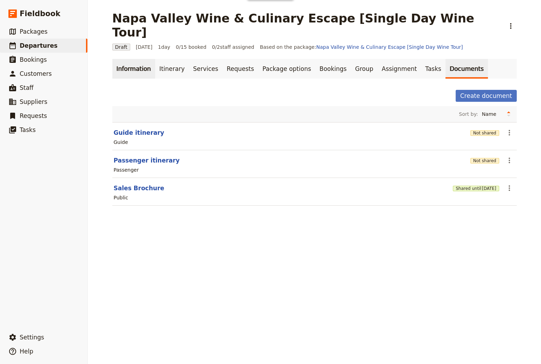
click at [129, 59] on link "Information" at bounding box center [133, 69] width 43 height 20
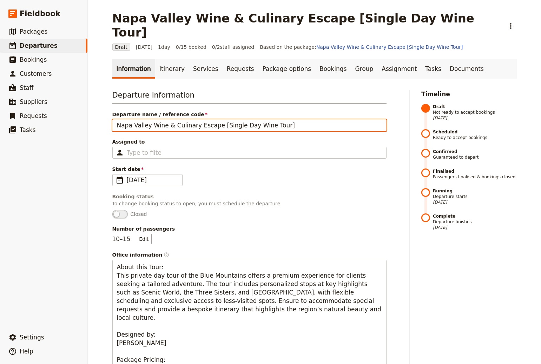
click at [279, 119] on input "Napa Valley Wine & Culinary Escape [Single Day Wine Tour]" at bounding box center [249, 125] width 274 height 12
drag, startPoint x: 328, startPoint y: 124, endPoint x: 275, endPoint y: 123, distance: 52.7
click at [275, 123] on input "Napa Valley Wine & Culinary Escape [Single Day Wine Tour] [Live on Site]" at bounding box center [249, 125] width 274 height 12
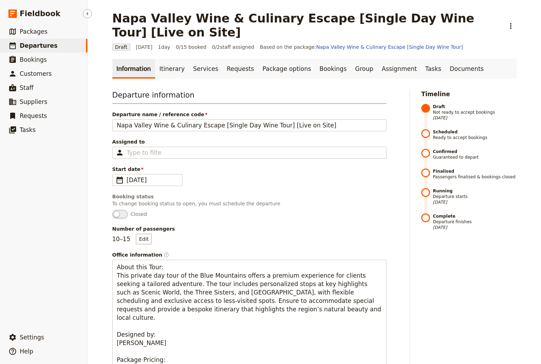
click at [30, 42] on span "Departures" at bounding box center [39, 45] width 38 height 7
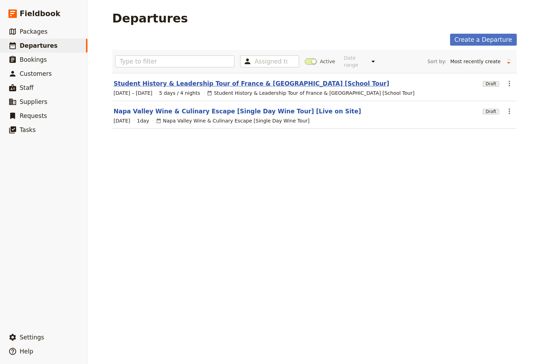
click at [232, 79] on link "Student History & Leadership Tour of France & Belgium [School Tour]" at bounding box center [252, 83] width 276 height 8
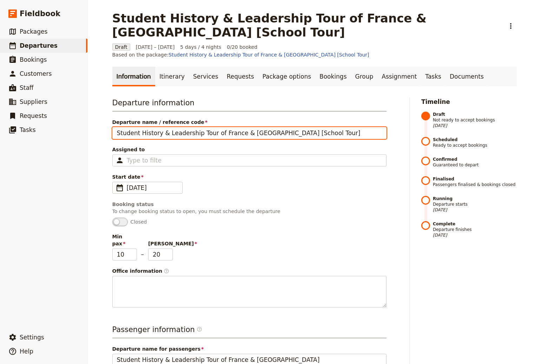
click at [312, 127] on input "Student History & Leadership Tour of France & Belgium [School Tour]" at bounding box center [249, 133] width 274 height 12
paste input "[Live on Site]"
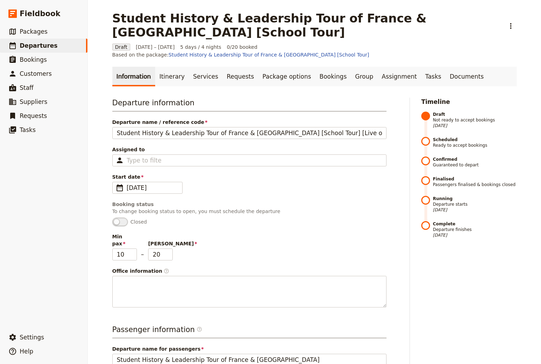
click at [289, 98] on h3 "Departure information" at bounding box center [249, 105] width 274 height 14
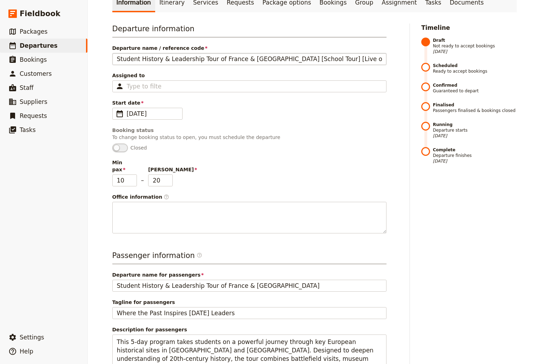
scroll to position [66, 0]
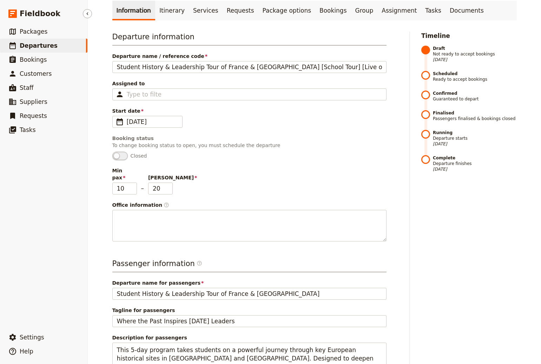
click at [78, 47] on link "​ Departures" at bounding box center [43, 46] width 87 height 14
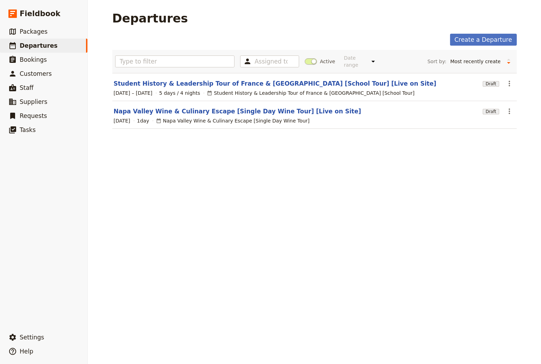
click at [181, 119] on div "Napa Valley Wine & Culinary Escape [Single Day Wine Tour]" at bounding box center [233, 120] width 154 height 7
click at [185, 116] on section "Napa Valley Wine & Culinary Escape [Single Day Wine Tour] [Live on Site] Draft …" at bounding box center [314, 115] width 404 height 28
drag, startPoint x: 221, startPoint y: 106, endPoint x: 220, endPoint y: 113, distance: 7.1
click at [221, 106] on section "Napa Valley Wine & Culinary Escape [Single Day Wine Tour] [Live on Site] Draft …" at bounding box center [314, 115] width 404 height 28
click at [220, 113] on link "Napa Valley Wine & Culinary Escape [Single Day Wine Tour] [Live on Site]" at bounding box center [238, 111] width 248 height 8
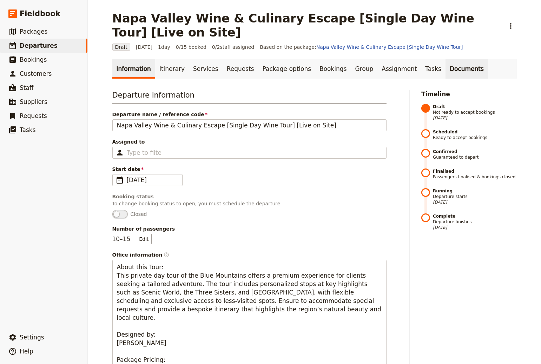
click at [446, 62] on link "Documents" at bounding box center [467, 69] width 42 height 20
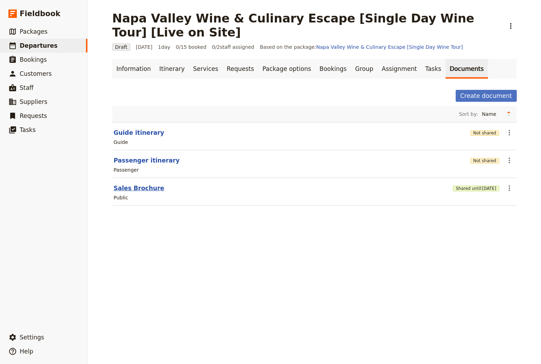
click at [132, 188] on button "Sales Brochure" at bounding box center [139, 188] width 51 height 8
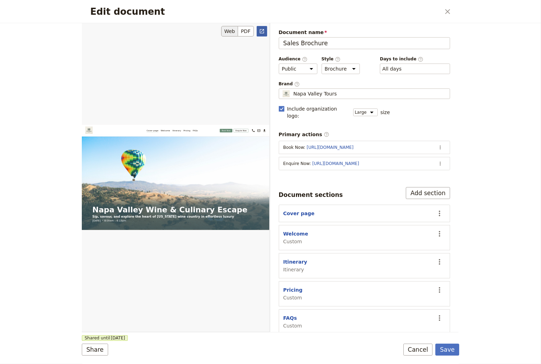
click at [259, 29] on icon "Open full preview" at bounding box center [262, 31] width 6 height 6
click at [416, 349] on button "Cancel" at bounding box center [417, 350] width 29 height 12
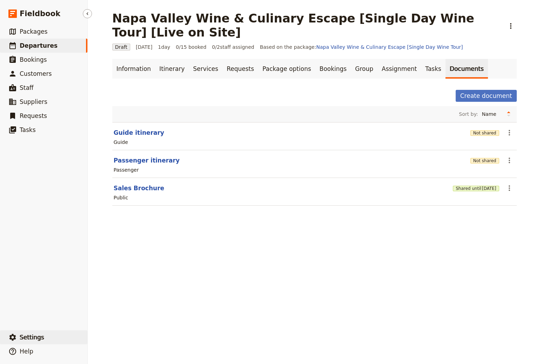
click at [36, 334] on span "Settings" at bounding box center [32, 337] width 25 height 7
click at [119, 318] on span "Your organization" at bounding box center [116, 318] width 42 height 7
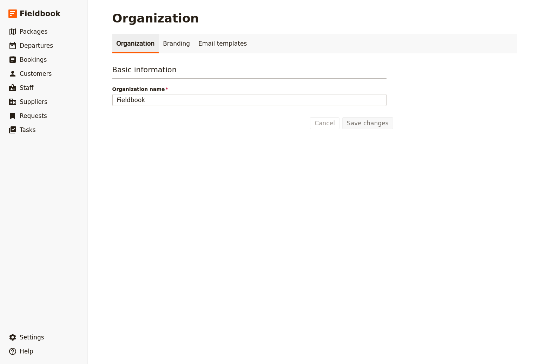
click at [357, 227] on div "Organization Organization Branding Email templates Basic information Organizati…" at bounding box center [314, 182] width 453 height 364
click at [159, 44] on link "Branding" at bounding box center [176, 44] width 35 height 20
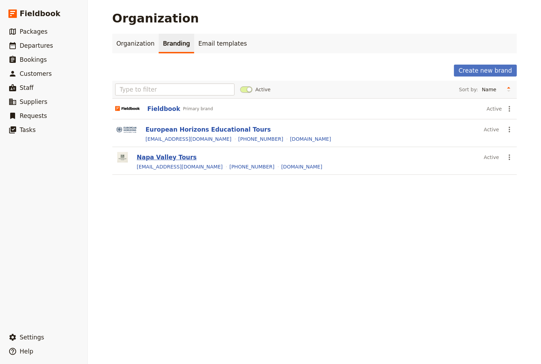
click at [153, 157] on button "Napa Valley Tours" at bounding box center [167, 157] width 60 height 8
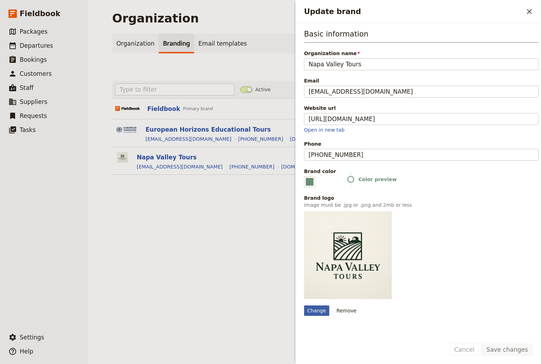
click at [319, 308] on div "Change" at bounding box center [316, 310] width 25 height 11
click at [304, 305] on input "Change" at bounding box center [304, 305] width 0 height 0
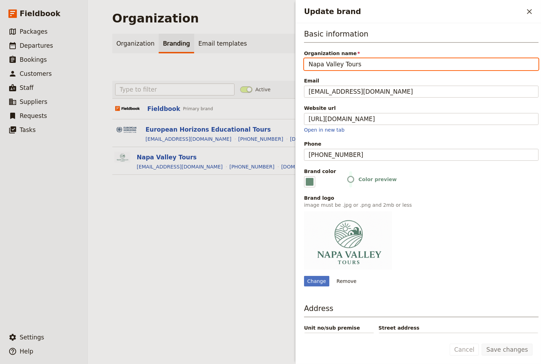
click at [161, 280] on div "Organization Organization Branding Email templates Create new brand Active Sort…" at bounding box center [314, 182] width 453 height 364
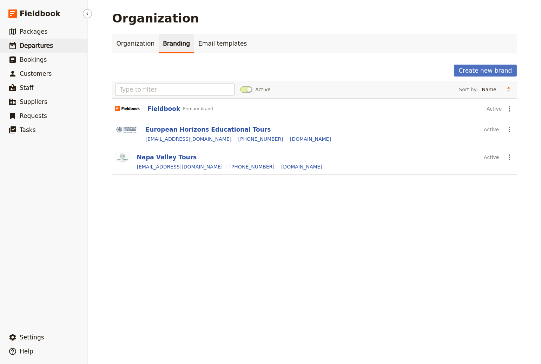
click at [22, 40] on link "​ Departures" at bounding box center [43, 46] width 87 height 14
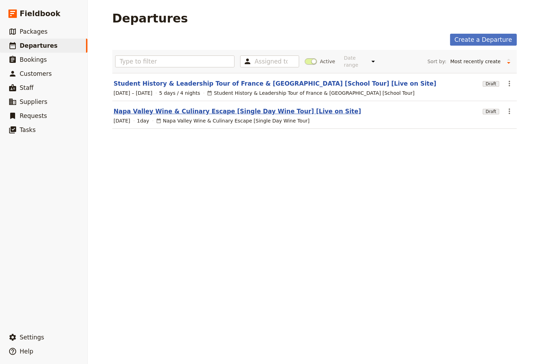
click at [159, 112] on link "Napa Valley Wine & Culinary Escape [Single Day Wine Tour] [Live on Site]" at bounding box center [238, 111] width 248 height 8
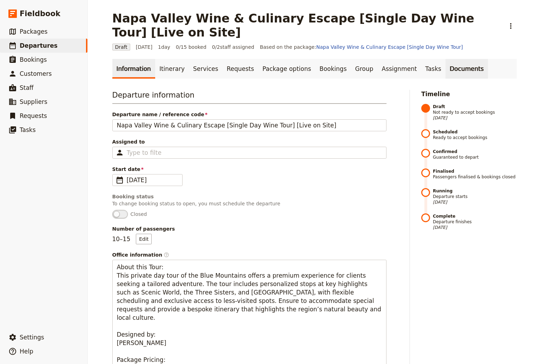
click at [446, 68] on link "Documents" at bounding box center [467, 69] width 42 height 20
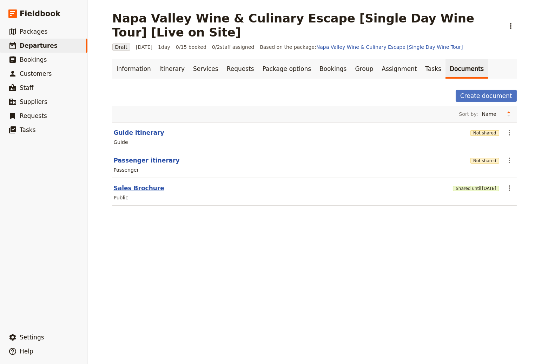
click at [132, 189] on button "Sales Brochure" at bounding box center [139, 188] width 51 height 8
click at [230, 121] on div "Sort by: Name Most recently updated Most recently created" at bounding box center [314, 114] width 404 height 16
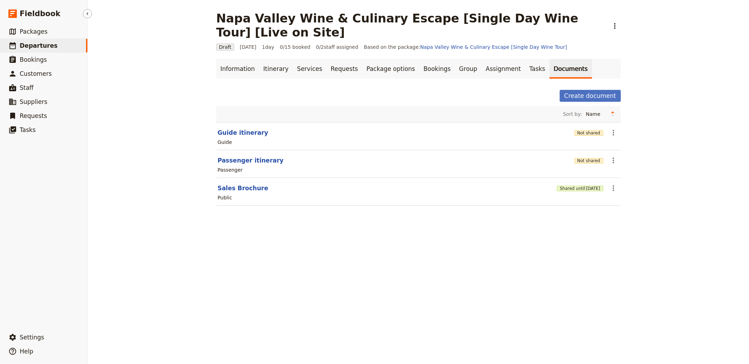
click at [72, 48] on link "​ Departures" at bounding box center [43, 46] width 87 height 14
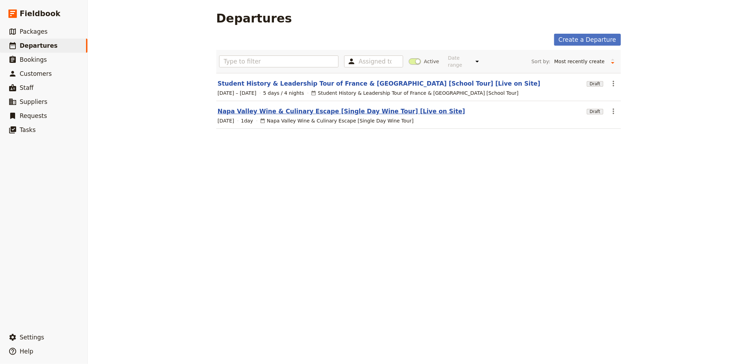
click at [367, 112] on link "Napa Valley Wine & Culinary Escape [Single Day Wine Tour] [Live on Site]" at bounding box center [342, 111] width 248 height 8
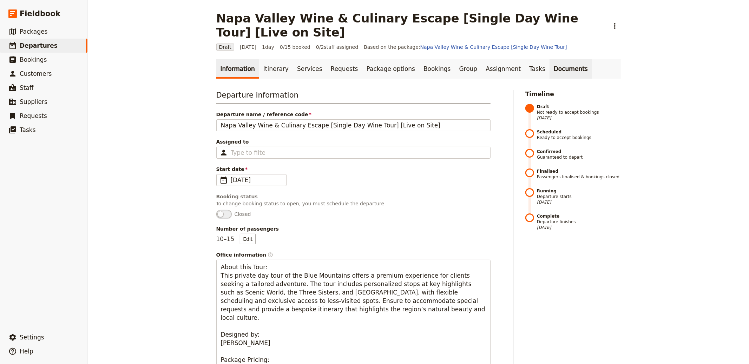
click at [549, 67] on link "Documents" at bounding box center [570, 69] width 42 height 20
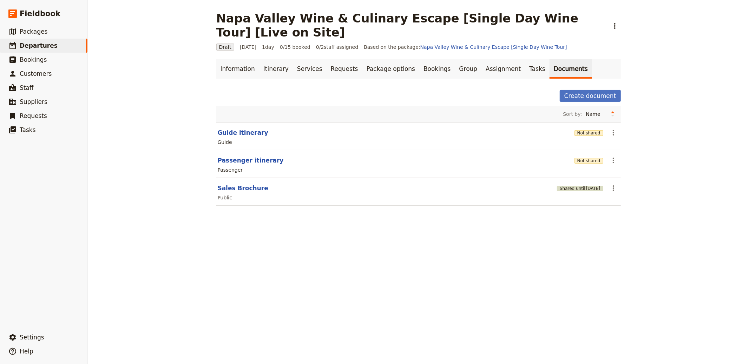
click at [586, 188] on span "30 Jul 2026" at bounding box center [593, 189] width 14 height 6
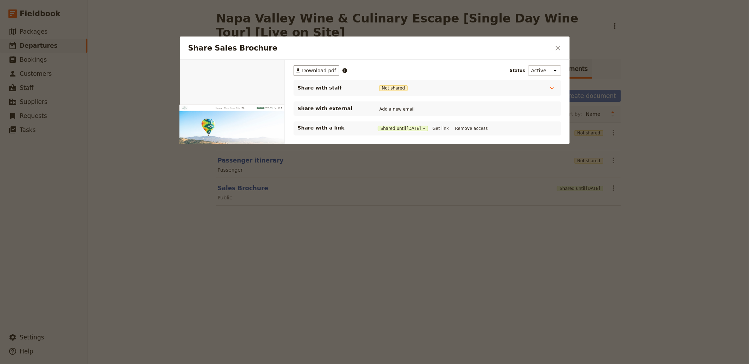
click at [450, 125] on button "Get link" at bounding box center [441, 129] width 20 height 8
drag, startPoint x: 560, startPoint y: 47, endPoint x: 663, endPoint y: 80, distance: 107.5
click at [560, 47] on icon "Close dialog" at bounding box center [558, 48] width 8 height 8
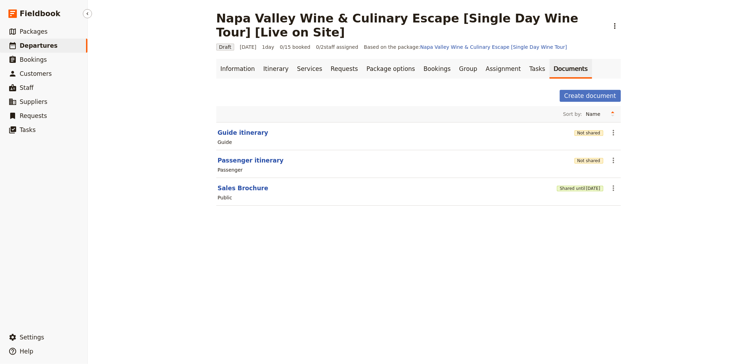
click at [38, 47] on span "Departures" at bounding box center [39, 45] width 38 height 7
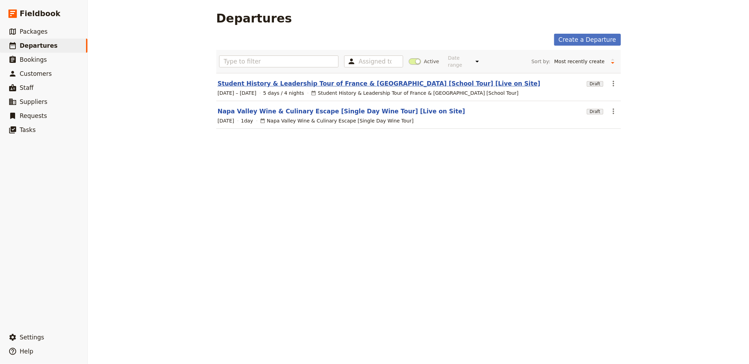
click at [312, 80] on link "Student History & Leadership Tour of France & Belgium [School Tour] [Live on Si…" at bounding box center [379, 83] width 323 height 8
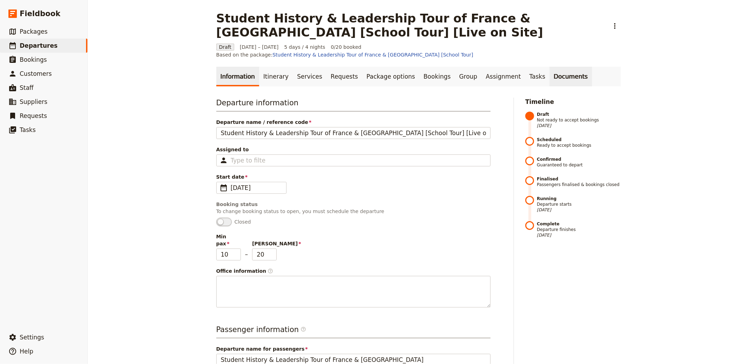
click at [556, 67] on link "Documents" at bounding box center [570, 77] width 42 height 20
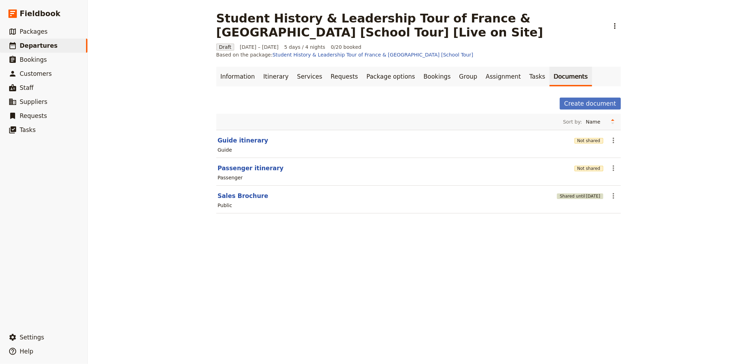
click at [560, 193] on button "Shared until 4 Aug 2026" at bounding box center [580, 196] width 46 height 6
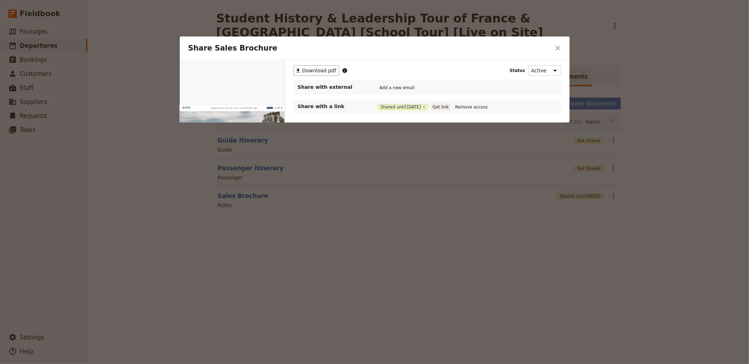
click at [450, 107] on button "Get link" at bounding box center [441, 107] width 20 height 8
click at [568, 47] on div "Share Sales Brochure ​" at bounding box center [375, 48] width 390 height 23
drag, startPoint x: 564, startPoint y: 47, endPoint x: 586, endPoint y: 61, distance: 26.2
click at [563, 47] on div "Share Sales Brochure ​" at bounding box center [375, 48] width 390 height 23
click at [392, 265] on div at bounding box center [374, 182] width 749 height 364
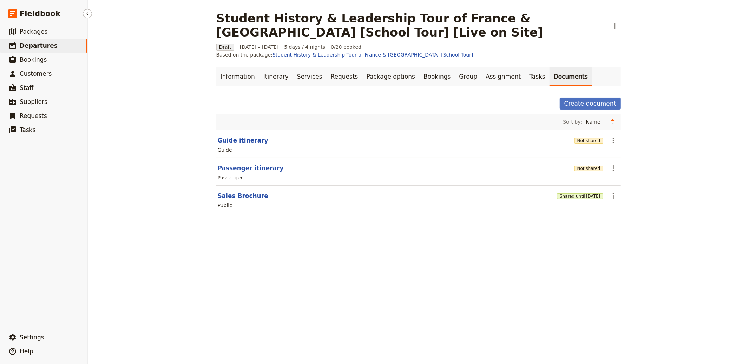
click at [54, 47] on link "​ Departures" at bounding box center [43, 46] width 87 height 14
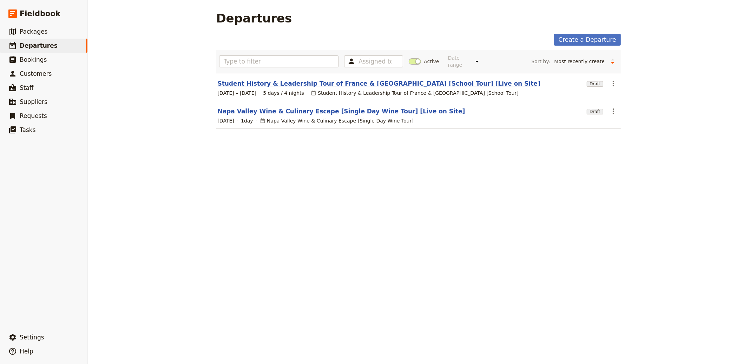
click at [263, 85] on link "Student History & Leadership Tour of France & Belgium [School Tour] [Live on Si…" at bounding box center [379, 83] width 323 height 8
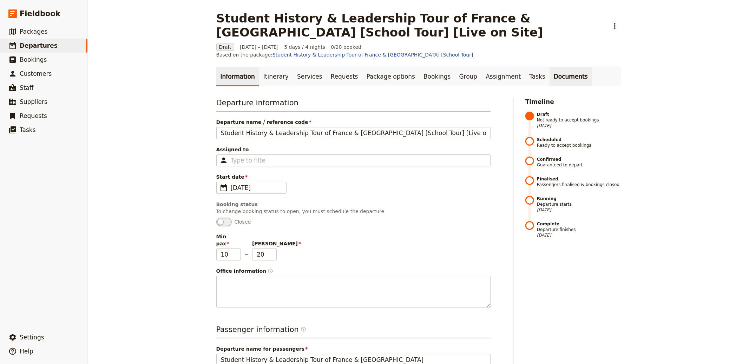
click at [549, 67] on link "Documents" at bounding box center [570, 77] width 42 height 20
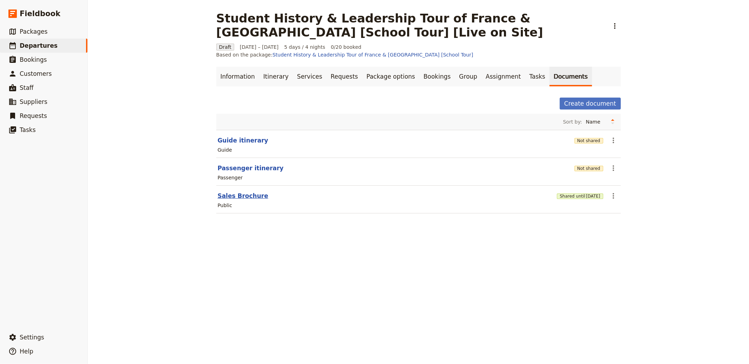
click at [244, 192] on button "Sales Brochure" at bounding box center [243, 196] width 51 height 8
click at [46, 45] on span "Departures" at bounding box center [39, 45] width 38 height 7
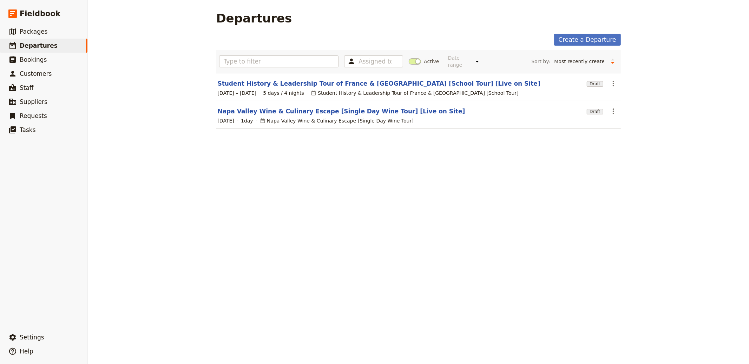
click at [248, 116] on section "Napa Valley Wine & Culinary Escape [Single Day Wine Tour] [Live on Site] Draft …" at bounding box center [418, 115] width 404 height 28
click at [277, 109] on link "Napa Valley Wine & Culinary Escape [Single Day Wine Tour] [Live on Site]" at bounding box center [342, 111] width 248 height 8
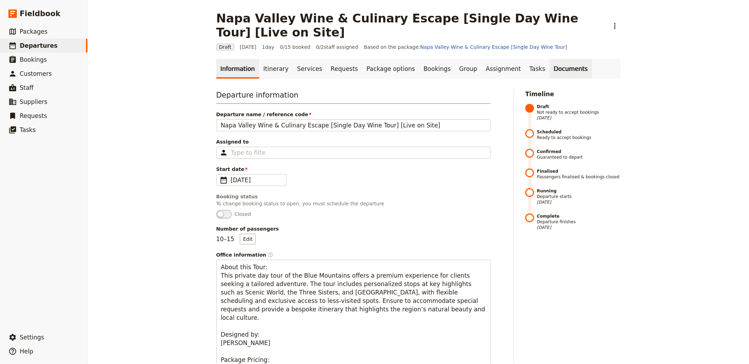
click at [549, 66] on link "Documents" at bounding box center [570, 69] width 42 height 20
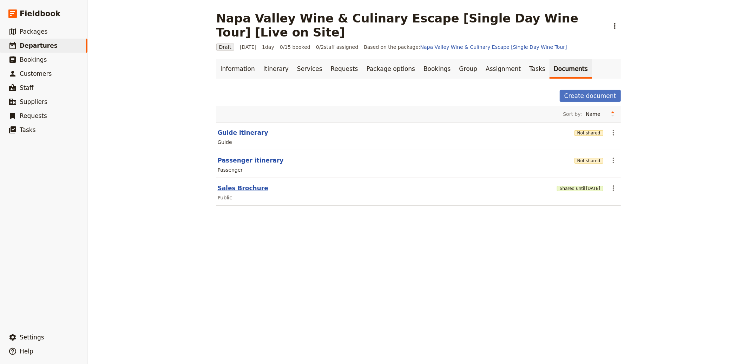
click at [245, 190] on button "Sales Brochure" at bounding box center [243, 188] width 51 height 8
click at [586, 189] on span "30 Jul 2026" at bounding box center [593, 189] width 14 height 6
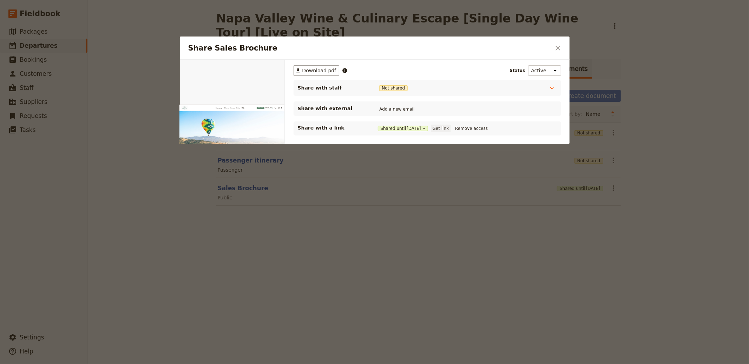
click at [446, 128] on button "Get link" at bounding box center [441, 129] width 20 height 8
click at [431, 125] on button "Get link" at bounding box center [441, 129] width 20 height 8
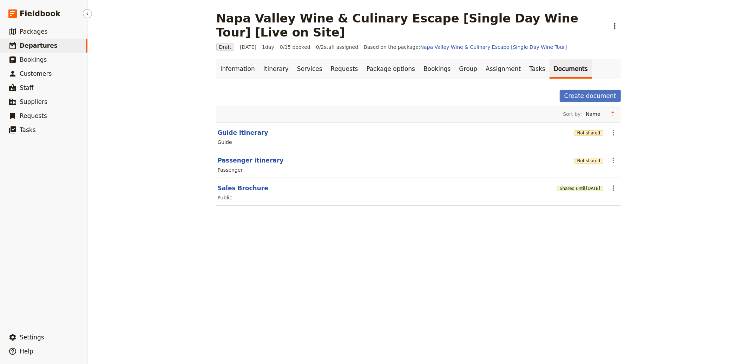
click at [51, 44] on span "Departures" at bounding box center [39, 45] width 38 height 7
select select "CREATED_AT"
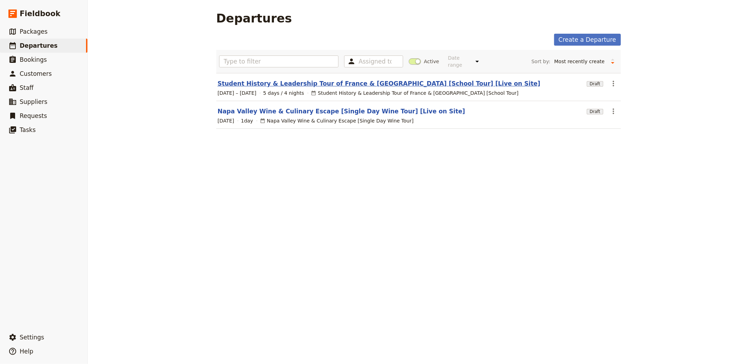
click at [419, 85] on link "Student History & Leadership Tour of France & [GEOGRAPHIC_DATA] [School Tour] […" at bounding box center [379, 83] width 323 height 8
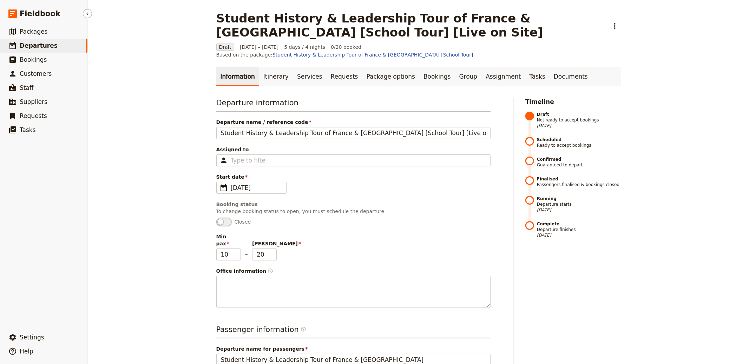
click at [68, 44] on link "​ Departures" at bounding box center [43, 46] width 87 height 14
select select "CREATED_AT"
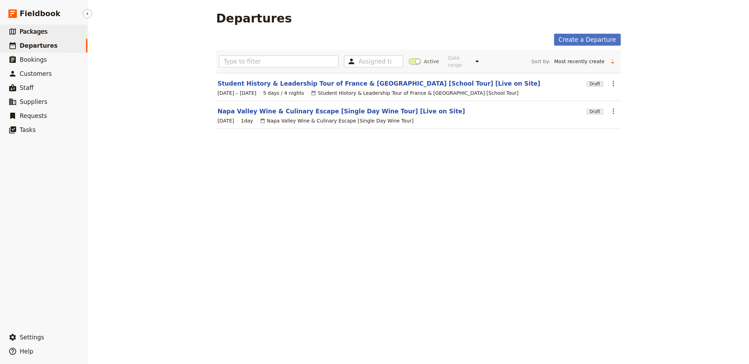
click at [45, 26] on link "​ Packages" at bounding box center [43, 32] width 87 height 14
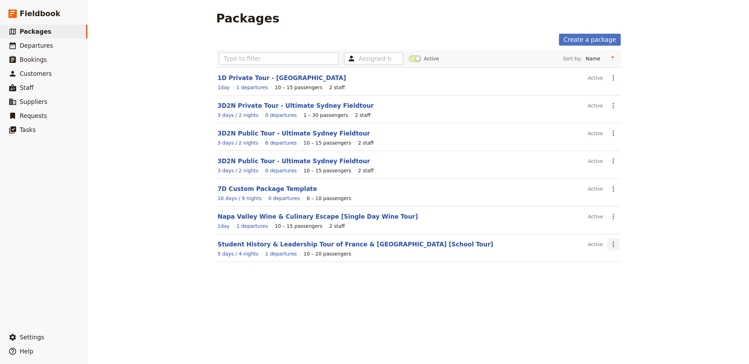
click at [615, 240] on button "​" at bounding box center [613, 244] width 12 height 12
click at [690, 219] on div "Packages Create a package Assigned to Active Sort by: Name Number of departures…" at bounding box center [418, 182] width 661 height 364
click at [613, 247] on icon "Actions" at bounding box center [613, 244] width 8 height 8
click at [638, 283] on span "Clone this package" at bounding box center [632, 280] width 47 height 7
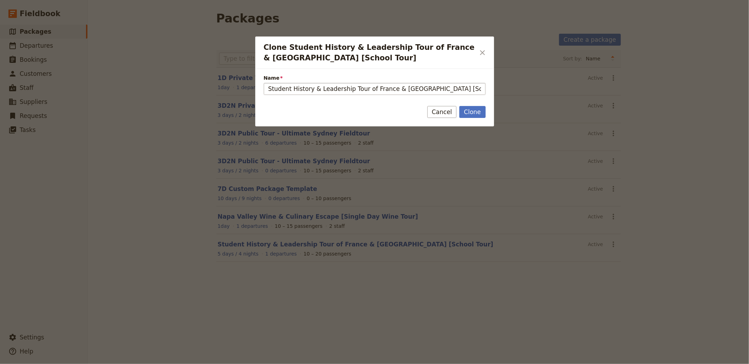
click at [343, 93] on input "Student History & Leadership Tour of France & Belgium [School Tour] (copy)" at bounding box center [375, 89] width 222 height 12
click at [353, 87] on input "Student History & Leadership Tour of France & Belgium [School Tour] (copy)" at bounding box center [375, 89] width 222 height 12
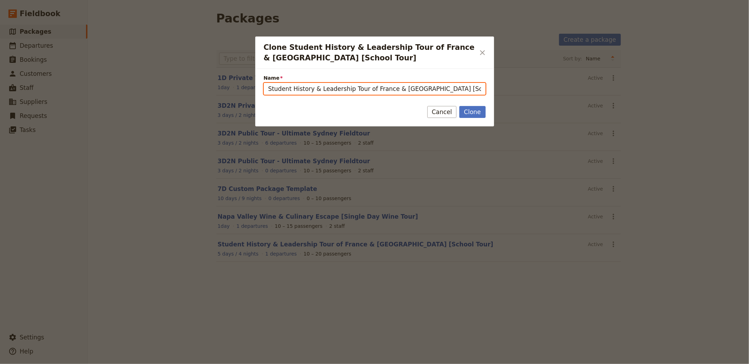
click at [327, 94] on input "Student History & Leadership Tour of France & Belgium [School Tour] (copy)" at bounding box center [375, 89] width 222 height 12
paste input "Monaco Executive Summit: Strategy, Capital & Partnerships"
type input "Monaco Executive Summit: Strategy, Capital & Partnerships"
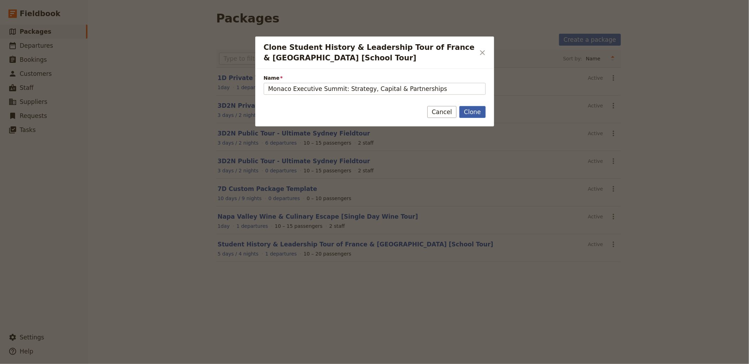
click at [474, 109] on button "Clone" at bounding box center [472, 112] width 26 height 12
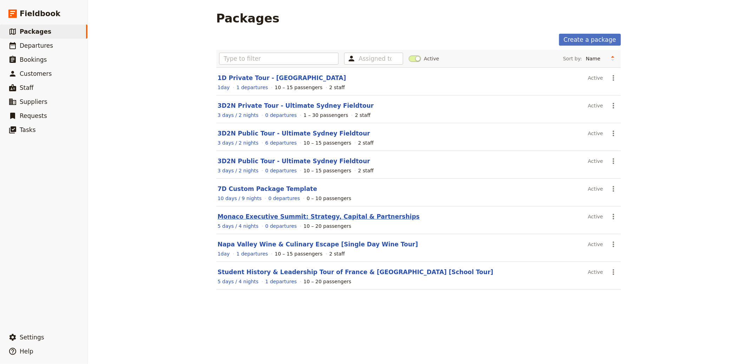
click at [336, 217] on link "Monaco Executive Summit: Strategy, Capital & Partnerships" at bounding box center [319, 216] width 202 height 7
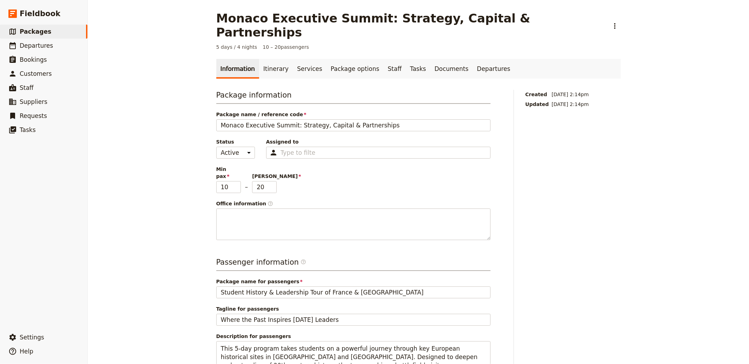
scroll to position [67, 0]
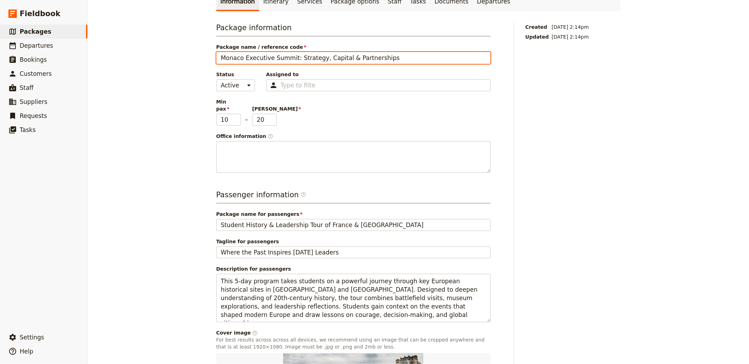
click at [357, 52] on input "Monaco Executive Summit: Strategy, Capital & Partnerships" at bounding box center [353, 58] width 274 height 12
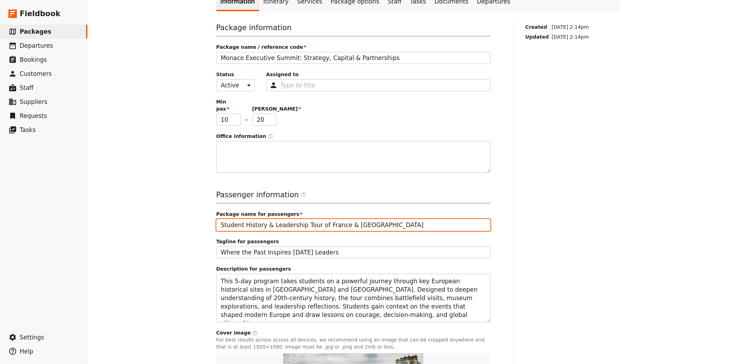
click at [295, 219] on input "Student History & Leadership Tour of France & Belgium" at bounding box center [353, 225] width 274 height 12
click at [296, 219] on input "Student History & Leadership Tour of France & Belgium" at bounding box center [353, 225] width 274 height 12
paste input "Monaco Executive Summit: Strategy, Capital & Partnerships"
type input "Monaco Executive Summit: Strategy, Capital & Partnerships"
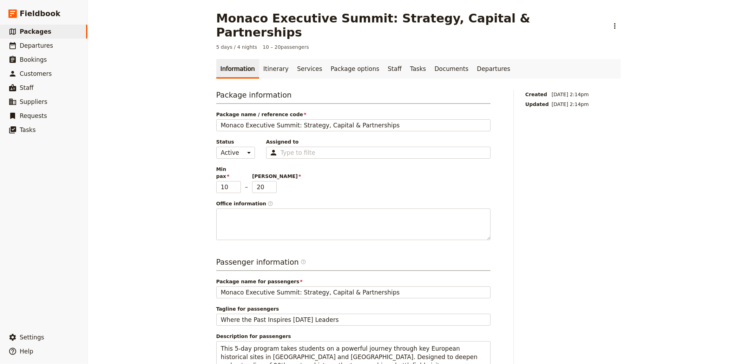
drag, startPoint x: 535, startPoint y: 205, endPoint x: 513, endPoint y: 7, distance: 198.5
click at [535, 203] on div "Created 13 Aug 2025, 2:14pm Updated 13 Aug 2025, 2:14pm" at bounding box center [572, 316] width 95 height 453
click at [271, 62] on link "Itinerary" at bounding box center [276, 69] width 34 height 20
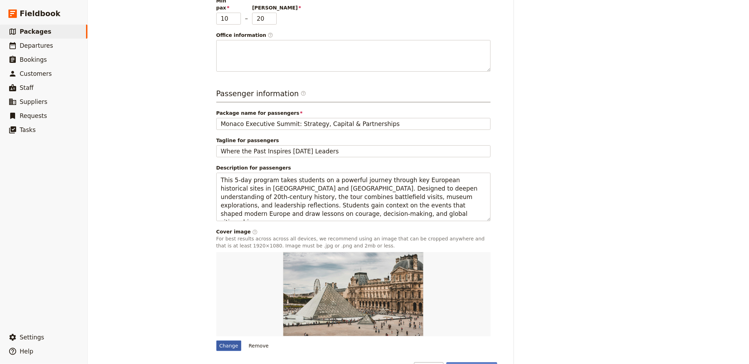
click at [226, 341] on div "Change" at bounding box center [228, 346] width 25 height 11
click at [216, 340] on input "Change" at bounding box center [216, 340] width 0 height 0
type input "C:\fakepath\rishi-[PERSON_NAME]-1CkSNmbT7J0-unsplash.jpg"
type input "Student History & Leadership Tour of France & Belgium"
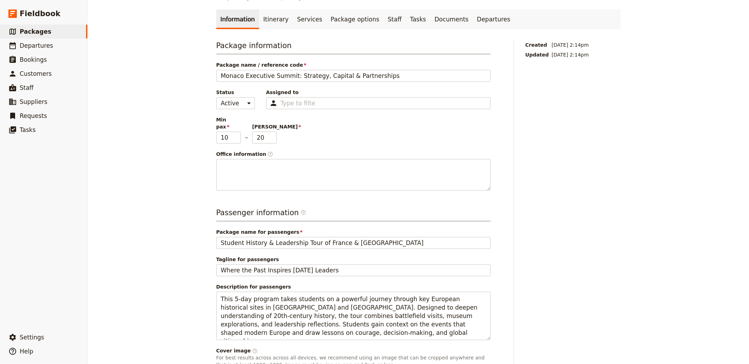
scroll to position [0, 0]
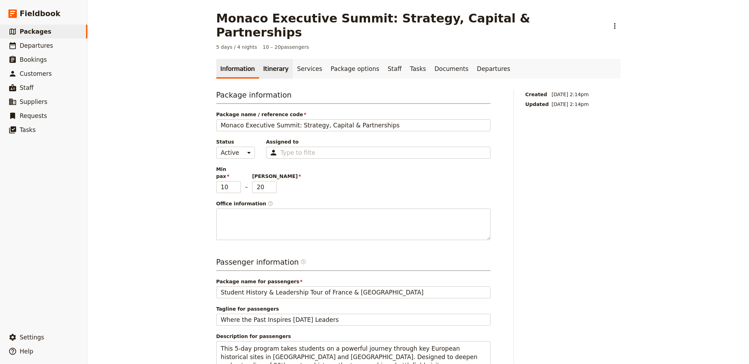
click at [271, 61] on link "Itinerary" at bounding box center [276, 69] width 34 height 20
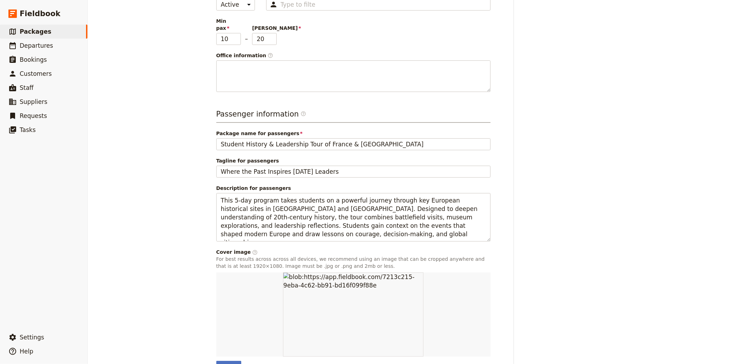
scroll to position [169, 0]
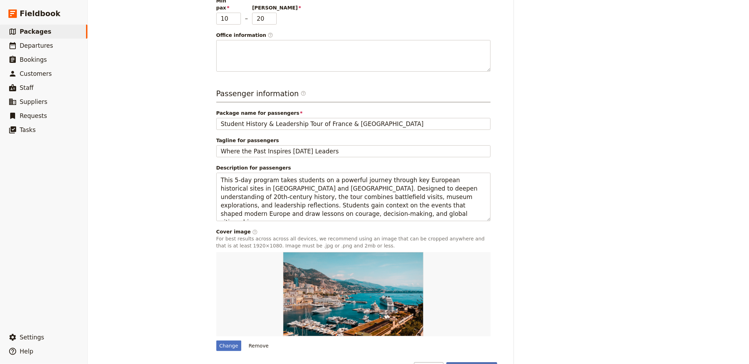
click at [469, 362] on button "Save changes" at bounding box center [471, 368] width 51 height 12
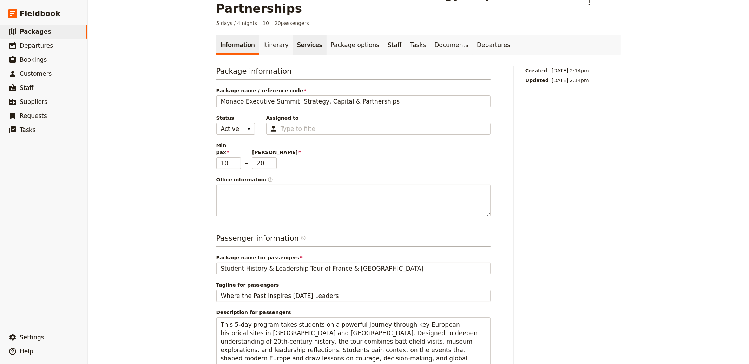
scroll to position [0, 0]
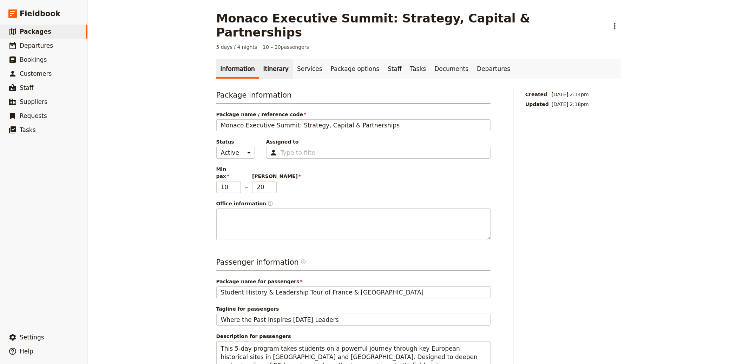
click at [259, 59] on link "Itinerary" at bounding box center [276, 69] width 34 height 20
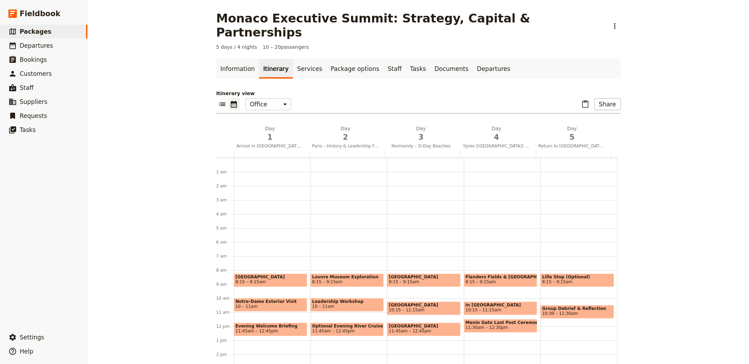
scroll to position [91, 0]
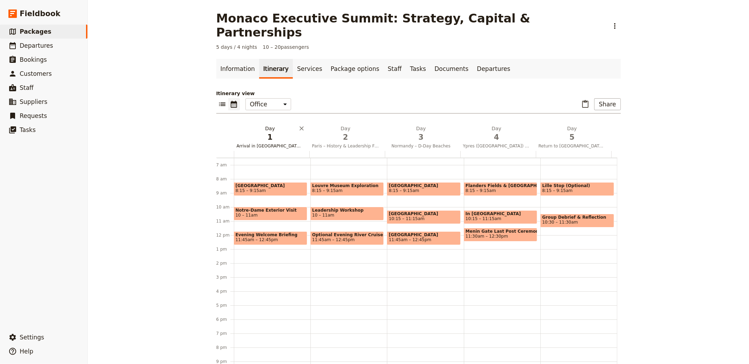
click at [262, 125] on h2 "Day 1 Arrival in [GEOGRAPHIC_DATA] & Cultural Orientation" at bounding box center [270, 134] width 67 height 18
click at [526, 125] on icon "Delete day Ypres (Belgium) – WWI Battlefields & Commemoration" at bounding box center [528, 128] width 7 height 7
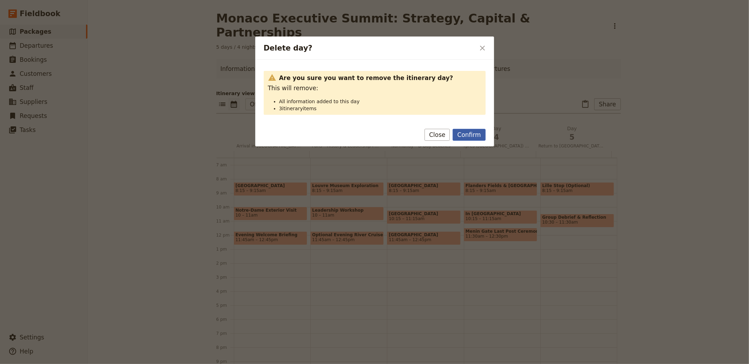
click at [461, 130] on button "Confirm" at bounding box center [469, 135] width 33 height 12
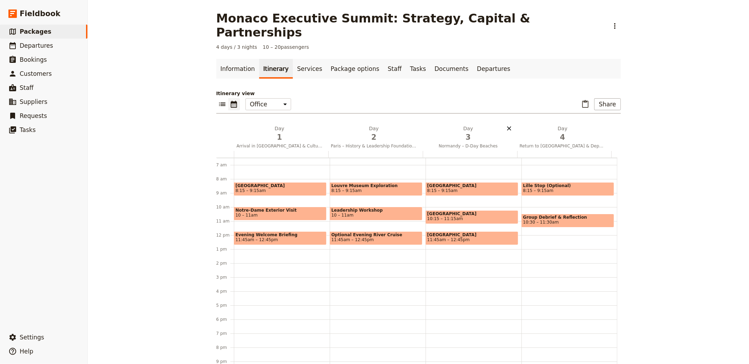
click at [507, 126] on icon "Delete day Normandy – D‑Day Beaches" at bounding box center [509, 128] width 4 height 4
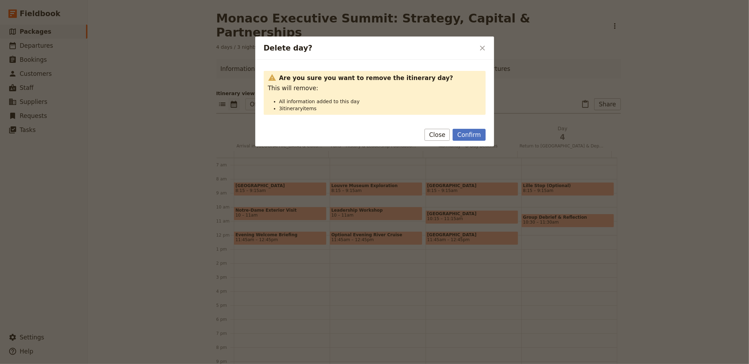
click at [478, 137] on button "Confirm" at bounding box center [469, 135] width 33 height 12
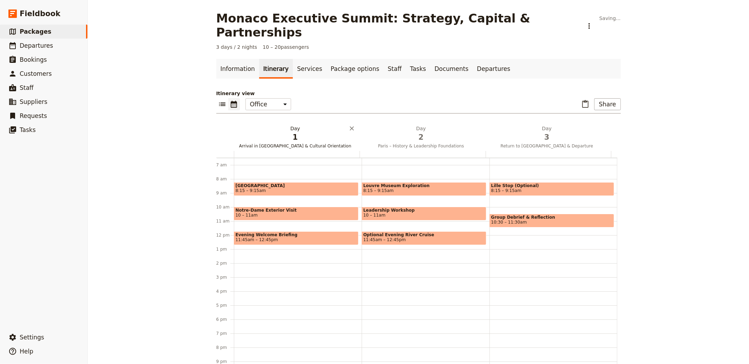
click at [294, 132] on span "1" at bounding box center [295, 137] width 117 height 11
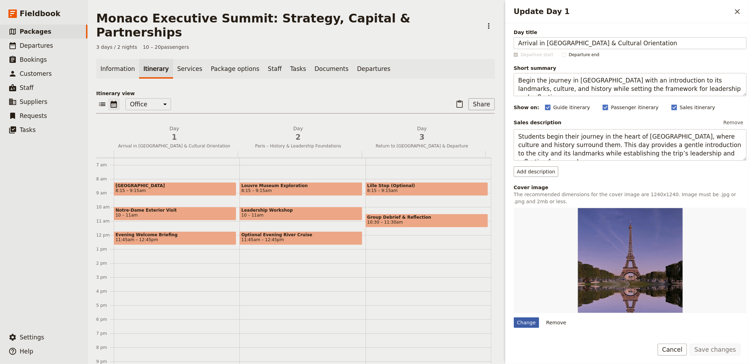
click at [526, 321] on div "Change" at bounding box center [526, 322] width 25 height 11
click at [514, 317] on input "Change" at bounding box center [513, 317] width 0 height 0
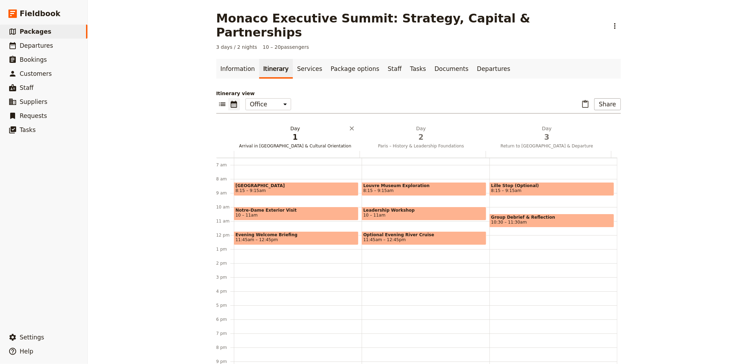
click at [296, 125] on h2 "Day 1 Arrival in [GEOGRAPHIC_DATA] & Cultural Orientation" at bounding box center [295, 134] width 117 height 18
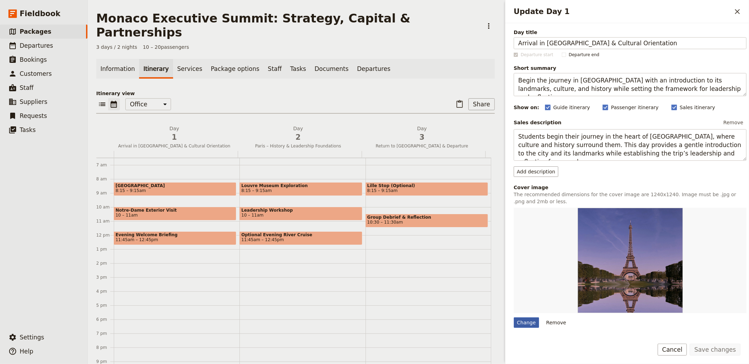
click at [524, 323] on div "Change" at bounding box center [526, 322] width 25 height 11
click at [514, 317] on input "Change" at bounding box center [513, 317] width 0 height 0
type input "C:\fakepath\stefano-tanasi-aczMw2AbfyU-unsplash.jpg"
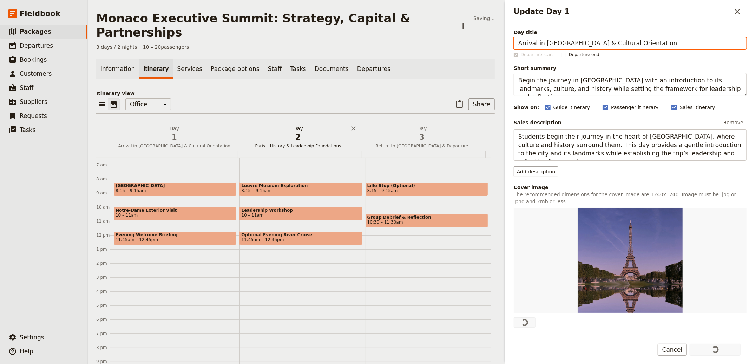
click at [305, 132] on span "2" at bounding box center [298, 137] width 116 height 11
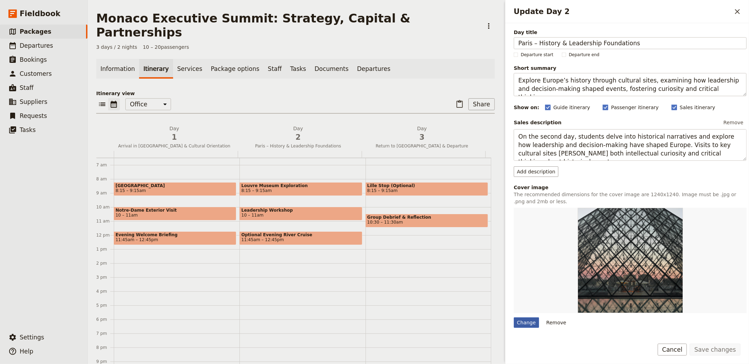
click at [525, 321] on div "Change" at bounding box center [526, 322] width 25 height 11
click at [514, 317] on input "Change" at bounding box center [513, 317] width 0 height 0
type input "C:\fakepath\maksim-shutov-Lkdjnzmz0PY-unsplash (1).jpg"
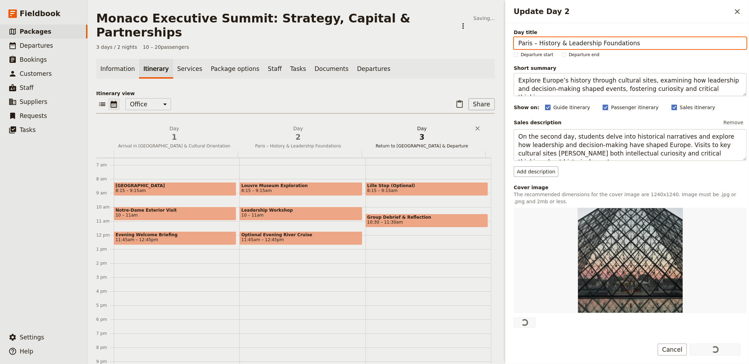
click at [392, 132] on span "3" at bounding box center [422, 137] width 116 height 11
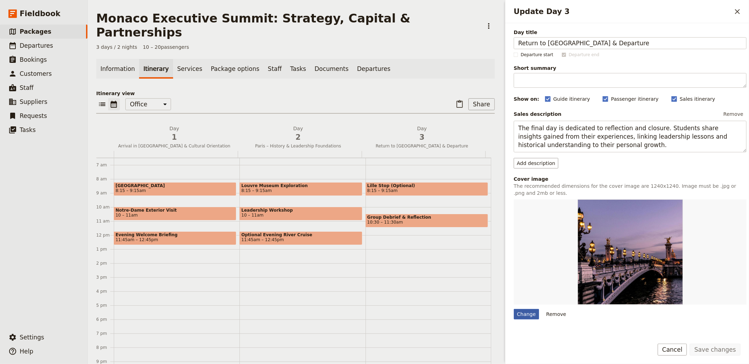
click at [525, 312] on div "Change" at bounding box center [526, 314] width 25 height 11
click at [514, 309] on input "Change" at bounding box center [513, 309] width 0 height 0
click at [484, 98] on button "Share" at bounding box center [481, 104] width 26 height 12
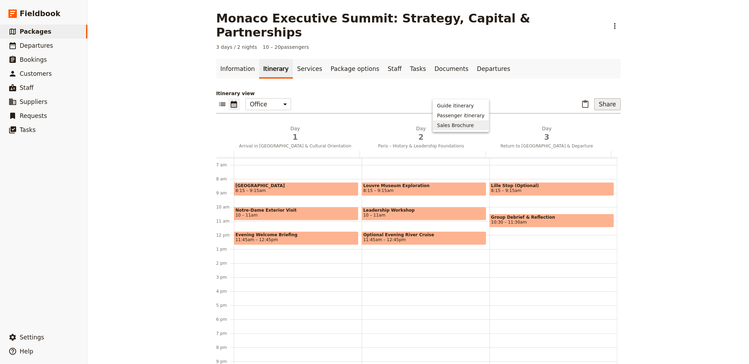
click at [461, 126] on span "Sales Brochure" at bounding box center [455, 125] width 37 height 7
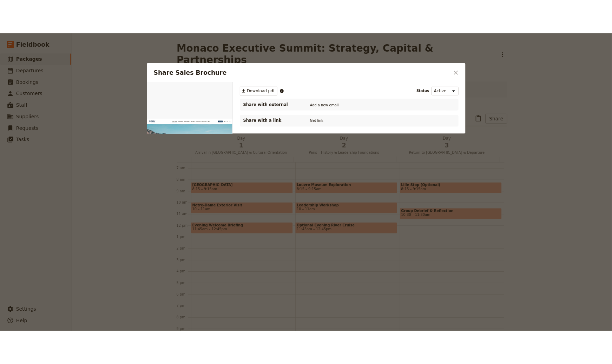
scroll to position [0, 0]
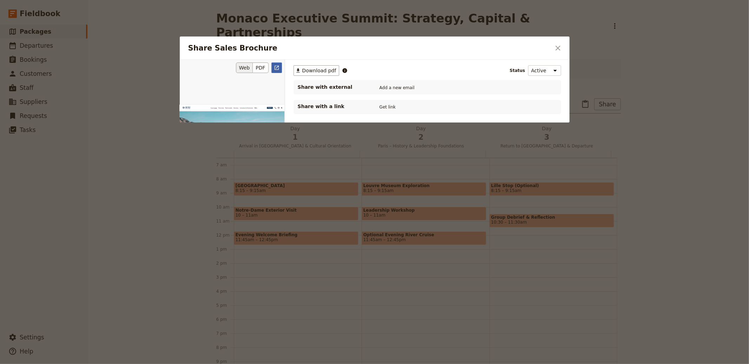
click at [277, 68] on icon "Open full preview" at bounding box center [277, 68] width 6 height 6
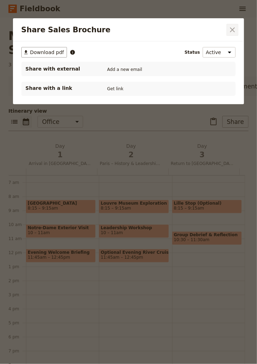
click at [235, 26] on icon "Close dialog" at bounding box center [233, 30] width 8 height 8
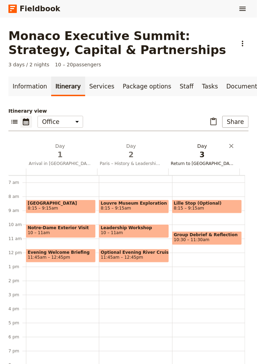
click at [203, 151] on h2 "Day 3 Return to Paris & Departure" at bounding box center [202, 152] width 63 height 18
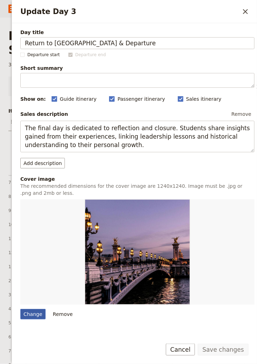
click at [37, 313] on div "Change" at bounding box center [32, 314] width 25 height 11
click at [20, 309] on input "Change" at bounding box center [20, 309] width 0 height 0
type input "C:\fakepath\danilo-capece-0ma-sCTY5Ig-unsplash.jpg"
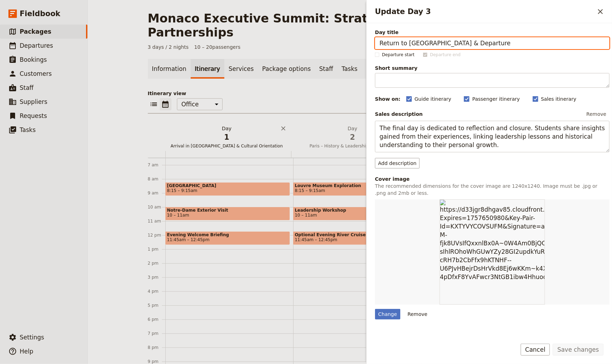
click at [228, 132] on span "1" at bounding box center [226, 137] width 117 height 11
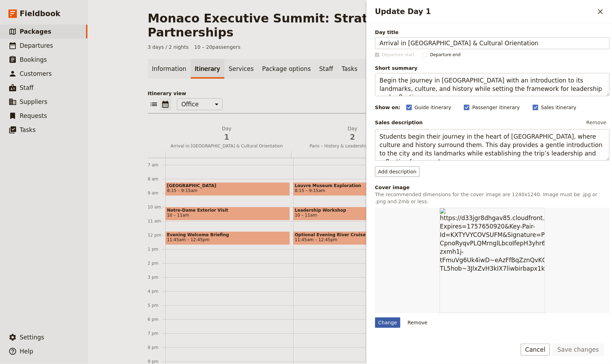
click at [389, 322] on div "Change" at bounding box center [387, 322] width 25 height 11
click at [375, 317] on input "Change" at bounding box center [375, 317] width 0 height 0
type input "C:\fakepath\kaja-sariwating-liHTLDo7-08-unsplash.jpg"
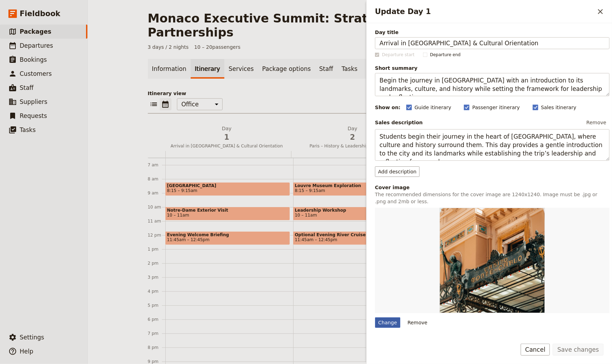
click at [390, 324] on div "Change" at bounding box center [387, 322] width 25 height 11
click at [375, 317] on input "Change" at bounding box center [375, 317] width 0 height 0
click at [595, 10] on button "​" at bounding box center [600, 12] width 12 height 12
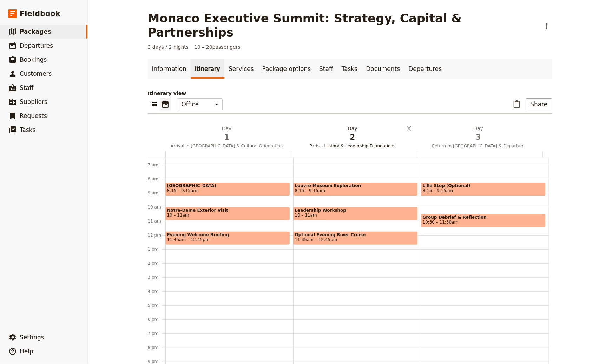
click at [353, 132] on span "2" at bounding box center [352, 137] width 117 height 11
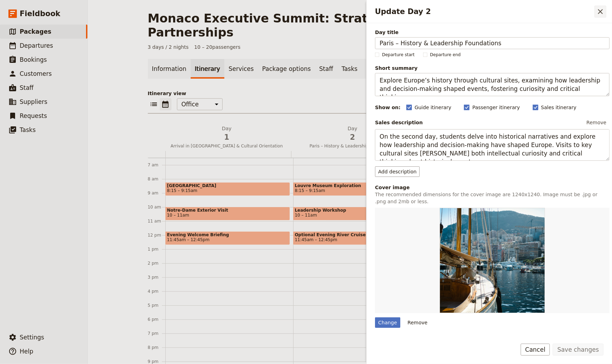
click at [598, 9] on icon "Close drawer" at bounding box center [600, 11] width 8 height 8
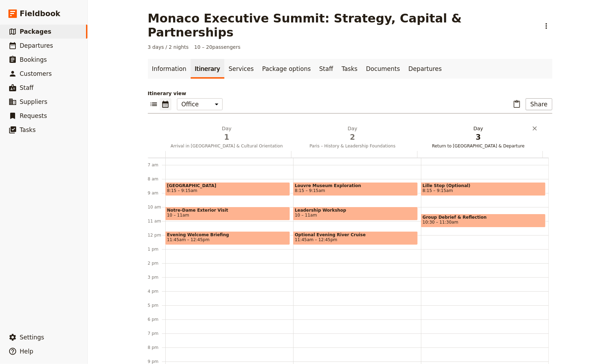
click at [454, 125] on h2 "Day 3 Return to Paris & Departure" at bounding box center [478, 134] width 117 height 18
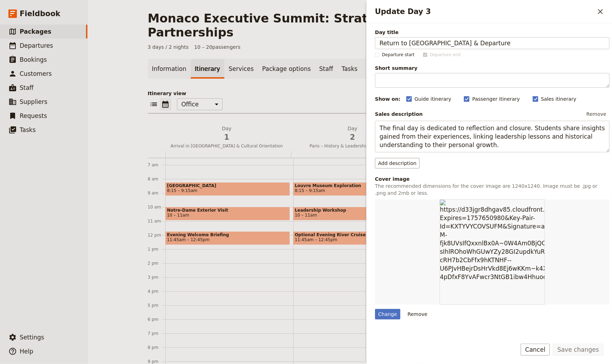
click at [463, 120] on div "Sales description Remove The final day is dedicated to reflection and closure. …" at bounding box center [492, 131] width 235 height 44
click at [395, 316] on div "Change" at bounding box center [387, 314] width 25 height 11
click at [375, 309] on input "Change" at bounding box center [375, 309] width 0 height 0
type input "C:\fakepath\philip-myrtorp-948iKHyc3UI-unsplash.jpg"
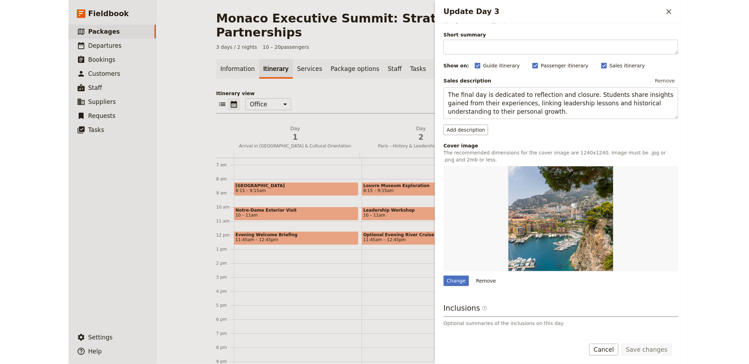
scroll to position [82, 0]
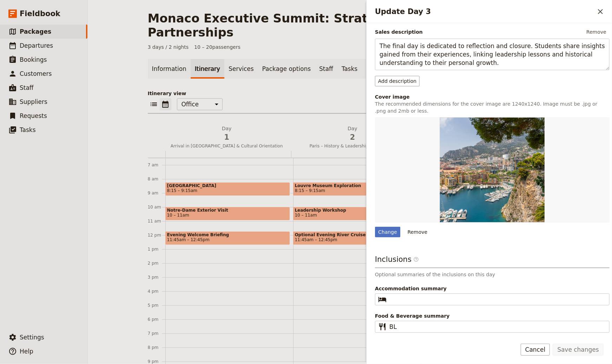
click at [599, 13] on icon "Close drawer" at bounding box center [600, 11] width 5 height 5
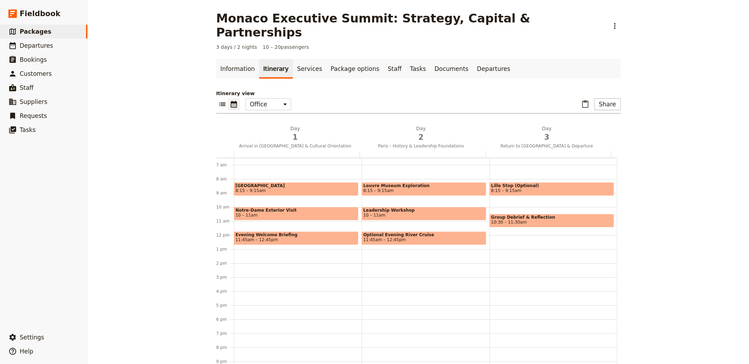
click at [229, 44] on main "Monaco Executive Summit: Strategy, Capital & Partnerships ​ 3 days / 2 nights 1…" at bounding box center [418, 189] width 421 height 379
click at [232, 59] on link "Information" at bounding box center [237, 69] width 43 height 20
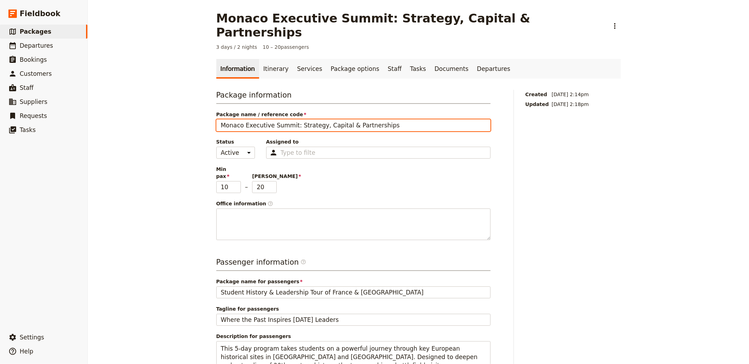
click at [352, 119] on input "Monaco Executive Summit: Strategy, Capital & Partnerships" at bounding box center [353, 125] width 274 height 12
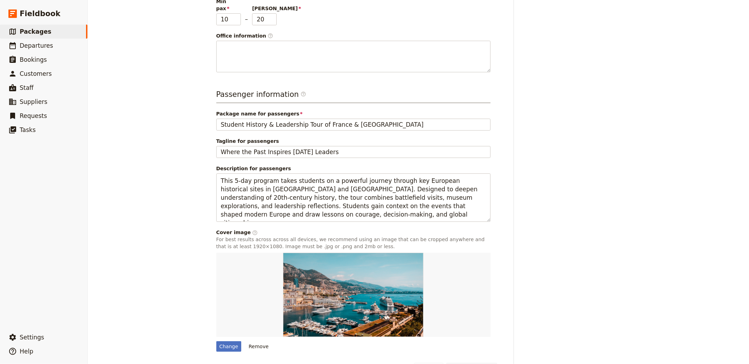
scroll to position [169, 0]
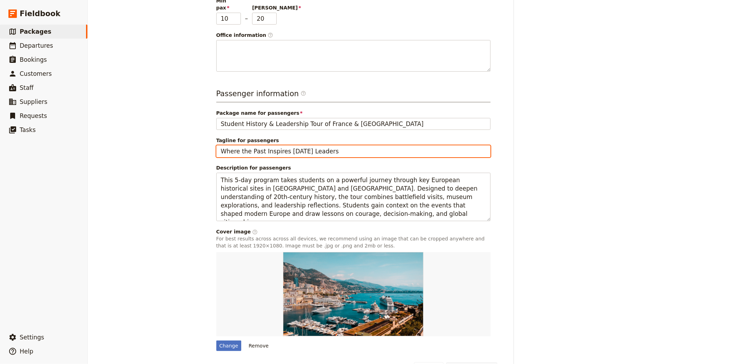
click at [301, 145] on input "Where the Past Inspires Tomorrow’s Leaders" at bounding box center [353, 151] width 274 height 12
paste input "Luxury 3-Day Event – Monte-Carlo, Monaco"
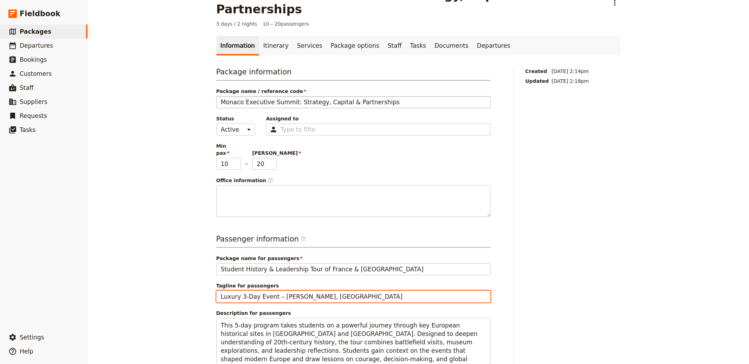
scroll to position [0, 0]
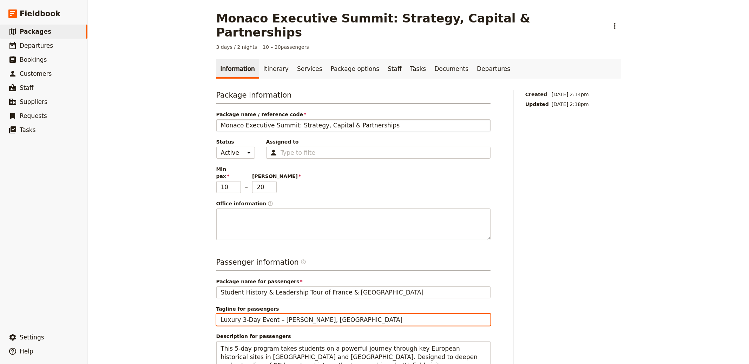
type input "Luxury 3-Day Event – Monte-Carlo, Monaco"
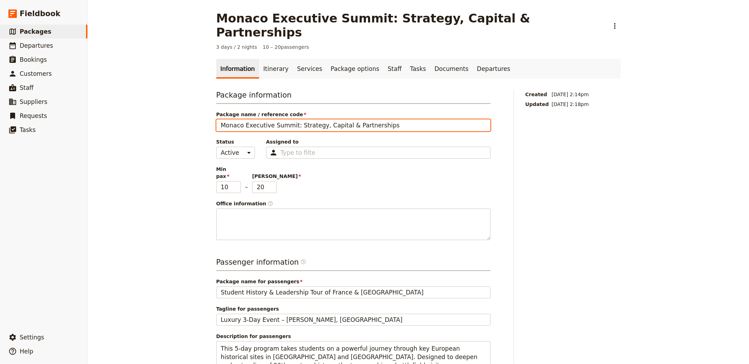
click at [348, 119] on input "Monaco Executive Summit: Strategy, Capital & Partnerships" at bounding box center [353, 125] width 274 height 12
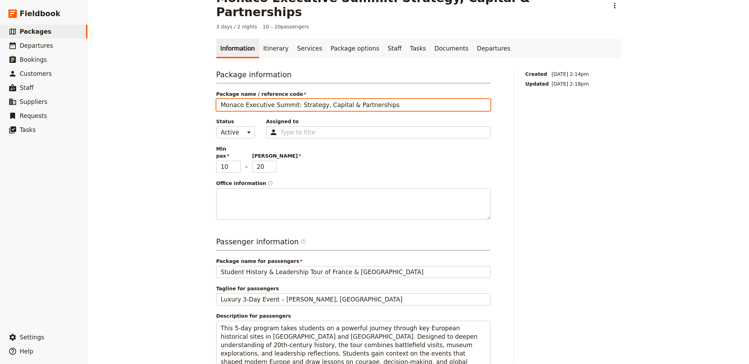
scroll to position [69, 0]
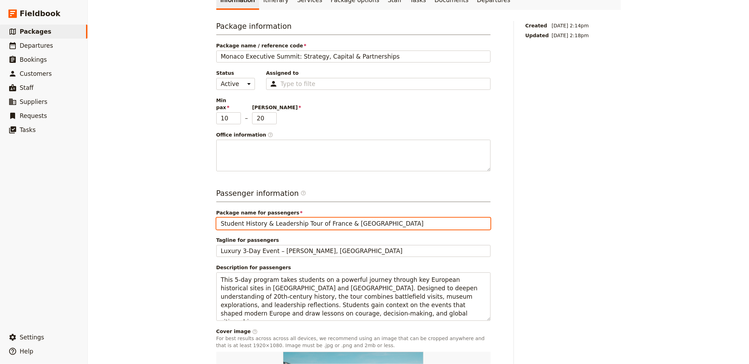
click at [342, 218] on input "Student History & Leadership Tour of France & Belgium" at bounding box center [353, 224] width 274 height 12
paste input "Monaco Executive Summit: Strategy, Capital & Partnerships"
type input "Monaco Executive Summit: Strategy, Capital & Partnerships"
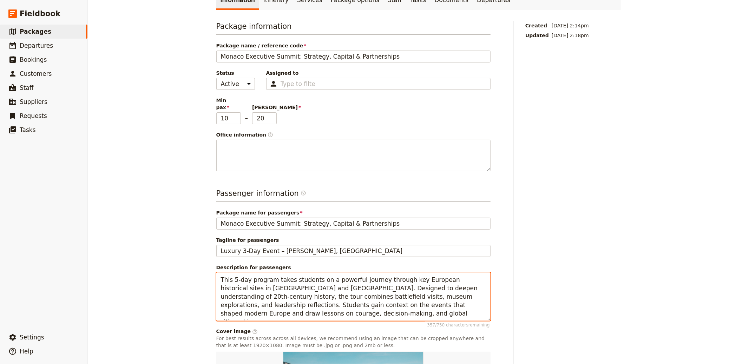
click at [338, 275] on textarea "This 5‑day program takes students on a powerful journey through key European hi…" at bounding box center [353, 296] width 274 height 48
paste textarea "A private, invitation-only summit for senior executives, founders, and investor…"
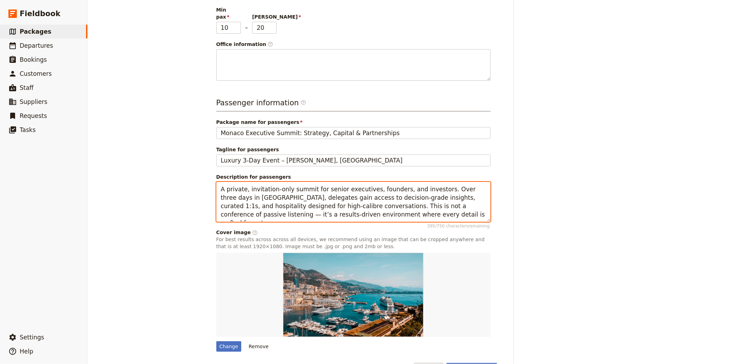
scroll to position [160, 0]
type textarea "A private, invitation-only summit for senior executives, founders, and investor…"
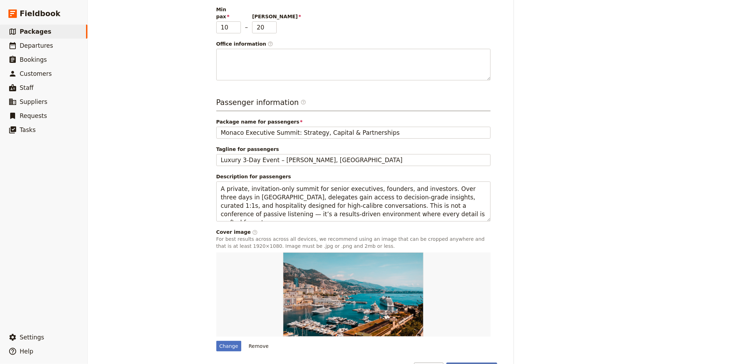
click at [476, 363] on button "Save changes" at bounding box center [471, 369] width 51 height 12
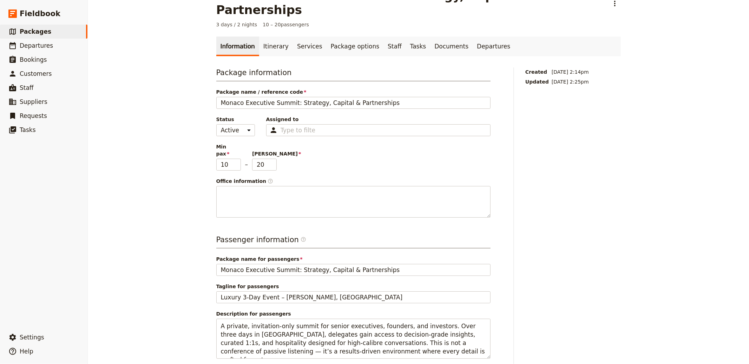
scroll to position [0, 0]
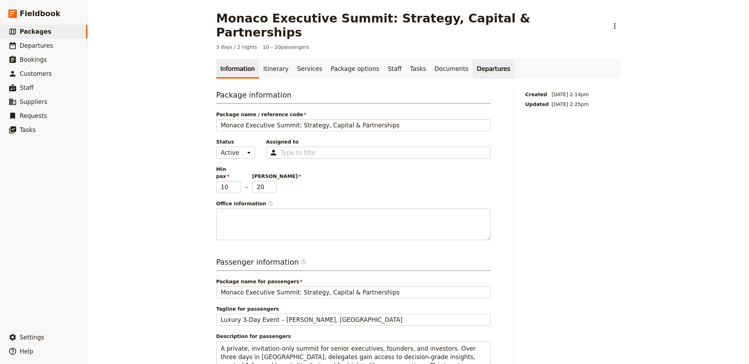
click at [473, 59] on link "Departures" at bounding box center [494, 69] width 42 height 20
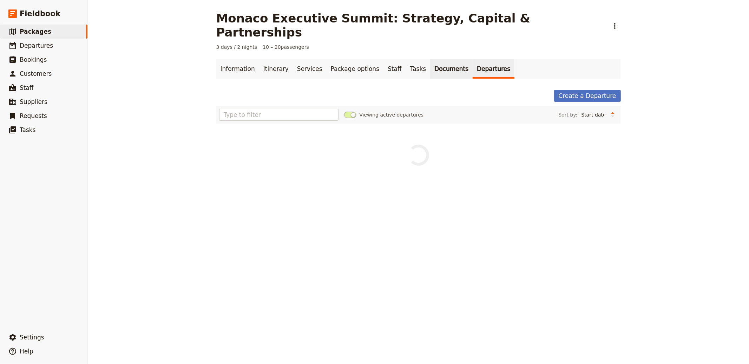
click at [430, 59] on link "Documents" at bounding box center [451, 69] width 42 height 20
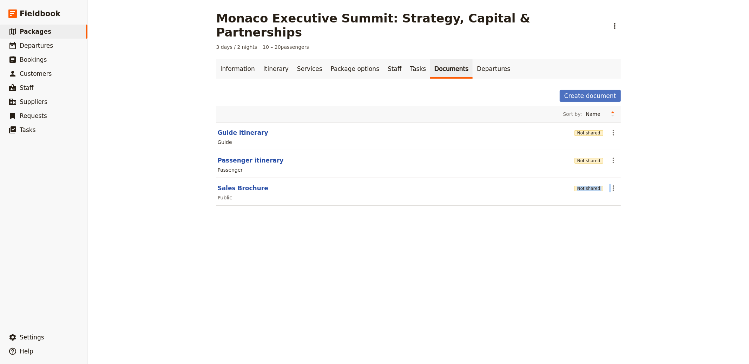
click at [236, 179] on section "Sales Brochure Not shared ​ Public" at bounding box center [418, 192] width 404 height 28
click at [237, 184] on button "Sales Brochure" at bounding box center [243, 188] width 51 height 8
select select "LARGE"
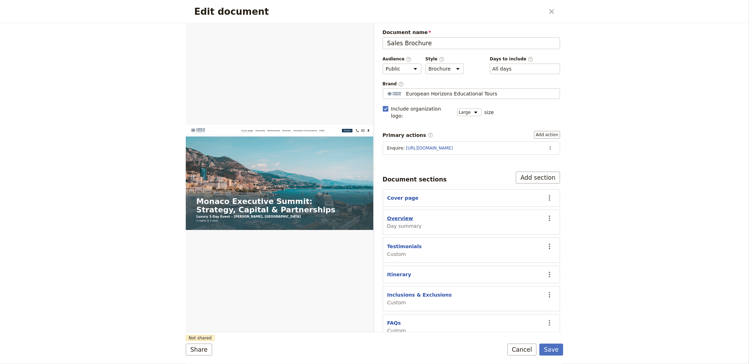
click at [405, 215] on button "Overview" at bounding box center [400, 218] width 26 height 7
select select "DAY_SUMMARY"
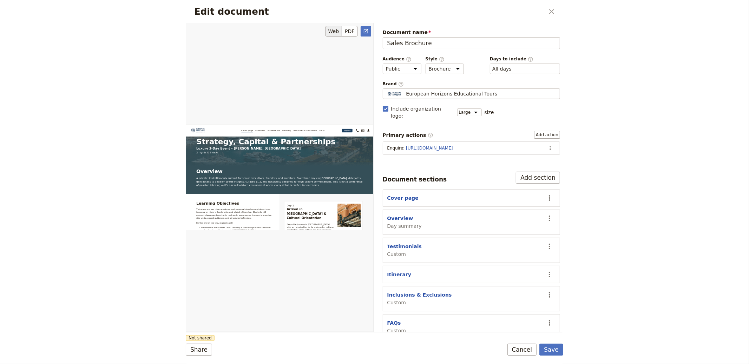
scroll to position [223, 0]
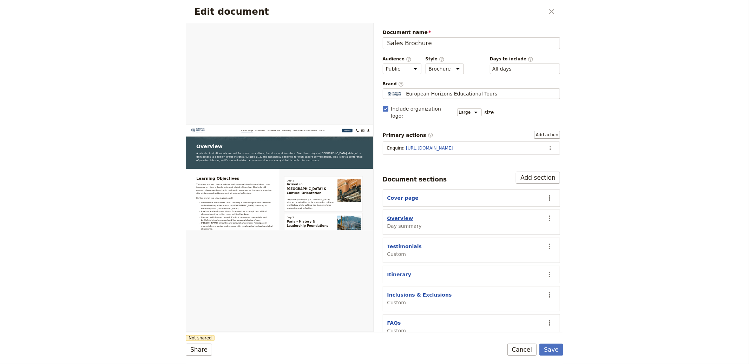
click at [404, 215] on button "Overview" at bounding box center [400, 218] width 26 height 7
select select "DAY_SUMMARY"
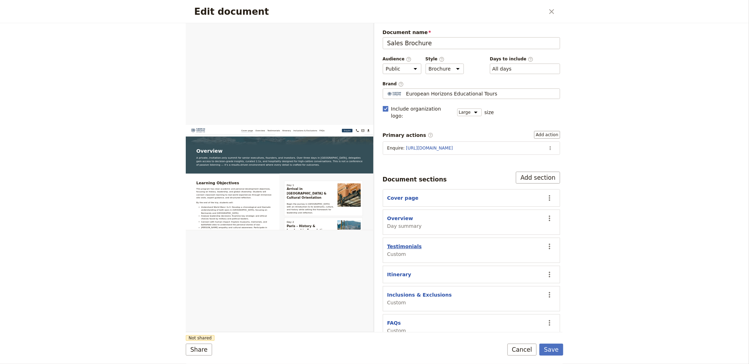
click at [403, 243] on button "Testimonials" at bounding box center [404, 246] width 35 height 7
select select "CUSTOM"
select select "default"
click at [399, 215] on button "Overview" at bounding box center [400, 218] width 26 height 7
select select "DAY_SUMMARY"
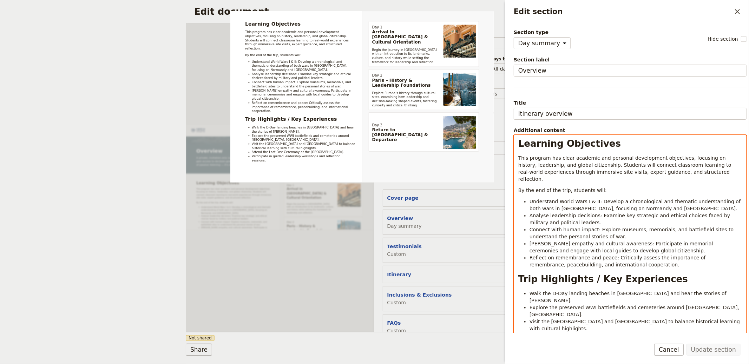
click at [542, 167] on span "This program has clear academic and personal development objectives, focusing o…" at bounding box center [625, 168] width 215 height 27
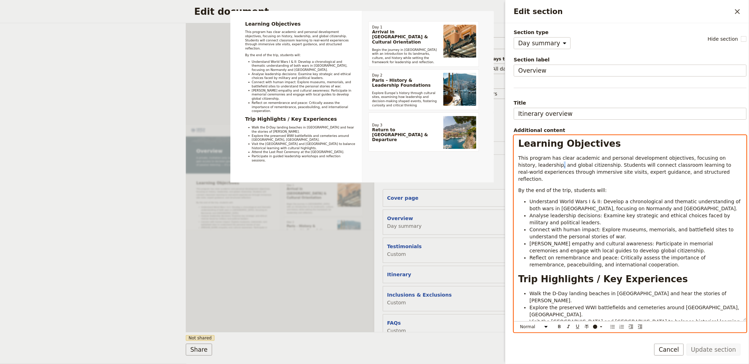
click at [542, 167] on span "This program has clear academic and personal development objectives, focusing o…" at bounding box center [625, 168] width 215 height 27
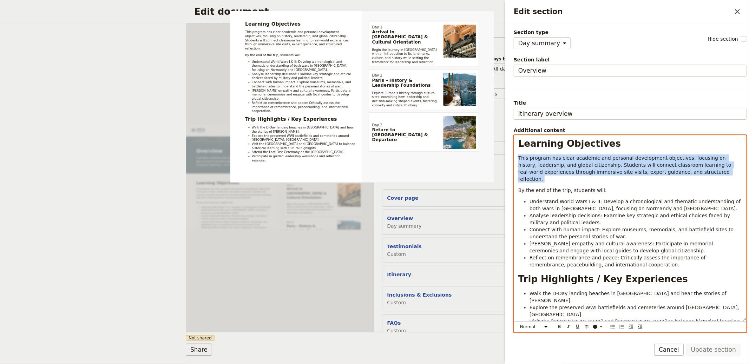
click at [542, 167] on span "This program has clear academic and personal development objectives, focusing o…" at bounding box center [625, 168] width 215 height 27
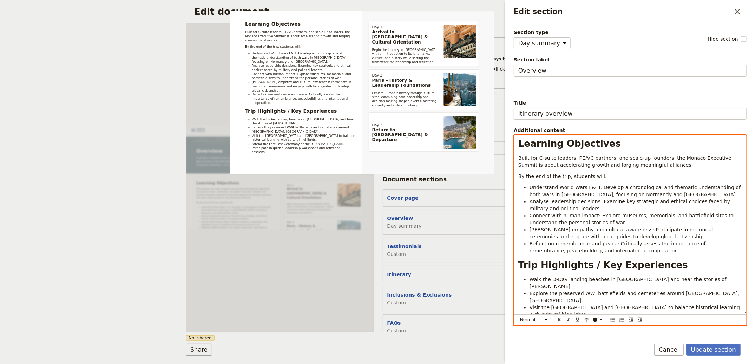
drag, startPoint x: 577, startPoint y: 236, endPoint x: 657, endPoint y: 260, distance: 83.0
click at [578, 236] on span "Foster empathy and cultural awareness: Participate in memorial ceremonies and e…" at bounding box center [621, 233] width 185 height 13
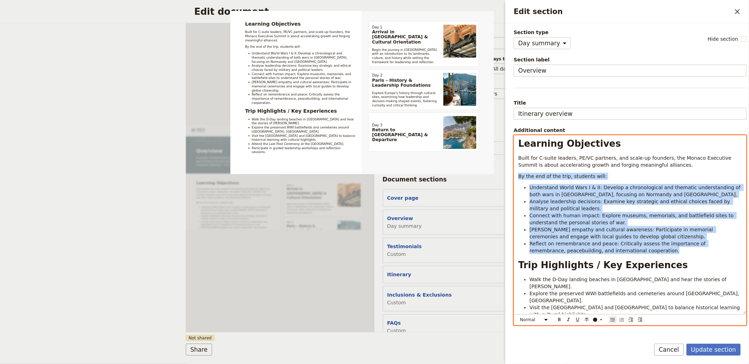
drag, startPoint x: 663, startPoint y: 253, endPoint x: 508, endPoint y: 178, distance: 172.3
click at [508, 178] on div "Section type Cover page Day summary Itinerary Custom Hide section Section label…" at bounding box center [627, 178] width 244 height 310
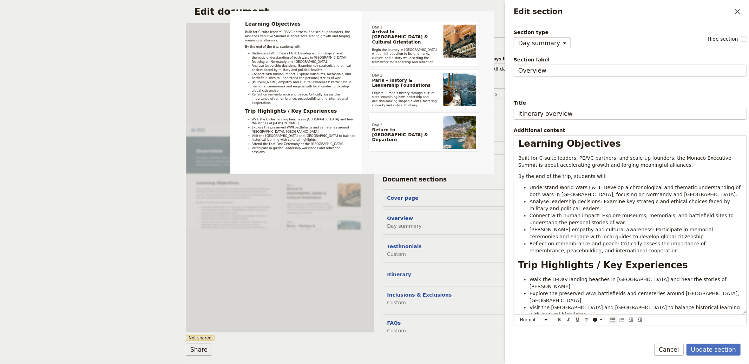
click at [693, 343] on form "Section type Cover page Day summary Itinerary Custom Hide section Section label…" at bounding box center [627, 193] width 244 height 341
click at [711, 353] on button "Update section" at bounding box center [713, 350] width 54 height 12
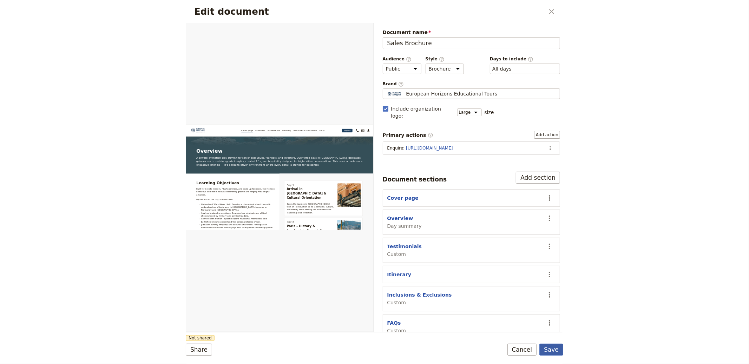
click at [558, 350] on button "Save" at bounding box center [551, 350] width 24 height 12
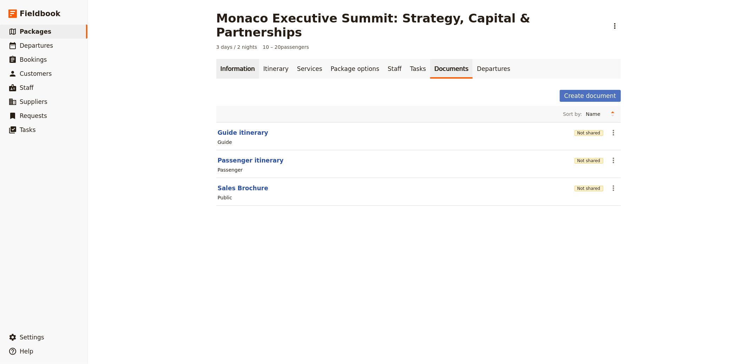
click at [239, 59] on link "Information" at bounding box center [237, 69] width 43 height 20
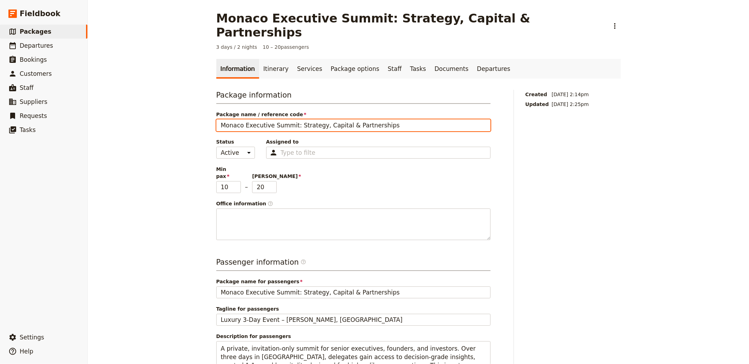
click at [286, 119] on input "Monaco Executive Summit: Strategy, Capital & Partnerships" at bounding box center [353, 125] width 274 height 12
paste input "[PERSON_NAME] Global Leadership Summit: Strategy, Growth & Impact"
type input "[PERSON_NAME] Global Leadership Summit: Strategy, Growth & Impact"
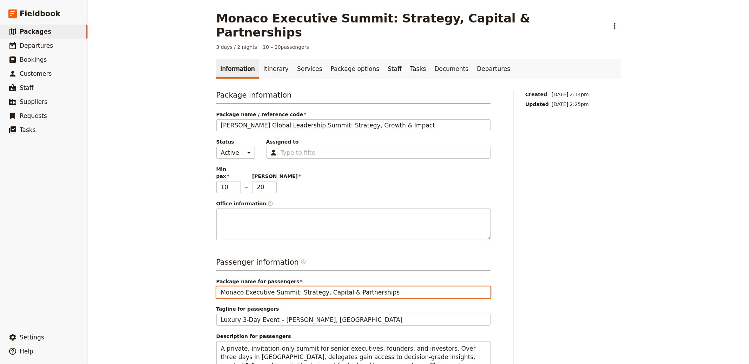
click at [309, 286] on input "Monaco Executive Summit: Strategy, Capital & Partnerships" at bounding box center [353, 292] width 274 height 12
paste input "[PERSON_NAME] Global Leadership Summit: Strategy, Growth & Impact"
type input "[PERSON_NAME] Global Leadership Summit: Strategy, Growth & Impact"
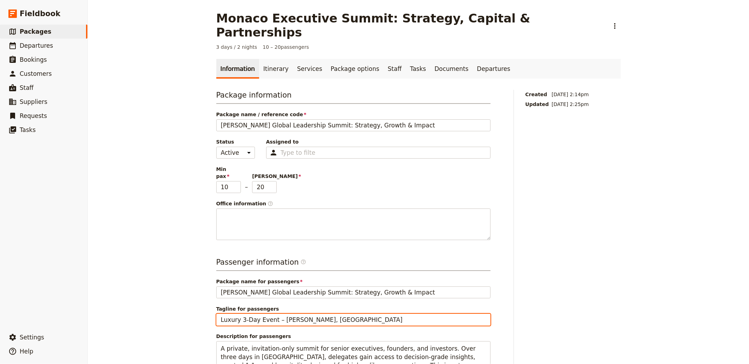
click at [276, 314] on input "Luxury 3-Day Event – Monte-Carlo, Monaco" at bounding box center [353, 320] width 274 height 12
paste input "Conference"
type input "Luxury 3-Day Conference – [PERSON_NAME], [GEOGRAPHIC_DATA]"
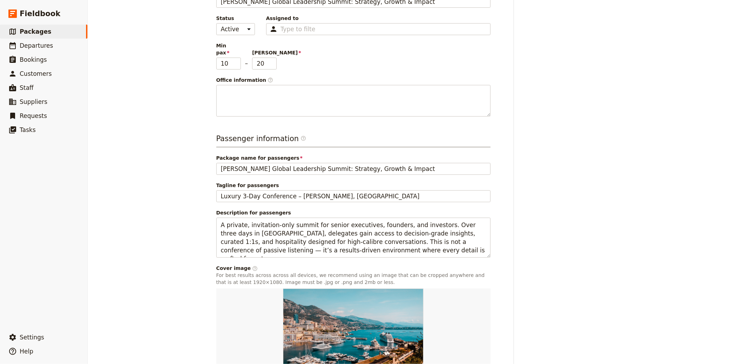
scroll to position [127, 0]
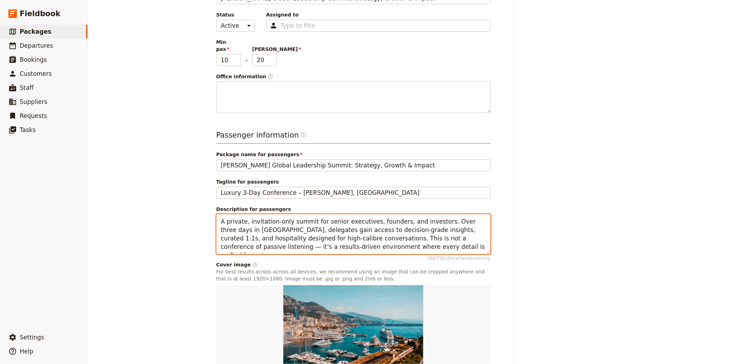
click at [281, 214] on textarea "A private, invitation-only summit for senior executives, founders, and investor…" at bounding box center [353, 234] width 274 height 40
paste textarea "The [PERSON_NAME] Global Leadership Summit is an exclusive three-day experience…"
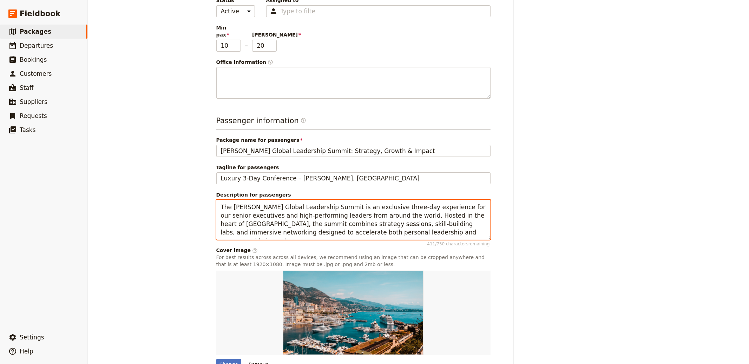
scroll to position [160, 0]
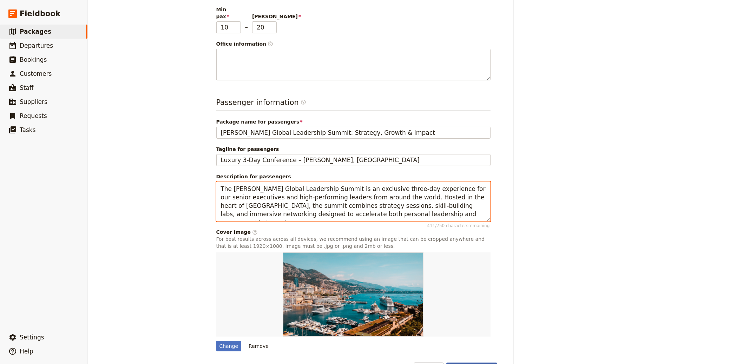
type textarea "The [PERSON_NAME] Global Leadership Summit is an exclusive three-day experience…"
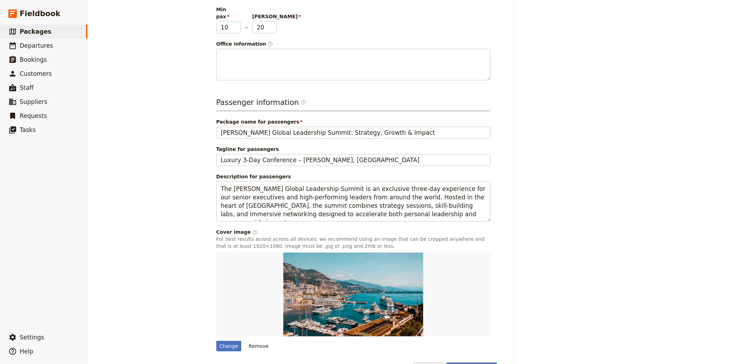
click at [476, 363] on button "Save changes" at bounding box center [471, 369] width 51 height 12
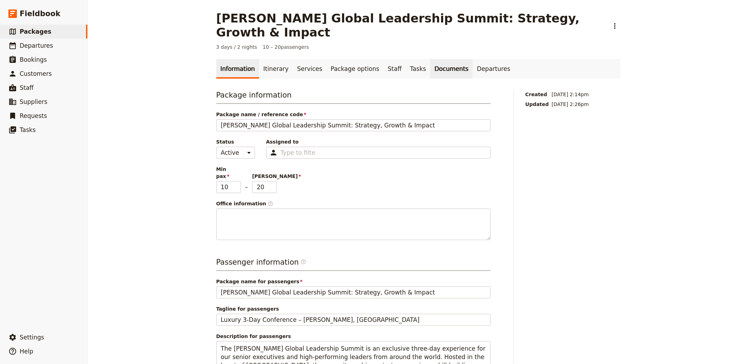
click at [430, 59] on link "Documents" at bounding box center [451, 69] width 42 height 20
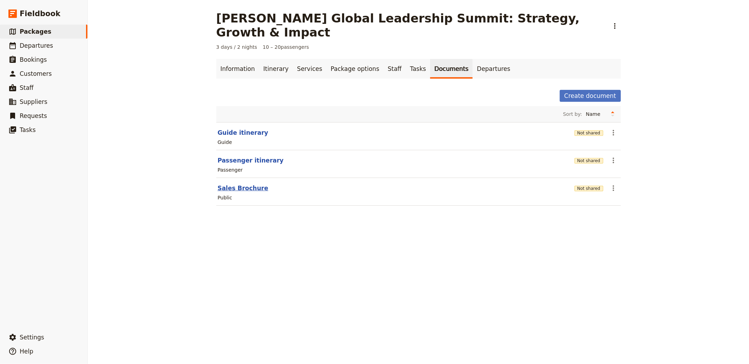
click at [235, 184] on button "Sales Brochure" at bounding box center [243, 188] width 51 height 8
select select "LARGE"
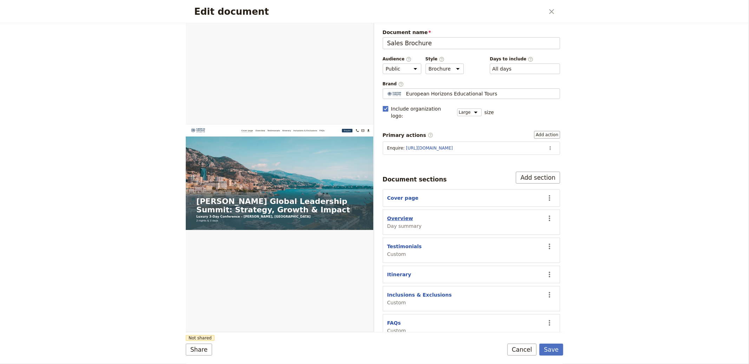
click at [402, 215] on button "Overview" at bounding box center [400, 218] width 26 height 7
select select "DAY_SUMMARY"
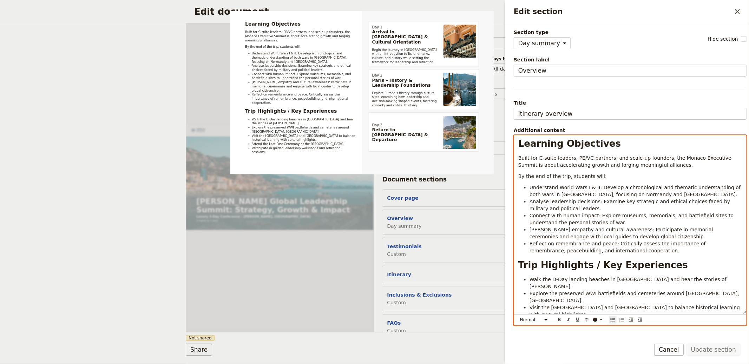
click at [641, 190] on span "Understand World Wars I & II: Develop a chronological and thematic understandin…" at bounding box center [635, 191] width 213 height 13
click at [675, 206] on li "Analyse leadership decisions: Examine key strategic and ethical choices faced b…" at bounding box center [635, 205] width 212 height 14
click at [562, 141] on span "Learning Objectives" at bounding box center [569, 143] width 103 height 11
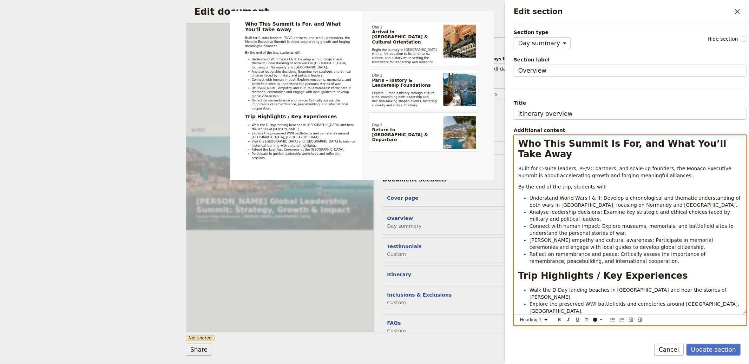
select select "paragraph"
click at [571, 166] on span "Built for C-suite leaders, PE/VC partners, and scale-up founders, the Monaco Ex…" at bounding box center [625, 172] width 215 height 13
click at [541, 166] on span "Built for C-suite leaders, PE/VC partners, and scale-up founders, the Monaco Ex…" at bounding box center [625, 172] width 215 height 13
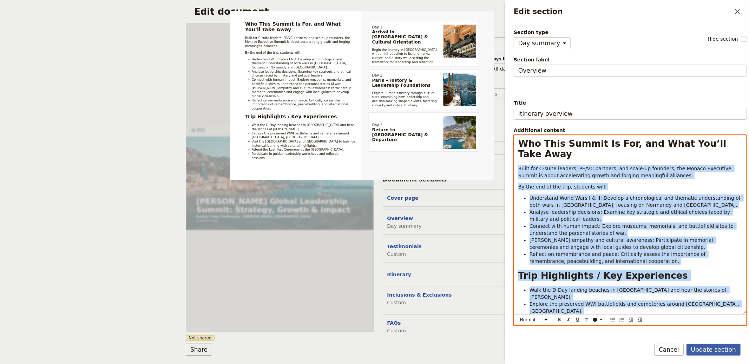
scroll to position [41, 0]
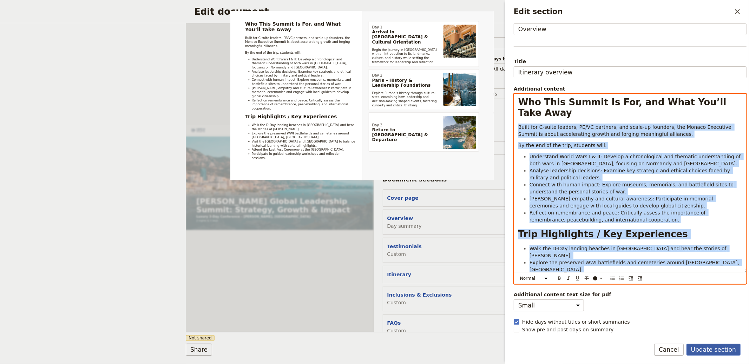
drag, startPoint x: 526, startPoint y: 154, endPoint x: 738, endPoint y: 347, distance: 286.8
click at [738, 347] on form "Section type Cover page Day summary Itinerary Custom Hide section Section label…" at bounding box center [627, 193] width 244 height 341
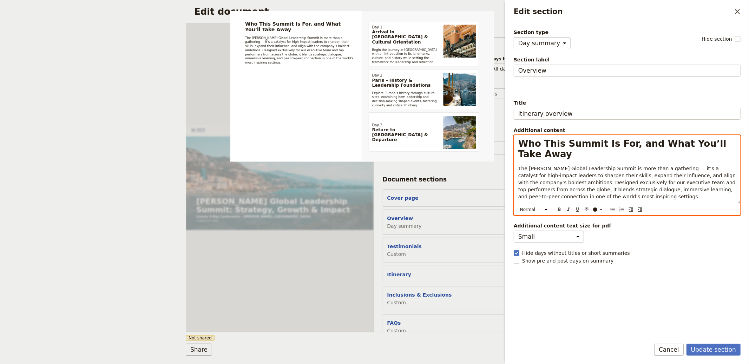
scroll to position [0, 0]
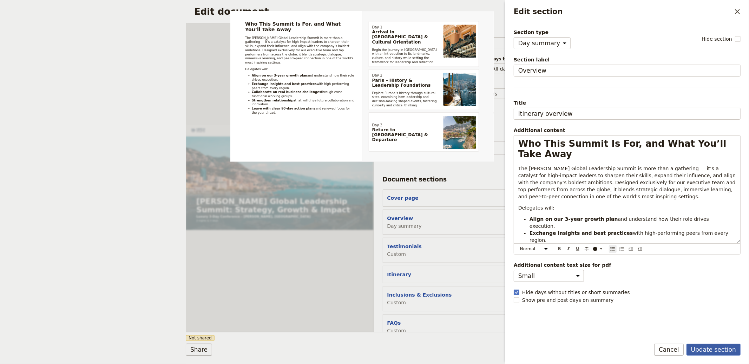
click at [713, 348] on button "Update section" at bounding box center [713, 350] width 54 height 12
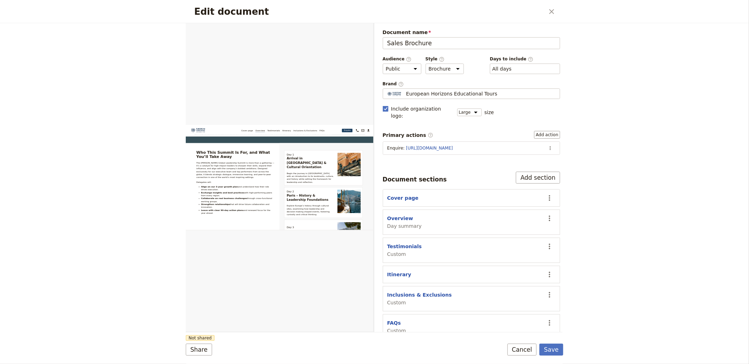
scroll to position [210, 0]
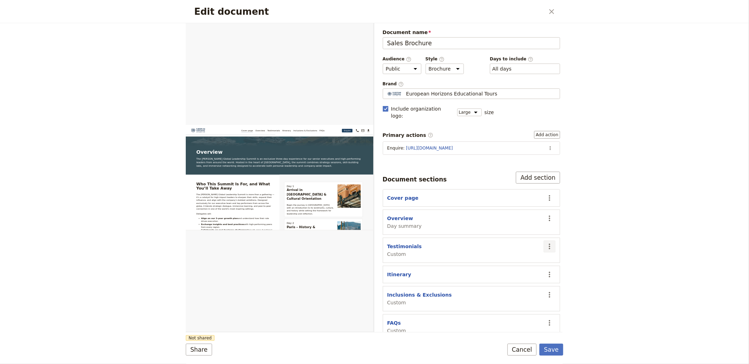
click at [545, 242] on icon "Actions" at bounding box center [549, 246] width 8 height 8
click at [513, 278] on span "Move up" at bounding box center [516, 277] width 57 height 7
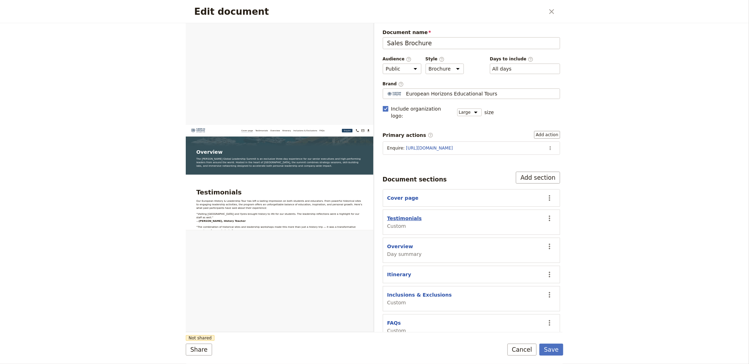
click at [402, 215] on button "Testimonials" at bounding box center [404, 218] width 35 height 7
select select "CUSTOM"
select select "default"
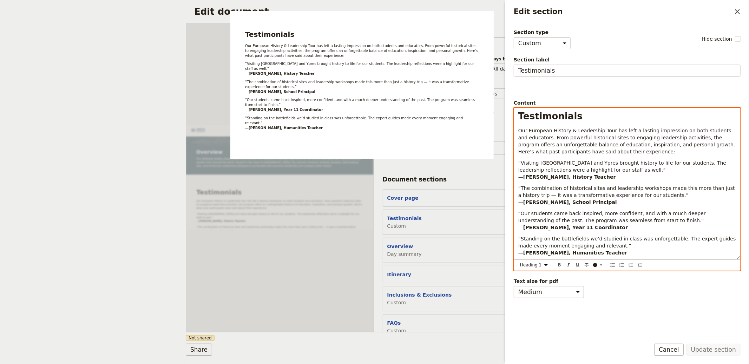
click at [551, 111] on span "Testimonials" at bounding box center [550, 116] width 64 height 11
click at [549, 115] on span "Testimonials" at bounding box center [550, 116] width 64 height 11
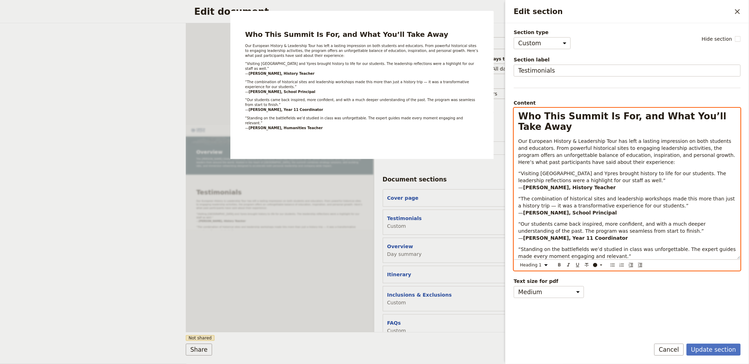
select select "paragraph"
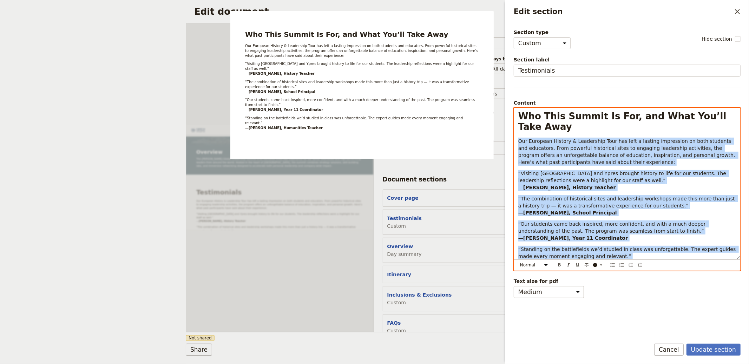
drag, startPoint x: 519, startPoint y: 130, endPoint x: 770, endPoint y: 290, distance: 298.7
click at [749, 290] on html "Fieldbook ​ ​ Fieldbook ​ ​ Packages ​ Departures ​ Bookings ​ Customers ​ Staf…" at bounding box center [374, 182] width 749 height 364
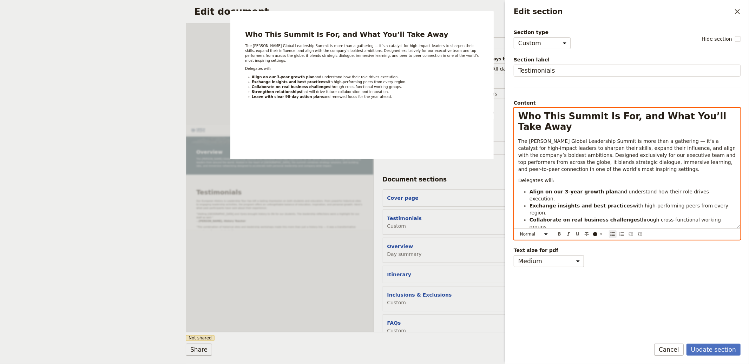
click at [619, 230] on div "Normal Small text Heading 1 Heading 2 Heading 3 ​ ​ ​ ​ ​ ​ ​ ​ ​" at bounding box center [626, 234] width 223 height 9
click at [603, 250] on p "Edit section" at bounding box center [627, 253] width 218 height 7
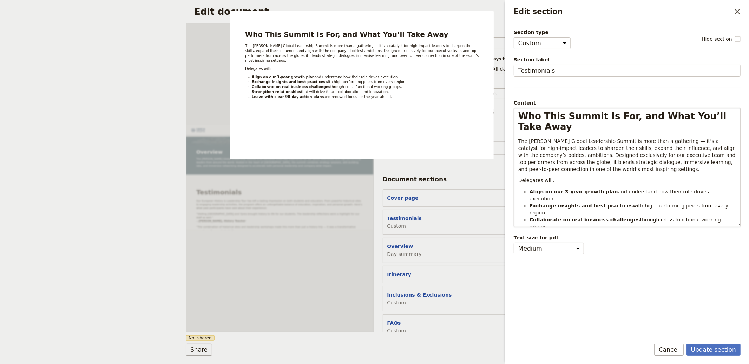
drag, startPoint x: 721, startPoint y: 352, endPoint x: 648, endPoint y: 324, distance: 78.2
click at [721, 352] on button "Update section" at bounding box center [713, 350] width 54 height 12
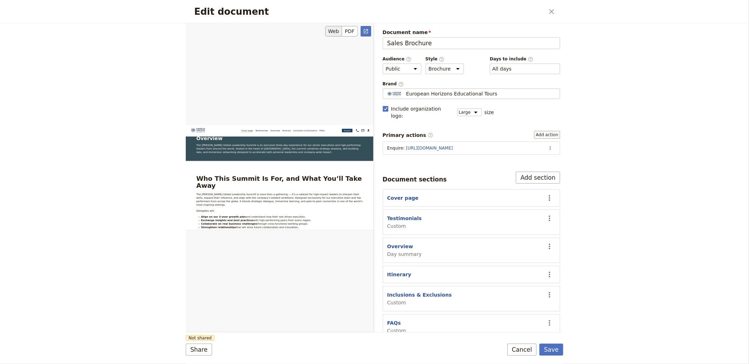
scroll to position [229, 0]
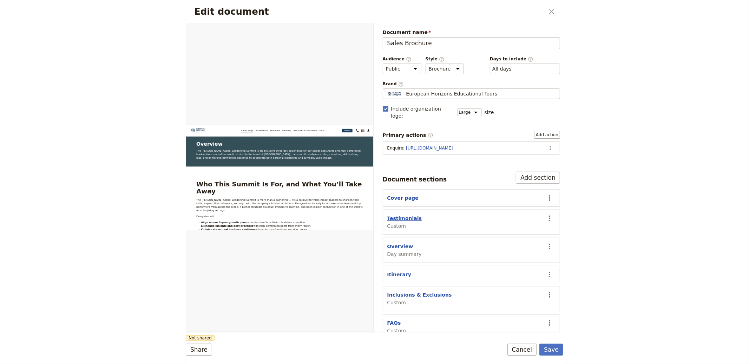
click at [414, 215] on button "Testimonials" at bounding box center [404, 218] width 35 height 7
select select "CUSTOM"
select select "default"
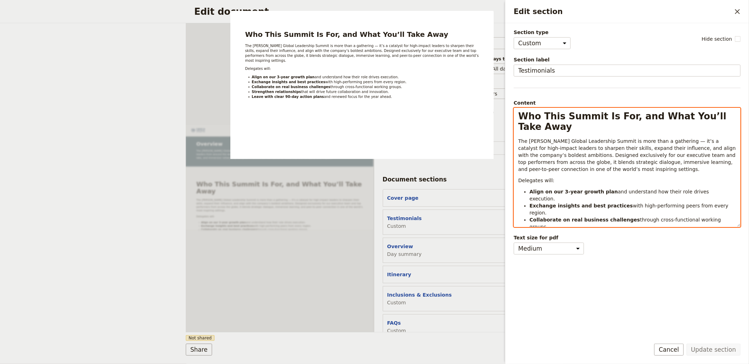
select select "h1"
click at [556, 115] on span "Who This Summit Is For, and What You’ll Take Away" at bounding box center [623, 121] width 211 height 21
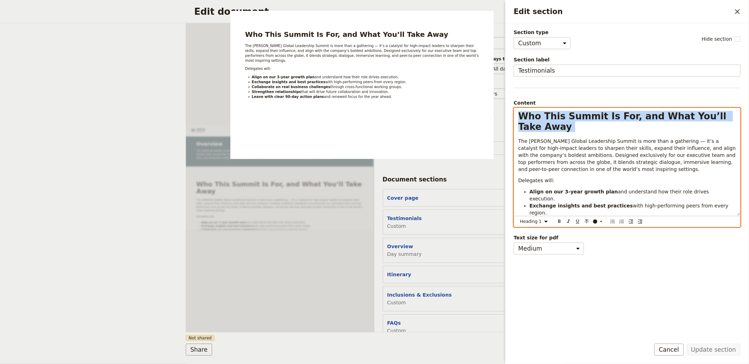
click at [556, 115] on span "Who This Summit Is For, and What You’ll Take Away" at bounding box center [623, 121] width 211 height 21
click at [539, 223] on select "Normal Small text Heading 1 Heading 2 Heading 3" at bounding box center [535, 222] width 34 height 8
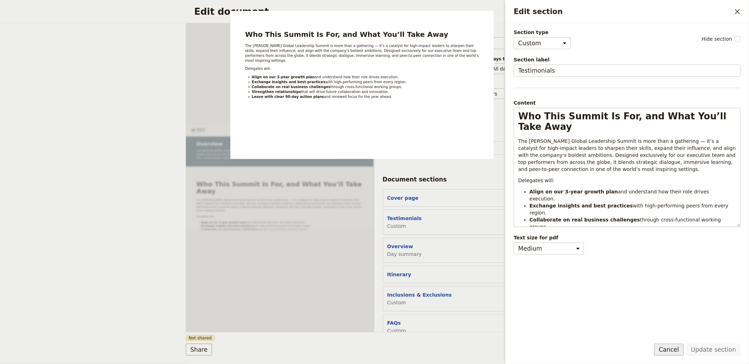
click at [672, 352] on button "Cancel" at bounding box center [668, 350] width 29 height 12
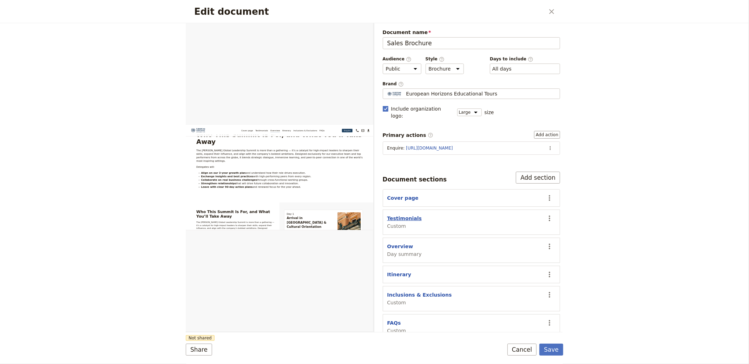
scroll to position [354, 0]
click at [403, 215] on button "Testimonials" at bounding box center [404, 218] width 35 height 7
select select "CUSTOM"
select select "default"
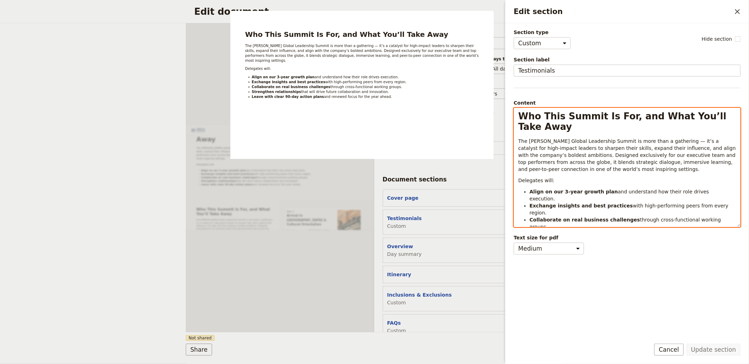
click at [555, 121] on span "Who This Summit Is For, and What You’ll Take Away" at bounding box center [623, 121] width 211 height 21
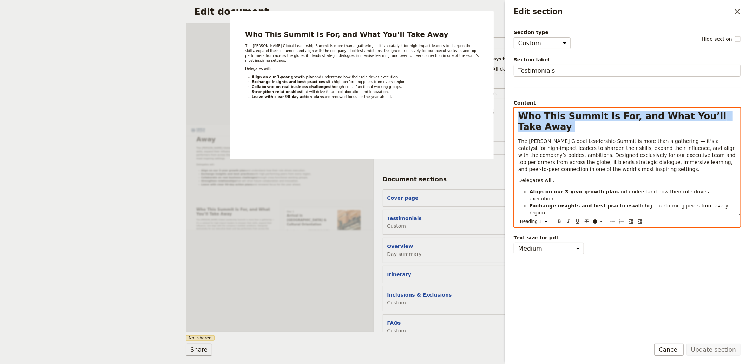
click at [555, 121] on span "Who This Summit Is For, and What You’ll Take Away" at bounding box center [623, 121] width 211 height 21
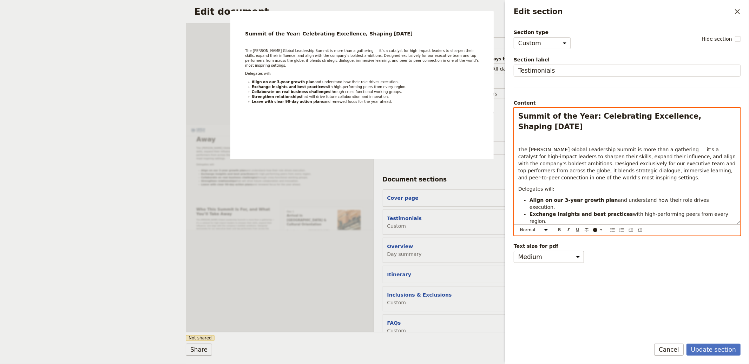
select select "h2"
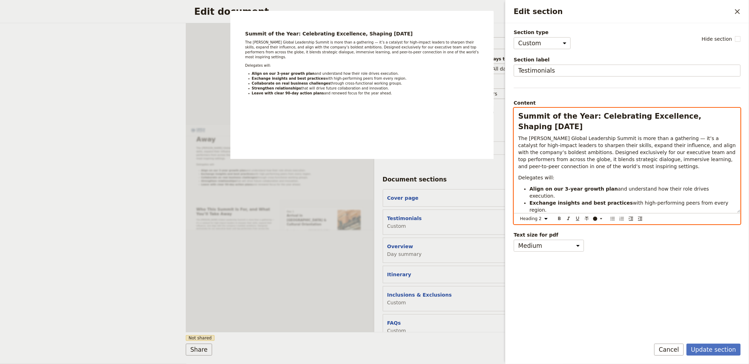
click at [574, 112] on strong "Summit of the Year: Celebrating Excellence, Shaping Tomorrow" at bounding box center [611, 121] width 186 height 19
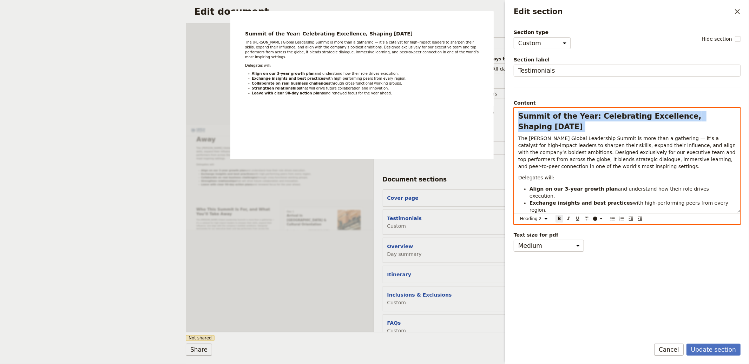
click at [574, 112] on strong "Summit of the Year: Celebrating Excellence, Shaping Tomorrow" at bounding box center [611, 121] width 186 height 19
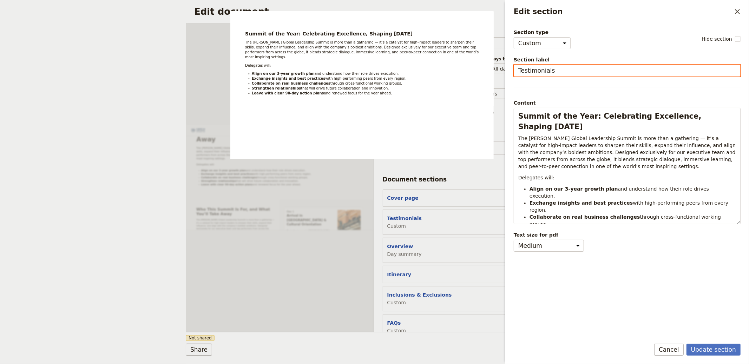
click at [545, 70] on input "Testimonials" at bounding box center [627, 71] width 227 height 12
type input "Overview"
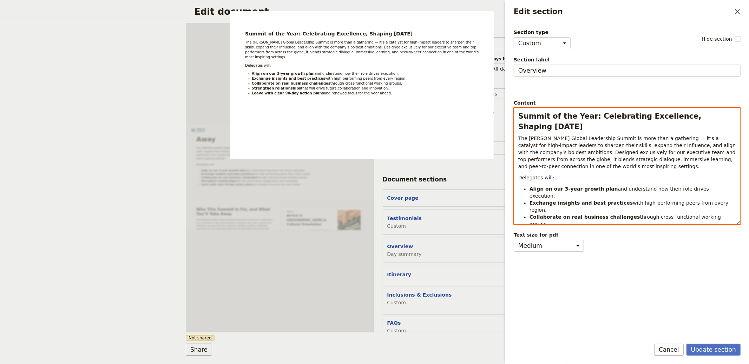
click at [575, 113] on strong "Summit of the Year: Celebrating Excellence, Shaping Tomorrow" at bounding box center [611, 121] width 186 height 19
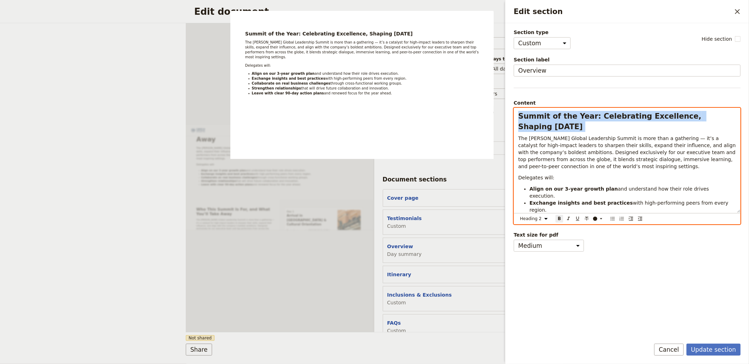
click at [575, 113] on strong "Summit of the Year: Celebrating Excellence, Shaping Tomorrow" at bounding box center [611, 121] width 186 height 19
click at [531, 222] on select "Normal Small text Heading 1 Heading 2 Heading 3" at bounding box center [535, 219] width 34 height 8
click at [518, 223] on select "Normal Small text Heading 1 Heading 2 Heading 3" at bounding box center [535, 219] width 34 height 8
select select "h1"
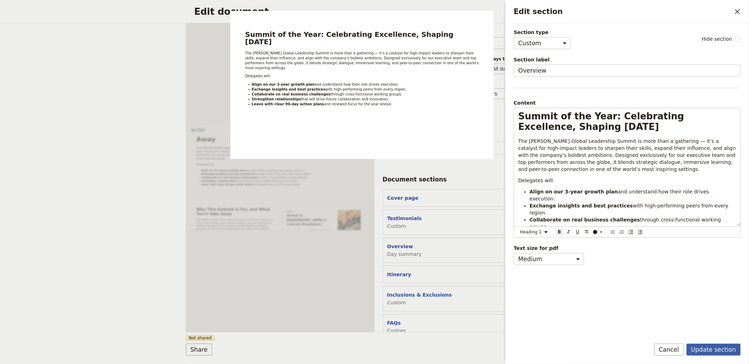
click at [718, 350] on button "Update section" at bounding box center [713, 350] width 54 height 12
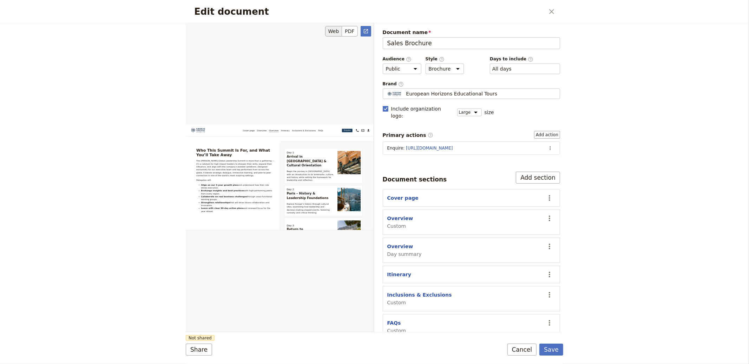
scroll to position [482, 0]
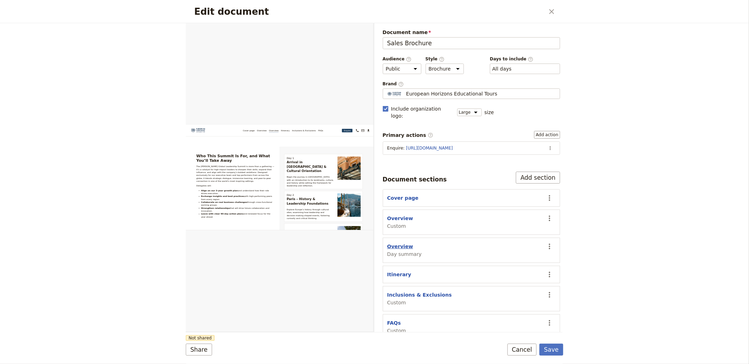
click at [398, 243] on button "Overview" at bounding box center [400, 246] width 26 height 7
select select "DAY_SUMMARY"
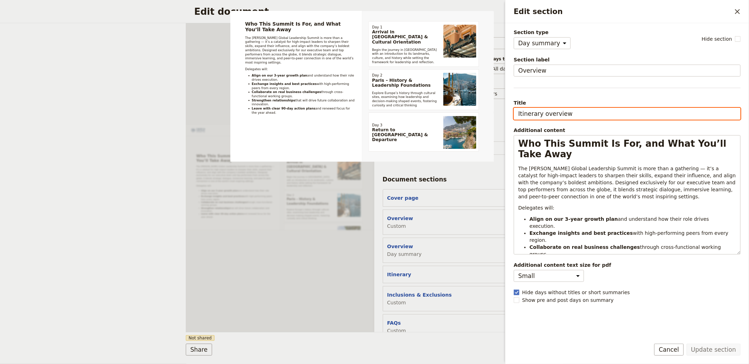
click at [535, 118] on input "Itinerary overview" at bounding box center [627, 114] width 227 height 12
paste input "Program Flo"
type input "Program"
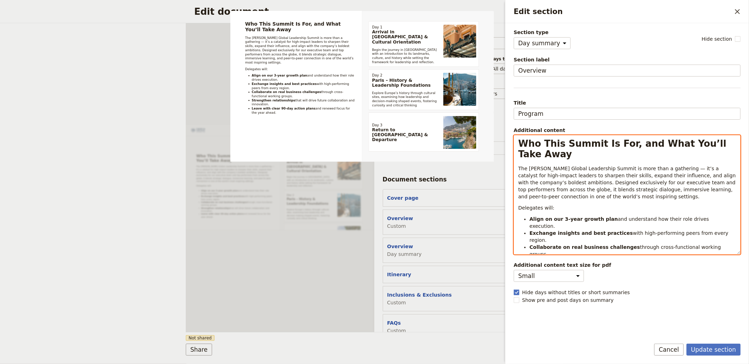
click at [541, 166] on span "The Aurelia Global Leadership Summit is more than a gathering — it’s a catalyst…" at bounding box center [627, 183] width 219 height 34
click at [549, 166] on span "The Aurelia Global Leadership Summit is more than a gathering — it’s a catalyst…" at bounding box center [627, 183] width 219 height 34
click at [523, 151] on div "Who This Summit Is For, and What You’ll Take Away The Aurelia Global Leadership…" at bounding box center [627, 189] width 226 height 107
paste div "Edit section"
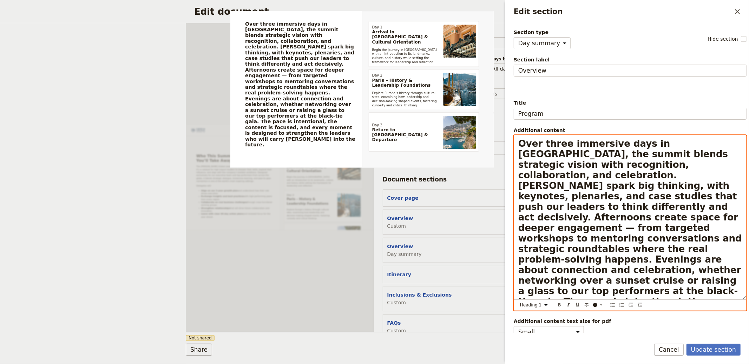
scroll to position [0, 0]
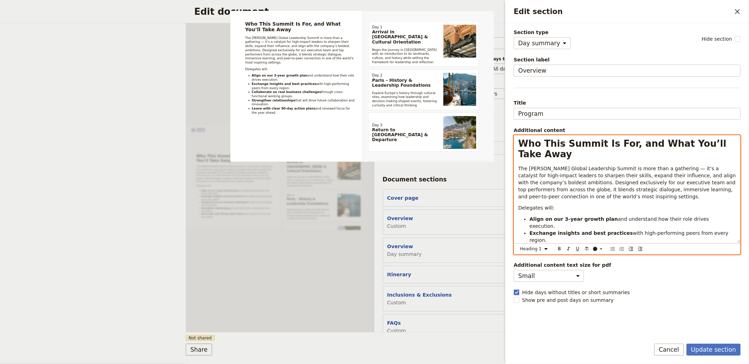
click at [647, 204] on p "Delegates will:" at bounding box center [627, 207] width 218 height 7
select select "h1"
click at [637, 146] on span "Who This Summit Is For, and What You’ll Take Away" at bounding box center [623, 148] width 211 height 21
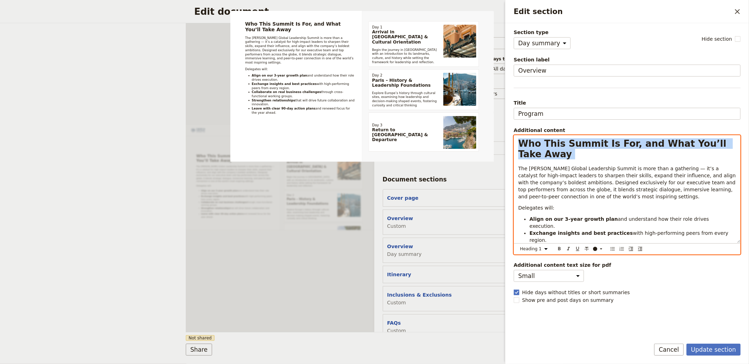
click at [637, 146] on span "Who This Summit Is For, and What You’ll Take Away" at bounding box center [623, 148] width 211 height 21
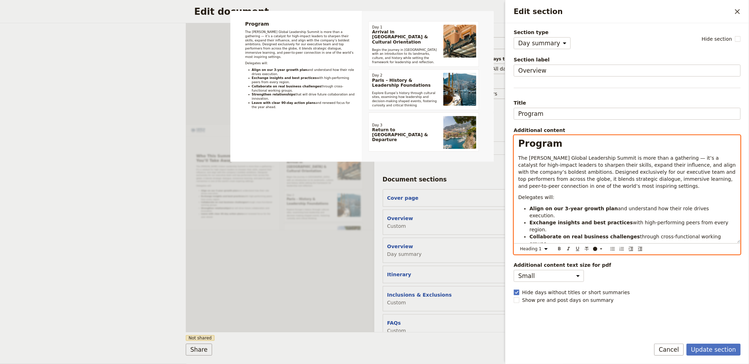
select select "paragraph"
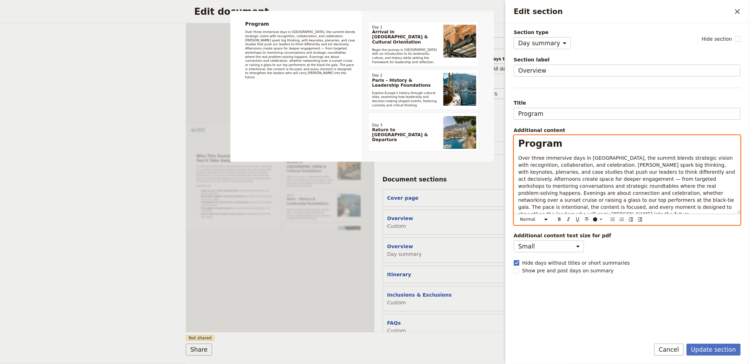
click at [672, 172] on span "Over three immersive days in Monaco, the summit blends strategic vision with re…" at bounding box center [627, 186] width 218 height 62
click at [589, 166] on span "Over three immersive days in Monaco, the summit blends strategic vision with re…" at bounding box center [627, 186] width 218 height 62
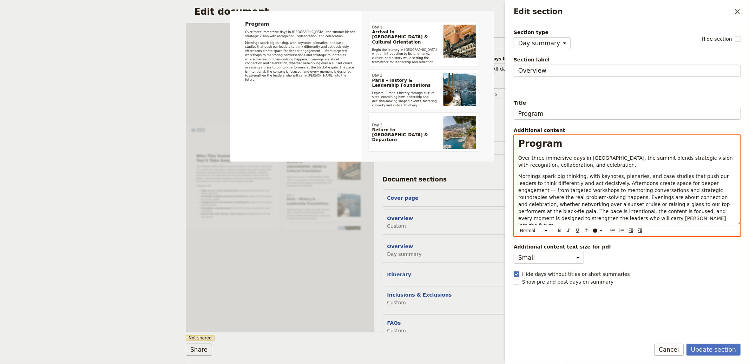
click at [599, 183] on span "Mornings spark big thinking, with keynotes, plenaries, and case studies that pu…" at bounding box center [624, 200] width 213 height 55
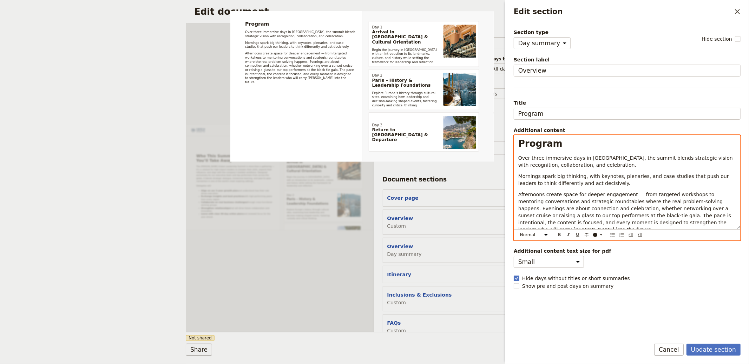
click at [705, 201] on span "Afternoons create space for deeper engagement — from targeted workshops to ment…" at bounding box center [625, 212] width 215 height 41
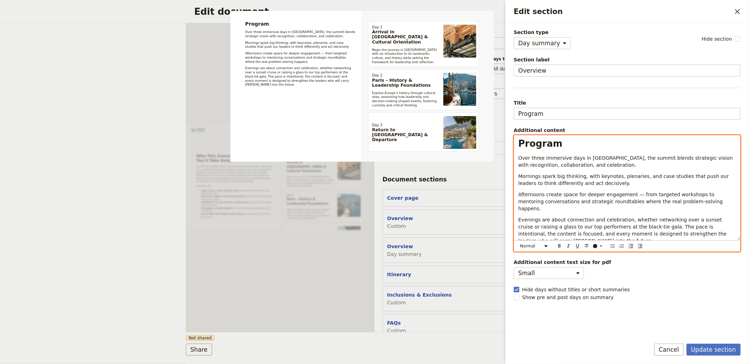
click at [650, 219] on span "Evenings are about connection and celebration, whether networking over a sunset…" at bounding box center [623, 230] width 210 height 27
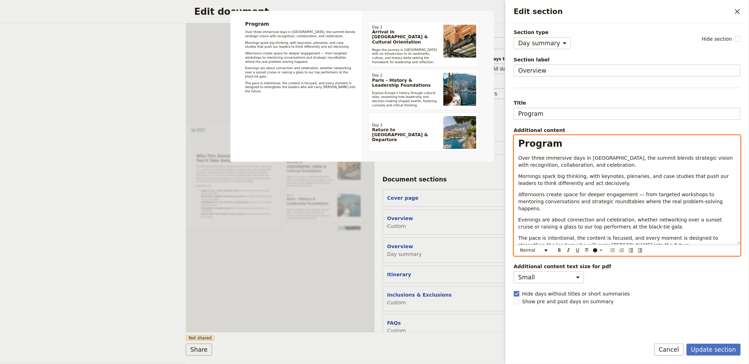
drag, startPoint x: 655, startPoint y: 212, endPoint x: 664, endPoint y: 213, distance: 9.6
click at [655, 217] on span "Evenings are about connection and celebration, whether networking over a sunset…" at bounding box center [620, 223] width 205 height 13
click at [655, 236] on p "The pace is intentional, the content is focused, and every moment is designed t…" at bounding box center [627, 242] width 218 height 14
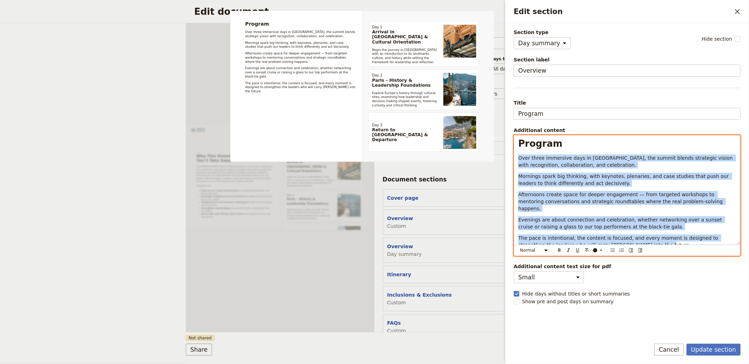
drag, startPoint x: 644, startPoint y: 239, endPoint x: 517, endPoint y: 159, distance: 149.9
click at [517, 159] on div "Program Over three immersive days in Monaco, the summit blends strategic vision…" at bounding box center [627, 190] width 226 height 109
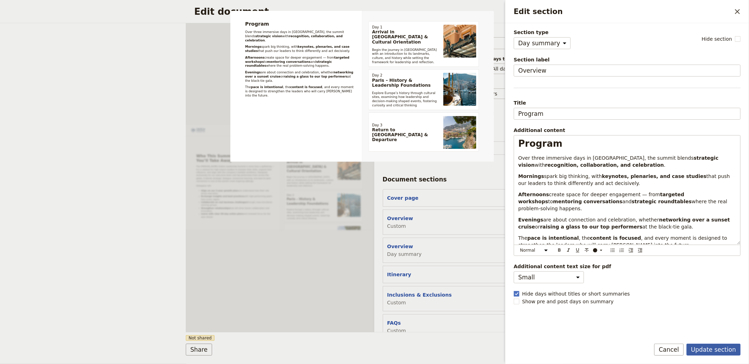
click at [727, 356] on div "Update section Cancel" at bounding box center [627, 354] width 244 height 20
drag, startPoint x: 726, startPoint y: 350, endPoint x: 711, endPoint y: 344, distance: 16.7
click at [725, 349] on button "Update section" at bounding box center [713, 350] width 54 height 12
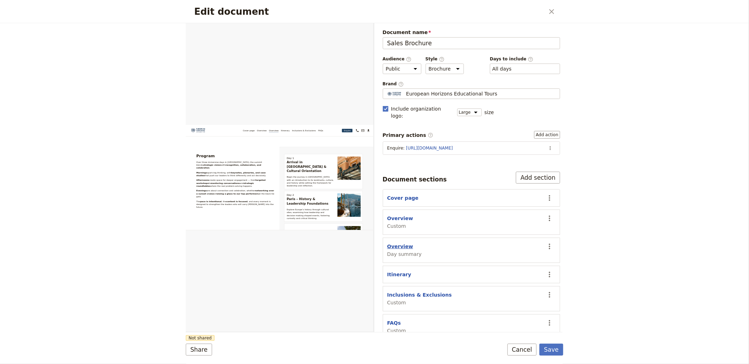
click at [404, 243] on button "Overview" at bounding box center [400, 246] width 26 height 7
select select "DAY_SUMMARY"
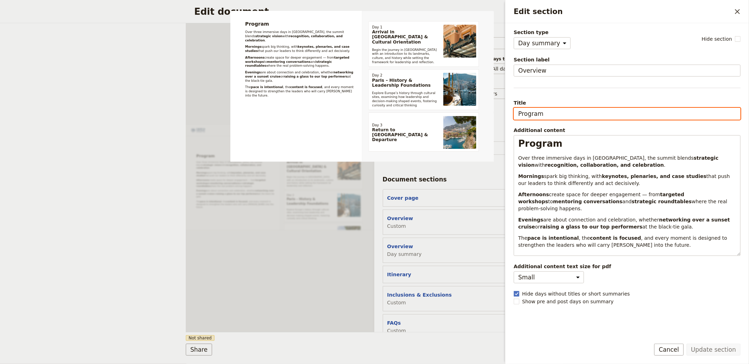
click at [550, 108] on input "Program" at bounding box center [627, 114] width 227 height 12
click at [571, 119] on input "Program" at bounding box center [627, 114] width 227 height 12
type input "Program Overview"
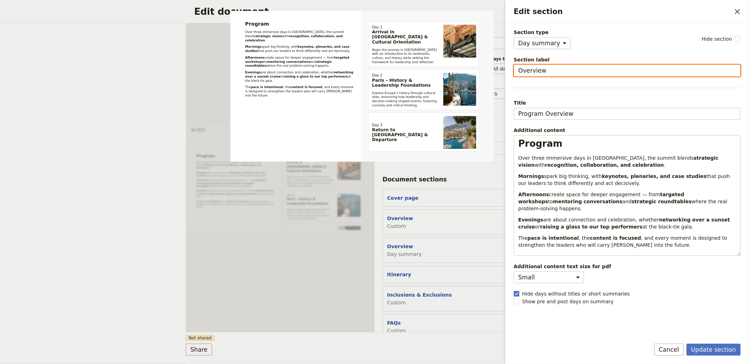
click at [548, 70] on input "Overview" at bounding box center [627, 71] width 227 height 12
paste input "Program"
type input "Program Overview"
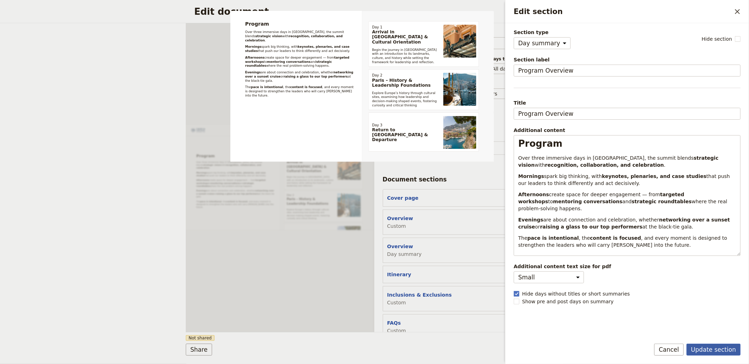
click at [709, 347] on button "Update section" at bounding box center [713, 350] width 54 height 12
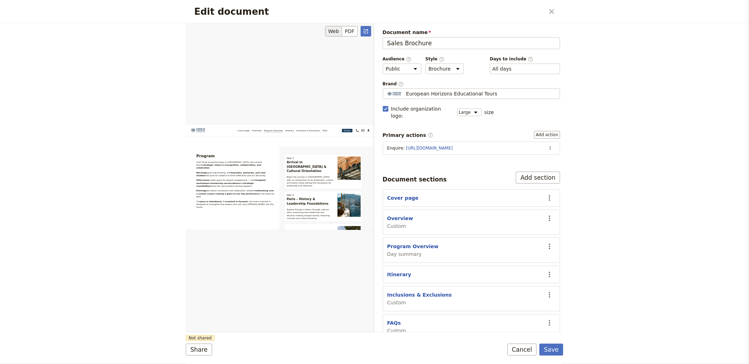
scroll to position [425, 0]
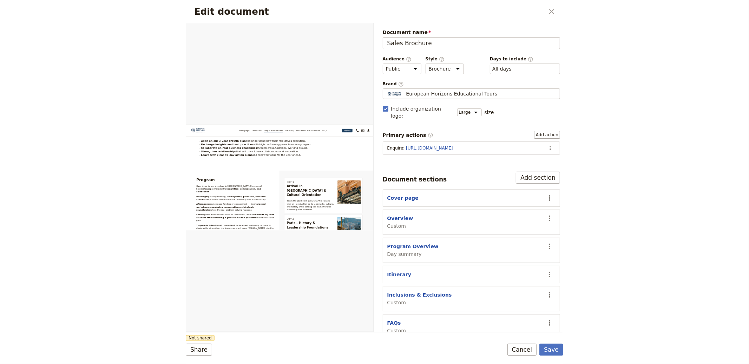
click at [409, 215] on div "Overview Custom" at bounding box center [464, 222] width 154 height 15
click at [406, 215] on button "Overview" at bounding box center [400, 218] width 26 height 7
select select "CUSTOM"
select select "default"
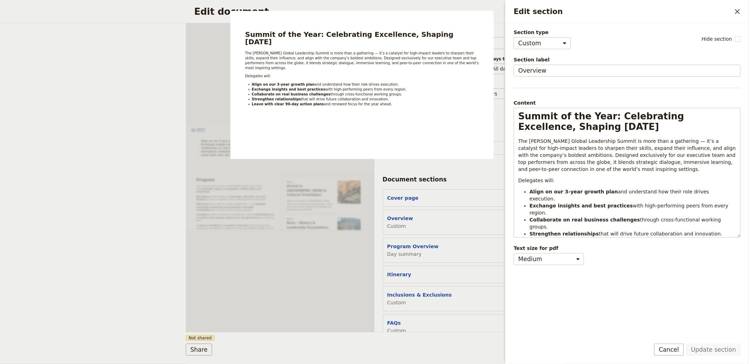
click at [540, 77] on div "Section type Cover page Day summary Itinerary Custom Hide section Section label…" at bounding box center [627, 181] width 227 height 304
click at [541, 74] on input "Overview" at bounding box center [627, 71] width 227 height 12
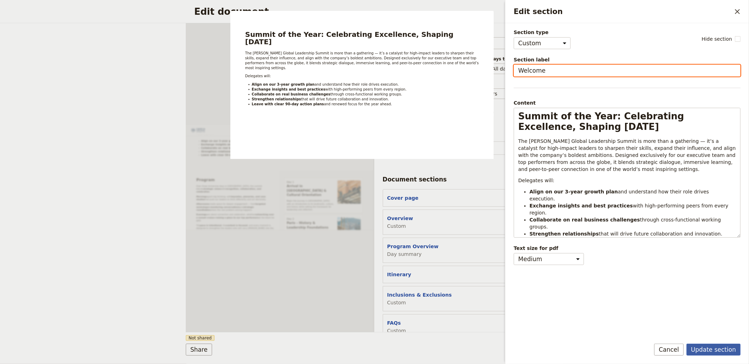
type input "Welcome"
click at [700, 348] on button "Update section" at bounding box center [713, 350] width 54 height 12
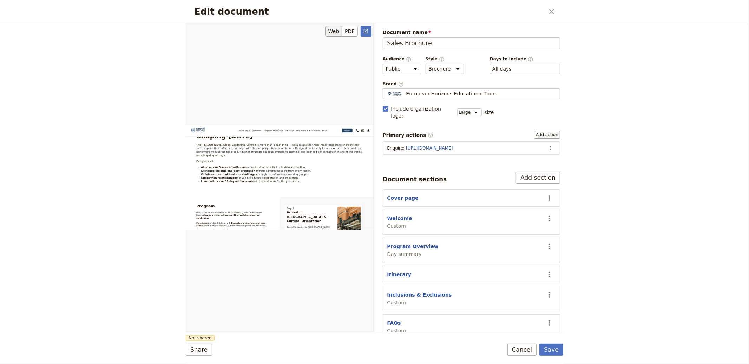
scroll to position [289, 0]
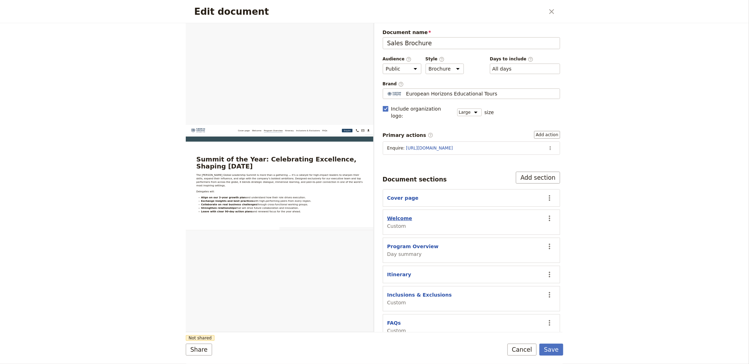
click at [392, 215] on button "Welcome" at bounding box center [399, 218] width 25 height 7
select select "CUSTOM"
select select "default"
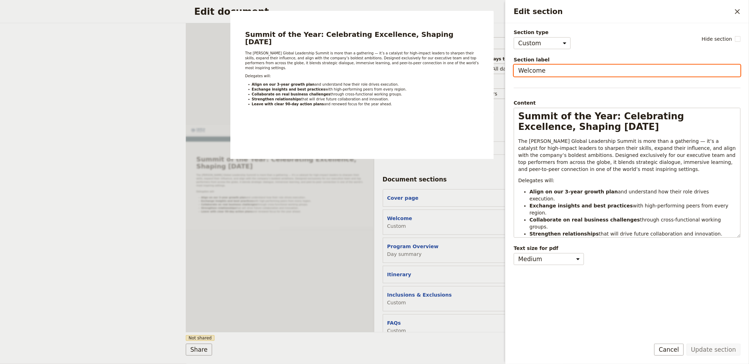
click at [547, 72] on input "Welcome" at bounding box center [627, 71] width 227 height 12
type input "About the Summit"
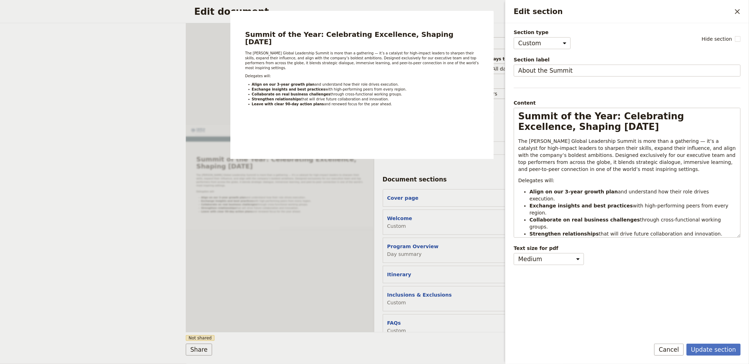
click at [713, 357] on div "Update section Cancel" at bounding box center [627, 354] width 244 height 20
click at [714, 354] on button "Update section" at bounding box center [713, 350] width 54 height 12
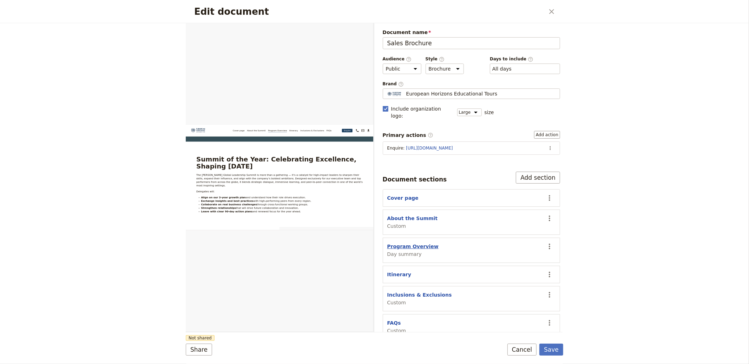
click at [427, 243] on button "Program Overview" at bounding box center [412, 246] width 51 height 7
select select "DAY_SUMMARY"
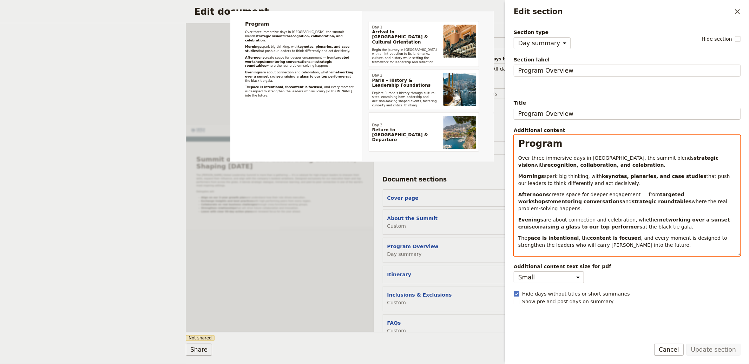
click at [554, 172] on div "Program Over three immersive days in Monaco, the summit blends strategic vision…" at bounding box center [627, 196] width 226 height 120
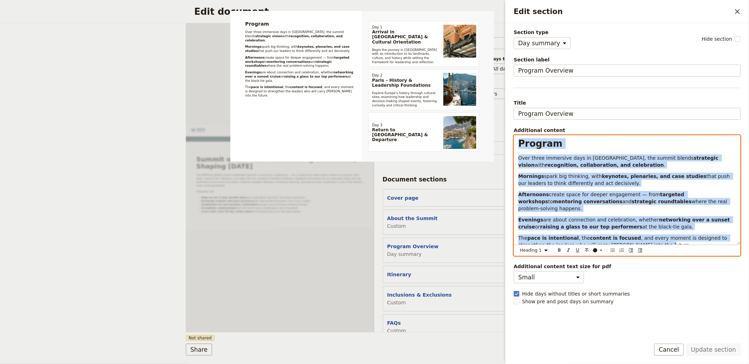
copy div "Program Over three immersive days in Monaco, the summit blends strategic vision…"
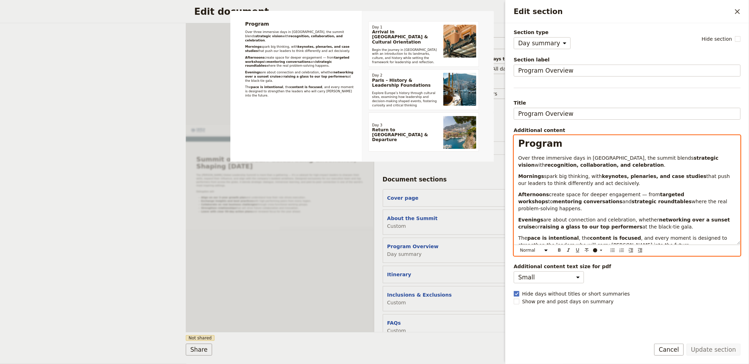
click at [613, 239] on span ", and every moment is designed to strengthen the leaders who will carry Aurelia…" at bounding box center [623, 241] width 210 height 13
select select "h1"
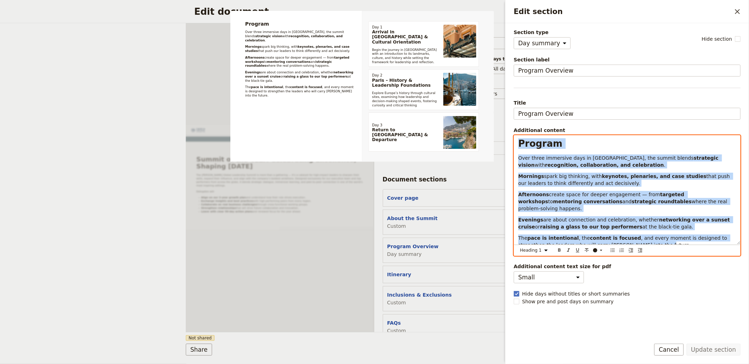
copy div "Program Over three immersive days in Monaco, the summit blends strategic vision…"
click at [543, 136] on div "Program Over three immersive days in Monaco, the summit blends strategic vision…" at bounding box center [627, 190] width 226 height 109
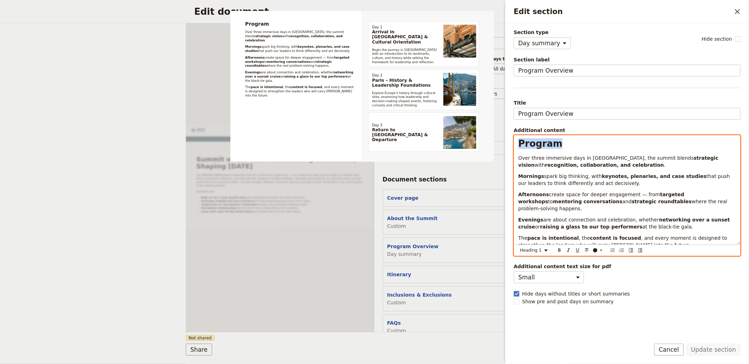
click at [543, 136] on div "Program Over three immersive days in Monaco, the summit blends strategic vision…" at bounding box center [627, 190] width 226 height 109
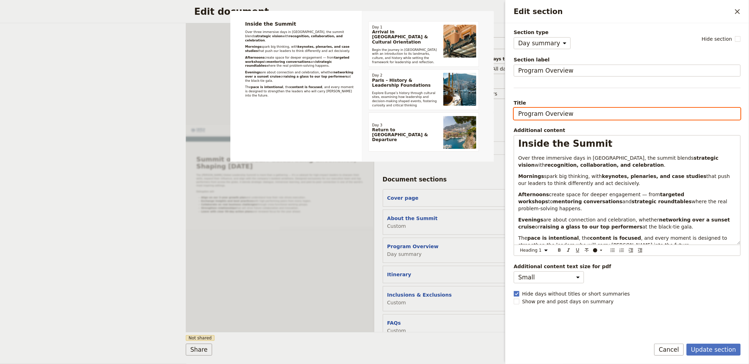
click at [574, 109] on input "Program Overview" at bounding box center [627, 114] width 227 height 12
drag, startPoint x: 587, startPoint y: 112, endPoint x: 468, endPoint y: 111, distance: 118.3
click at [514, 111] on div "Section type Cover page Day summary Itinerary Custom Hide section Section label…" at bounding box center [627, 181] width 227 height 304
paste input "Inside the Summit"
paste input "Edit section"
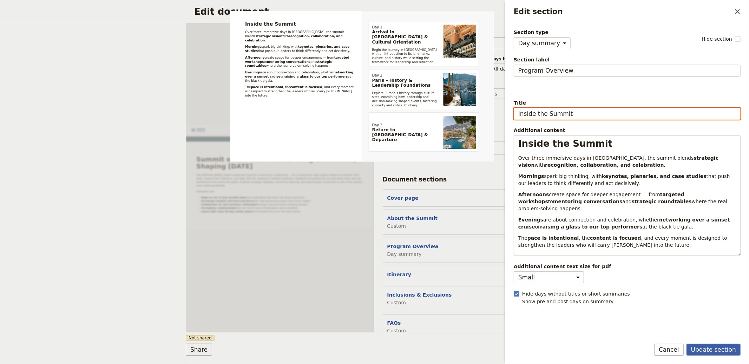
type input "Inside the Summit"
click at [710, 351] on button "Update section" at bounding box center [713, 350] width 54 height 12
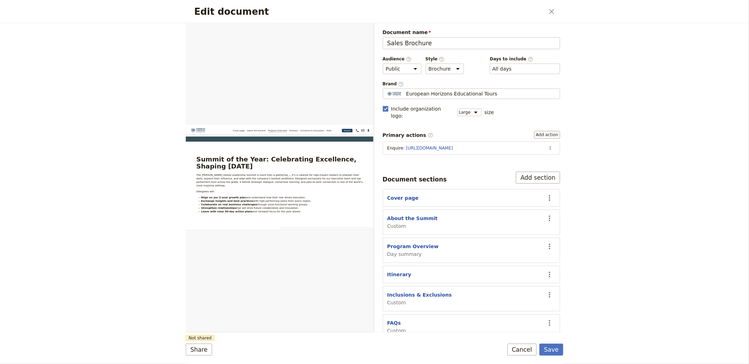
click at [553, 350] on button "Save" at bounding box center [551, 350] width 24 height 12
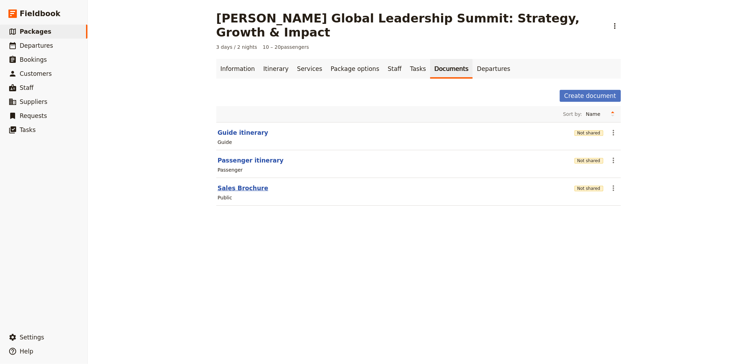
click at [234, 184] on button "Sales Brochure" at bounding box center [243, 188] width 51 height 8
select select "LARGE"
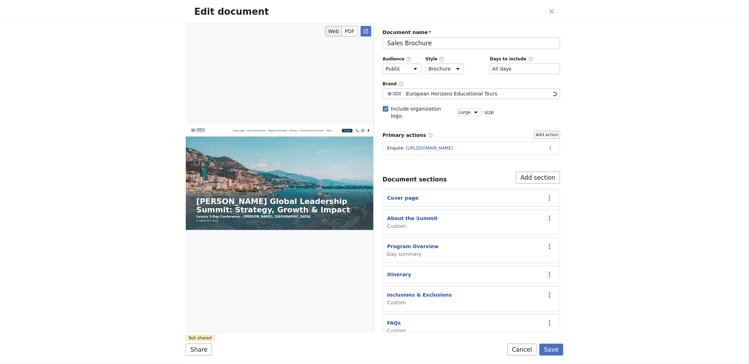
scroll to position [0, 0]
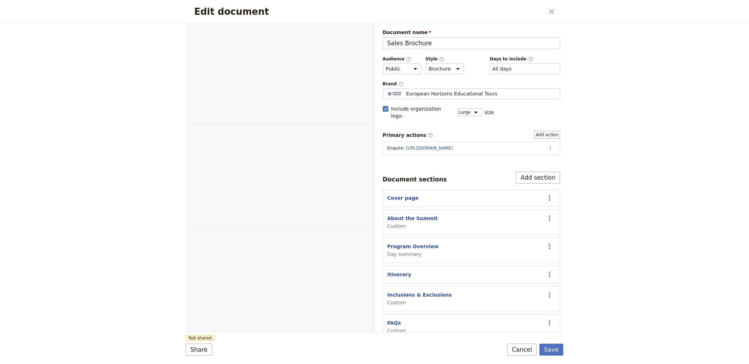
select select "LARGE"
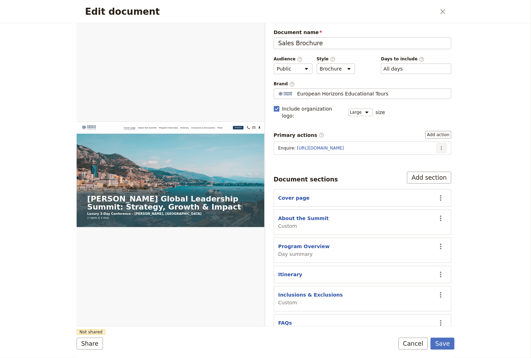
click at [438, 143] on button "​" at bounding box center [441, 148] width 11 height 11
click at [424, 156] on span "Edit action" at bounding box center [412, 156] width 26 height 7
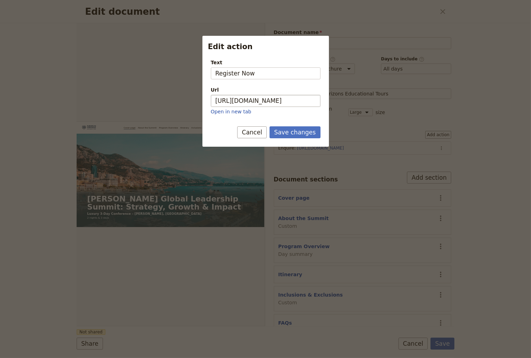
type input "Register Now"
click at [228, 96] on input "[URL][DOMAIN_NAME]" at bounding box center [266, 101] width 110 height 12
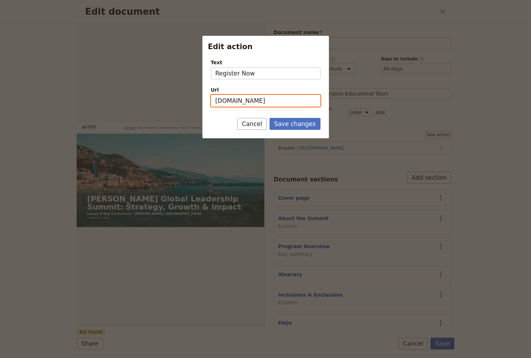
type input "[URL][DOMAIN_NAME]"
click at [269, 118] on button "Save changes" at bounding box center [294, 124] width 51 height 12
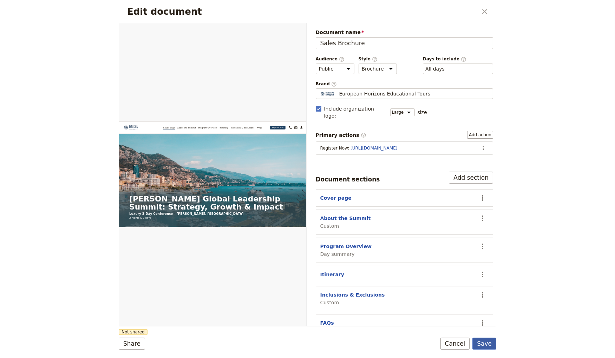
click at [479, 344] on button "Save" at bounding box center [484, 344] width 24 height 12
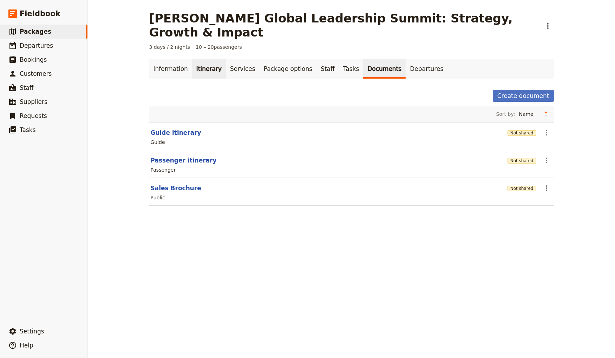
click at [192, 59] on link "Itinerary" at bounding box center [209, 69] width 34 height 20
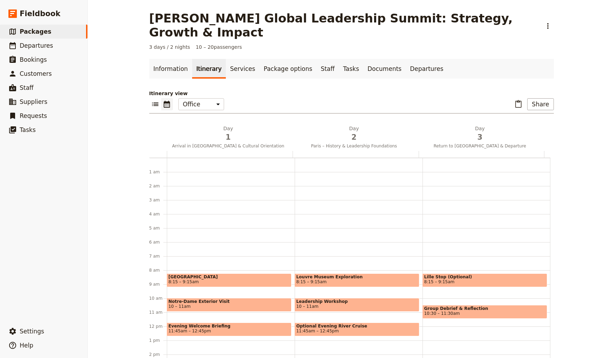
scroll to position [91, 0]
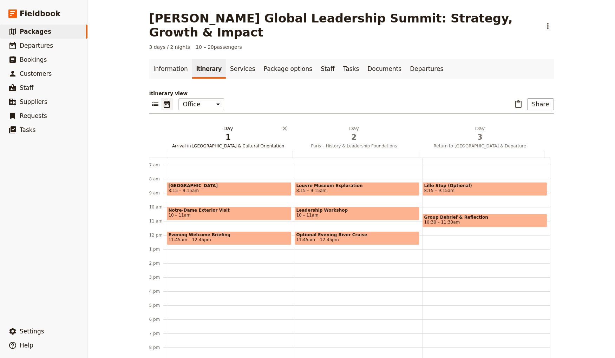
click at [219, 125] on h2 "Day 1 Arrival in [GEOGRAPHIC_DATA] & Cultural Orientation" at bounding box center [228, 134] width 117 height 18
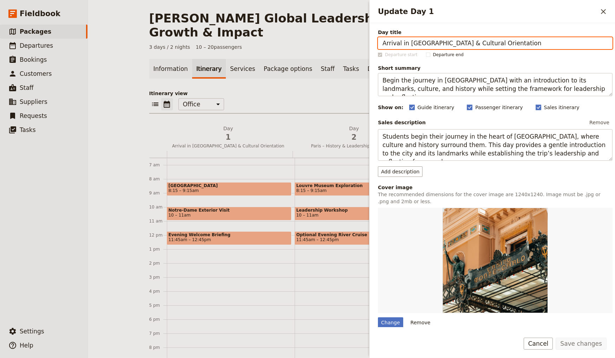
click at [474, 42] on input "Arrival in [GEOGRAPHIC_DATA] & Cultural Orientation" at bounding box center [495, 43] width 235 height 12
paste input "Arrivals, Recognition & Alignment"
paste input "s, Recognition & Alignment"
type input "Arrivals, Recognition & Alignment"
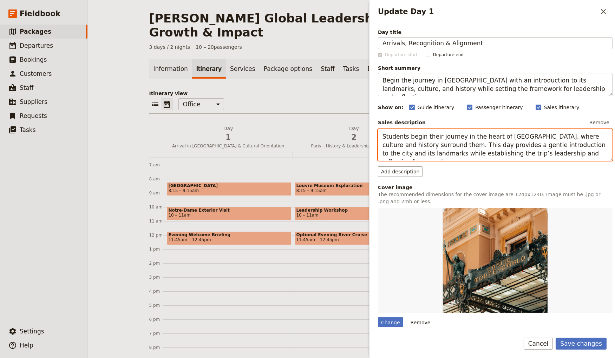
click at [452, 140] on textarea "Students begin their journey in the heart of [GEOGRAPHIC_DATA], where culture a…" at bounding box center [495, 145] width 235 height 32
paste textarea "Delegates arrive in [GEOGRAPHIC_DATA] with seamless, high-touch hospitality fro…"
type textarea "Delegates arrive in [GEOGRAPHIC_DATA] with seamless, high-touch hospitality fro…"
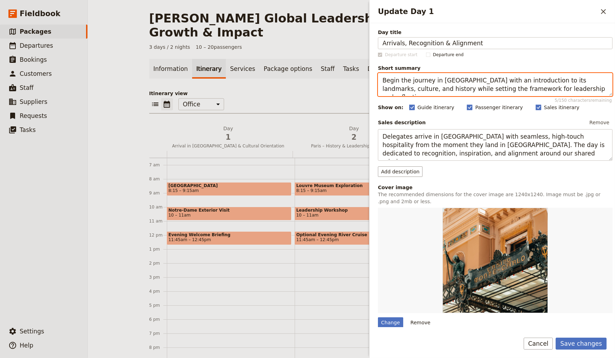
click at [464, 84] on textarea "Begin the journey in [GEOGRAPHIC_DATA] with an introduction to its landmarks, c…" at bounding box center [495, 84] width 235 height 23
paste textarea "Welcome our leaders, celebrate their achievements, and set the tone for the day…"
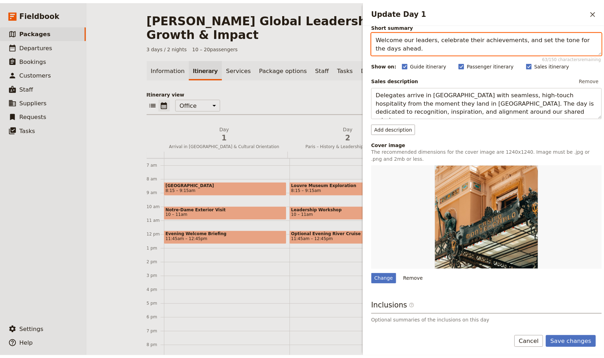
scroll to position [97, 0]
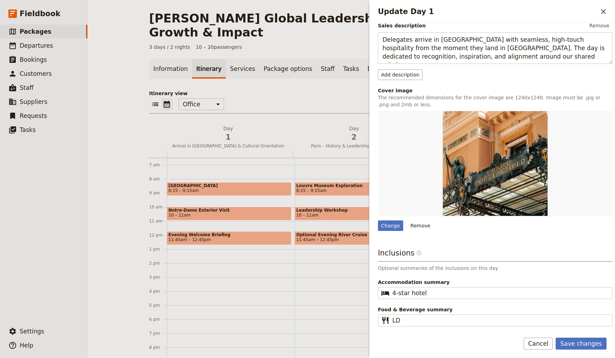
type textarea "Welcome our leaders, celebrate their achievements, and set the tone for the day…"
click at [594, 343] on button "Save changes" at bounding box center [580, 344] width 51 height 12
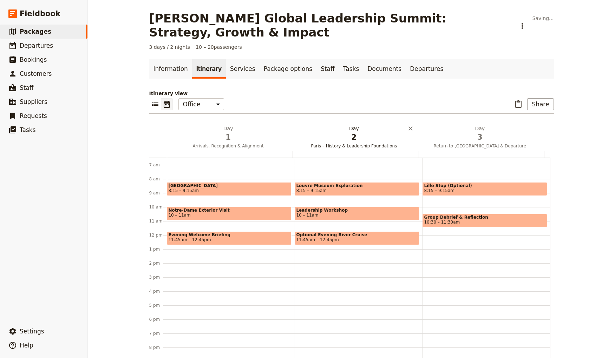
click at [345, 132] on span "2" at bounding box center [353, 137] width 117 height 11
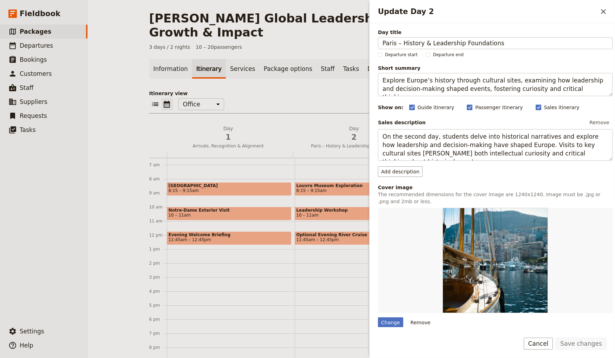
click at [438, 50] on div "Day title Paris – History & Leadership Foundations Departure start Departure en…" at bounding box center [495, 226] width 235 height 395
click at [499, 41] on input "Paris – History & Leadership Foundations" at bounding box center [495, 43] width 235 height 12
paste input "Strategy, Collaboration & Celebration"
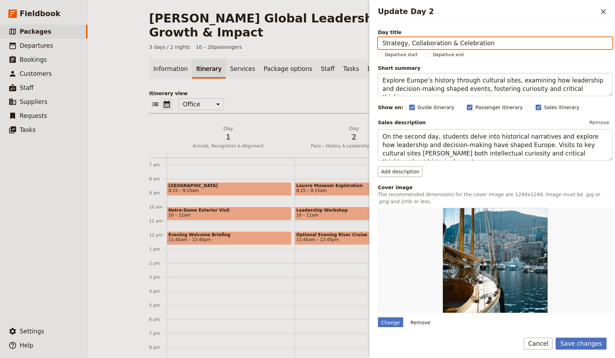
type input "Strategy, Collaboration & Celebration"
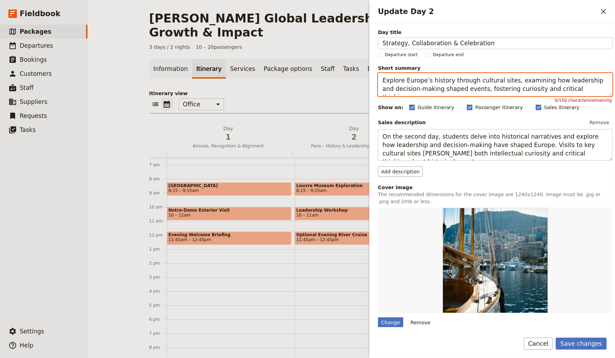
click at [464, 86] on textarea "Explore Europe’s history through cultural sites, examining how leadership and d…" at bounding box center [495, 84] width 235 height 23
paste textarea "Dive deep into strategic priorities, collaborate on solutions, and celebrate as…"
type textarea "Dive deep into strategic priorities, collaborate on solutions, and celebrate as…"
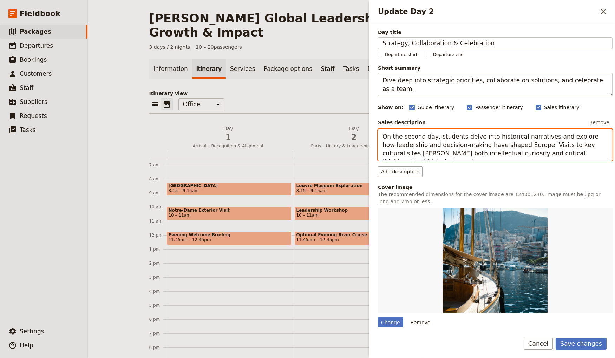
click at [459, 149] on textarea "On the second day, students delve into historical narratives and explore how le…" at bounding box center [495, 145] width 235 height 32
paste textarea "A high-energy day of workshops, labs, and collaborative planning sessions. Lead…"
type textarea "A high-energy day of workshops, labs, and collaborative planning sessions. Lead…"
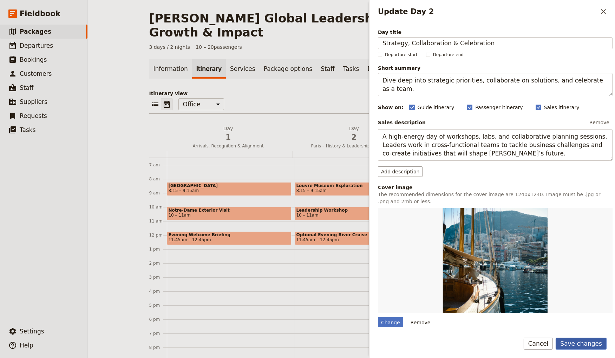
click at [590, 343] on button "Save changes" at bounding box center [580, 344] width 51 height 12
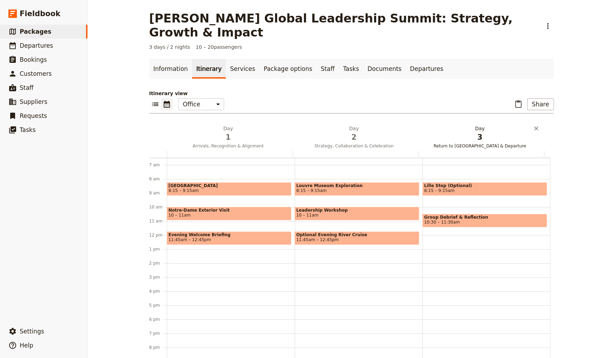
click at [469, 132] on span "3" at bounding box center [479, 137] width 117 height 11
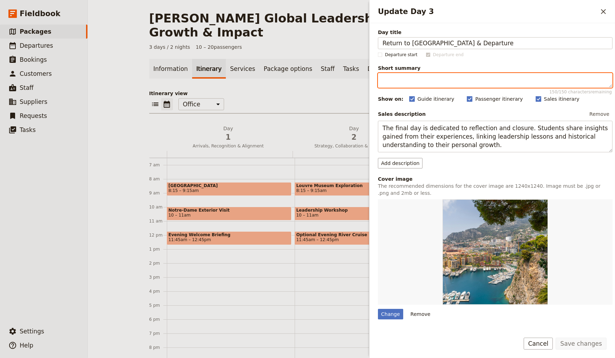
click at [450, 80] on textarea "Short summary 150 / 150 characters remaining" at bounding box center [495, 80] width 235 height 15
paste textarea "Commit to next steps and close with a shared vision for the future."
type textarea "Commit to next steps and close with a shared vision for the future."
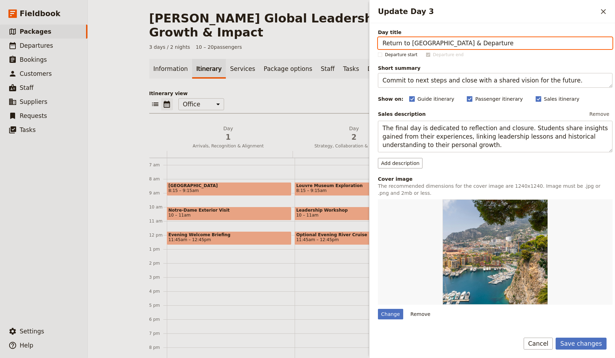
click at [435, 47] on input "Return to [GEOGRAPHIC_DATA] & Departure" at bounding box center [495, 43] width 235 height 12
paste input "Action Plans & Farewell"
type input "Action Plans & Farewell"
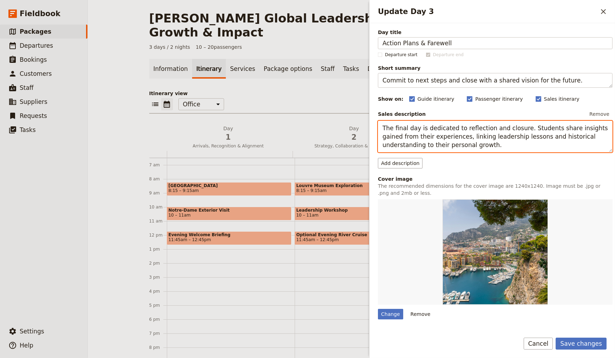
click at [467, 145] on textarea "The final day is dedicated to reflection and closure. Students share insights g…" at bounding box center [495, 137] width 235 height 32
paste textarea "about turning insight into action. Leaders commit to specific 90-day initiative…"
type textarea "The final day is about turning insight into action. Leaders commit to specific …"
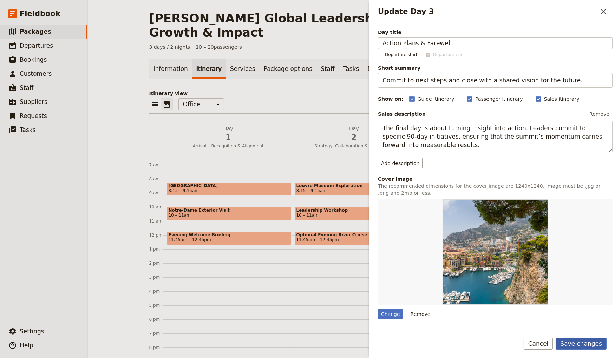
click at [577, 346] on button "Save changes" at bounding box center [580, 344] width 51 height 12
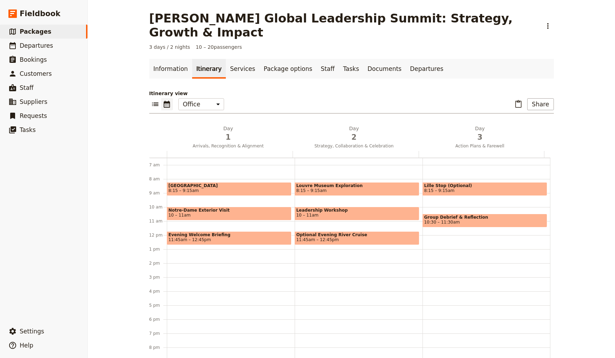
click at [229, 183] on span "[GEOGRAPHIC_DATA]" at bounding box center [229, 185] width 121 height 5
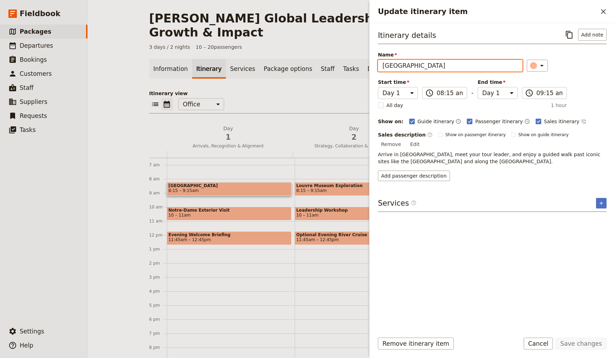
click at [435, 66] on input "[GEOGRAPHIC_DATA]" at bounding box center [450, 66] width 145 height 12
paste input "VIP Transfers from [GEOGRAPHIC_DATA]"
type input "VIP Transfers from [GEOGRAPHIC_DATA]"
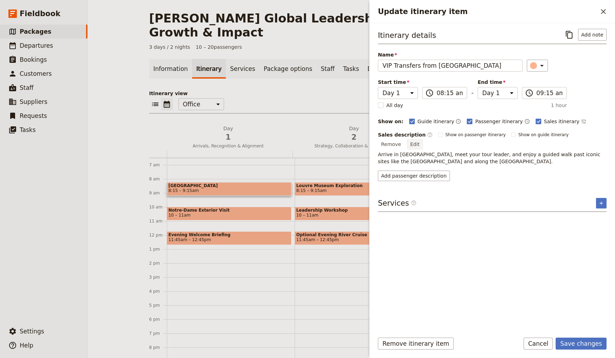
click at [423, 139] on button "Edit" at bounding box center [415, 144] width 16 height 11
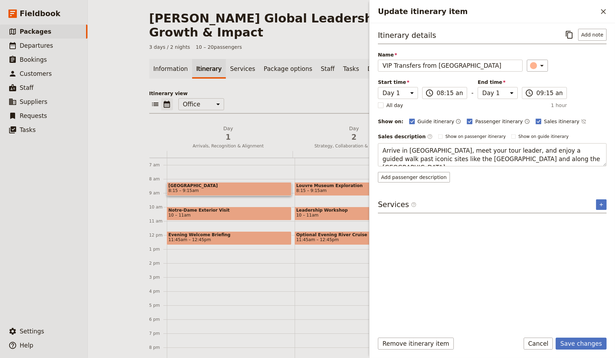
type textarea "Helicopter or chauffeured service to [PERSON_NAME], with welcome host."
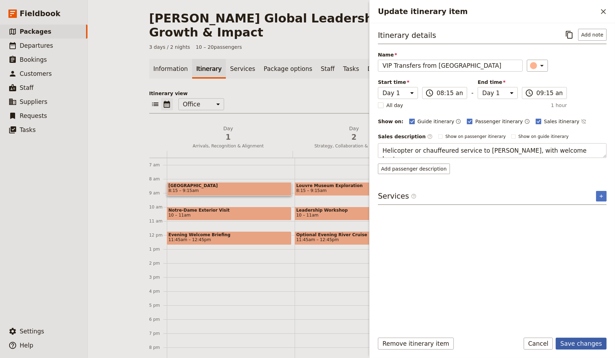
click at [576, 342] on button "Save changes" at bounding box center [580, 344] width 51 height 12
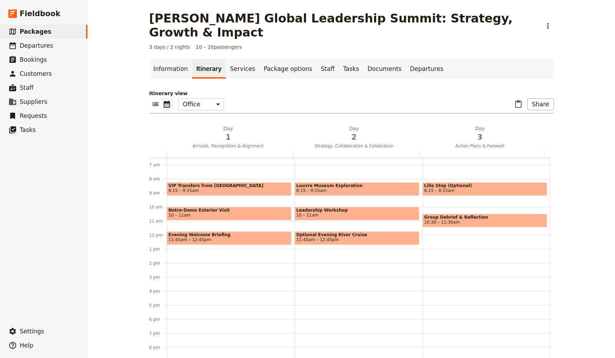
click at [238, 213] on span "10 – 11am" at bounding box center [229, 215] width 121 height 5
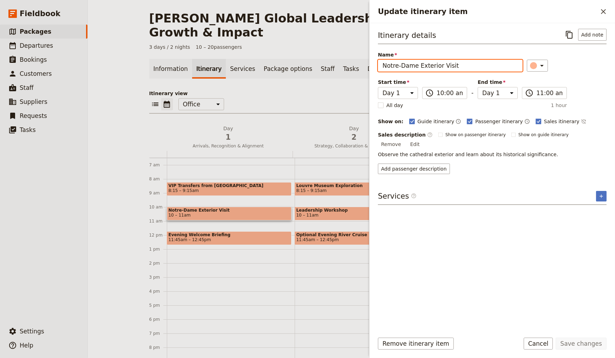
click at [424, 69] on input "Notre‑Dame Exterior Visit" at bounding box center [450, 66] width 145 height 12
click at [425, 67] on input "Notre‑Dame Exterior Visit" at bounding box center [450, 66] width 145 height 12
paste input "Registration Lounge & Champagne Welcome"
type input "Registration Lounge & Champagne Welcome"
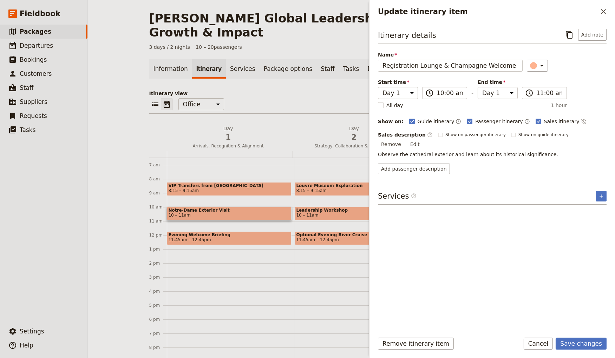
click at [423, 139] on button "Edit" at bounding box center [415, 144] width 16 height 11
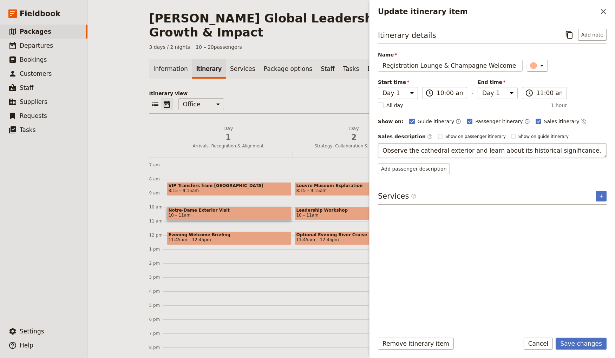
click at [443, 151] on textarea "Observe the cathedral exterior and learn about its historical significance." at bounding box center [492, 150] width 229 height 15
type textarea "Meet peers and leadership teams in a relaxed setting."
click at [585, 349] on button "Save changes" at bounding box center [580, 344] width 51 height 12
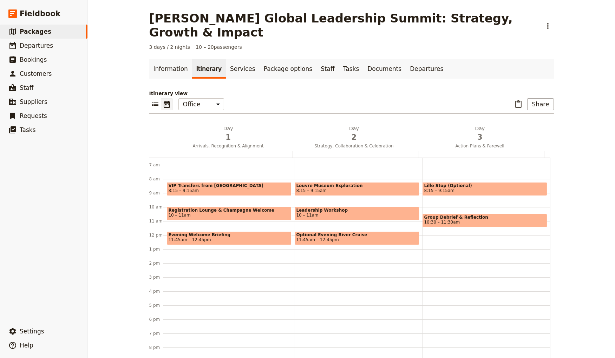
click at [202, 237] on span "11:45am – 12:45pm" at bounding box center [190, 239] width 42 height 5
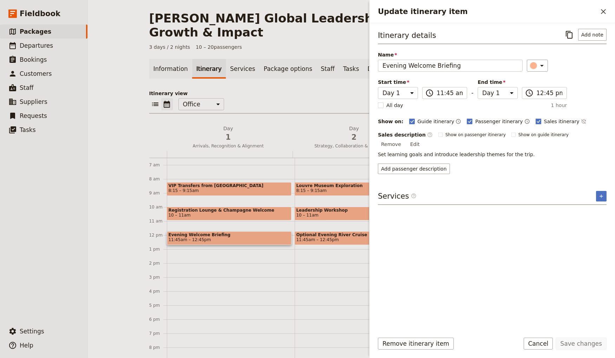
click at [423, 139] on button "Edit" at bounding box center [415, 144] width 16 height 11
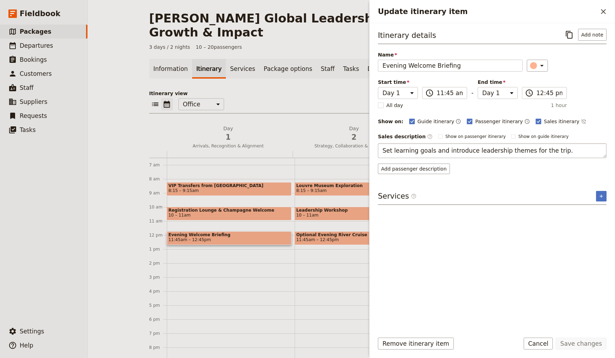
click at [467, 153] on textarea "Set learning goals and introduce leadership themes for the trip." at bounding box center [492, 150] width 229 height 15
type textarea "Vision and priorities for the next three years."
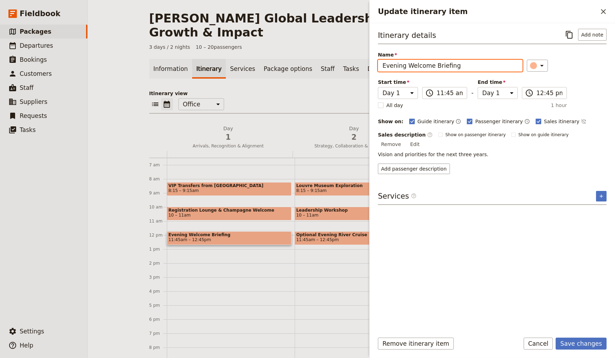
click at [403, 61] on input "Evening Welcome Briefing" at bounding box center [450, 66] width 145 height 12
paste input "CEO Welcome & Keynote: “Our Next Chapter”"
type input "CEO Welcome & Keynote: “Our Next Chapter”"
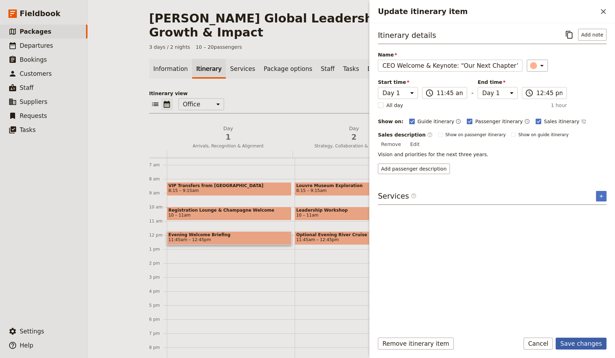
click at [591, 342] on button "Save changes" at bounding box center [580, 344] width 51 height 12
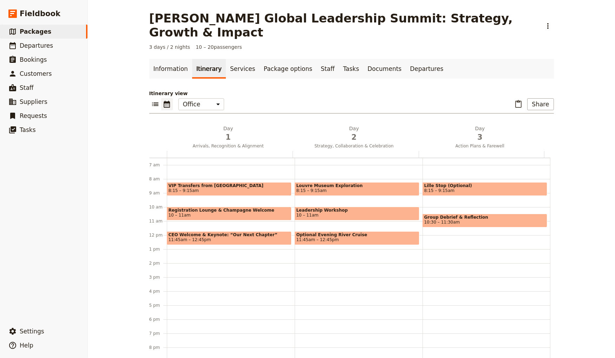
click at [218, 242] on div "VIP Transfers from [GEOGRAPHIC_DATA] 8:15 – 9:15am Registration Lounge & Champa…" at bounding box center [231, 235] width 128 height 337
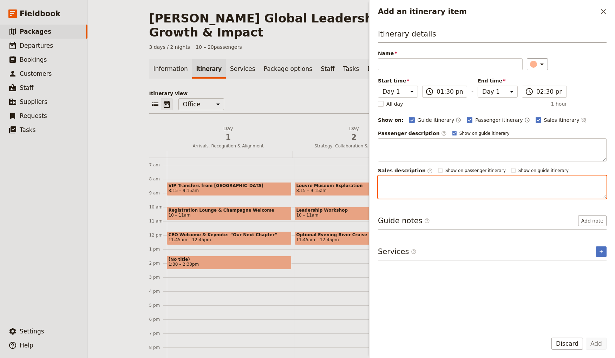
click at [416, 177] on textarea "Add an itinerary item" at bounding box center [492, 187] width 229 height 23
paste textarea "Celebrating outstanding contributions across the business."
type textarea "Celebrating outstanding contributions across the business."
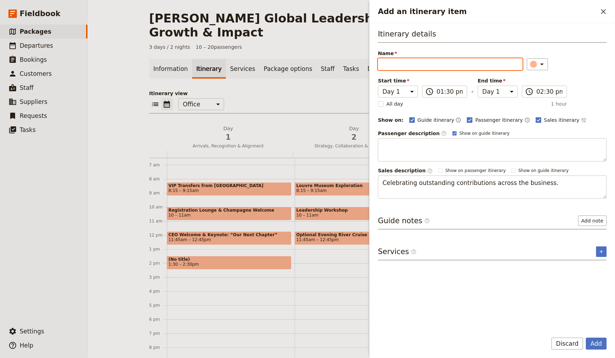
click at [398, 69] on input "Name" at bounding box center [450, 64] width 145 height 12
paste input "Top Performer Recognition"
type input "Top Performer Recognition"
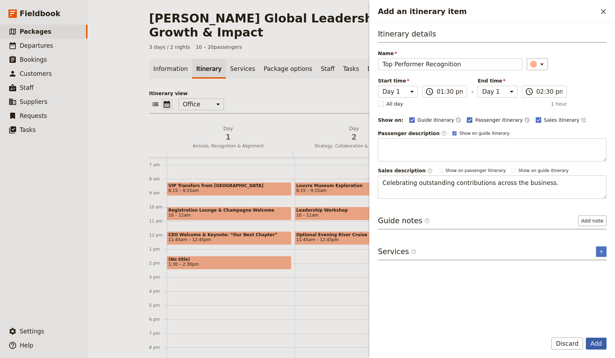
click at [597, 345] on button "Add" at bounding box center [596, 344] width 21 height 12
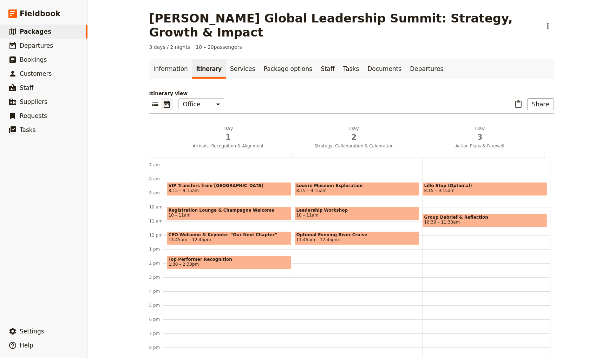
click at [338, 188] on span "8:15 – 9:15am" at bounding box center [356, 190] width 121 height 5
select select "2"
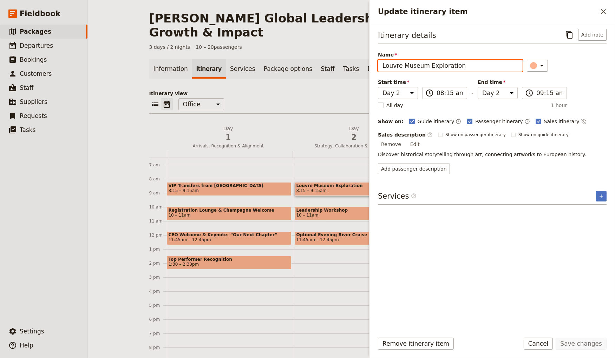
click at [446, 70] on input "Louvre Museum Exploration" at bounding box center [450, 66] width 145 height 12
paste input "Plenary: “Winning in Our Markets”"
type input "Plenary: “Winning in Our Markets”"
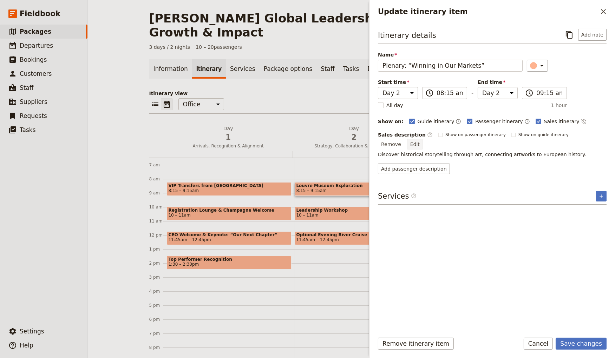
click at [423, 139] on button "Edit" at bounding box center [415, 144] width 16 height 11
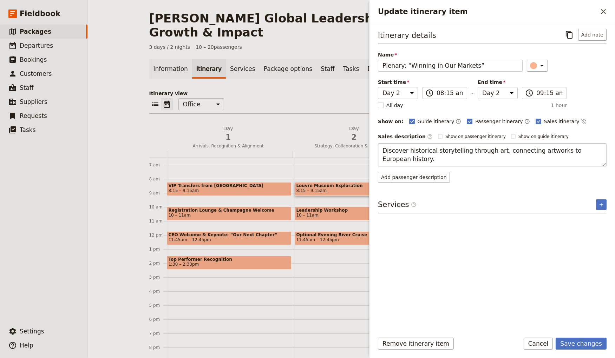
click at [493, 145] on textarea "Discover historical storytelling through art, connecting artworks to European h…" at bounding box center [492, 154] width 229 height 23
type textarea "Regional insights and global trends."
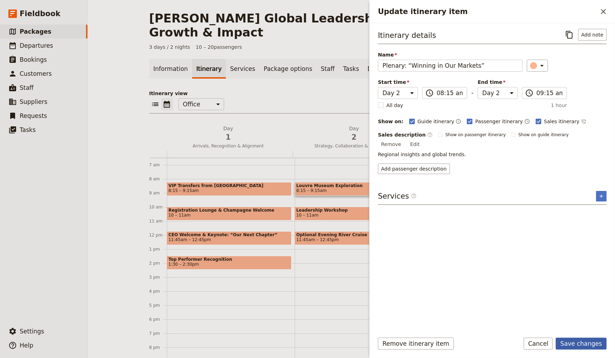
click at [575, 345] on button "Save changes" at bounding box center [580, 344] width 51 height 12
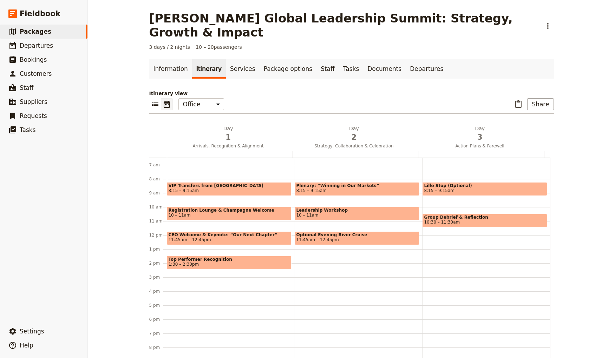
click at [316, 208] on span "Leadership Workshop" at bounding box center [356, 210] width 121 height 5
select select "2"
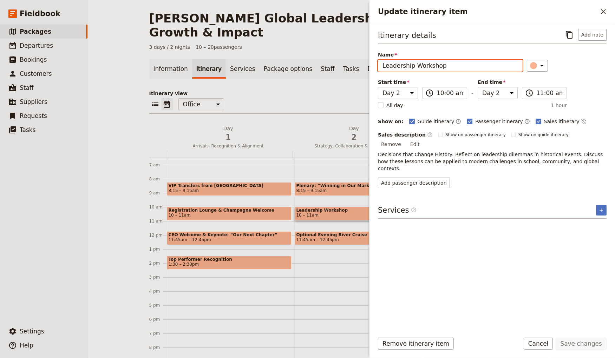
click at [445, 70] on input "Leadership Workshop" at bounding box center [450, 66] width 145 height 12
paste input "Roundtables"
type input "Leadership Roundtables"
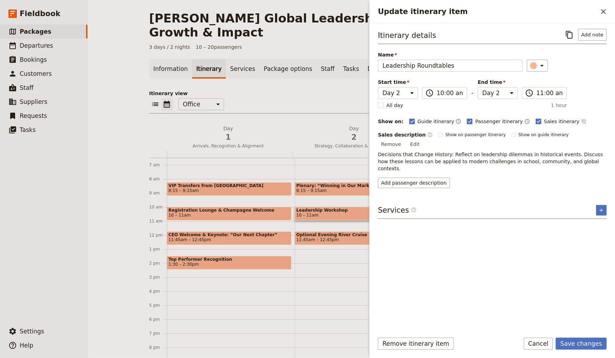
click at [423, 141] on div "Remove Edit" at bounding box center [400, 144] width 45 height 11
click at [423, 139] on button "Edit" at bounding box center [415, 144] width 16 height 11
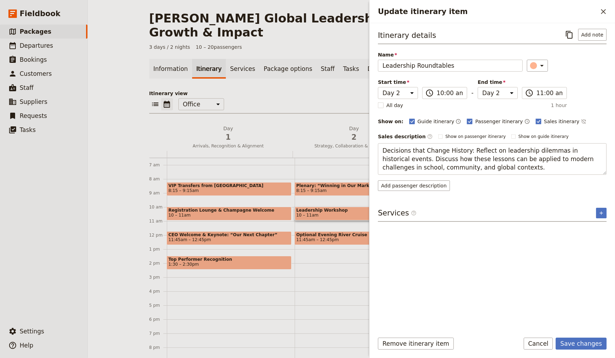
click at [473, 151] on textarea "Decisions that Change History: Reflect on leadership dilemmas in historical eve…" at bounding box center [492, 159] width 229 height 32
type textarea "Peer-to-peer exchanges on pressing business issues."
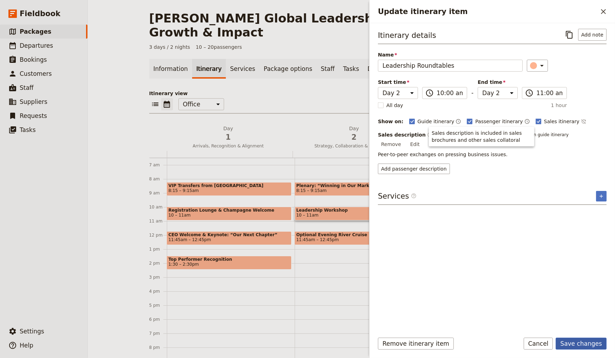
click at [604, 345] on button "Save changes" at bounding box center [580, 344] width 51 height 12
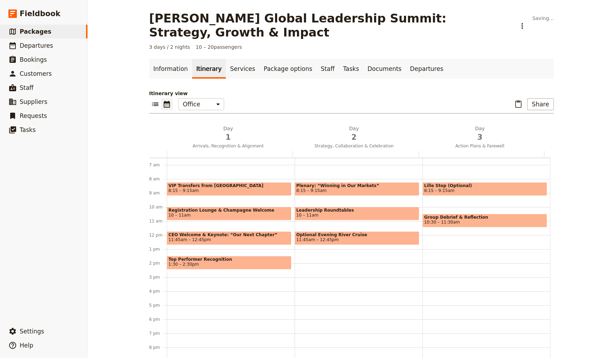
click at [352, 237] on span "11:45am – 12:45pm" at bounding box center [356, 239] width 121 height 5
select select "2"
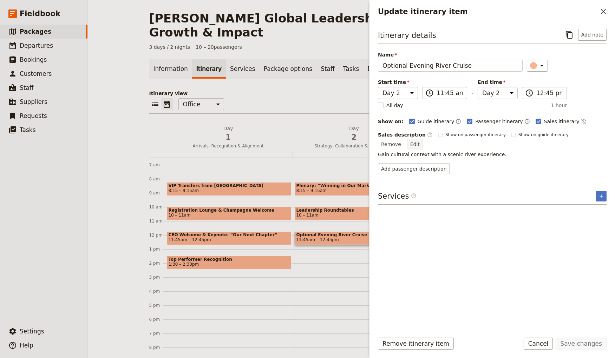
click at [423, 139] on button "Edit" at bounding box center [415, 144] width 16 height 11
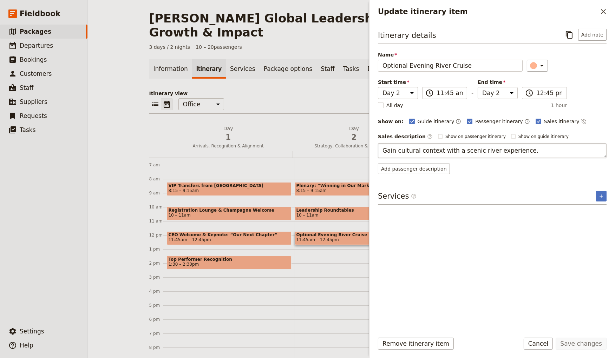
click at [476, 153] on textarea "Gain cultural context with a scenic river experience." at bounding box center [492, 150] width 229 height 15
type textarea "Honouring outstanding leaders and teams."
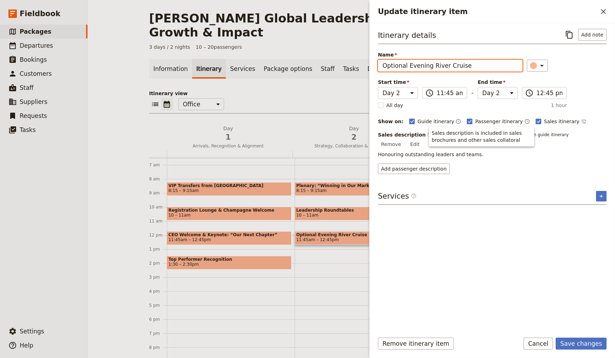
click at [434, 65] on input "Optional Evening River Cruise" at bounding box center [450, 66] width 145 height 12
paste input "Black-Tie Leadership Awards Gala"
type input "Black-Tie Leadership Awards Gala"
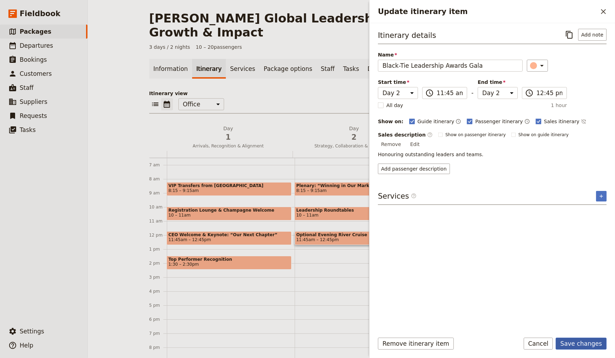
click at [588, 343] on button "Save changes" at bounding box center [580, 344] width 51 height 12
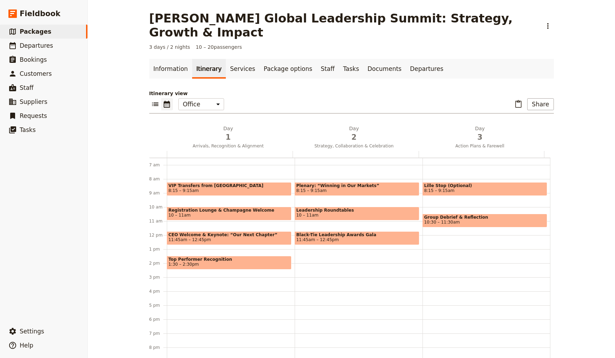
click at [444, 183] on span "Lille Stop (Optional)" at bounding box center [484, 185] width 121 height 5
select select "3"
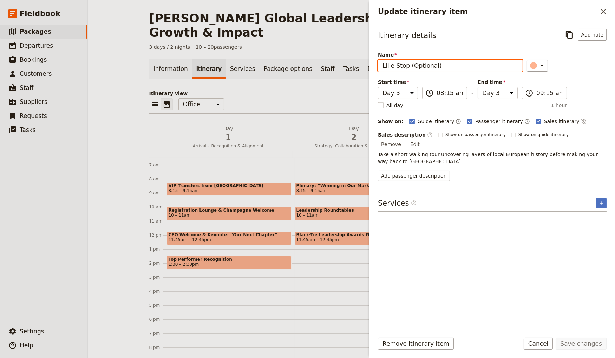
click at [414, 66] on input "Lille Stop (Optional)" at bounding box center [450, 66] width 145 height 12
paste input "Rapid Case Studies"
type input "Rapid Case Studies"
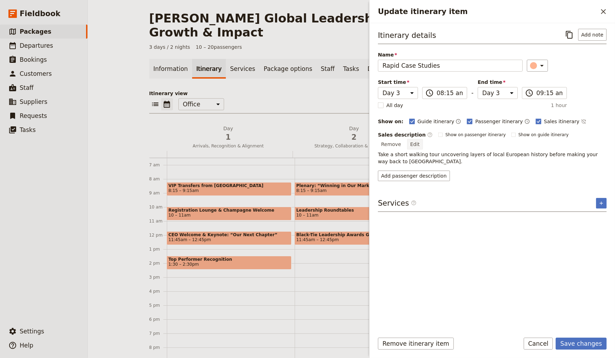
click at [423, 139] on button "Edit" at bounding box center [415, 144] width 16 height 11
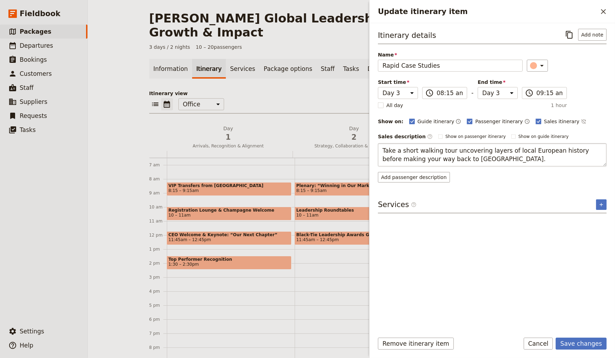
click at [517, 147] on textarea "Take a short walking tour uncovering layers of local European history before ma…" at bounding box center [492, 154] width 229 height 23
type textarea "Best practices from within Aurelia presented in 20-minute sprints."
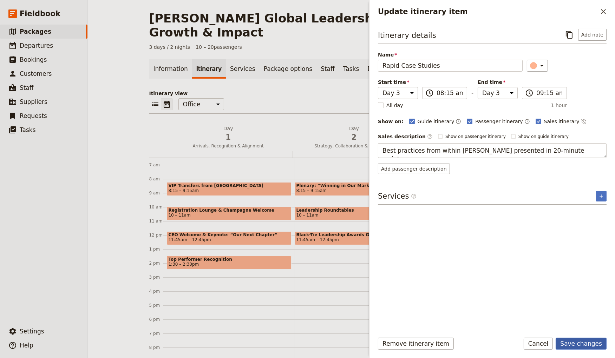
click at [589, 343] on button "Save changes" at bounding box center [580, 344] width 51 height 12
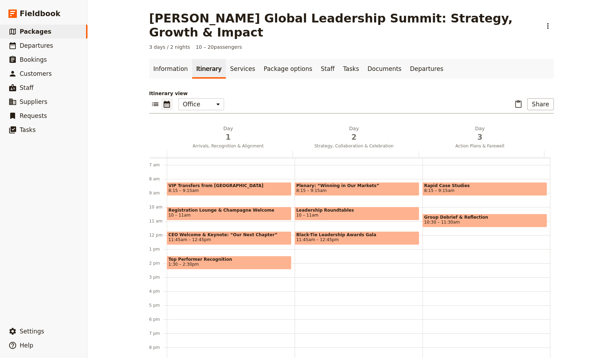
click at [505, 215] on span "Group Debrief & Reflection" at bounding box center [484, 217] width 121 height 5
select select "3"
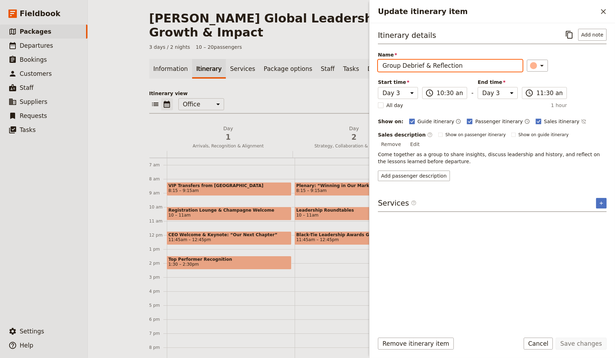
click at [447, 68] on input "Group Debrief & Reflection" at bounding box center [450, 66] width 145 height 12
paste input "Closing Keynote: “Leading with Purpose”"
type input "Closing Keynote: “Leading with Purpose”"
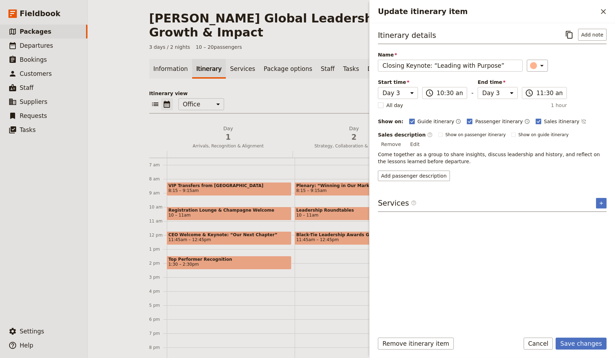
drag, startPoint x: 597, startPoint y: 139, endPoint x: 590, endPoint y: 141, distance: 7.4
click at [423, 139] on button "Edit" at bounding box center [415, 144] width 16 height 11
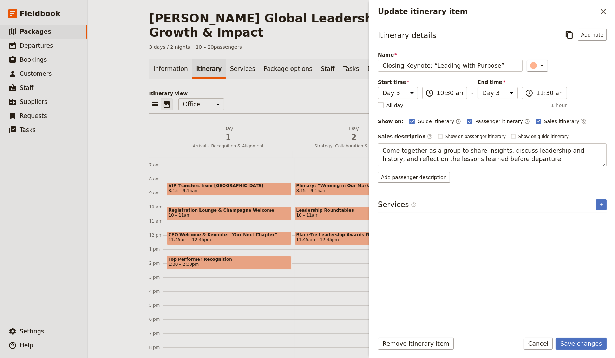
click at [472, 152] on textarea "Come together as a group to share insights, discuss leadership and history, and…" at bounding box center [492, 154] width 229 height 23
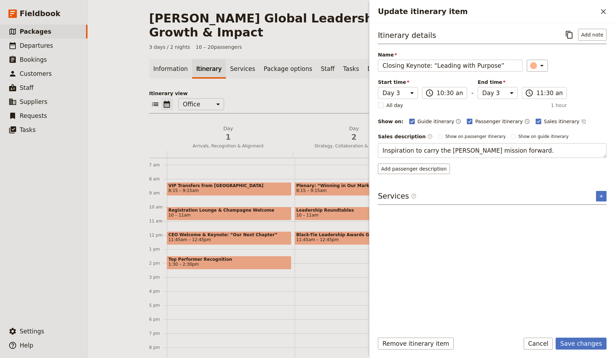
type textarea "Inspiration to carry the Aurelia mission forward."
click at [582, 342] on button "Save changes" at bounding box center [580, 344] width 51 height 12
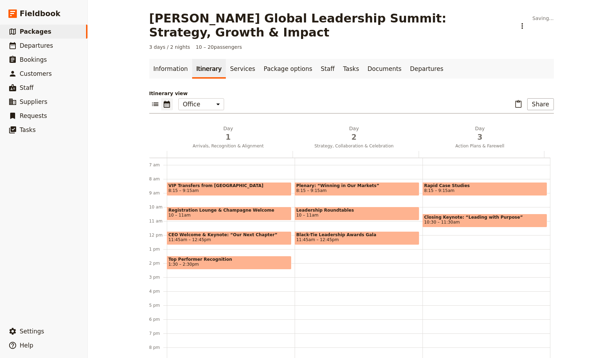
click at [462, 220] on span "10:30 – 11:30am" at bounding box center [484, 222] width 121 height 5
select select "3"
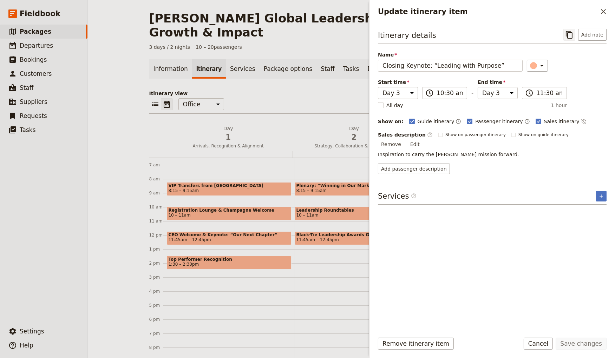
click at [573, 39] on icon "Copy itinerary item" at bounding box center [569, 35] width 8 height 8
click at [604, 8] on icon "Close drawer" at bounding box center [603, 11] width 8 height 8
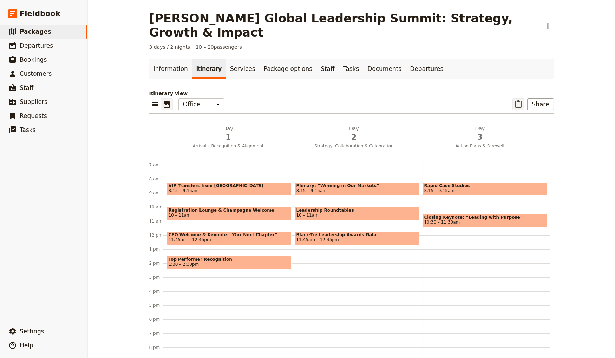
click at [518, 100] on icon "Paste itinerary item" at bounding box center [518, 104] width 8 height 8
select select "3"
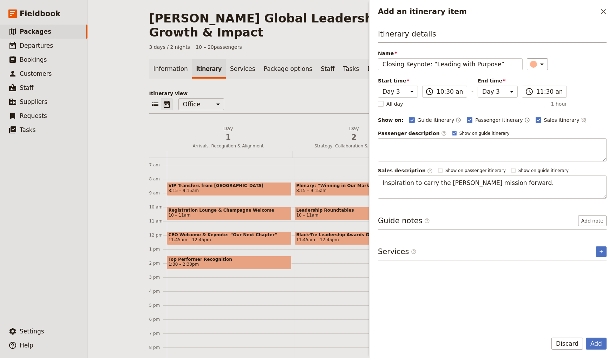
click at [586, 338] on button "Add" at bounding box center [596, 344] width 21 height 12
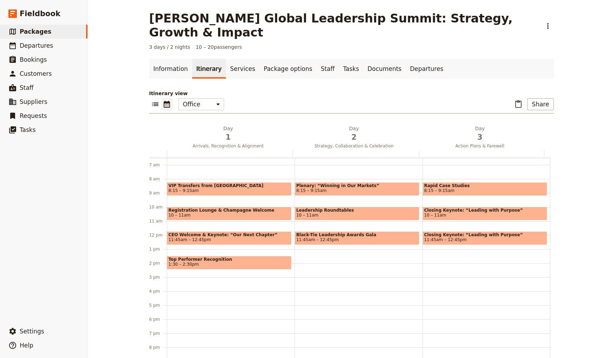
click at [479, 208] on span "Closing Keynote: “Leading with Purpose”" at bounding box center [484, 210] width 121 height 5
select select "3"
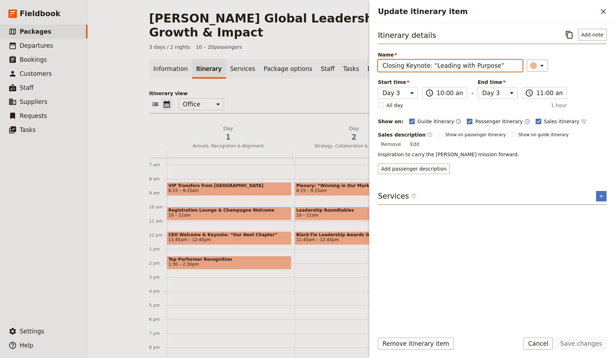
click at [461, 64] on input "Closing Keynote: “Leading with Purpose”" at bounding box center [450, 66] width 145 height 12
paste input "ommitments Session"
type input "Commitments Session"
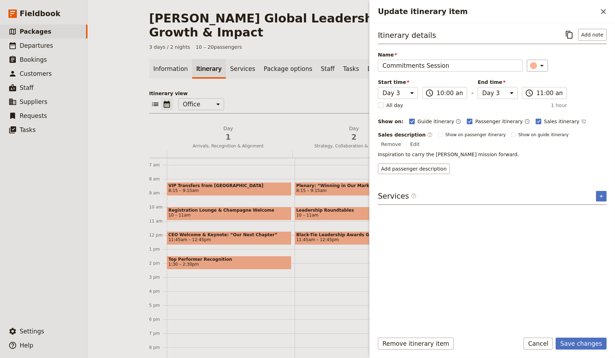
click at [610, 136] on div "Itinerary details ​ Add note Name Commitments Session ​ Start time Day 1 Day 2 …" at bounding box center [491, 175] width 245 height 304
drag, startPoint x: 603, startPoint y: 135, endPoint x: 562, endPoint y: 141, distance: 41.9
click at [423, 139] on button "Edit" at bounding box center [415, 144] width 16 height 11
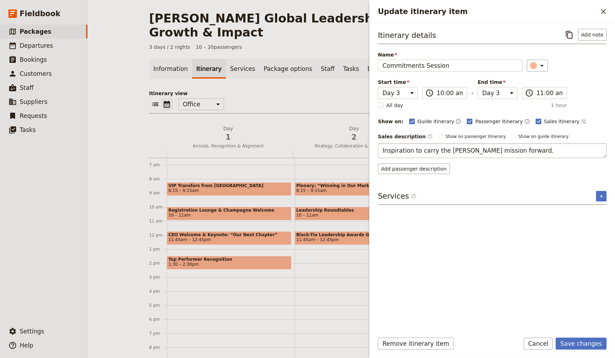
click at [477, 152] on textarea "Inspiration to carry the Aurelia mission forward." at bounding box center [492, 150] width 229 height 15
type textarea "Each leader outlines their personal and team action plans."
click at [570, 342] on button "Save changes" at bounding box center [580, 344] width 51 height 12
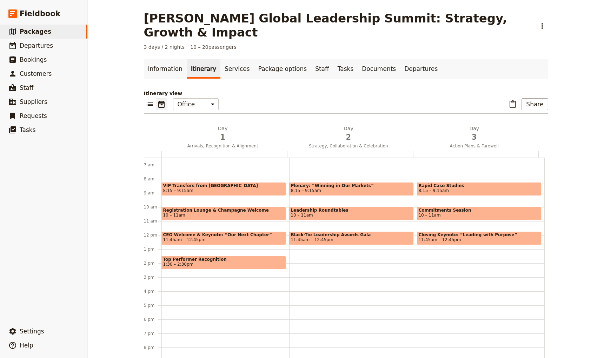
click at [202, 232] on span "CEO Welcome & Keynote: “Our Next Chapter”" at bounding box center [223, 234] width 121 height 5
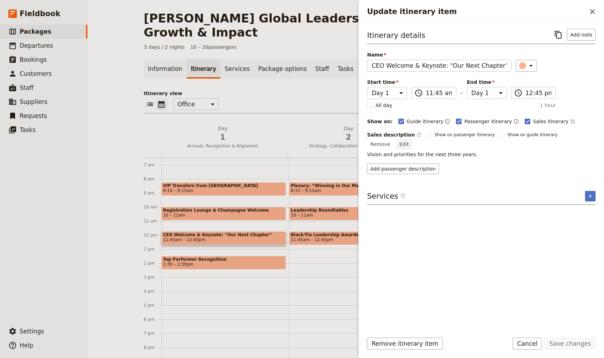
click at [412, 139] on button "Edit" at bounding box center [404, 144] width 16 height 11
click at [441, 146] on textarea "Vision and priorities for the next three years." at bounding box center [481, 150] width 229 height 15
type textarea "A powerful address from the CEO outlining the company’s three-year priorities, …"
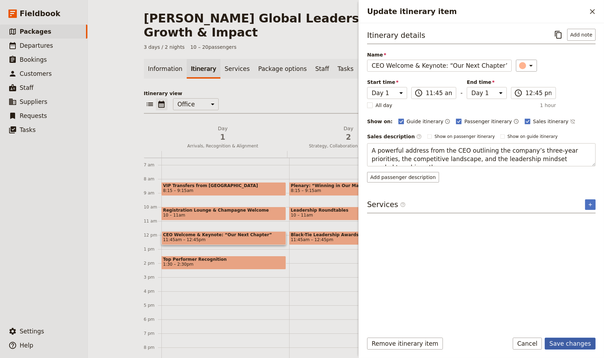
click at [578, 345] on button "Save changes" at bounding box center [570, 344] width 51 height 12
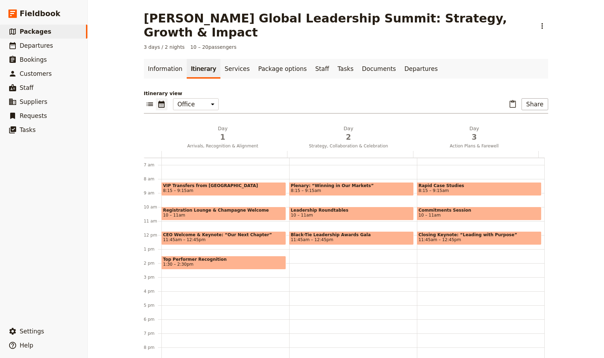
click at [190, 262] on span "1:30 – 2:30pm" at bounding box center [223, 264] width 121 height 5
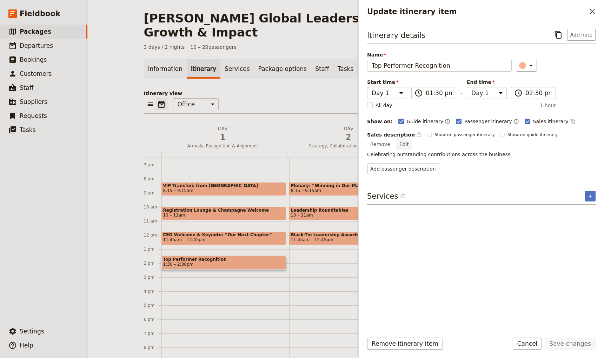
click at [412, 139] on button "Edit" at bounding box center [404, 144] width 16 height 11
type textarea "Celebrating the exceptional achievements that have shaped [PERSON_NAME]’s year,…"
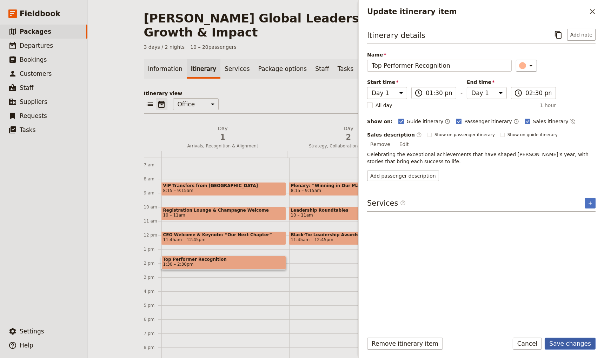
click at [581, 343] on button "Save changes" at bounding box center [570, 344] width 51 height 12
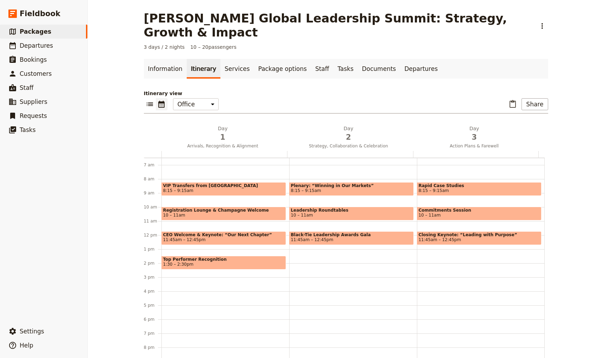
click at [348, 208] on span "Leadership Roundtables" at bounding box center [351, 210] width 121 height 5
select select "2"
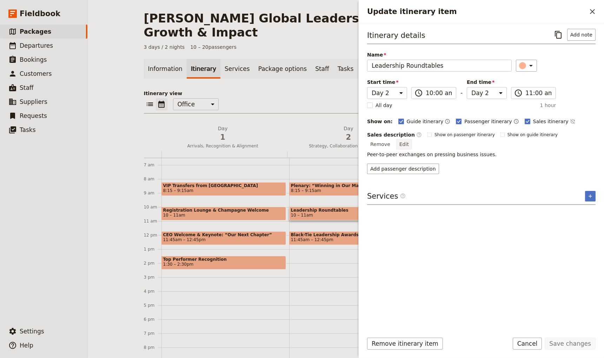
click at [412, 139] on button "Edit" at bounding box center [404, 144] width 16 height 11
click at [515, 152] on textarea "Peer-to-peer exchanges on pressing business issues." at bounding box center [481, 150] width 229 height 15
type textarea "Intimate, peer-led discussions tackling current challenges and exploring innova…"
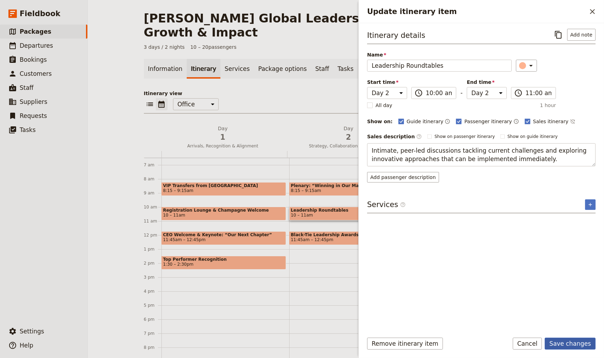
click at [573, 343] on button "Save changes" at bounding box center [570, 344] width 51 height 12
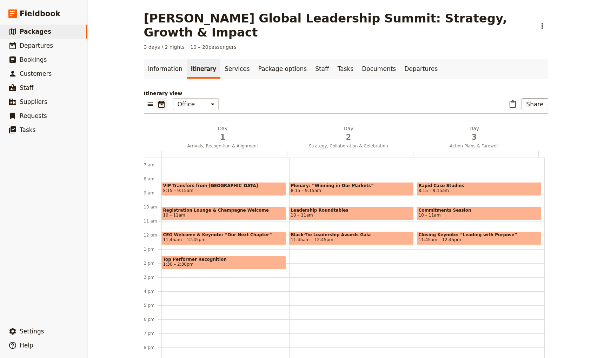
click at [339, 183] on span "Plenary: “Winning in Our Markets”" at bounding box center [351, 185] width 121 height 5
select select "2"
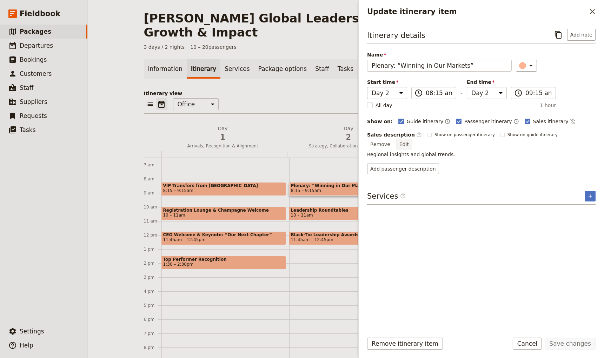
click at [412, 139] on button "Edit" at bounding box center [404, 144] width 16 height 11
type textarea "Senior executives and market experts deliver deep dives into current trends, co…"
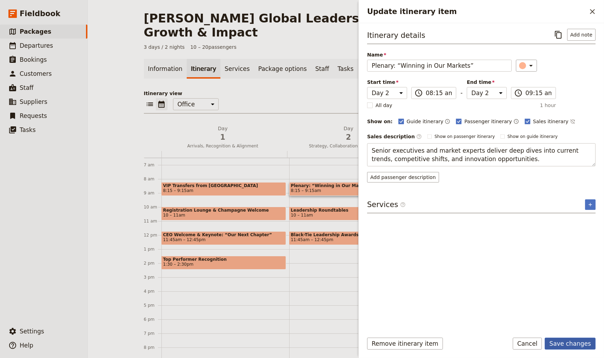
click at [574, 340] on button "Save changes" at bounding box center [570, 344] width 51 height 12
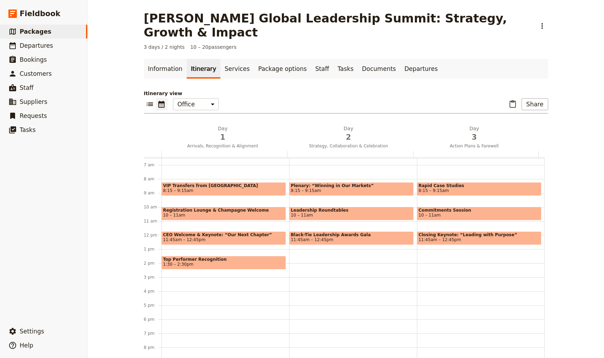
click at [341, 237] on span "11:45am – 12:45pm" at bounding box center [351, 239] width 121 height 5
select select "2"
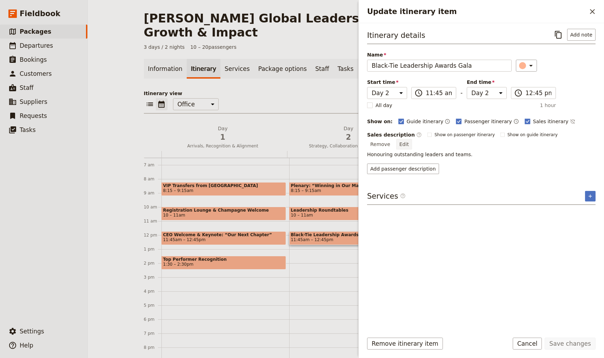
click at [412, 139] on button "Edit" at bounding box center [404, 144] width 16 height 11
type textarea "An evening of elegance in the [GEOGRAPHIC_DATA], [GEOGRAPHIC_DATA]. Includes a …"
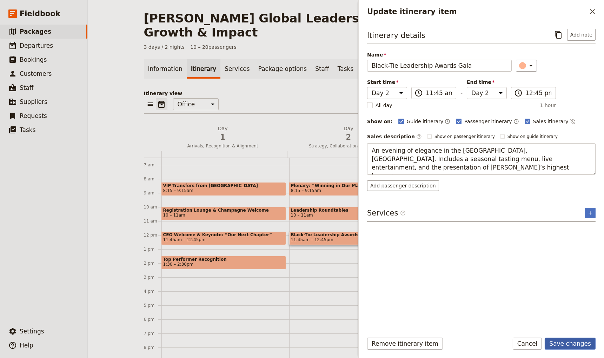
click at [573, 347] on button "Save changes" at bounding box center [570, 344] width 51 height 12
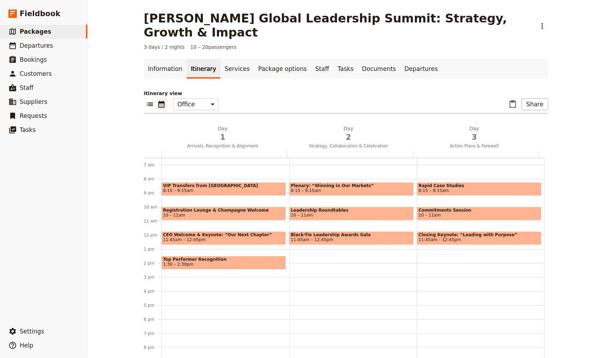
click at [448, 213] on span "10 – 11am" at bounding box center [479, 215] width 121 height 5
select select "3"
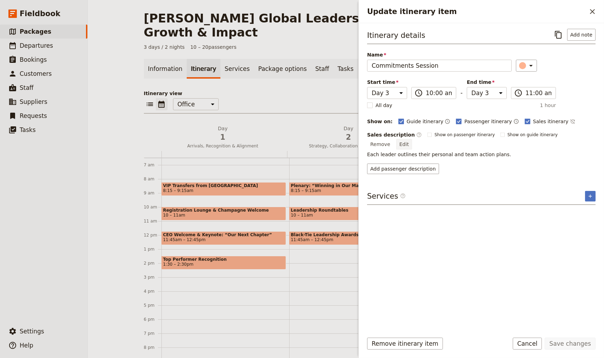
click at [412, 139] on button "Edit" at bounding box center [404, 144] width 16 height 11
click at [502, 149] on textarea "Each leader outlines their personal and team action plans." at bounding box center [481, 150] width 229 height 15
type textarea "Delegates formalise their top priorities for the next 90 days, including clear …"
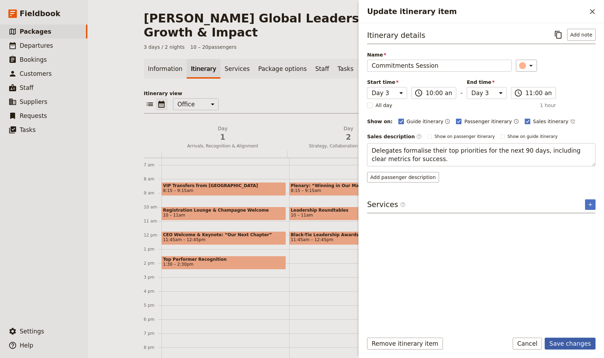
click at [575, 338] on button "Save changes" at bounding box center [570, 344] width 51 height 12
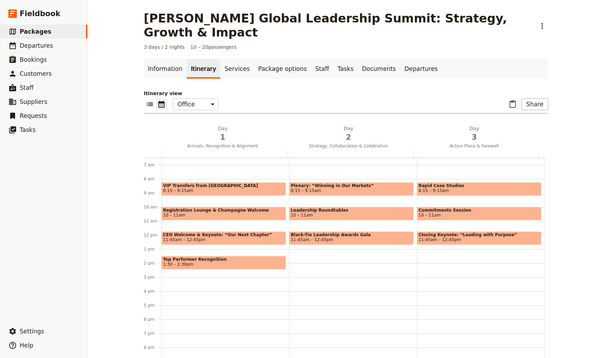
click at [505, 188] on span "8:15 – 9:15am" at bounding box center [479, 190] width 121 height 5
select select "3"
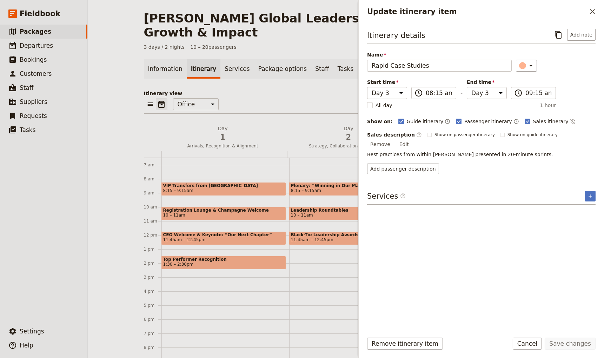
click at [412, 139] on button "Edit" at bounding box center [404, 144] width 16 height 11
type textarea "Three 20-minute “success sprints” featuring leaders from across the organisatio…"
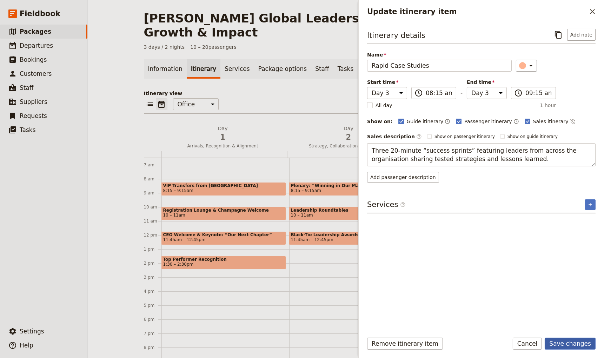
click at [574, 347] on button "Save changes" at bounding box center [570, 344] width 51 height 12
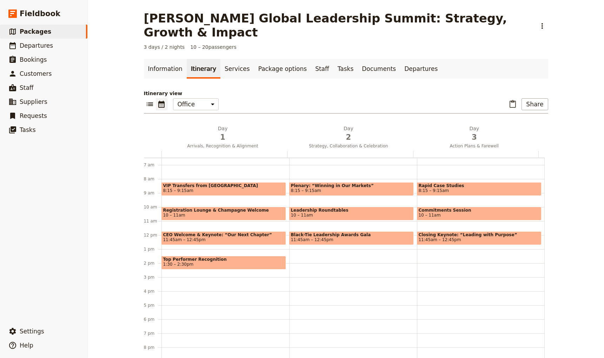
click at [467, 237] on span "11:45am – 12:45pm" at bounding box center [479, 239] width 121 height 5
select select "3"
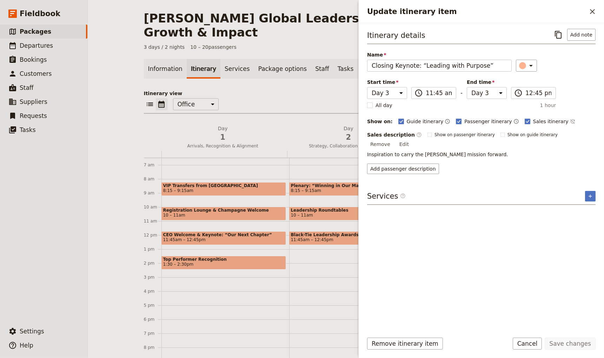
click at [412, 139] on button "Edit" at bounding box center [404, 144] width 16 height 11
type textarea "An inspiring address that reinforces [PERSON_NAME]’s mission and the role each …"
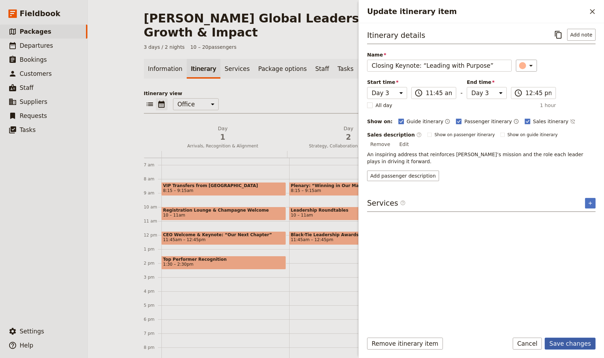
click at [566, 342] on button "Save changes" at bounding box center [570, 344] width 51 height 12
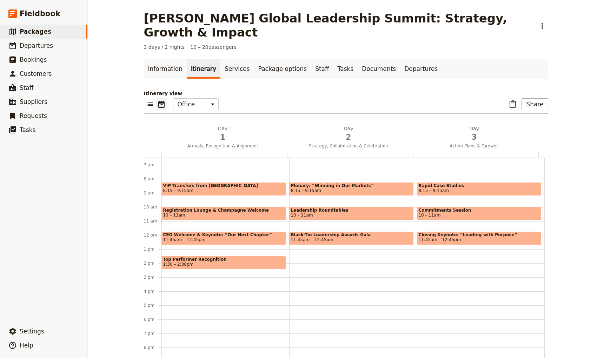
click at [464, 232] on span "Closing Keynote: “Leading with Purpose”" at bounding box center [479, 234] width 121 height 5
select select "3"
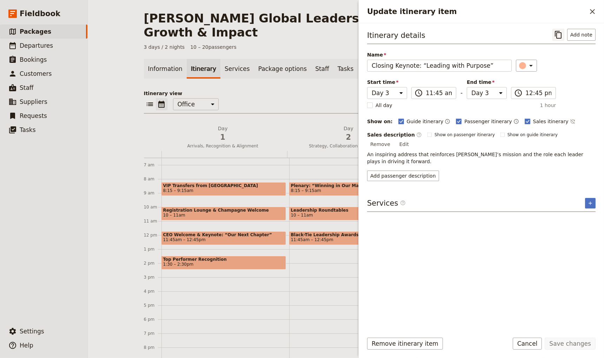
click at [561, 37] on icon "Copy itinerary item" at bounding box center [558, 35] width 8 height 8
click at [596, 8] on icon "Close drawer" at bounding box center [592, 11] width 8 height 8
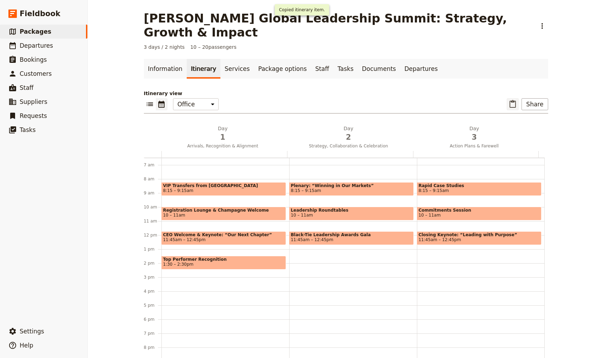
click at [512, 100] on icon "Paste itinerary item" at bounding box center [513, 104] width 8 height 8
select select "3"
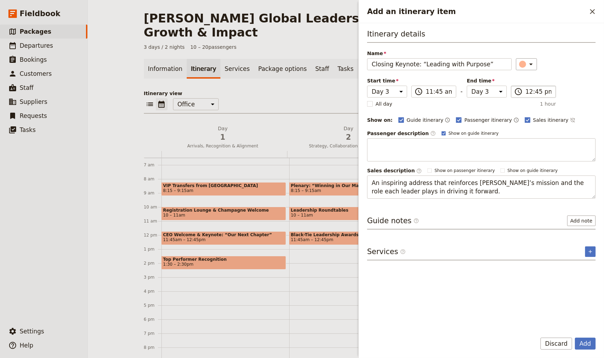
click at [575, 338] on button "Add" at bounding box center [585, 344] width 21 height 12
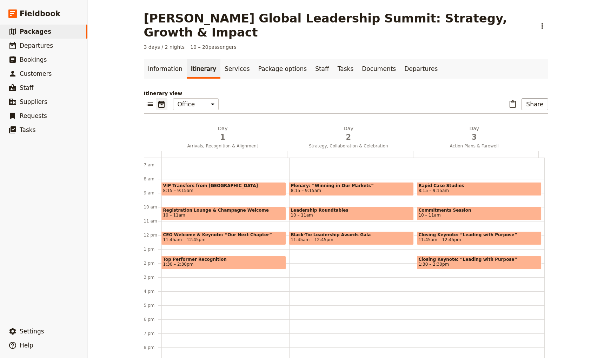
click at [466, 257] on span "Closing Keynote: “Leading with Purpose”" at bounding box center [479, 259] width 121 height 5
select select "3"
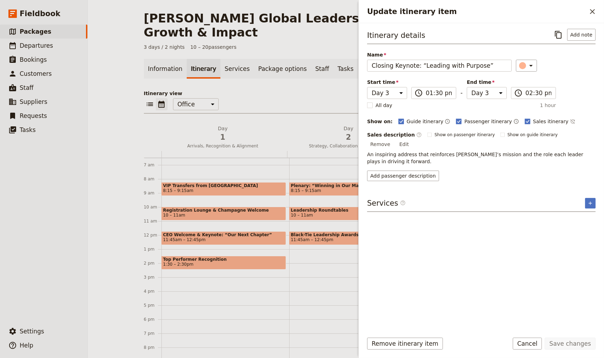
drag, startPoint x: 582, startPoint y: 136, endPoint x: 578, endPoint y: 139, distance: 6.0
click at [412, 139] on button "Edit" at bounding box center [404, 144] width 16 height 11
type textarea "A final gathering with panoramic coastal views, gourmet cuisine, and meaningful…"
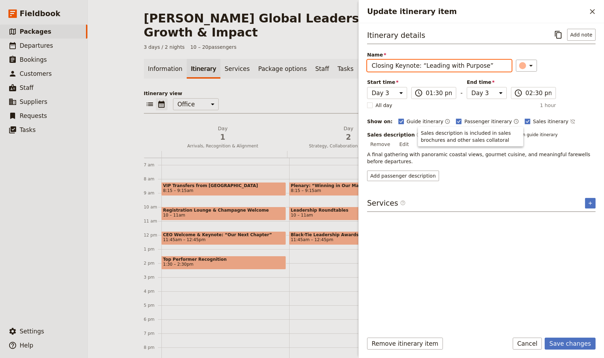
click at [467, 66] on input "Closing Keynote: “Leading with Purpose”" at bounding box center [439, 66] width 145 height 12
paste input "Farewell Riviera Brunch"
type input "Farewell Riviera Brunch"
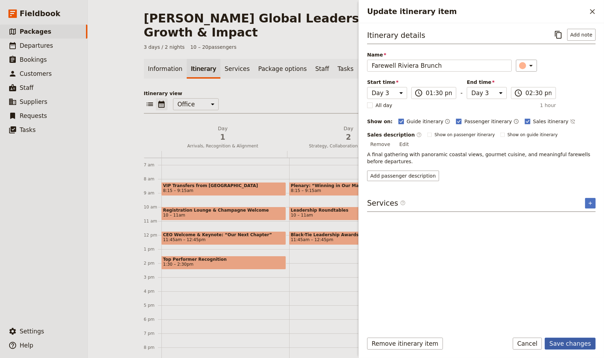
click at [579, 340] on button "Save changes" at bounding box center [570, 344] width 51 height 12
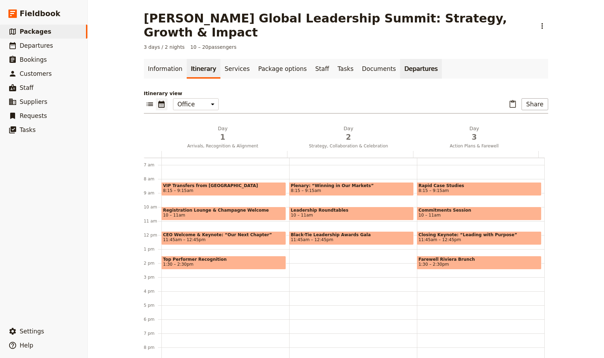
click at [400, 59] on link "Departures" at bounding box center [421, 69] width 42 height 20
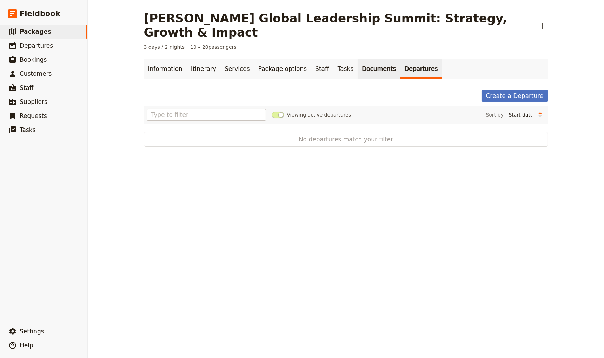
click at [360, 59] on link "Documents" at bounding box center [379, 69] width 42 height 20
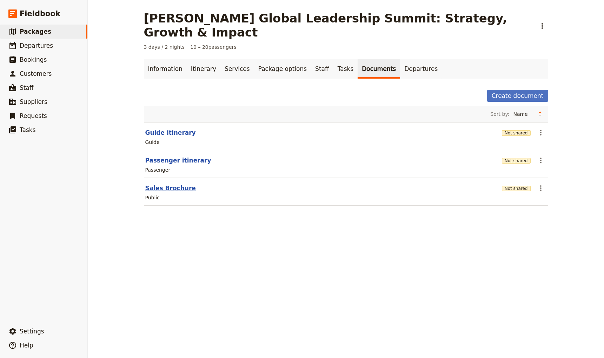
click at [162, 184] on button "Sales Brochure" at bounding box center [170, 188] width 51 height 8
select select "LARGE"
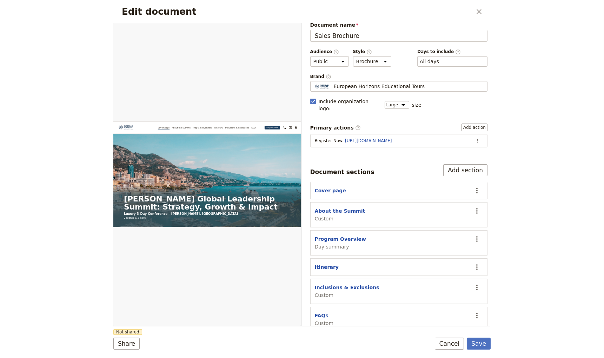
scroll to position [11, 0]
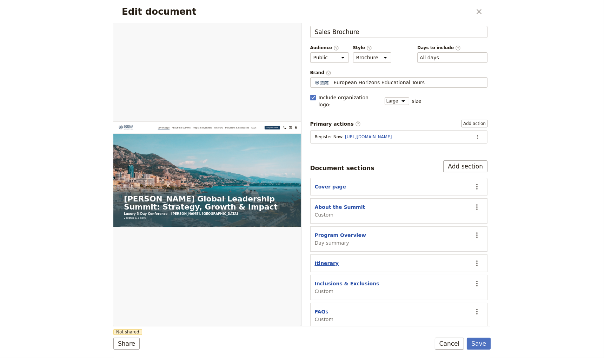
click at [327, 260] on button "Itinerary" at bounding box center [327, 263] width 24 height 7
select select "ITINERARY"
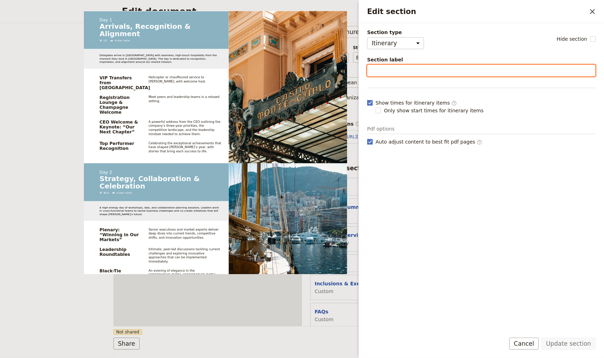
click at [393, 69] on input "Section label" at bounding box center [481, 71] width 229 height 12
type input "Agenda"
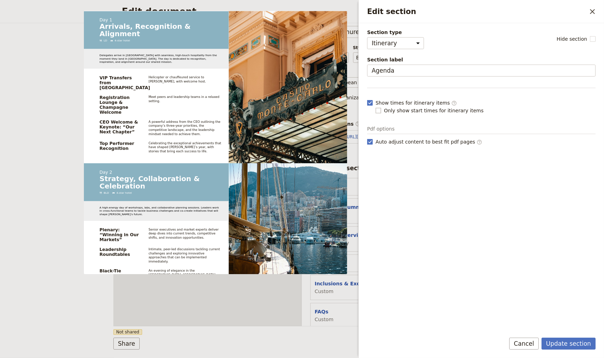
click at [391, 112] on span "Only show start times for itinerary items" at bounding box center [434, 110] width 100 height 7
click at [376, 107] on input "Only show start times for itinerary items" at bounding box center [375, 107] width 0 height 0
click at [393, 111] on span "Only show start times for itinerary items" at bounding box center [434, 110] width 100 height 7
click at [376, 107] on input "Only show start times for itinerary items" at bounding box center [375, 107] width 0 height 0
checkbox input "false"
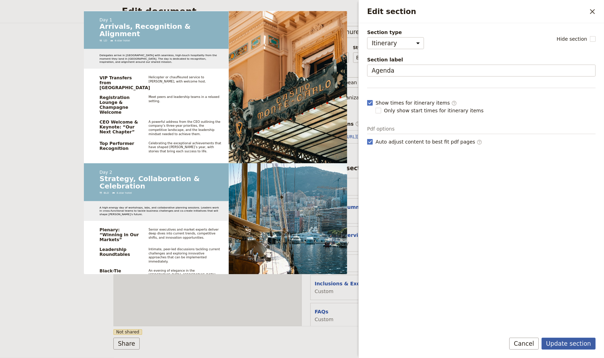
click at [567, 344] on button "Update section" at bounding box center [569, 344] width 54 height 12
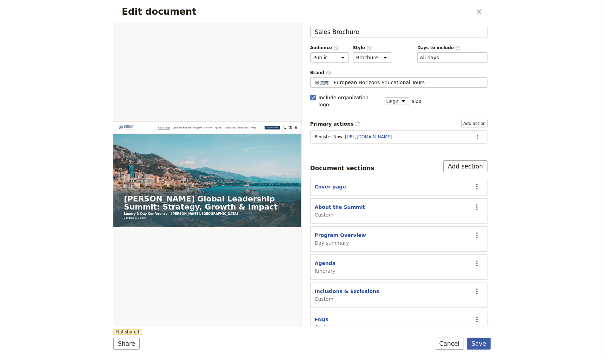
click at [476, 341] on button "Save" at bounding box center [479, 344] width 24 height 12
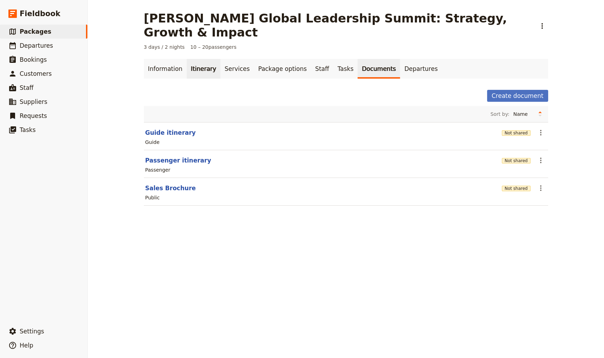
click at [187, 59] on link "Itinerary" at bounding box center [204, 69] width 34 height 20
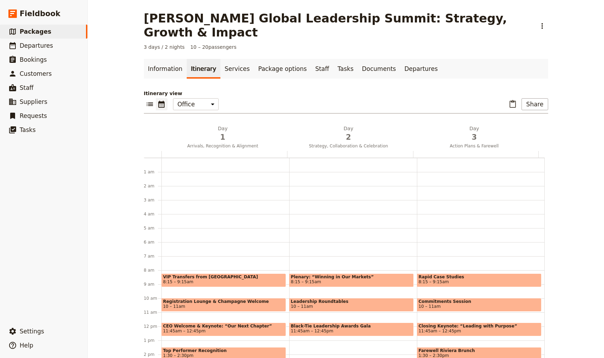
scroll to position [91, 0]
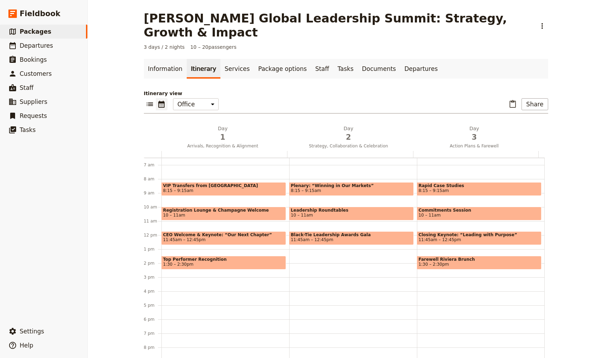
click at [218, 208] on span "Registration Lounge & Champagne Welcome" at bounding box center [223, 210] width 121 height 5
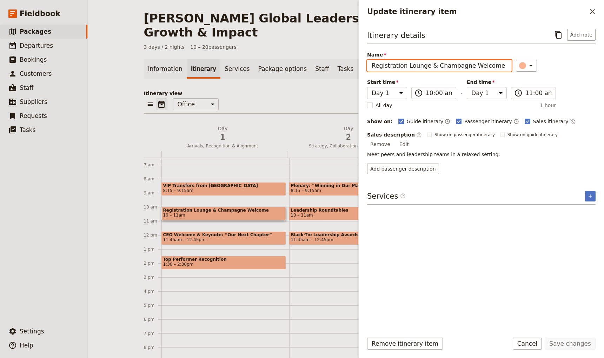
click at [439, 67] on input "Registration Lounge & Champagne Welcome" at bounding box center [439, 66] width 145 height 12
drag, startPoint x: 435, startPoint y: 66, endPoint x: 293, endPoint y: 67, distance: 141.5
click at [293, 67] on div "Aurelia Global Leadership Summit: Strategy, Growth & Impact ​ 3 days / 2 nights…" at bounding box center [346, 179] width 516 height 358
type input "Champagne Welcome"
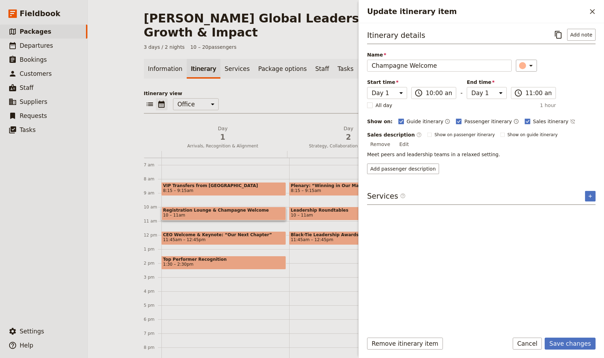
click at [581, 351] on div "Remove itinerary item Save changes Cancel" at bounding box center [481, 348] width 245 height 20
drag, startPoint x: 573, startPoint y: 333, endPoint x: 572, endPoint y: 329, distance: 4.3
click at [573, 334] on form "Itinerary details ​ Add note Name Champagne Welcome ​ Start time Day 1 Day 2 Da…" at bounding box center [481, 190] width 245 height 335
click at [568, 340] on button "Save changes" at bounding box center [570, 344] width 51 height 12
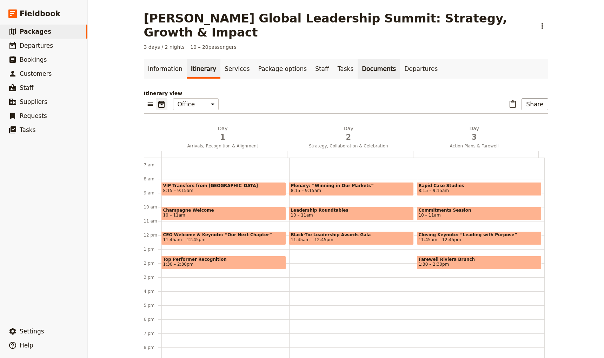
click at [363, 59] on link "Documents" at bounding box center [379, 69] width 42 height 20
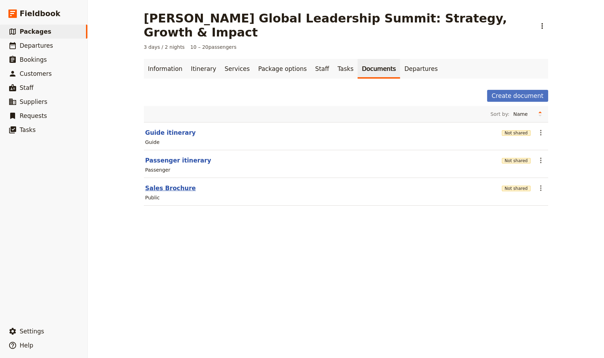
click at [164, 184] on button "Sales Brochure" at bounding box center [170, 188] width 51 height 8
select select "LARGE"
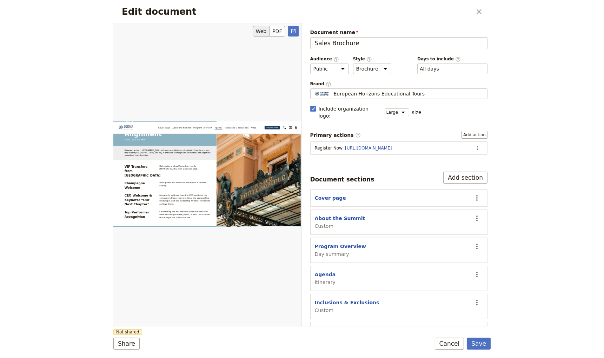
scroll to position [998, 0]
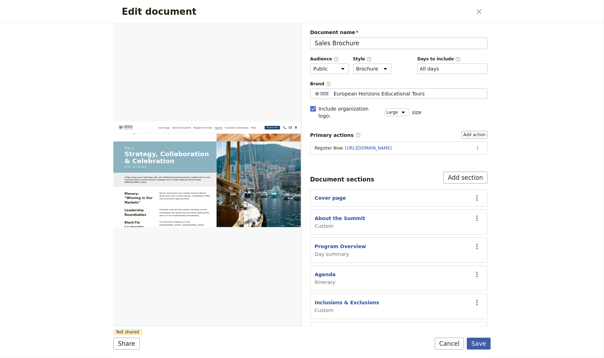
click at [485, 342] on button "Save" at bounding box center [479, 344] width 24 height 12
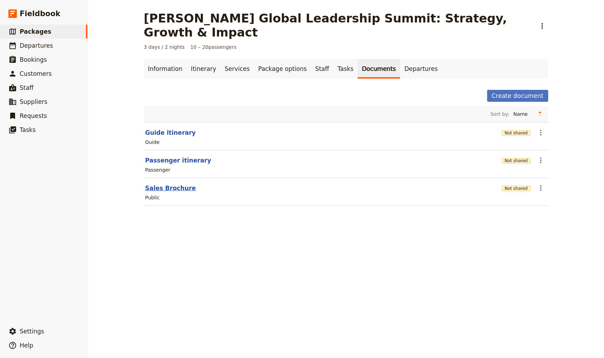
click at [167, 184] on button "Sales Brochure" at bounding box center [170, 188] width 51 height 8
select select "LARGE"
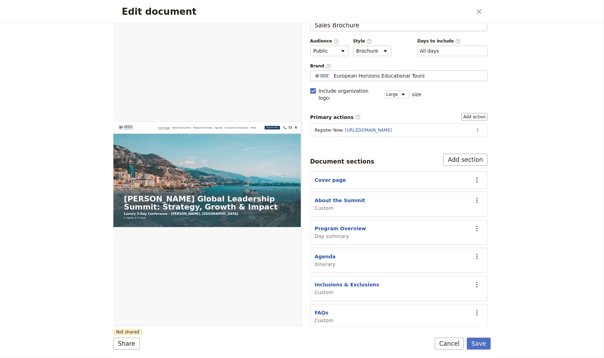
scroll to position [19, 0]
click at [473, 280] on icon "Actions" at bounding box center [477, 284] width 8 height 8
click at [438, 303] on span "Remove section" at bounding box center [435, 303] width 39 height 7
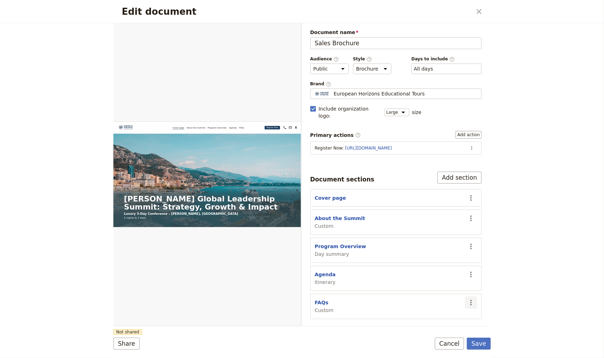
click at [475, 298] on icon "Actions" at bounding box center [471, 302] width 8 height 8
click at [433, 310] on span "Edit section" at bounding box center [430, 312] width 29 height 7
select select "CUSTOM"
select select "default"
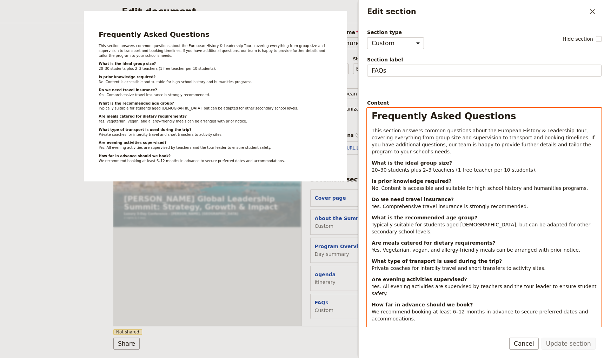
click at [397, 128] on span "This section answers common questions about the European History & Leadership T…" at bounding box center [484, 141] width 224 height 27
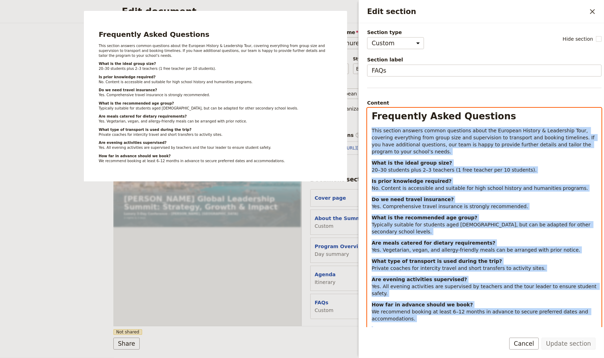
scroll to position [48, 0]
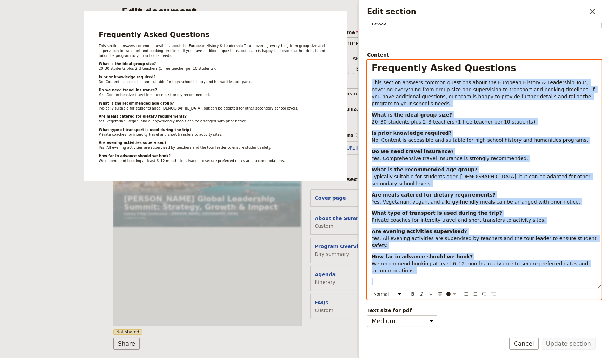
drag, startPoint x: 372, startPoint y: 130, endPoint x: 604, endPoint y: 358, distance: 325.0
click at [604, 358] on form "Section type Cover page Day summary Itinerary Custom Hide section Section label…" at bounding box center [481, 190] width 245 height 335
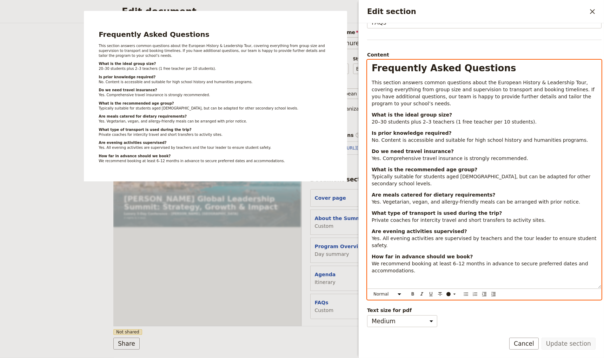
scroll to position [0, 0]
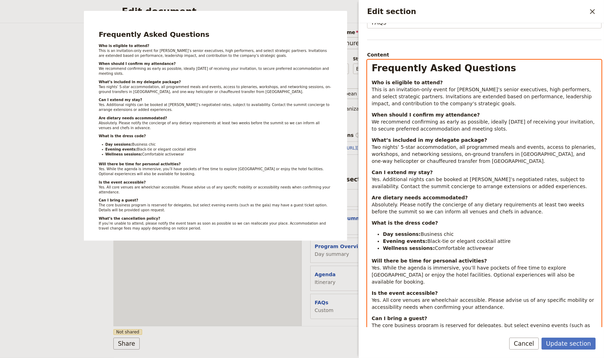
click at [459, 84] on p "Who is eligible to attend? This is an invitation-only event for Aurelia’s senio…" at bounding box center [484, 93] width 225 height 28
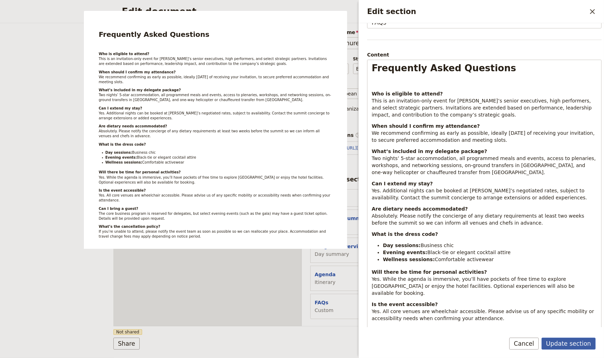
click at [579, 343] on button "Update section" at bounding box center [569, 344] width 54 height 12
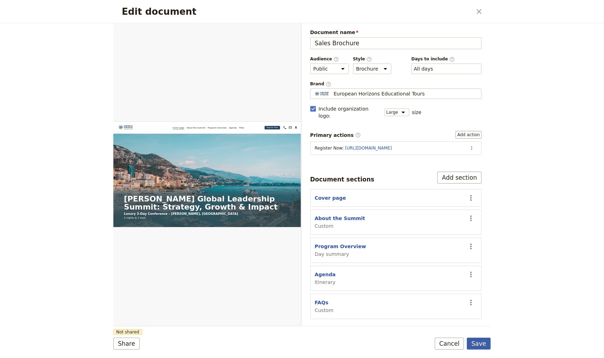
click at [479, 343] on button "Save" at bounding box center [479, 344] width 24 height 12
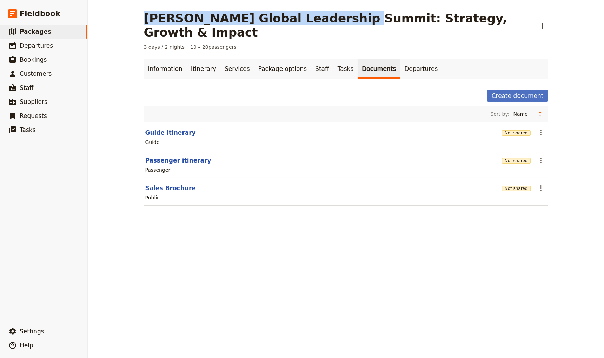
drag, startPoint x: 143, startPoint y: 17, endPoint x: 323, endPoint y: 22, distance: 180.2
click at [323, 22] on h1 "[PERSON_NAME] Global Leadership Summit: Strategy, Growth & Impact" at bounding box center [338, 25] width 388 height 28
copy h1 "[PERSON_NAME] Global Leadership Summit"
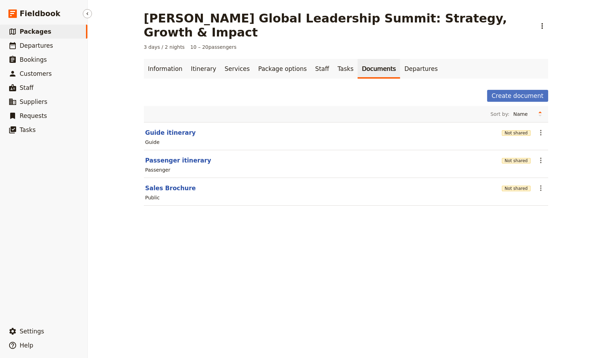
click at [71, 323] on div "​ Settings ​ Help" at bounding box center [43, 337] width 87 height 31
click at [89, 332] on div "[PERSON_NAME] Global Leadership Summit: Strategy, Growth & Impact ​ 3 days / 2 …" at bounding box center [346, 179] width 516 height 358
click at [58, 332] on button "​ Settings" at bounding box center [43, 331] width 87 height 14
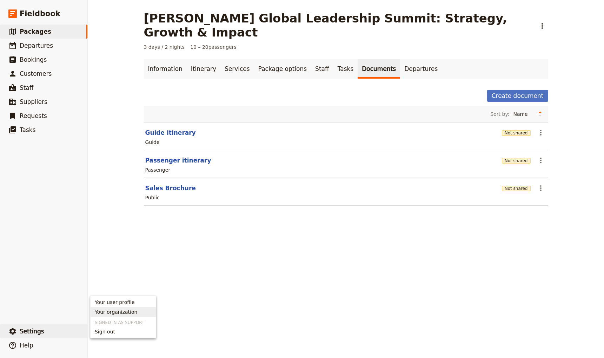
click at [140, 314] on span "Your organization" at bounding box center [123, 312] width 57 height 7
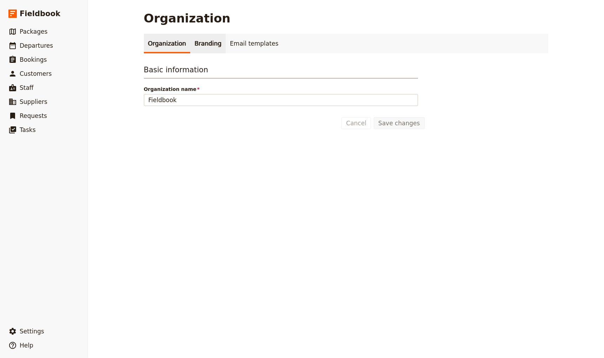
click at [211, 48] on link "Branding" at bounding box center [207, 44] width 35 height 20
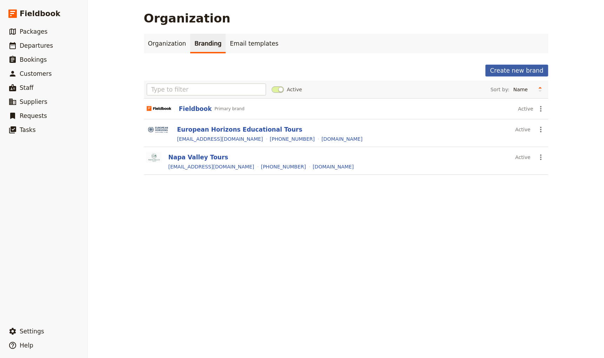
click at [496, 77] on div "Create new brand Active Sort by: Name Most recently updated Most recently creat…" at bounding box center [346, 124] width 404 height 119
click at [501, 71] on button "Create new brand" at bounding box center [517, 71] width 62 height 12
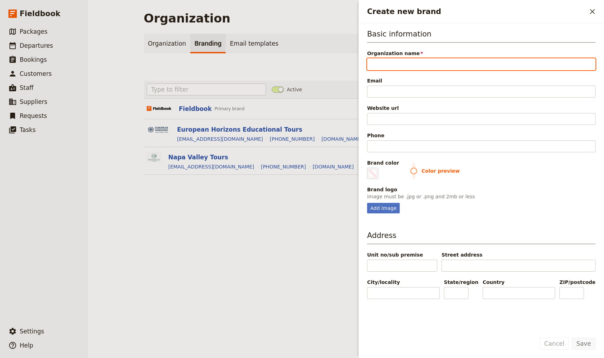
type input "A"
type input "#000000"
type input "Au"
type input "#000000"
type input "Aur"
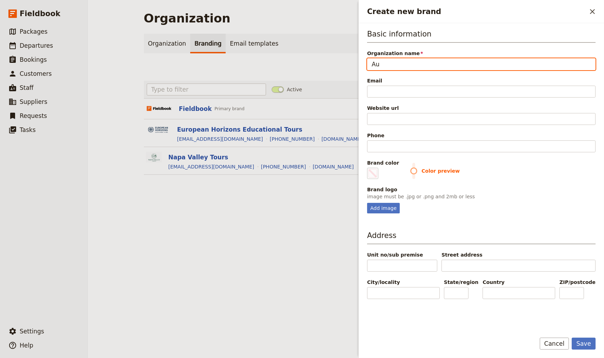
type input "#000000"
type input "Aure"
type input "#000000"
type input "Aurel"
type input "#000000"
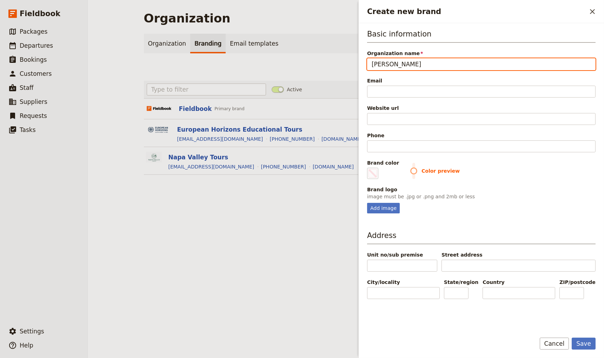
type input "Aureli"
type input "#000000"
type input "Aurelia"
type input "#000000"
type input "Aurelia"
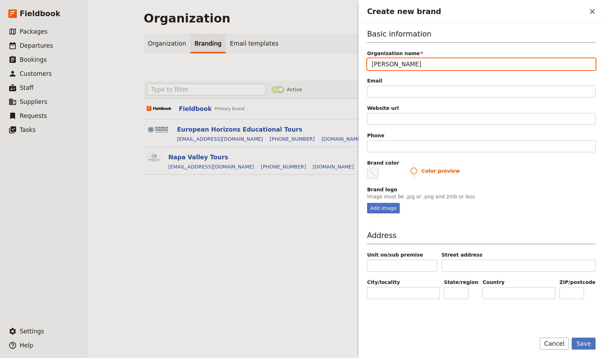
type input "#000000"
type input "Aurelia G"
type input "#000000"
type input "Aurelia Gl"
type input "#000000"
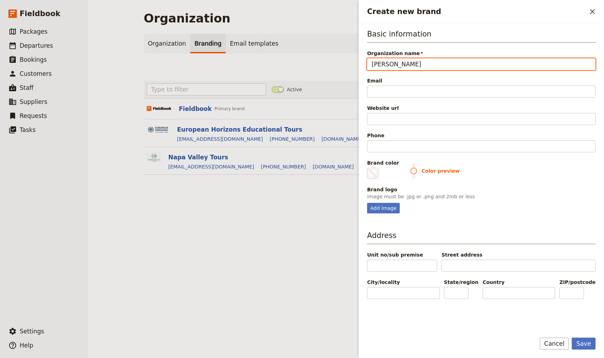
type input "Aurelia Glo"
type input "#000000"
type input "Aurelia Glob"
type input "#000000"
type input "Aurelia Globa"
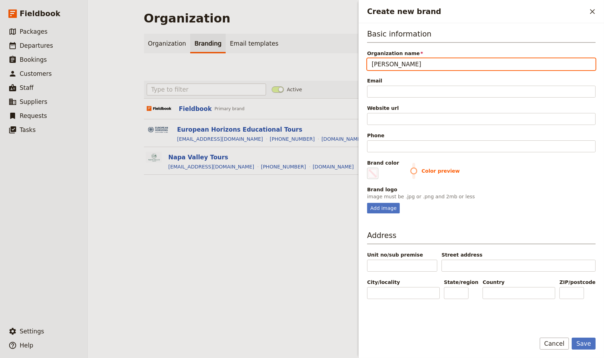
type input "#000000"
type input "Aurelia Global"
type input "#000000"
type input "Aurelia Global"
type input "#000000"
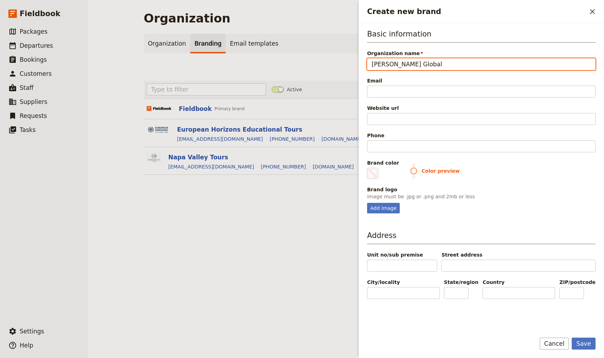
type input "Aurelia Global L"
type input "#000000"
type input "Aurelia Global LE"
type input "#000000"
type input "Aurelia Global LEa"
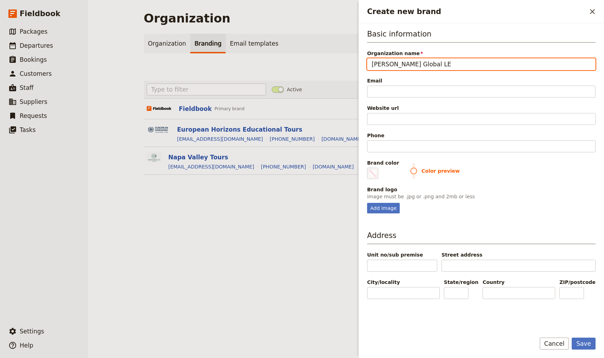
type input "#000000"
type input "Aurelia Global LEad"
type input "#000000"
type input "Aurelia Global LEade"
type input "#000000"
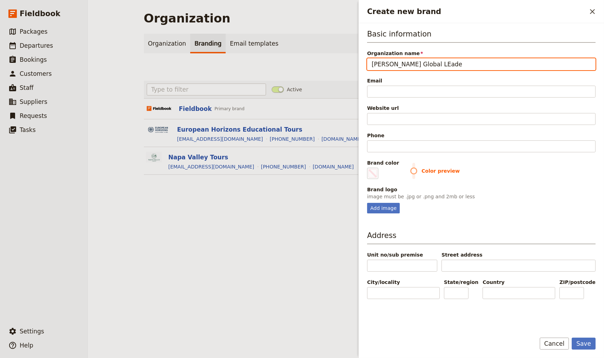
type input "Aurelia Global LEader"
type input "#000000"
type input "Aurelia Global LEaders"
type input "#000000"
type input "Aurelia Global LEadersh"
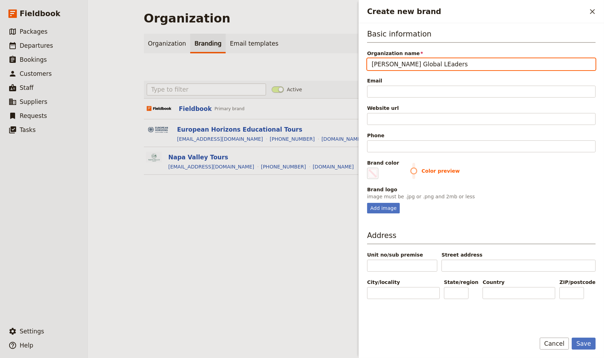
type input "#000000"
type input "Aurelia Global LEadershi"
type input "#000000"
type input "Aurelia Global LEadership"
type input "#000000"
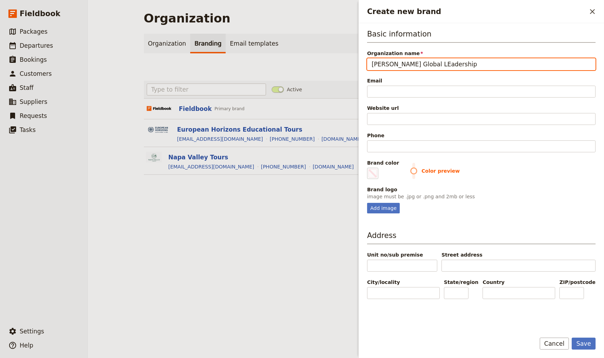
type input "Aurelia Global LEadership"
type input "#000000"
type input "Aurelia Global LEadership S"
type input "#000000"
type input "Aurelia Global LEadership"
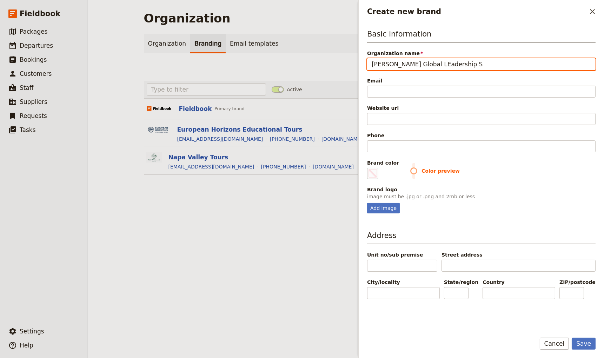
type input "#000000"
type input "Aurelia Global LEadership"
type input "#000000"
type input "Aurelia Global LEadershi"
type input "#000000"
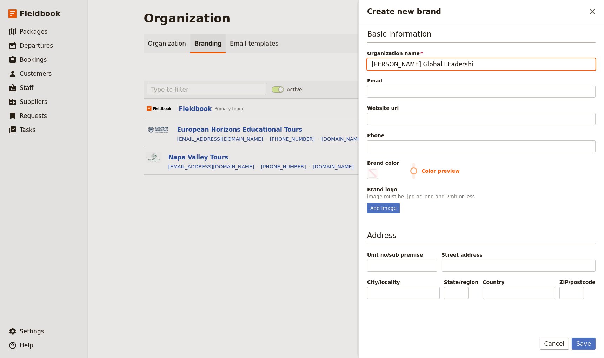
type input "Aurelia Global LEadersh"
type input "#000000"
type input "Aurelia Global LEaders"
type input "#000000"
type input "Aurelia Global LEader"
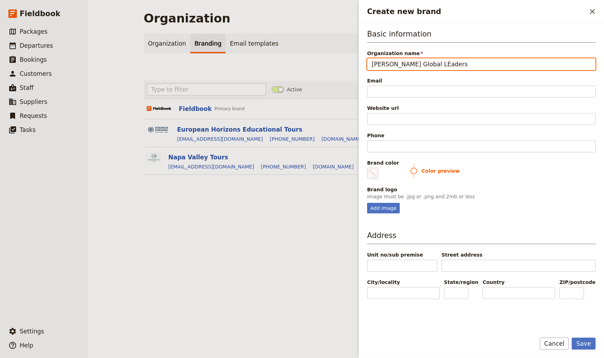
type input "#000000"
type input "Aurelia Global LEade"
type input "#000000"
type input "Aurelia Global LEad"
type input "#000000"
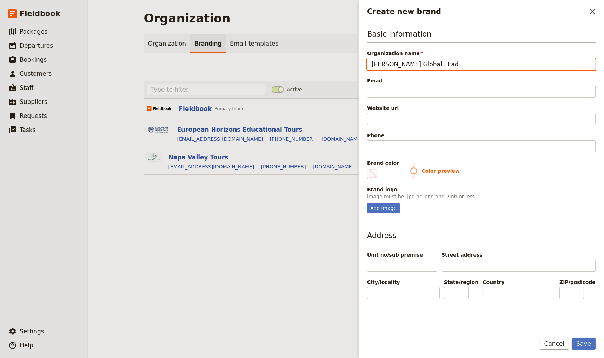
type input "Aurelia Global LEa"
type input "#000000"
type input "Aurelia Global LE"
type input "#000000"
type input "Aurelia Global L"
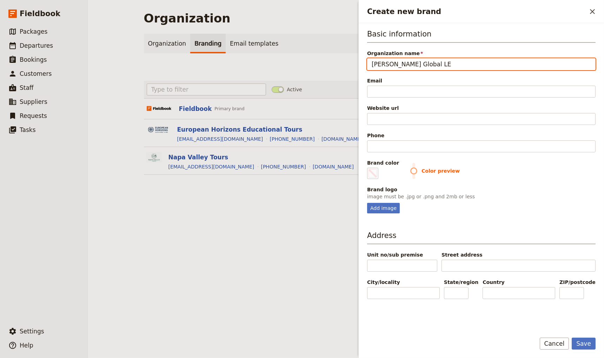
type input "#000000"
type input "Aurelia Global Le"
type input "#000000"
type input "Aurelia Global Lea"
type input "#000000"
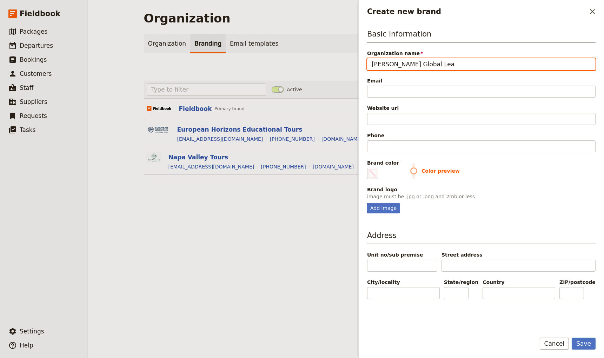
type input "Aurelia Global Lead"
type input "#000000"
type input "Aurelia Global Leade"
type input "#000000"
type input "Aurelia Global Leader"
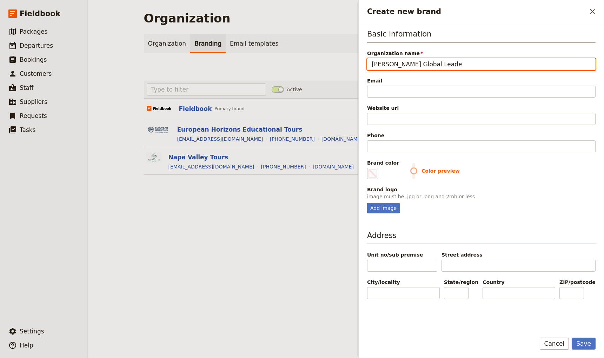
type input "#000000"
type input "Aurelia Global Leaders"
type input "#000000"
type input "Aurelia Global Leadersh"
type input "#000000"
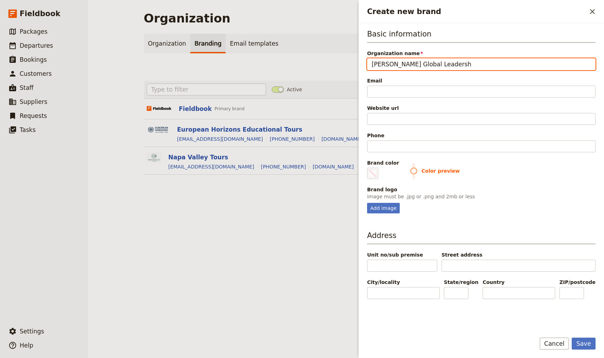
type input "Aurelia Global Leadershi"
type input "#000000"
type input "Aurelia Global Leadership"
type input "#000000"
type input "Aurelia Global Leadership"
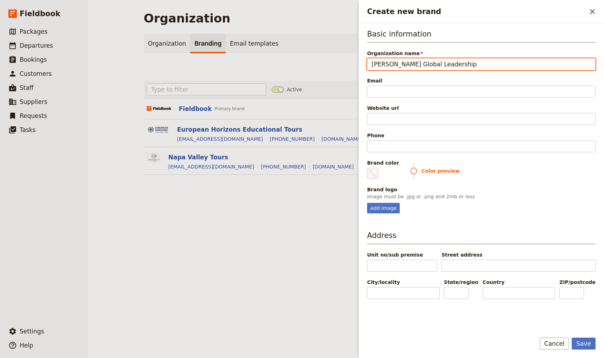
type input "#000000"
type input "Aurelia Global Leadership S"
type input "#000000"
type input "Aurelia Global Leadership Su"
type input "#000000"
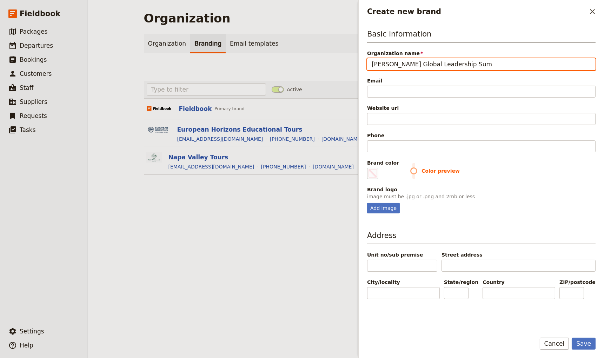
type input "Aurelia Global Leadership Sum,"
type input "#000000"
type input "Aurelia Global Leadership Sum,m"
type input "#000000"
type input "Aurelia Global Leadership Sum,mi"
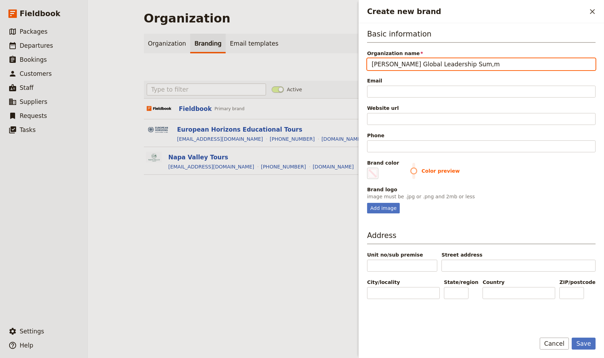
type input "#000000"
type input "Aurelia Global Leadership Sum,m"
type input "#000000"
type input "Aurelia Global Leadership Sum,"
type input "#000000"
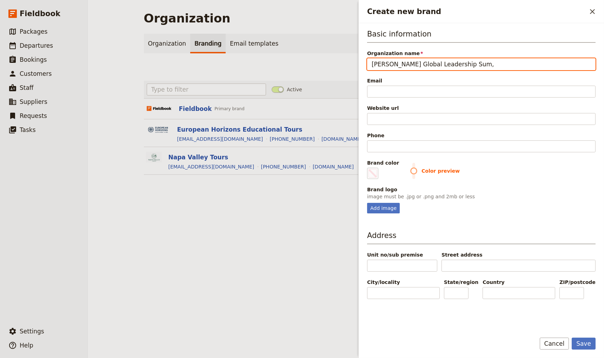
type input "Aurelia Global Leadership Sum"
type input "#000000"
type input "Aurelia Global Leadership Summ"
type input "#000000"
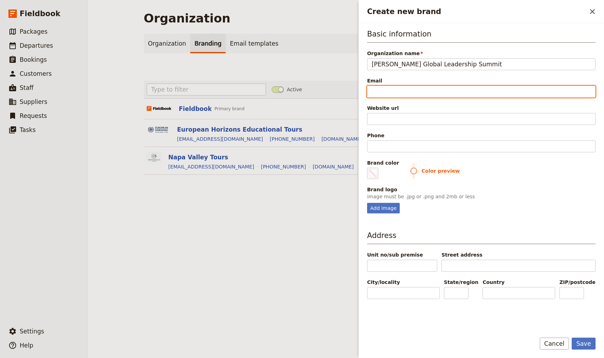
click at [400, 89] on input "Email" at bounding box center [481, 92] width 229 height 12
paste input "summit@aureliaglobal.com"
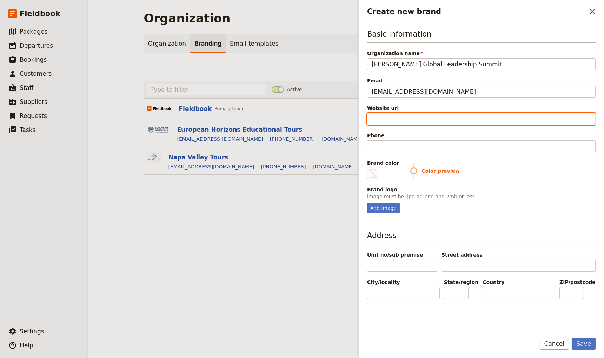
click at [439, 117] on input "Website url" at bounding box center [481, 119] width 229 height 12
paste input "aureliaglobal.com"
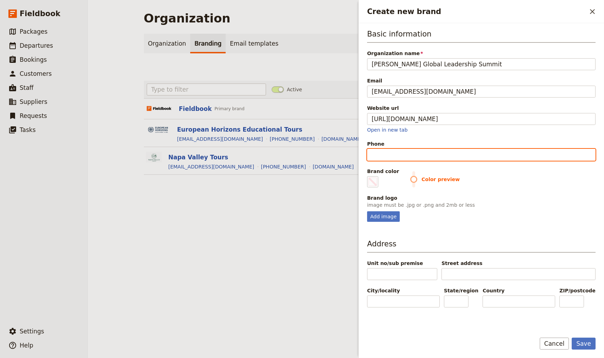
click at [431, 151] on input "Phone" at bounding box center [481, 155] width 229 height 12
paste input "+377 99 99 88 77"
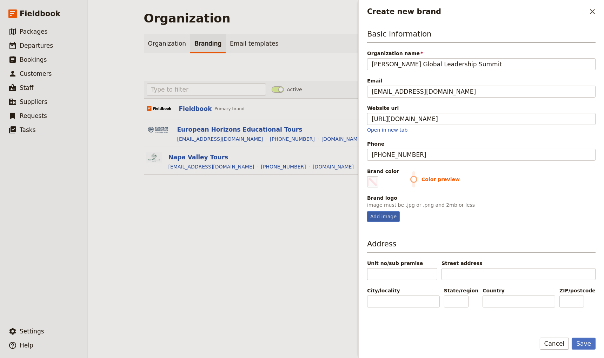
drag, startPoint x: 378, startPoint y: 229, endPoint x: 382, endPoint y: 219, distance: 10.3
click at [379, 228] on div "Basic information Organization name Aurelia Global Leadership Summit Email summ…" at bounding box center [481, 178] width 229 height 298
click at [382, 219] on div "Add image" at bounding box center [383, 216] width 33 height 11
click at [367, 211] on input "Add image" at bounding box center [367, 211] width 0 height 0
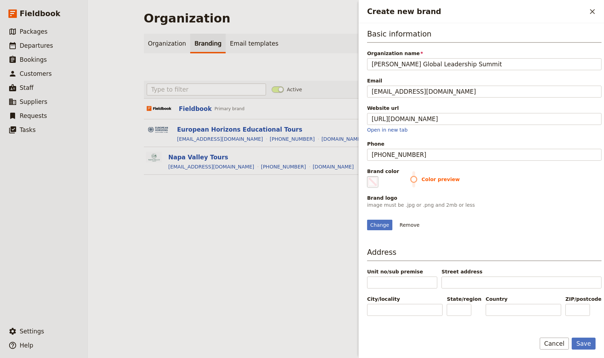
click at [375, 183] on span "Create new brand" at bounding box center [373, 182] width 8 height 8
click at [369, 176] on input "#000000" at bounding box center [369, 176] width 0 height 0
click at [592, 349] on button "Save" at bounding box center [584, 344] width 24 height 12
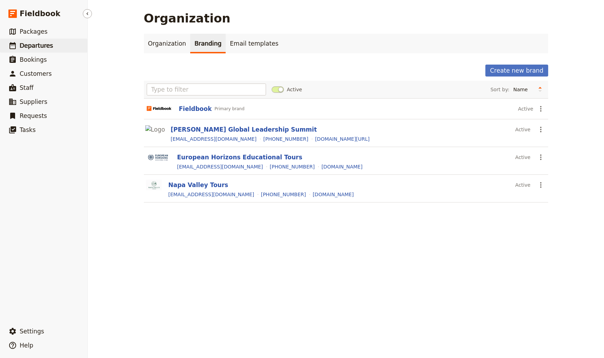
click at [36, 43] on span "Departures" at bounding box center [36, 45] width 33 height 7
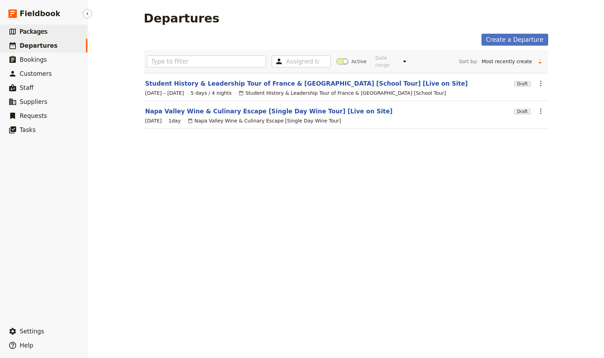
click at [42, 36] on link "​ Packages" at bounding box center [43, 32] width 87 height 14
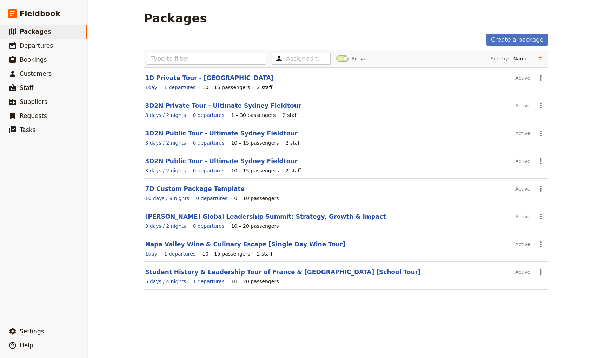
click at [196, 218] on link "Aurelia Global Leadership Summit: Strategy, Growth & Impact" at bounding box center [265, 216] width 241 height 7
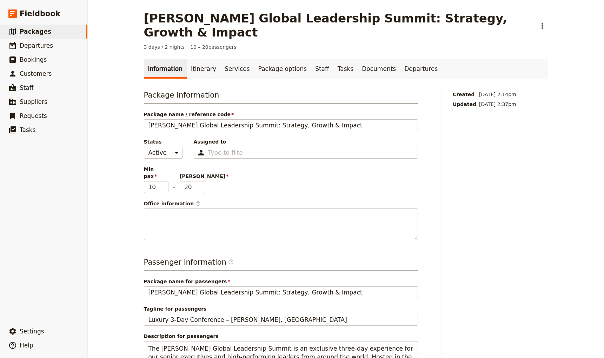
click at [419, 60] on ul "Information Itinerary Services Package options Staff Tasks Documents Departures" at bounding box center [346, 69] width 404 height 20
click at [358, 59] on link "Documents" at bounding box center [379, 69] width 42 height 20
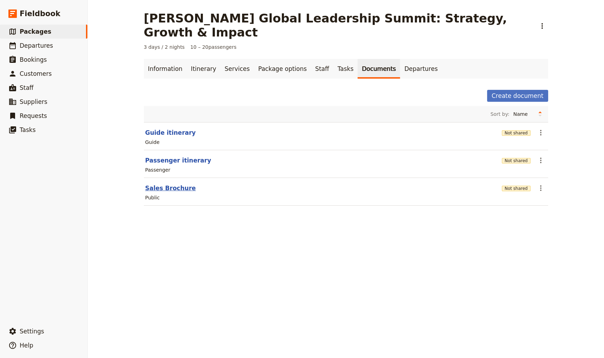
click at [173, 184] on button "Sales Brochure" at bounding box center [170, 188] width 51 height 8
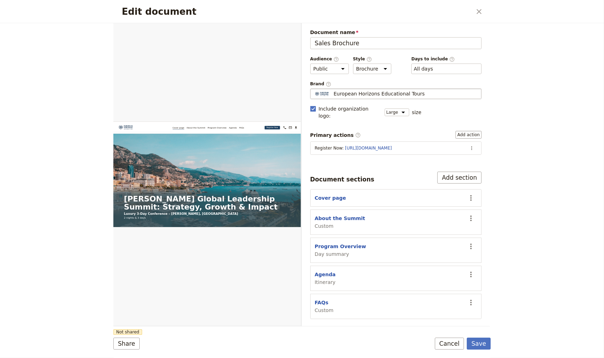
click at [433, 92] on div "European Horizons Educational Tours" at bounding box center [396, 93] width 165 height 7
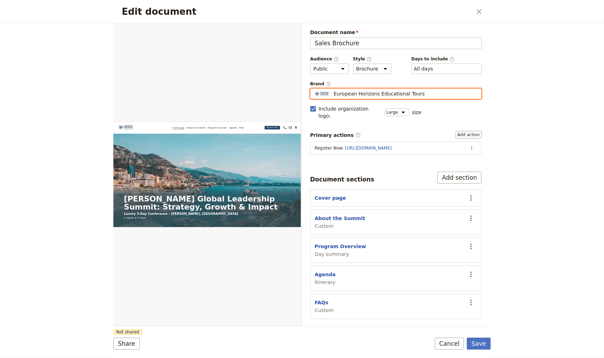
click at [314, 89] on input "European Horizons Educational Tours" at bounding box center [313, 88] width 0 height 0
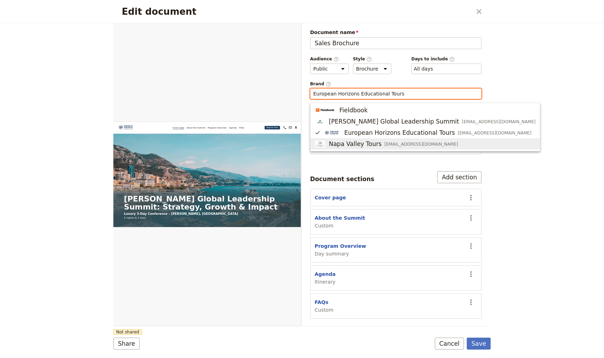
click at [362, 140] on span "Napa Valley Tours" at bounding box center [355, 144] width 53 height 8
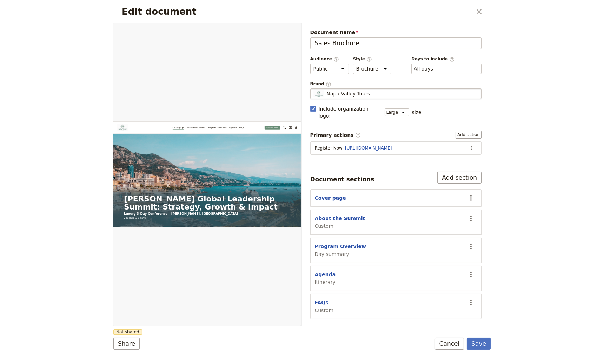
click at [356, 90] on fieldset "Napa Valley Tours Napa Valley Tours" at bounding box center [396, 93] width 172 height 11
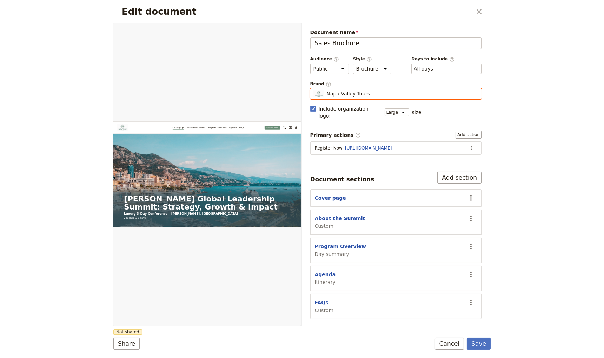
click at [314, 89] on input "Napa Valley Tours" at bounding box center [313, 88] width 0 height 0
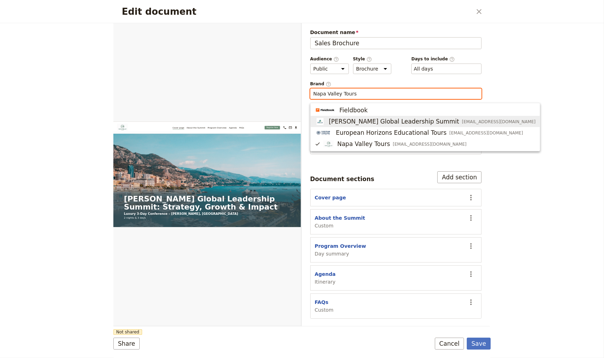
click at [370, 121] on span "Aurelia Global Leadership Summit" at bounding box center [394, 121] width 130 height 8
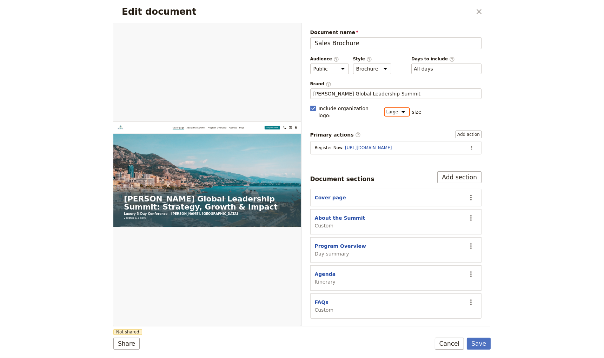
click at [399, 108] on select "Small Normal Large" at bounding box center [397, 112] width 25 height 8
click at [385, 108] on select "Small Normal Large" at bounding box center [397, 112] width 25 height 8
click at [482, 344] on button "Save" at bounding box center [479, 344] width 24 height 12
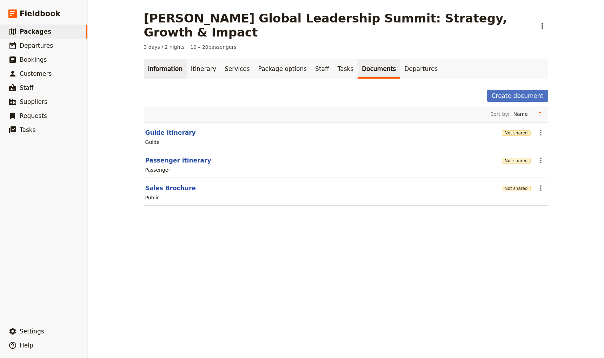
click at [158, 59] on link "Information" at bounding box center [165, 69] width 43 height 20
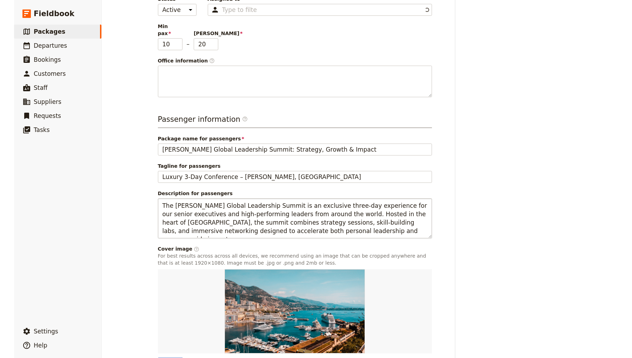
scroll to position [166, 0]
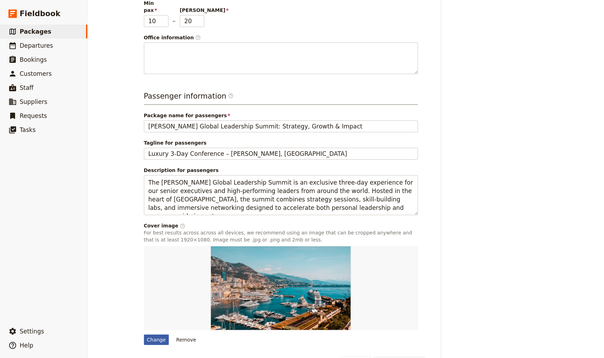
click at [160, 335] on div "Change" at bounding box center [156, 340] width 25 height 11
click at [144, 334] on input "Change" at bounding box center [144, 334] width 0 height 0
click at [524, 120] on div "Created 13 Aug 2025, 2:14pm Updated 13 Aug 2025, 2:37pm" at bounding box center [500, 150] width 95 height 453
click at [162, 335] on div "Change" at bounding box center [156, 340] width 25 height 11
click at [144, 334] on input "Change" at bounding box center [144, 334] width 0 height 0
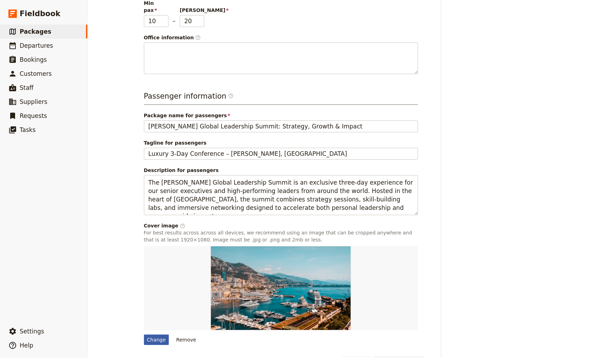
click at [150, 335] on div "Change" at bounding box center [156, 340] width 25 height 11
click at [144, 334] on input "Change" at bounding box center [144, 334] width 0 height 0
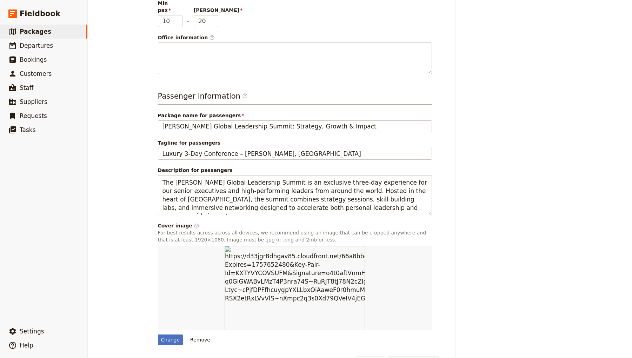
click at [202, 324] on div "Package information Package name / reference code Aurelia Global Leadership Sum…" at bounding box center [297, 134] width 281 height 423
click at [169, 335] on div "Change" at bounding box center [170, 340] width 25 height 11
click at [158, 334] on input "Change" at bounding box center [158, 334] width 0 height 0
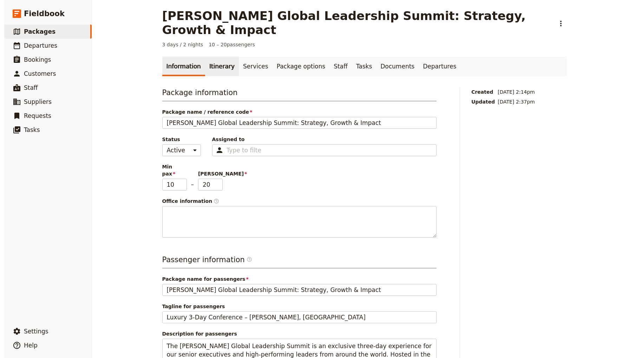
scroll to position [0, 0]
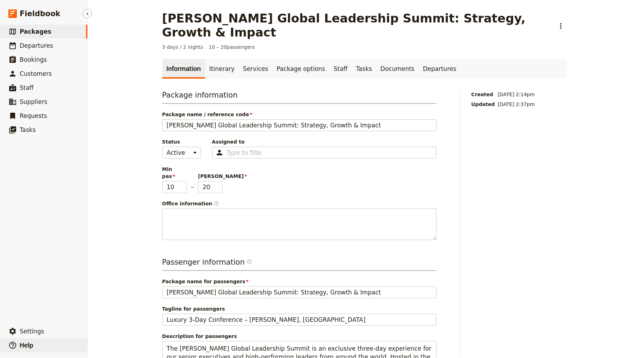
click at [39, 339] on button "​ Help" at bounding box center [43, 345] width 87 height 14
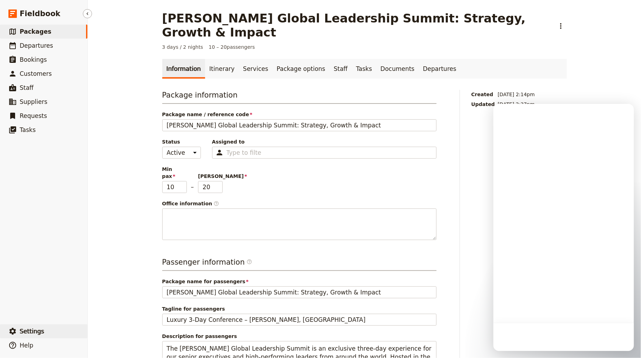
drag, startPoint x: 46, startPoint y: 333, endPoint x: 81, endPoint y: 330, distance: 34.8
click at [46, 332] on button "​ Settings" at bounding box center [43, 331] width 87 height 14
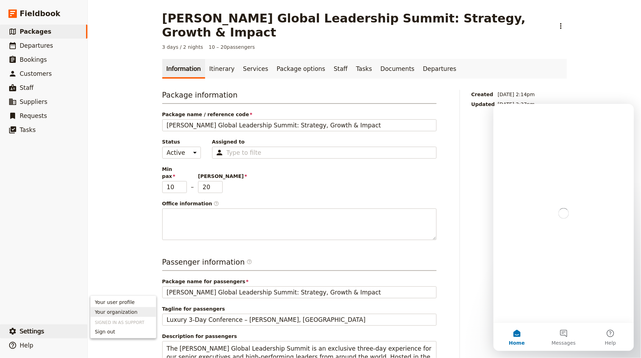
drag, startPoint x: 118, startPoint y: 308, endPoint x: 393, endPoint y: 244, distance: 282.2
click at [118, 308] on link "Your organization" at bounding box center [123, 312] width 65 height 10
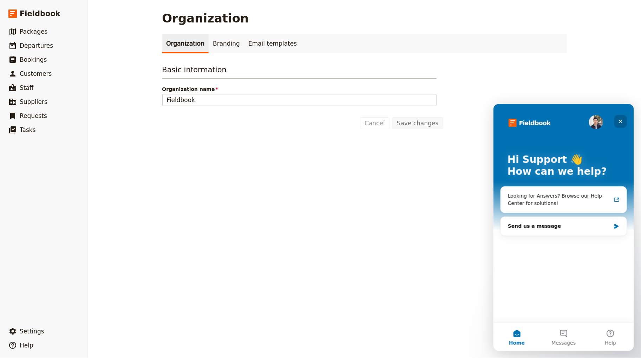
click at [618, 120] on icon "Close" at bounding box center [620, 121] width 6 height 6
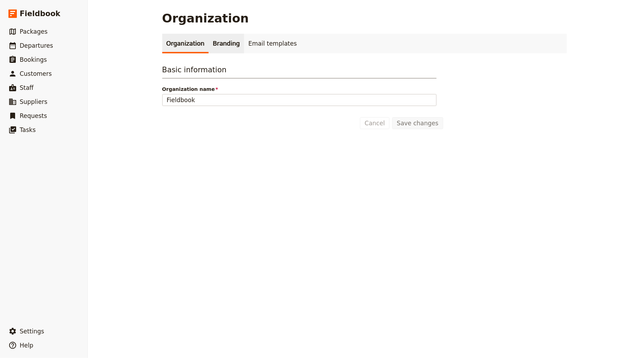
click at [211, 42] on link "Branding" at bounding box center [226, 44] width 35 height 20
click at [218, 48] on link "Branding" at bounding box center [226, 44] width 35 height 20
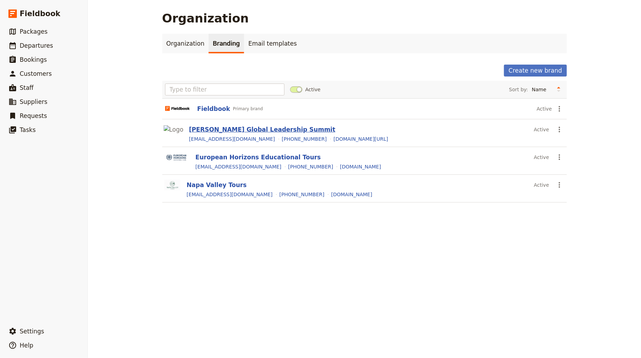
click at [236, 128] on button "[PERSON_NAME] Global Leadership Summit" at bounding box center [262, 129] width 146 height 8
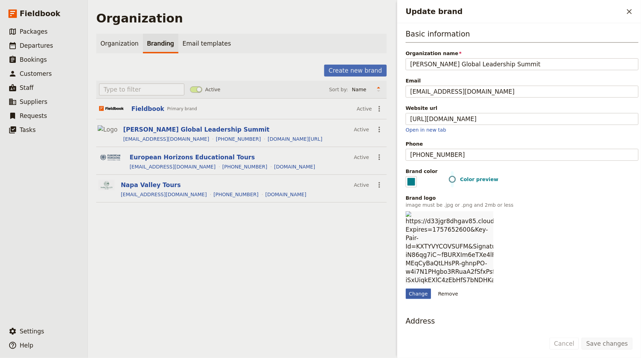
click at [421, 299] on div "Change" at bounding box center [418, 294] width 25 height 11
click at [406, 289] on input "Change" at bounding box center [405, 288] width 0 height 0
click at [420, 308] on div "Change" at bounding box center [418, 302] width 25 height 11
click at [406, 297] on input "Change" at bounding box center [405, 297] width 0 height 0
type input "C:\fakepath\Sophisticated Logo with Elegant Serif Font (1).png"
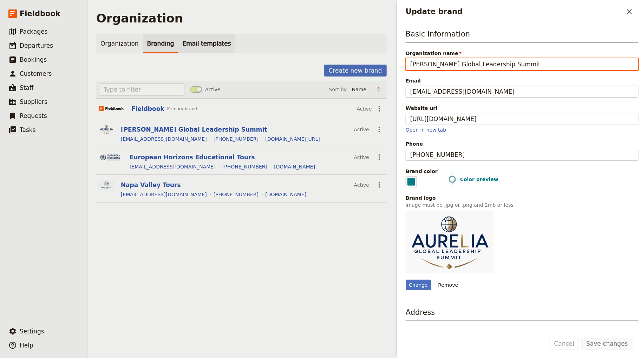
click at [211, 37] on link "Email templates" at bounding box center [206, 44] width 57 height 20
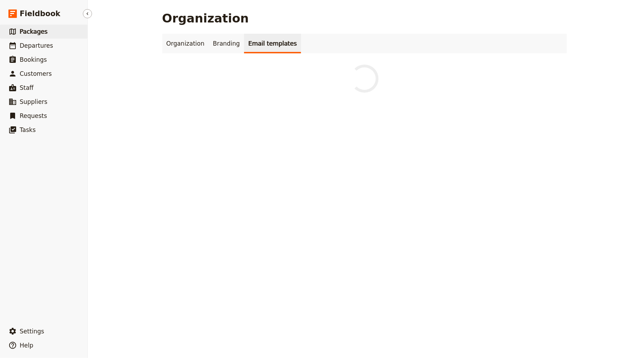
click at [20, 33] on span "Packages" at bounding box center [34, 31] width 28 height 7
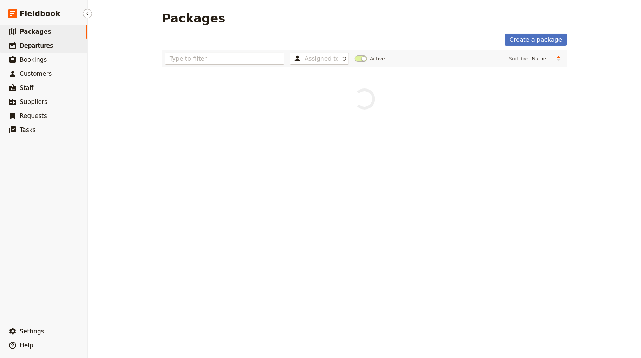
click at [31, 45] on span "Departures" at bounding box center [36, 45] width 33 height 7
select select "CREATED_AT"
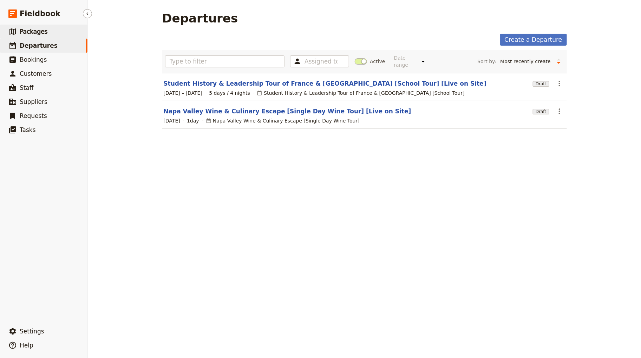
click at [44, 33] on span "Packages" at bounding box center [34, 31] width 28 height 7
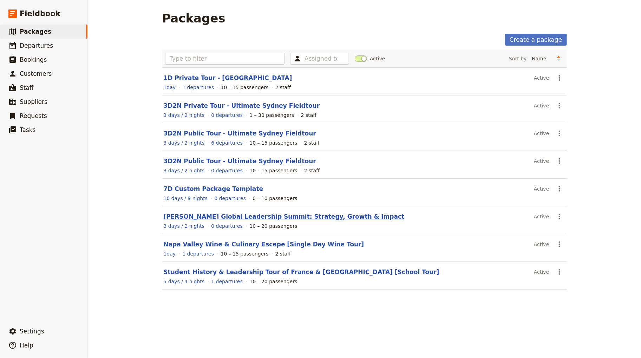
click at [231, 216] on link "Aurelia Global Leadership Summit: Strategy, Growth & Impact" at bounding box center [284, 216] width 241 height 7
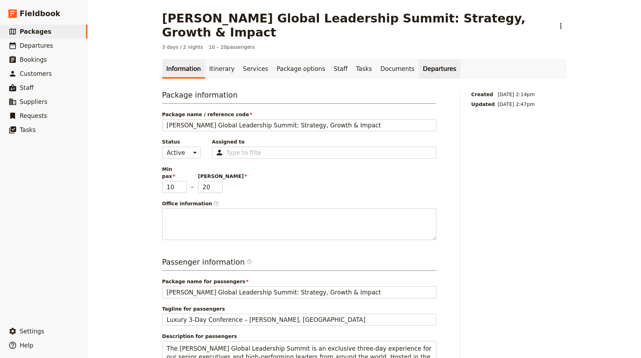
click at [419, 59] on link "Departures" at bounding box center [440, 69] width 42 height 20
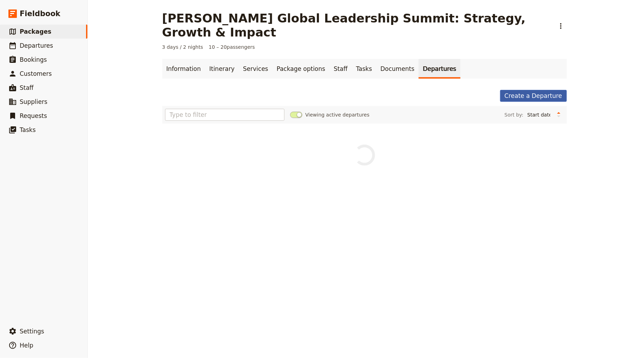
click at [518, 90] on link "Create a Departure" at bounding box center [533, 96] width 67 height 12
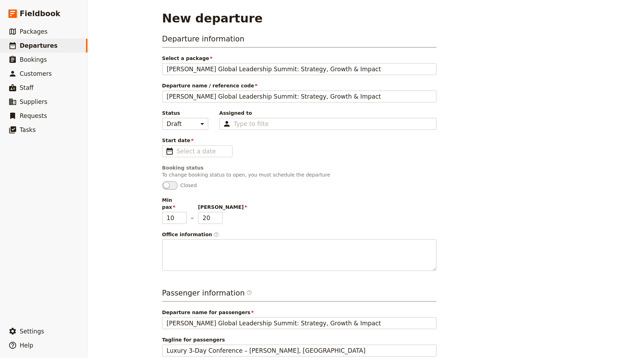
click at [179, 159] on div "Departure information Select a package Aurelia Global Leadership Summit: Strate…" at bounding box center [299, 152] width 274 height 237
click at [181, 152] on input "dd/mm/yyyy" at bounding box center [202, 151] width 51 height 8
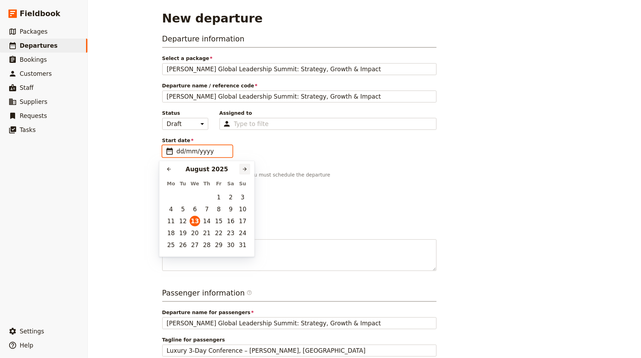
click at [243, 168] on icon "Next month" at bounding box center [245, 169] width 6 height 6
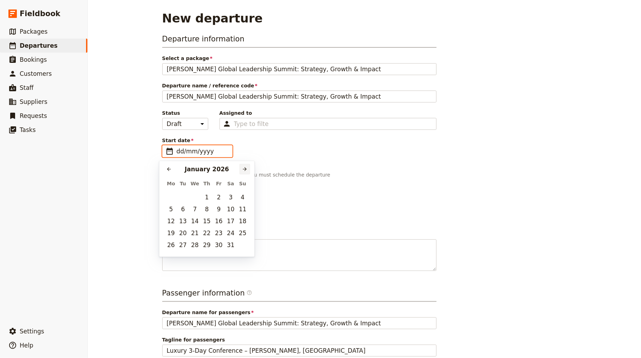
click at [243, 168] on icon "Next month" at bounding box center [245, 169] width 6 height 6
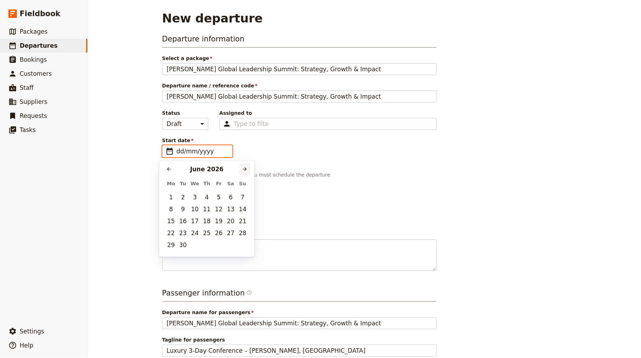
click at [243, 168] on icon "Next month" at bounding box center [245, 169] width 6 height 6
click at [166, 165] on button "​" at bounding box center [169, 169] width 11 height 11
click at [179, 246] on button "30" at bounding box center [183, 245] width 11 height 11
type input "30/06/2026"
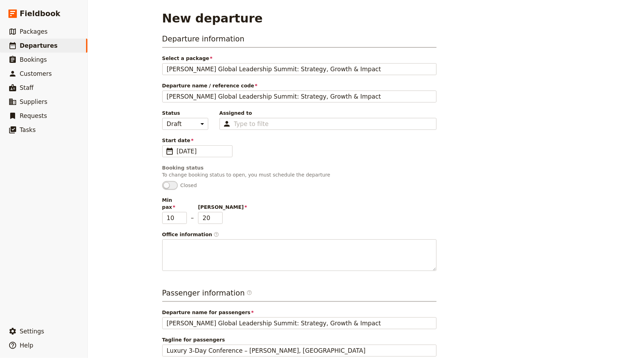
click at [469, 151] on div "Departure information Select a package Aurelia Global Leadership Summit: Strate…" at bounding box center [364, 238] width 404 height 409
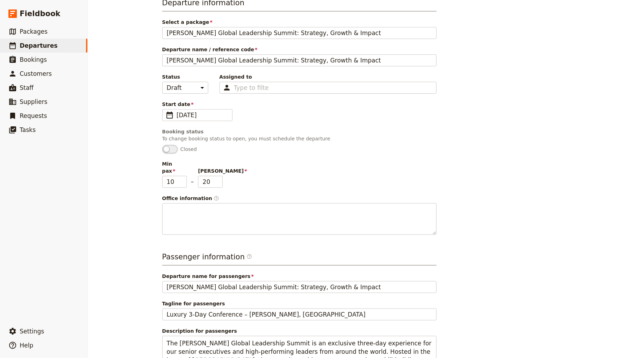
scroll to position [89, 0]
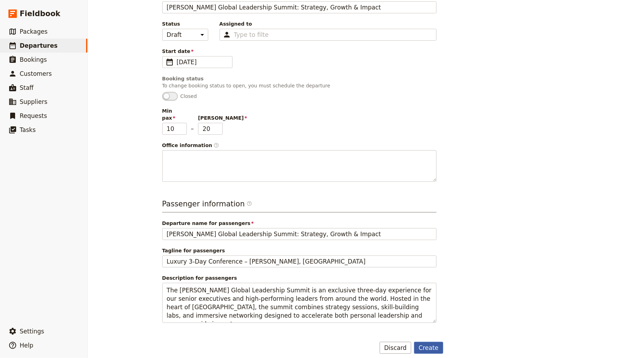
click at [428, 342] on button "Create" at bounding box center [428, 348] width 29 height 12
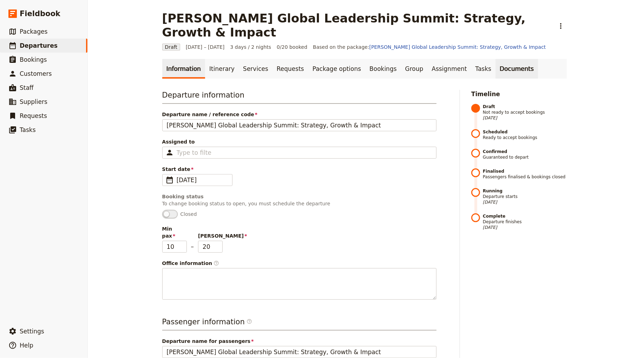
click at [495, 60] on link "Documents" at bounding box center [516, 69] width 42 height 20
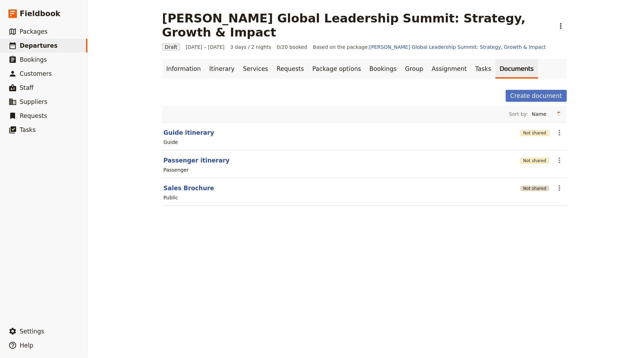
click at [543, 186] on button "Not shared" at bounding box center [534, 189] width 29 height 6
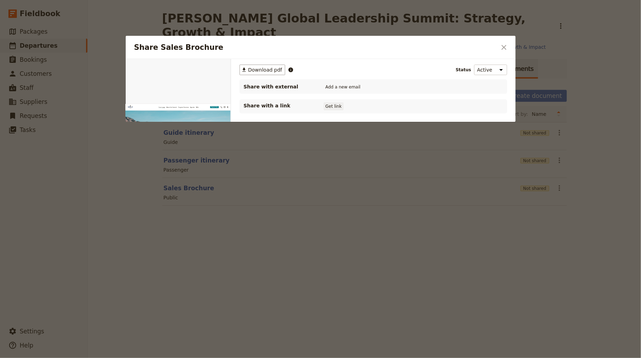
click at [332, 108] on button "Get link" at bounding box center [334, 107] width 20 height 8
click at [387, 108] on button "Get link" at bounding box center [387, 107] width 20 height 8
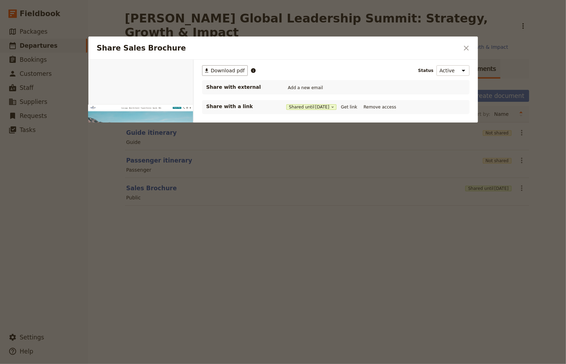
click at [466, 51] on icon "Close dialog" at bounding box center [466, 48] width 8 height 8
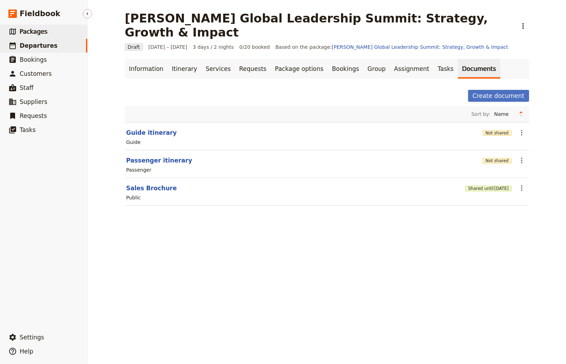
click at [48, 29] on link "​ Packages" at bounding box center [43, 32] width 87 height 14
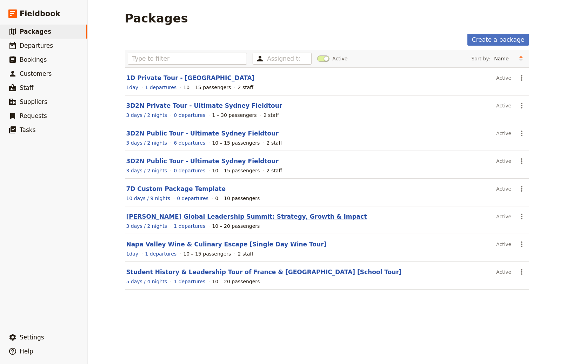
click at [220, 215] on link "Aurelia Global Leadership Summit: Strategy, Growth & Impact" at bounding box center [246, 216] width 241 height 7
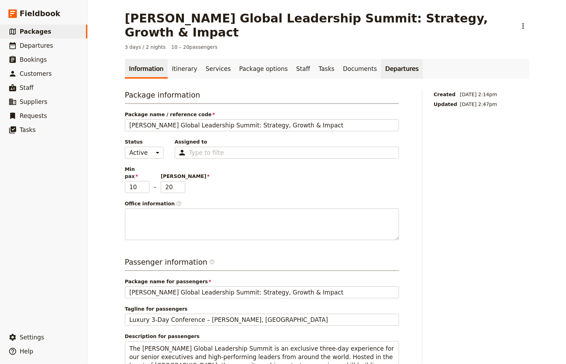
click at [381, 59] on link "Departures" at bounding box center [402, 69] width 42 height 20
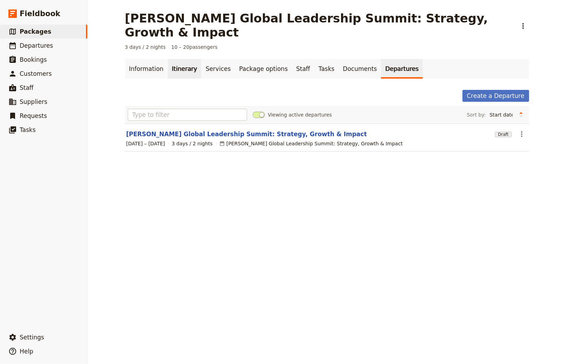
click at [183, 59] on link "Itinerary" at bounding box center [185, 69] width 34 height 20
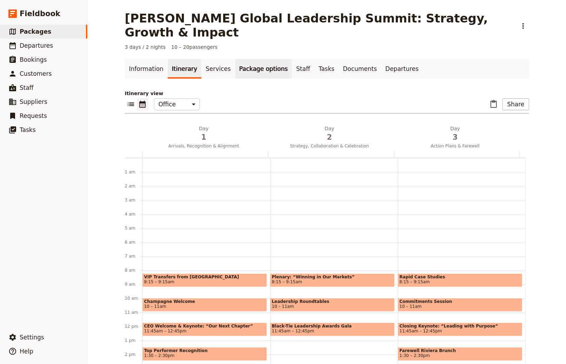
scroll to position [91, 0]
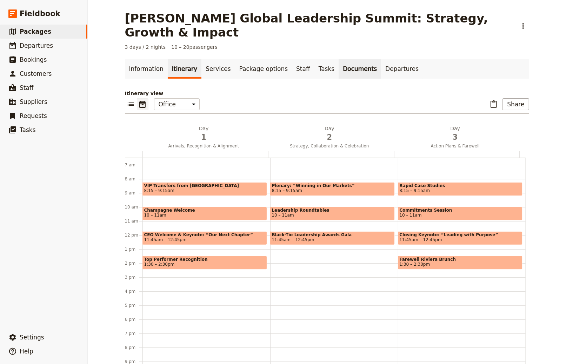
click at [339, 61] on link "Documents" at bounding box center [360, 69] width 42 height 20
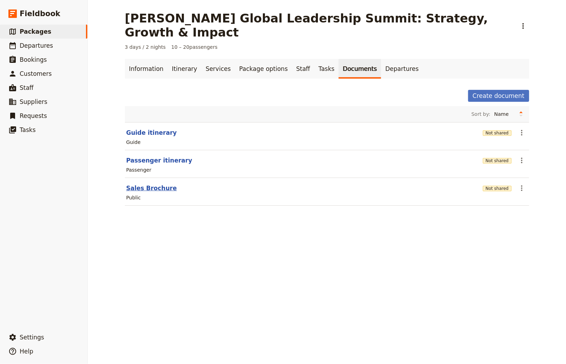
click at [154, 184] on button "Sales Brochure" at bounding box center [151, 188] width 51 height 8
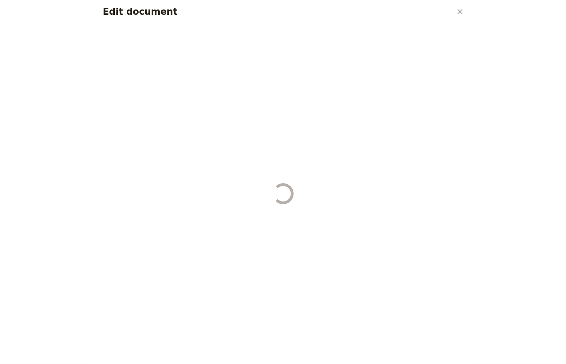
select select "LARGE"
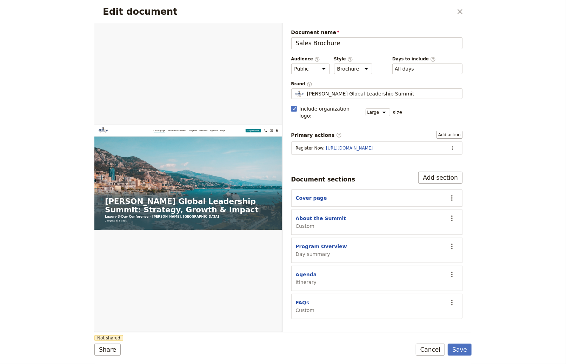
click at [452, 12] on h2 "Edit document" at bounding box center [278, 11] width 350 height 11
click at [453, 11] on div "Edit document ​" at bounding box center [282, 11] width 377 height 23
click at [455, 11] on button "​" at bounding box center [460, 12] width 12 height 12
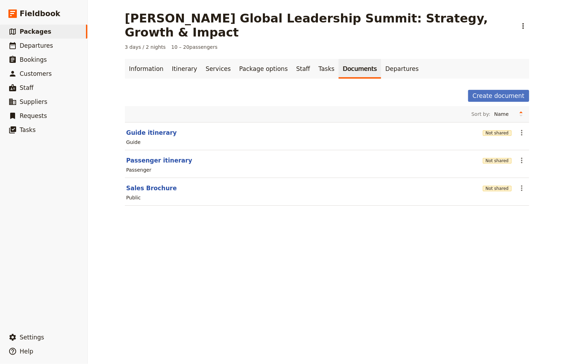
click at [457, 10] on main "Aurelia Global Leadership Summit: Strategy, Growth & Impact ​ 3 days / 2 nights…" at bounding box center [327, 112] width 421 height 225
click at [153, 184] on button "Sales Brochure" at bounding box center [151, 188] width 51 height 8
select select "LARGE"
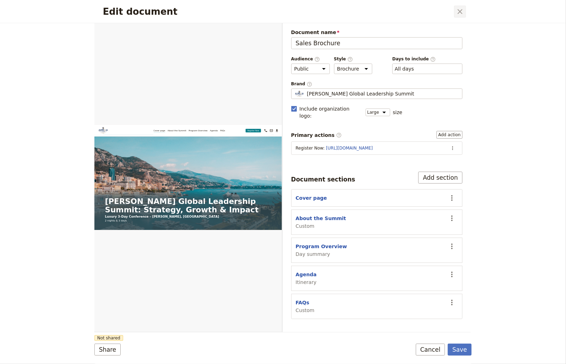
click at [460, 12] on icon "Close dialog" at bounding box center [460, 11] width 5 height 5
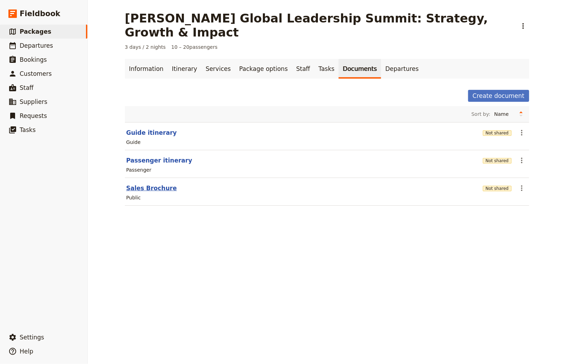
click at [128, 184] on button "Sales Brochure" at bounding box center [151, 188] width 51 height 8
select select "LARGE"
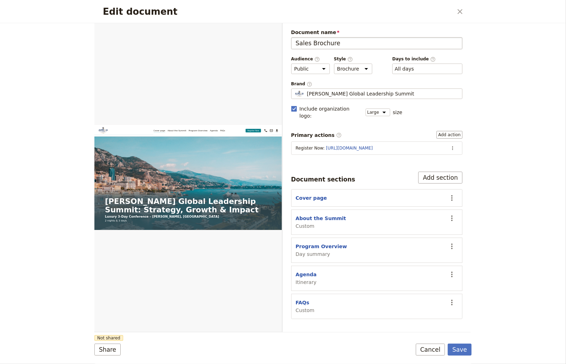
click at [304, 42] on input "Sales Brochure" at bounding box center [377, 43] width 172 height 12
type input "Event Brochure"
click at [448, 344] on button "Save" at bounding box center [460, 350] width 24 height 12
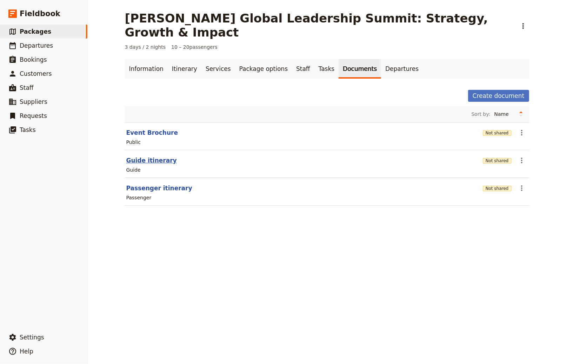
click at [157, 156] on button "Guide itinerary" at bounding box center [151, 160] width 51 height 8
select select "STAFF"
select select "RUN_SHEET"
select select "DEFAULT"
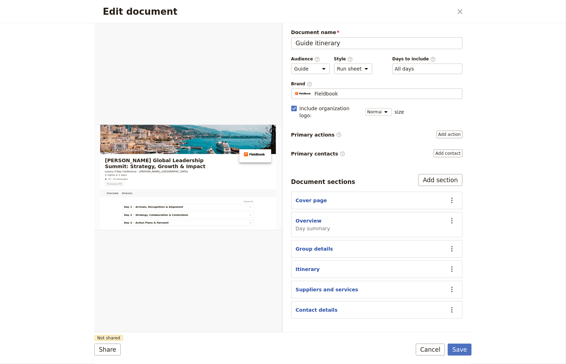
click at [335, 50] on div "Document name Guide itinerary Preview Audience ​ Public Passenger Guide Style ​…" at bounding box center [377, 174] width 172 height 290
drag, startPoint x: 356, startPoint y: 43, endPoint x: 349, endPoint y: 42, distance: 7.7
click at [357, 43] on input "Guide itinerary" at bounding box center [377, 43] width 172 height 12
type input "Event Page"
click at [448, 344] on button "Save" at bounding box center [460, 350] width 24 height 12
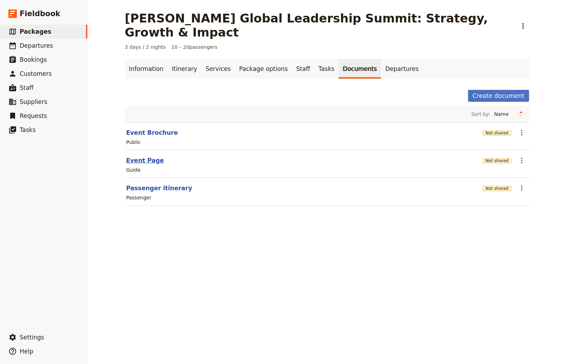
click at [133, 156] on button "Event Page" at bounding box center [145, 160] width 38 height 8
select select "STAFF"
select select "RUN_SHEET"
select select "DEFAULT"
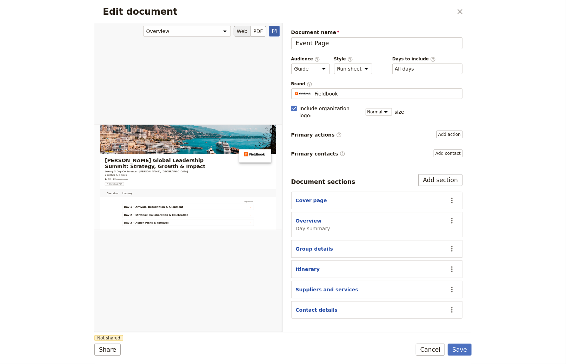
click at [271, 31] on link "​" at bounding box center [274, 31] width 11 height 11
click at [360, 94] on div "Fieldbook" at bounding box center [377, 93] width 165 height 7
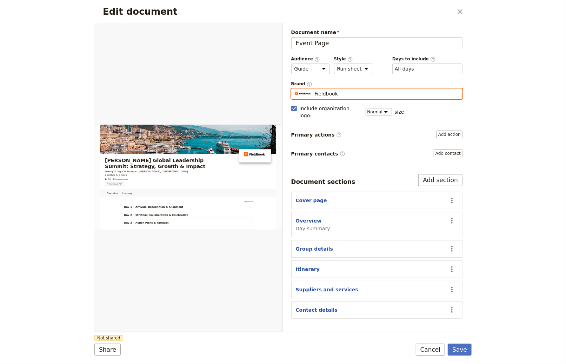
click at [295, 89] on input "Fieldbook" at bounding box center [294, 88] width 0 height 0
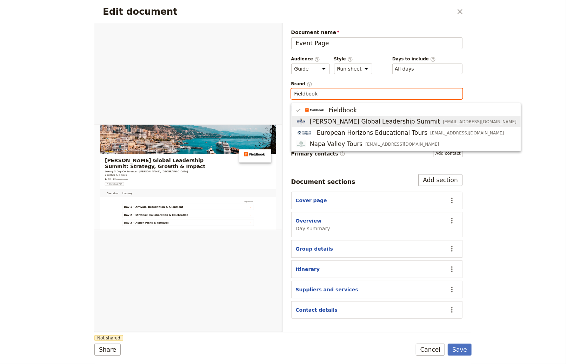
click at [346, 121] on span "Aurelia Global Leadership Summit" at bounding box center [375, 121] width 130 height 8
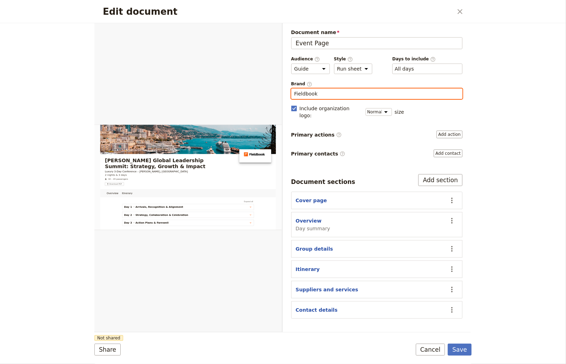
type input "Aurelia Global Leadership Summit"
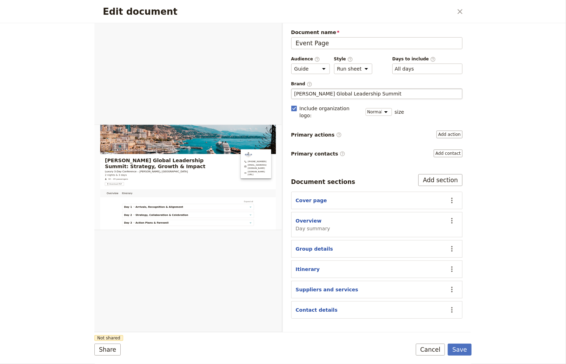
click at [525, 112] on div "Edit document ​ Overview Itinerary Web PDF ​ Document name Event Page Preview A…" at bounding box center [283, 182] width 566 height 364
click at [453, 132] on div "Document name Event Page Preview Audience ​ Public Passenger Guide Style ​ Broc…" at bounding box center [377, 174] width 172 height 290
click at [448, 131] on button "Add action" at bounding box center [450, 135] width 26 height 8
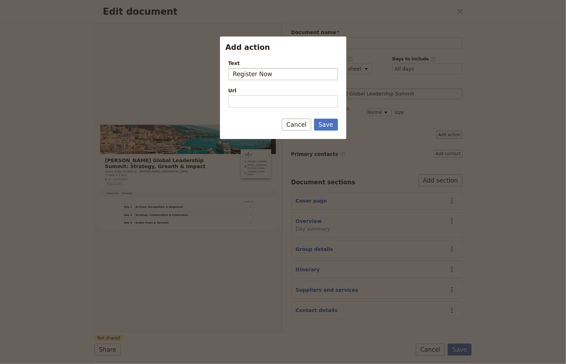
type input "Register Now"
type input "https://www.fieldbook.com"
click at [314, 119] on button "Save" at bounding box center [326, 125] width 24 height 12
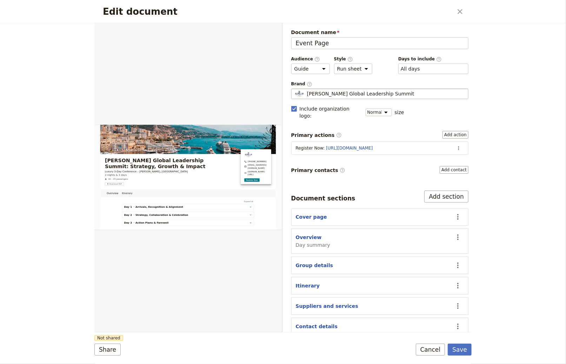
click at [391, 166] on label "Primary contacts ​ Add contact" at bounding box center [380, 170] width 178 height 8
click at [440, 166] on button "Add contact" at bounding box center [454, 170] width 29 height 8
click at [454, 166] on button "Add contact" at bounding box center [454, 170] width 29 height 8
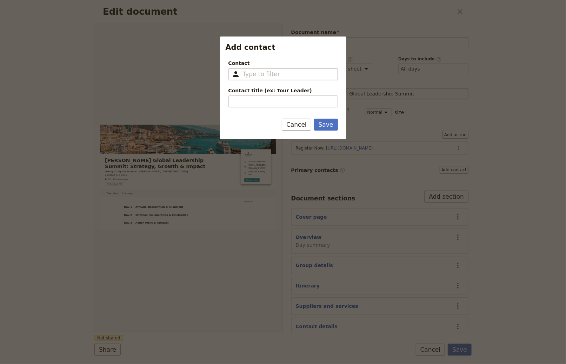
click at [273, 75] on input "Contact ​" at bounding box center [288, 74] width 91 height 8
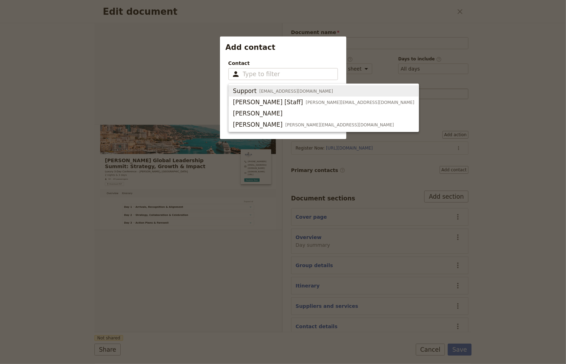
click at [295, 56] on div "Contact ​ Please fill in this field. Contact title (ex: Tour Leader)" at bounding box center [283, 81] width 126 height 54
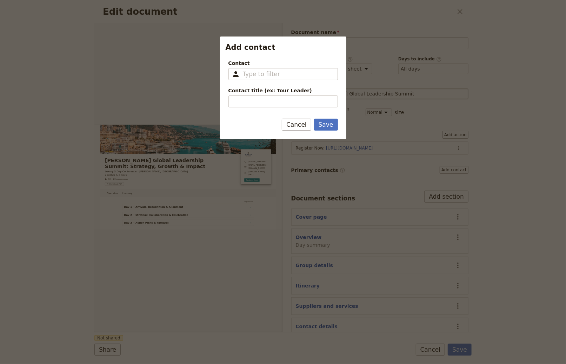
click at [325, 44] on h2 "Add contact" at bounding box center [283, 47] width 115 height 11
click at [506, 313] on div at bounding box center [283, 182] width 566 height 364
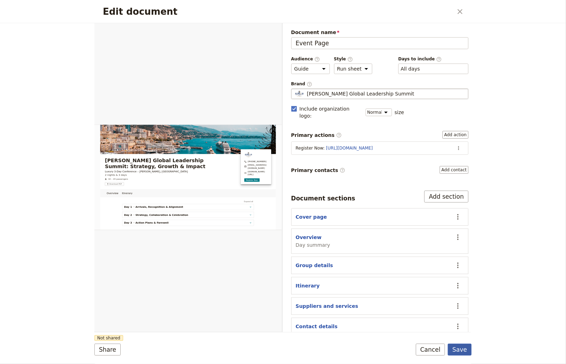
click at [465, 355] on button "Save" at bounding box center [460, 350] width 24 height 12
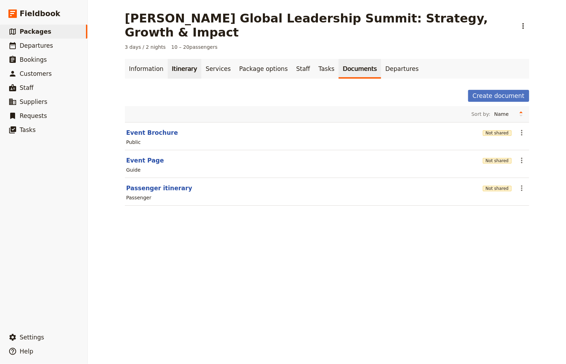
click at [168, 59] on link "Itinerary" at bounding box center [185, 69] width 34 height 20
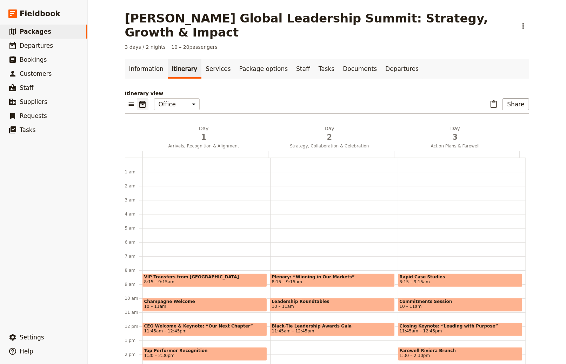
scroll to position [91, 0]
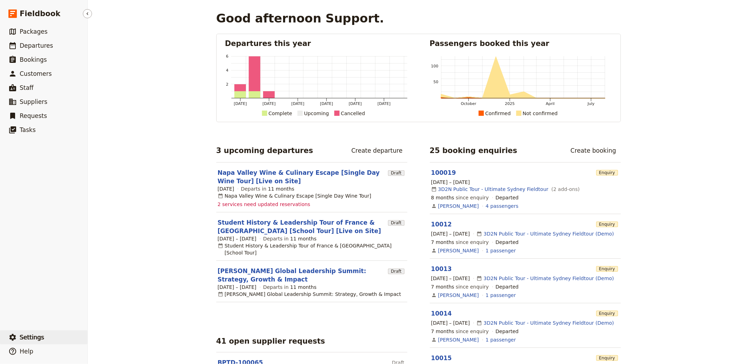
click at [50, 334] on button "​ Settings" at bounding box center [43, 337] width 87 height 14
click at [101, 337] on span "Sign out" at bounding box center [105, 338] width 20 height 7
